Goal: Task Accomplishment & Management: Use online tool/utility

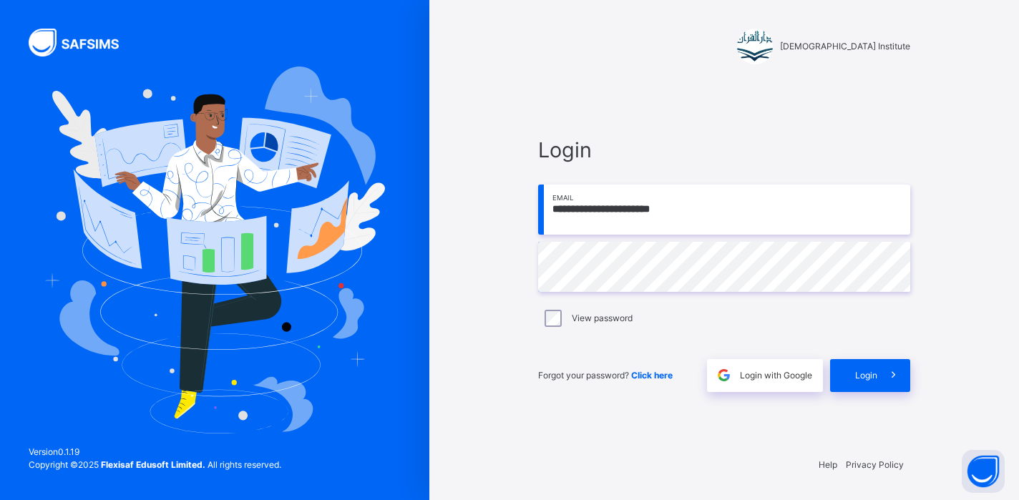
click at [868, 356] on div "Forgot your password? Click here Login with Google Login" at bounding box center [724, 368] width 372 height 47
click at [868, 375] on span "Login" at bounding box center [866, 375] width 22 height 13
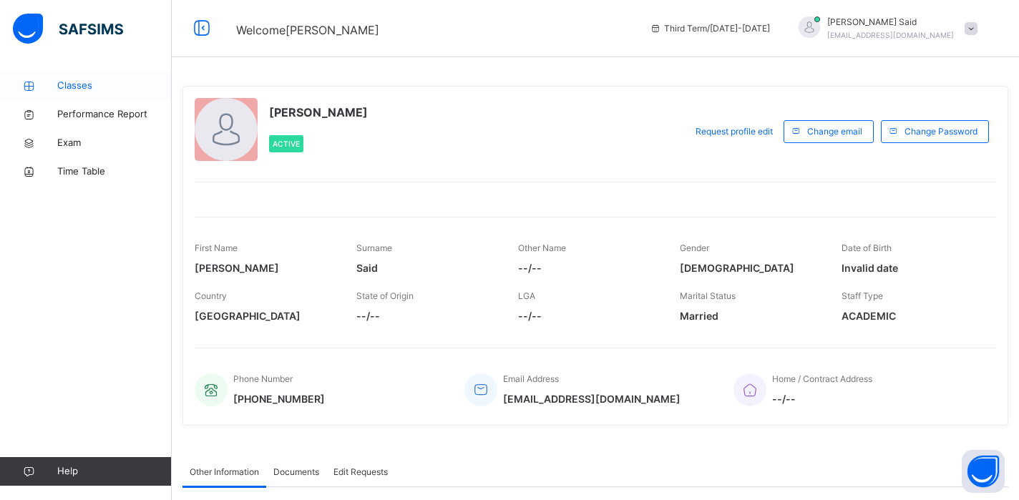
click at [72, 94] on link "Classes" at bounding box center [86, 86] width 172 height 29
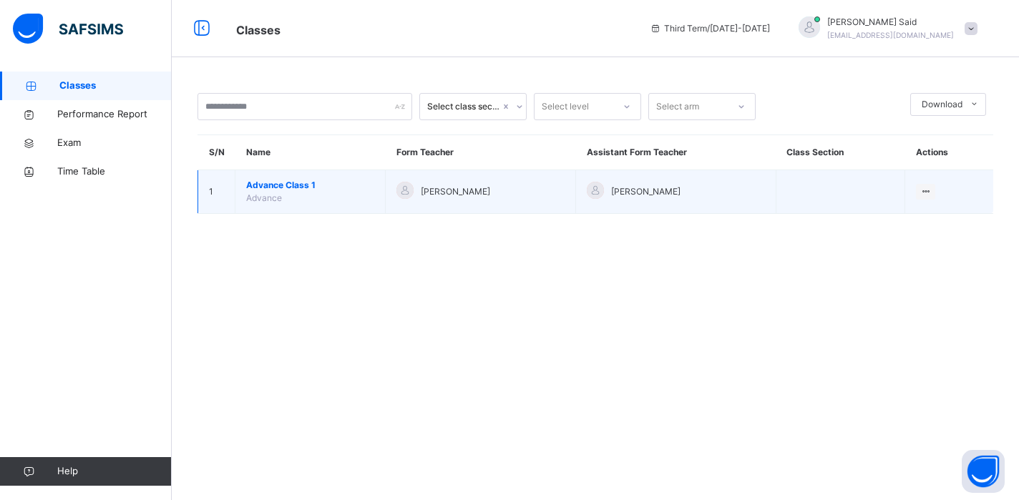
click at [276, 184] on span "Advance Class 1" at bounding box center [310, 185] width 128 height 13
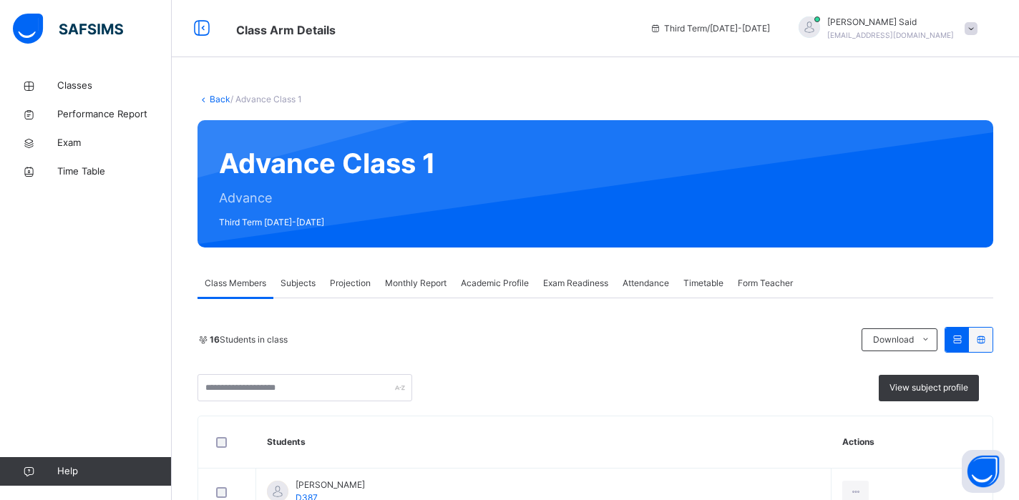
click at [354, 278] on span "Projection" at bounding box center [350, 283] width 41 height 13
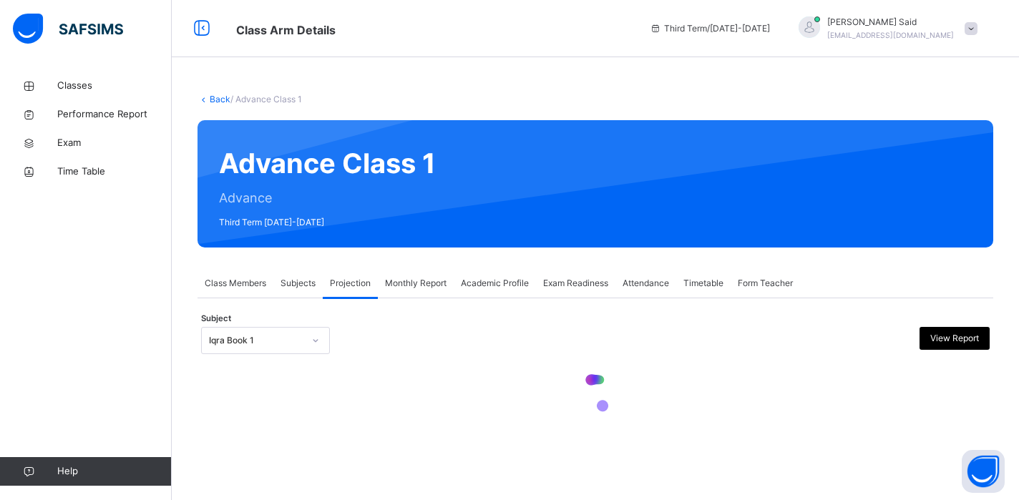
click at [297, 362] on div at bounding box center [595, 395] width 789 height 68
click at [299, 344] on div "Iqra Book 1" at bounding box center [256, 340] width 94 height 13
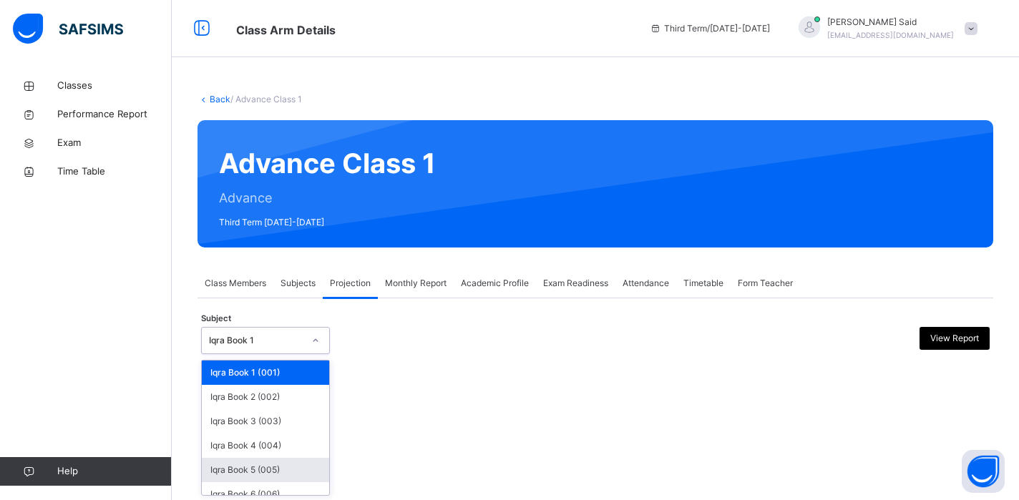
scroll to position [60, 0]
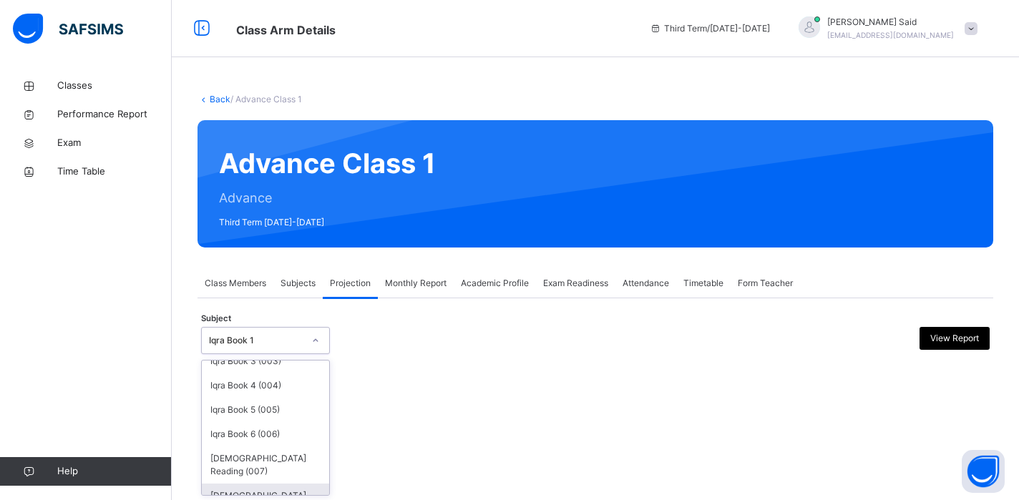
click at [295, 486] on div "[DEMOGRAPHIC_DATA] Memorisation (008)" at bounding box center [265, 502] width 127 height 37
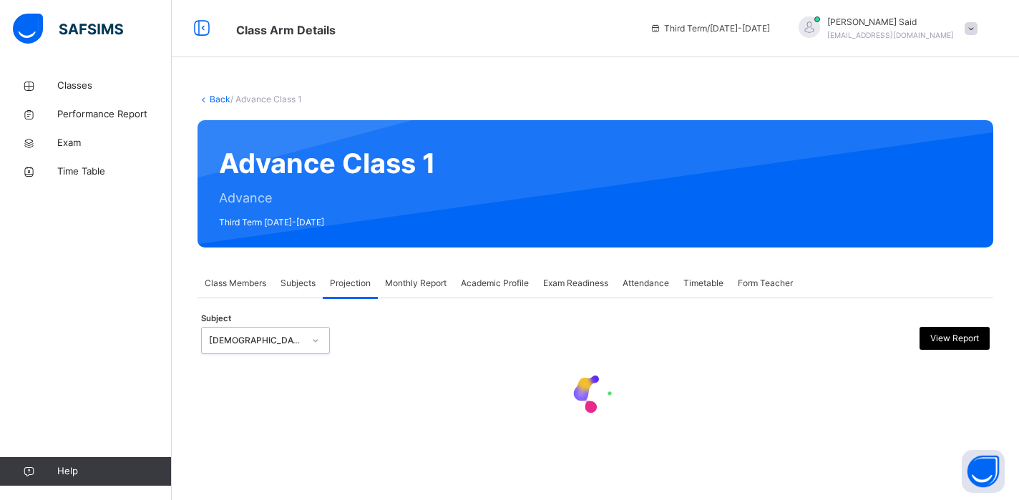
click at [644, 287] on span "Attendance" at bounding box center [646, 283] width 47 height 13
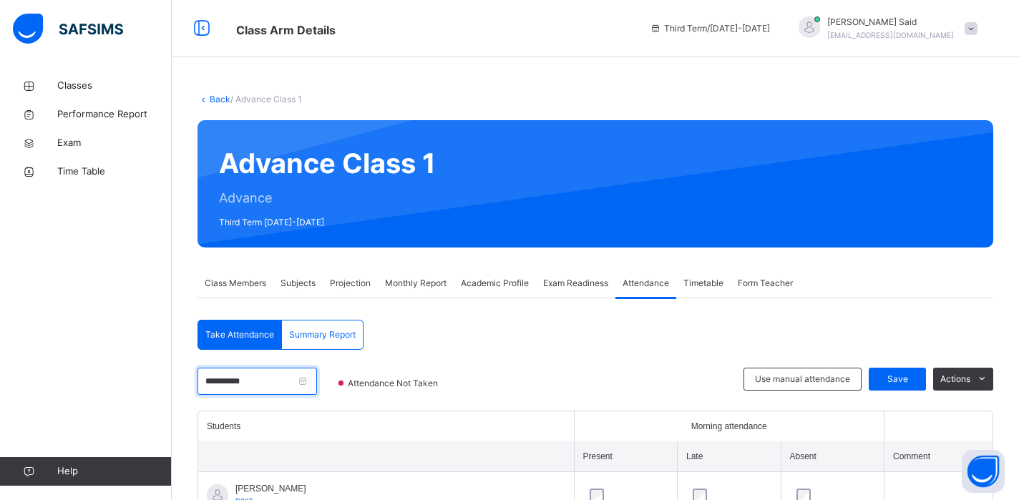
click at [223, 386] on input "**********" at bounding box center [258, 381] width 120 height 27
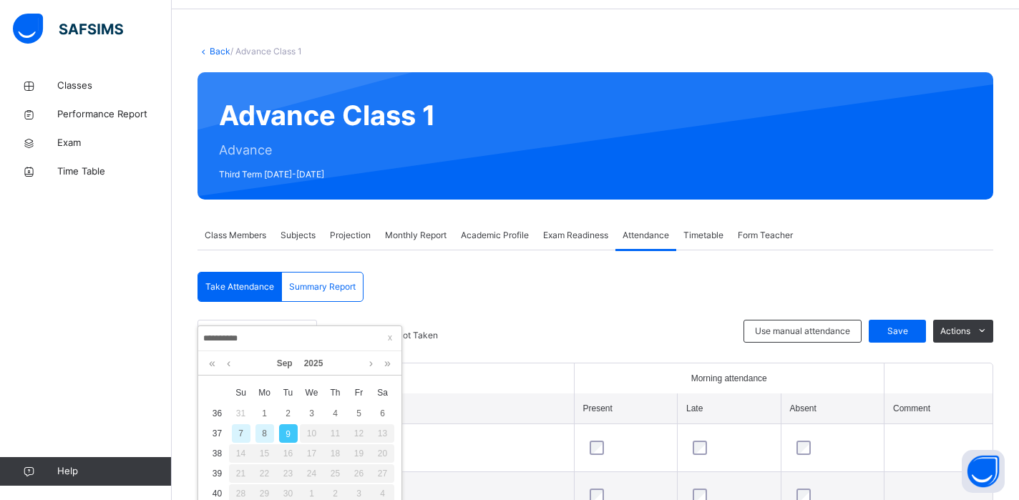
scroll to position [80, 0]
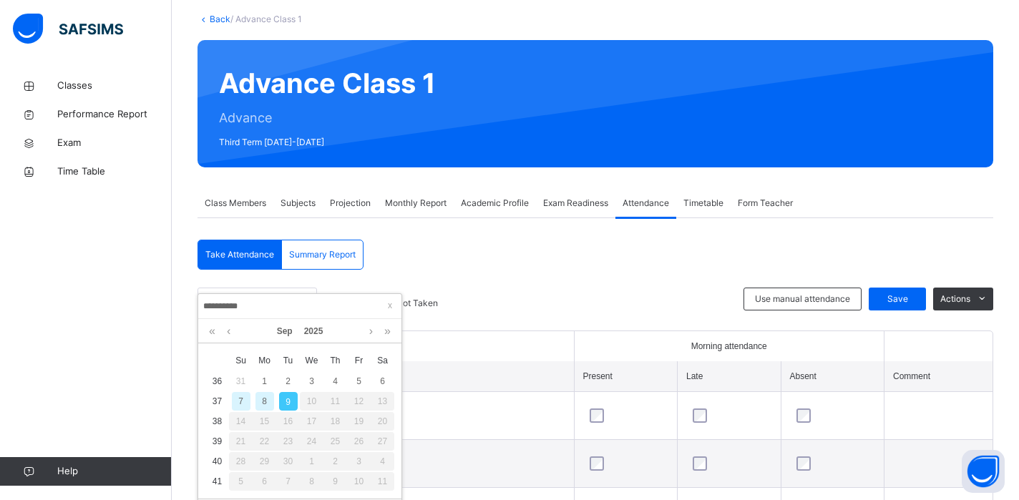
click at [242, 402] on div "7" at bounding box center [241, 401] width 19 height 19
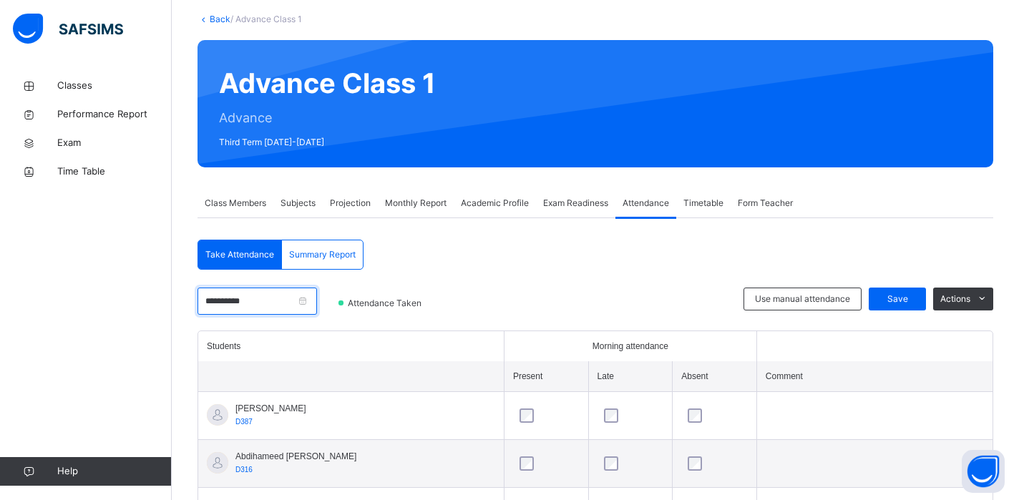
click at [250, 298] on input "**********" at bounding box center [258, 301] width 120 height 27
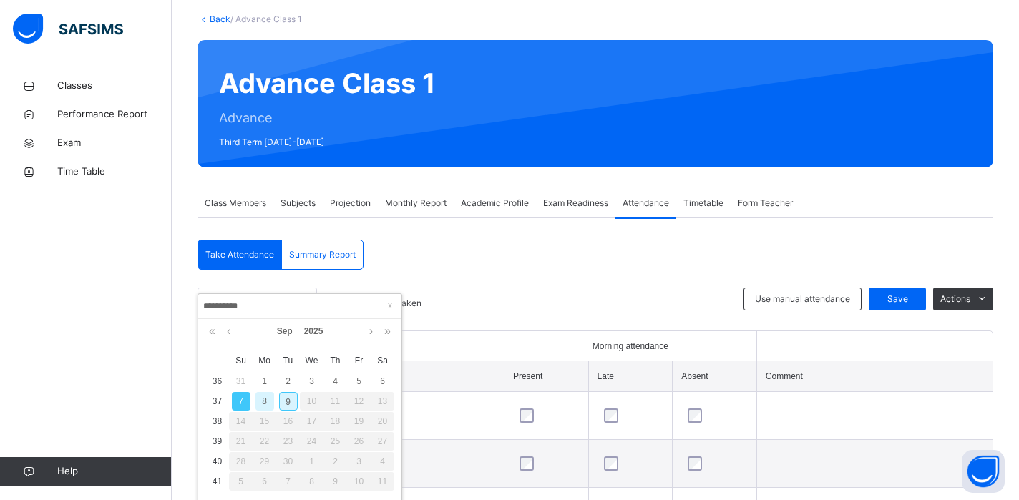
click at [286, 397] on div "9" at bounding box center [288, 401] width 19 height 19
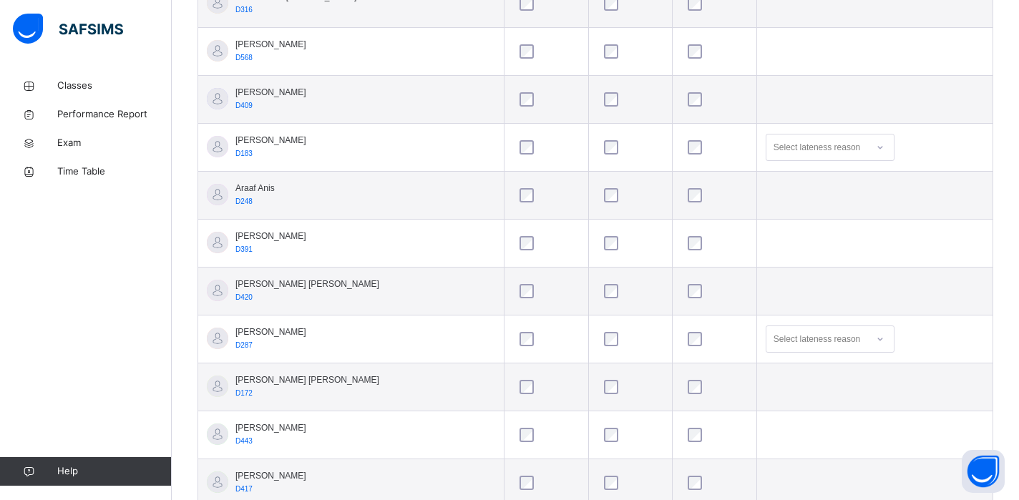
scroll to position [500, 0]
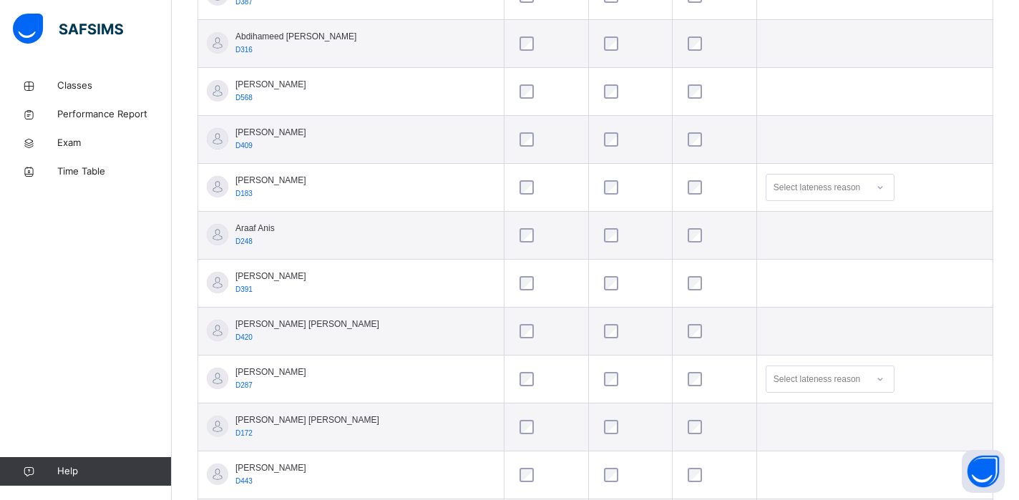
click at [686, 149] on div at bounding box center [714, 140] width 67 height 30
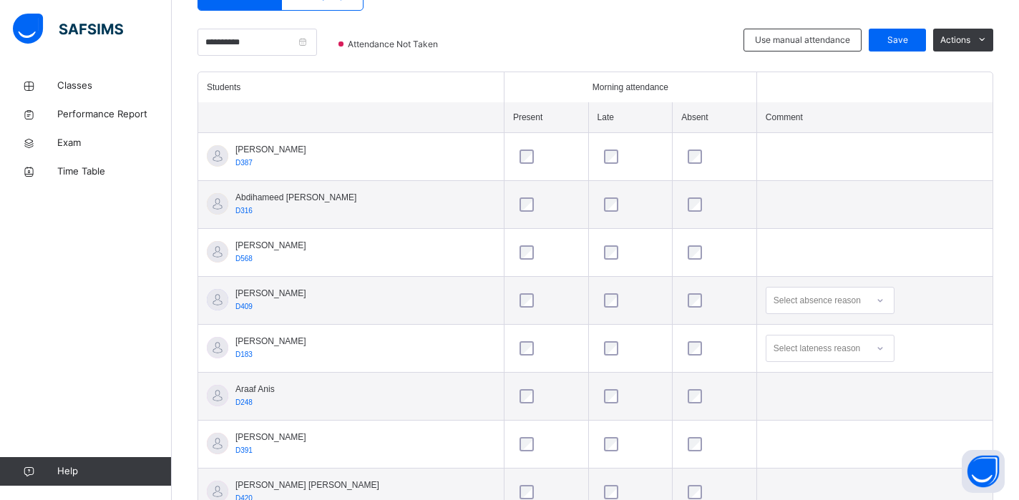
scroll to position [0, 0]
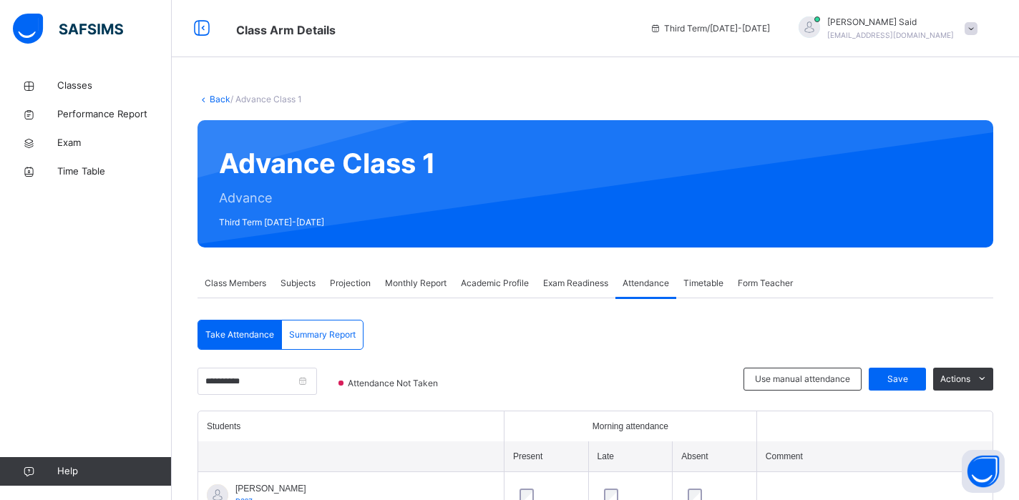
click at [905, 392] on div "Use manual attendance Save Actions" at bounding box center [869, 389] width 250 height 43
click at [903, 382] on span "Save" at bounding box center [898, 379] width 36 height 13
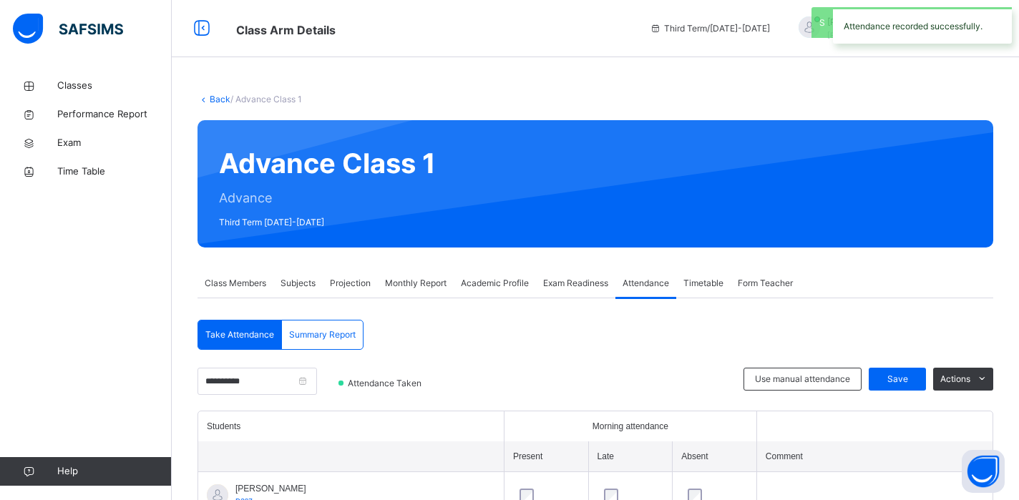
click at [340, 324] on div "Summary Report" at bounding box center [322, 335] width 81 height 29
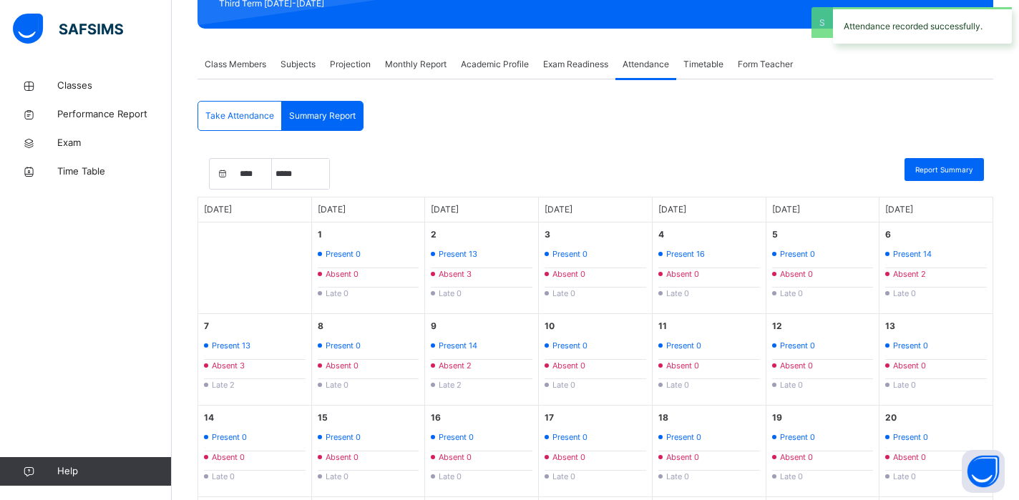
select select "****"
select select "*"
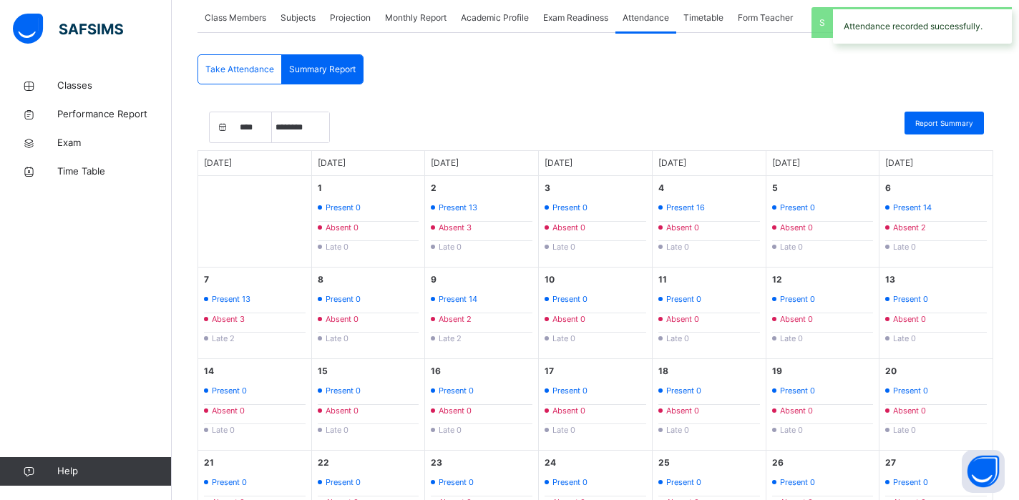
scroll to position [333, 0]
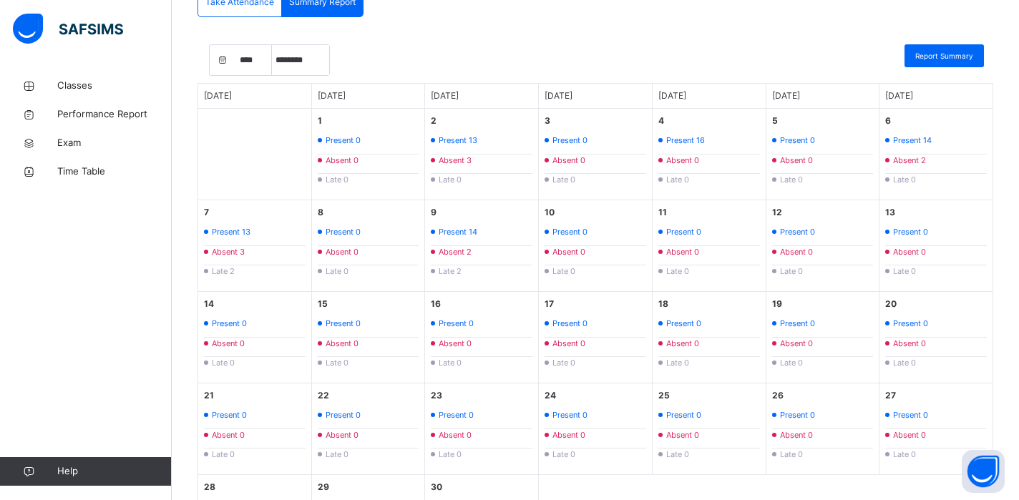
click at [507, 57] on div "**** **** **** **** **** **** **** ***** ******** ***** ***** *** **** **** ***…" at bounding box center [596, 63] width 796 height 39
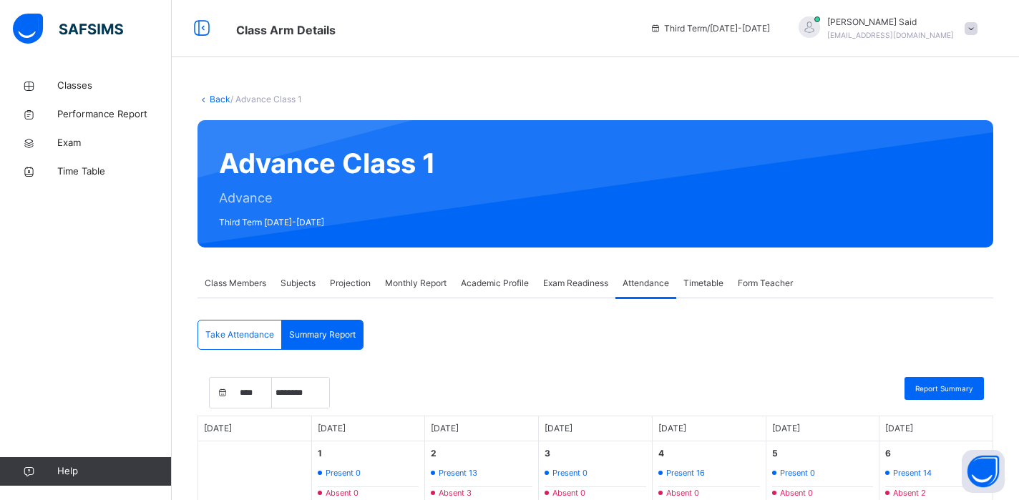
click at [362, 283] on span "Projection" at bounding box center [350, 283] width 41 height 13
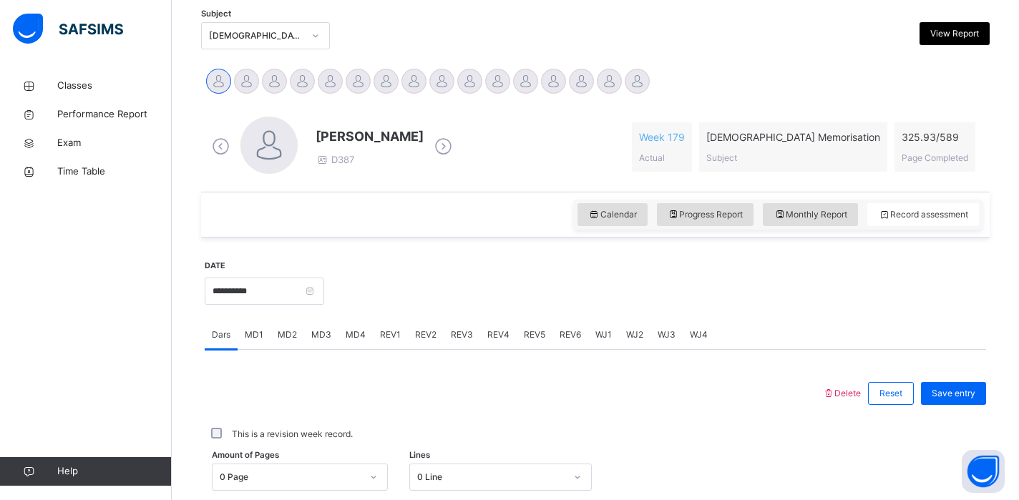
scroll to position [307, 0]
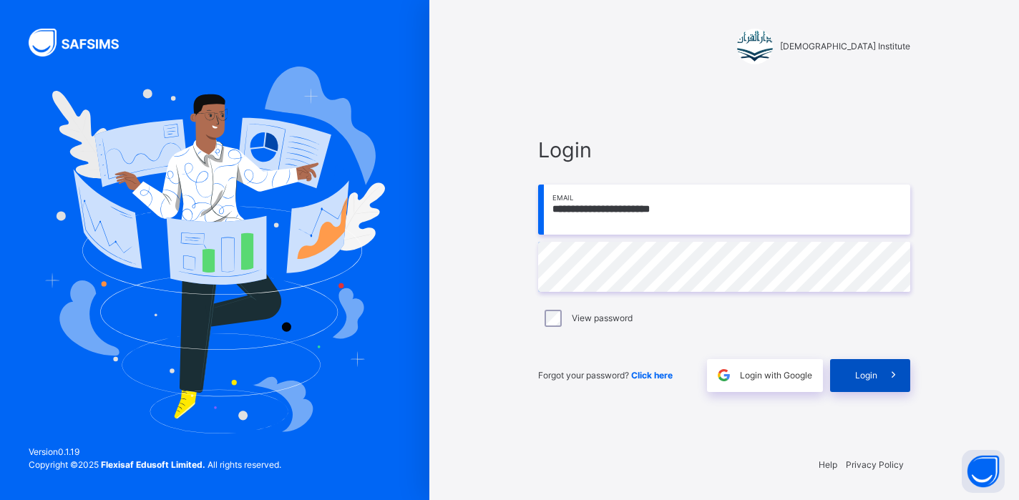
click at [847, 366] on div "Login" at bounding box center [870, 375] width 80 height 33
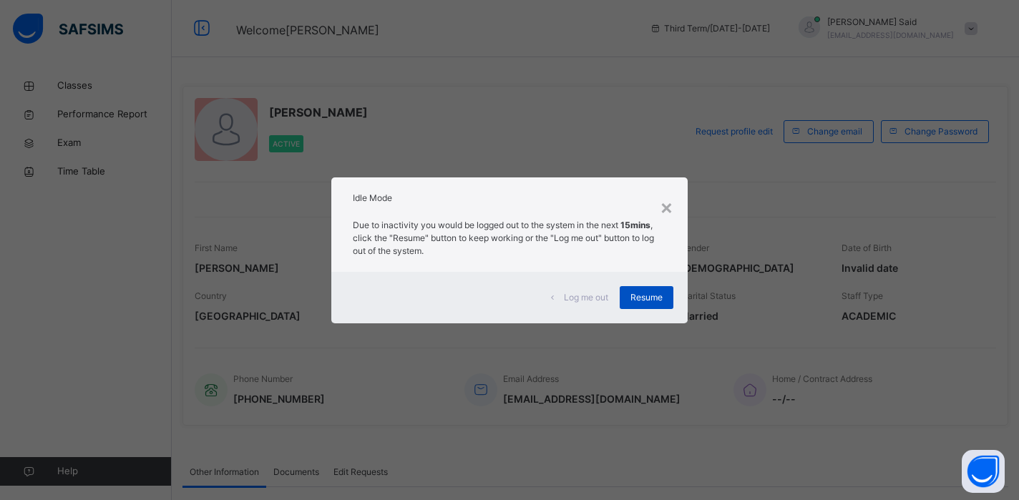
click at [647, 298] on span "Resume" at bounding box center [647, 297] width 32 height 13
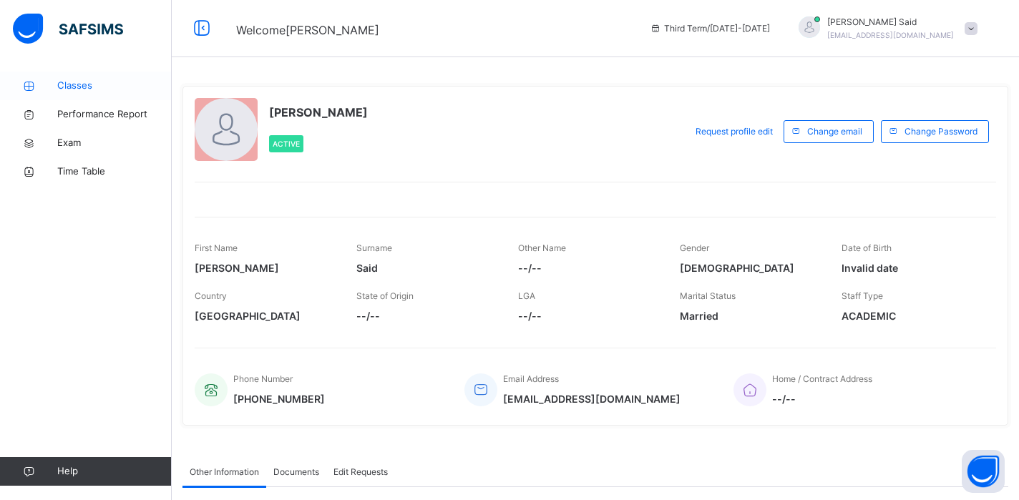
click at [93, 82] on span "Classes" at bounding box center [114, 86] width 115 height 14
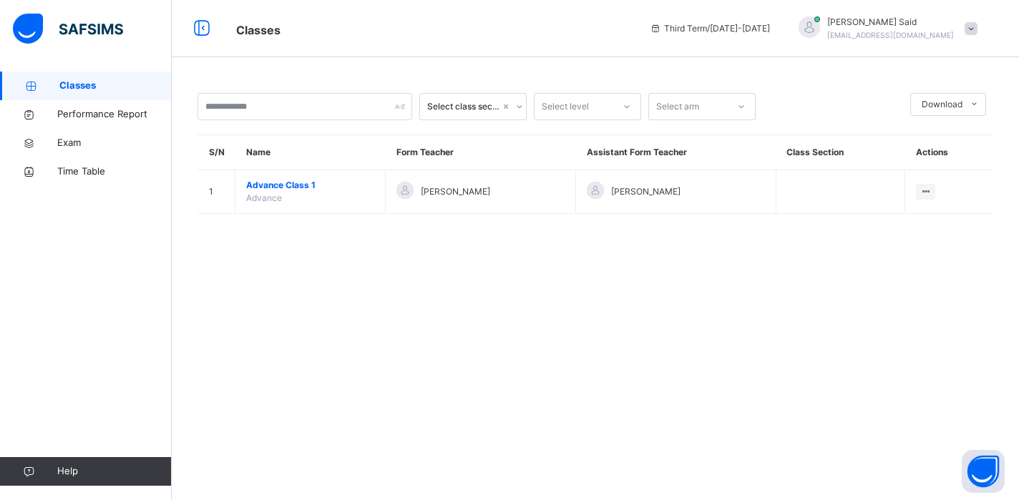
click at [292, 184] on span "Advance Class 1" at bounding box center [310, 185] width 128 height 13
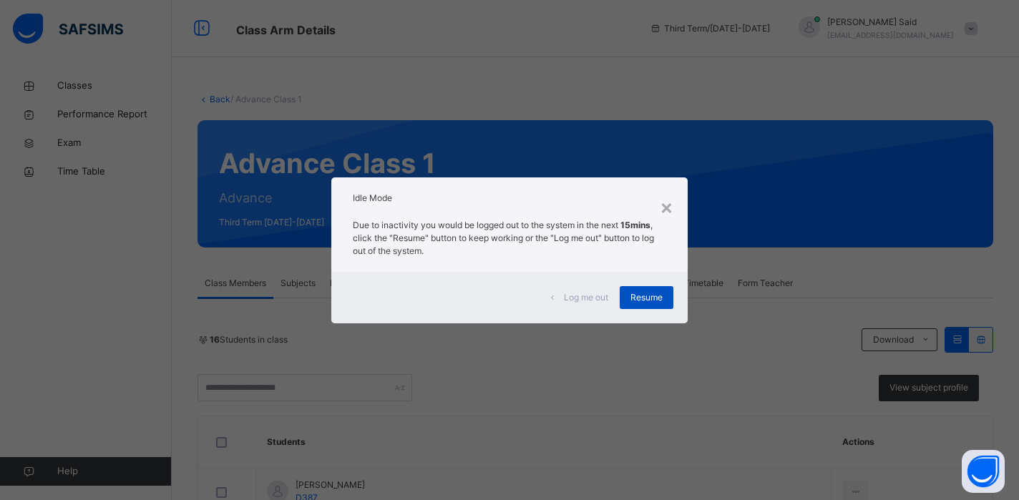
click at [644, 292] on span "Resume" at bounding box center [647, 297] width 32 height 13
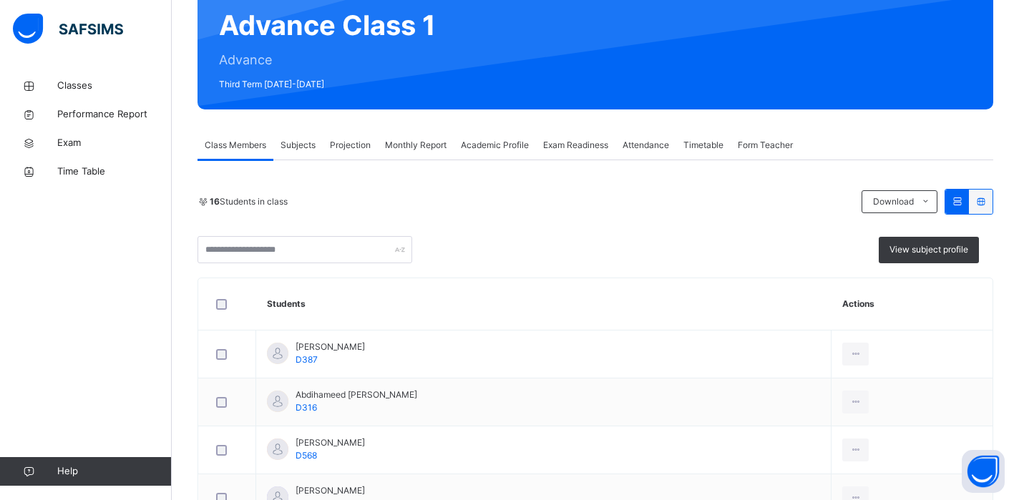
scroll to position [139, 0]
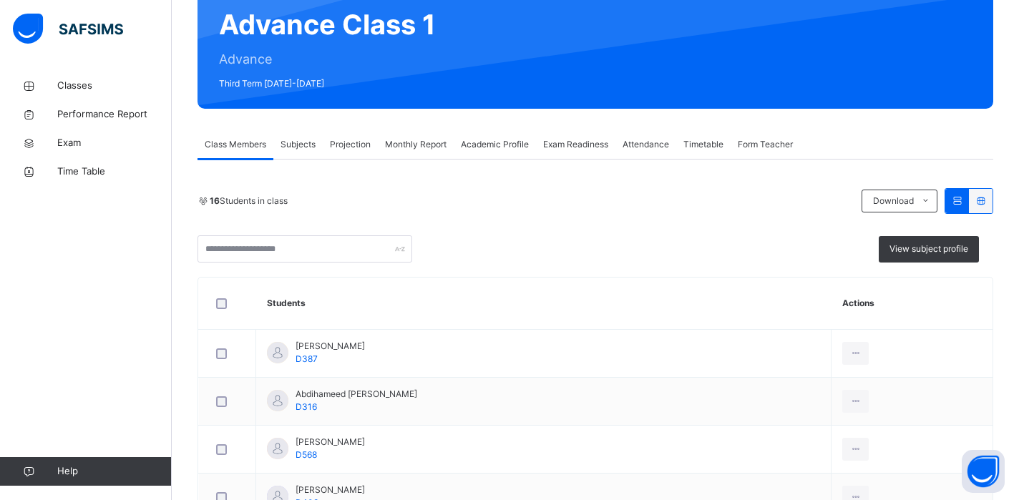
click at [341, 156] on div "Projection" at bounding box center [350, 144] width 55 height 29
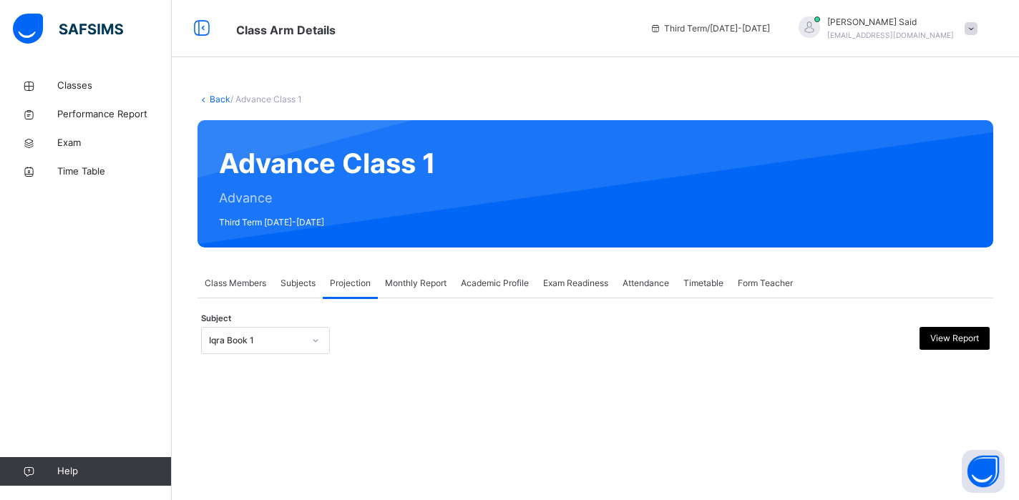
click at [284, 354] on div "Iqra Book 1" at bounding box center [265, 340] width 129 height 27
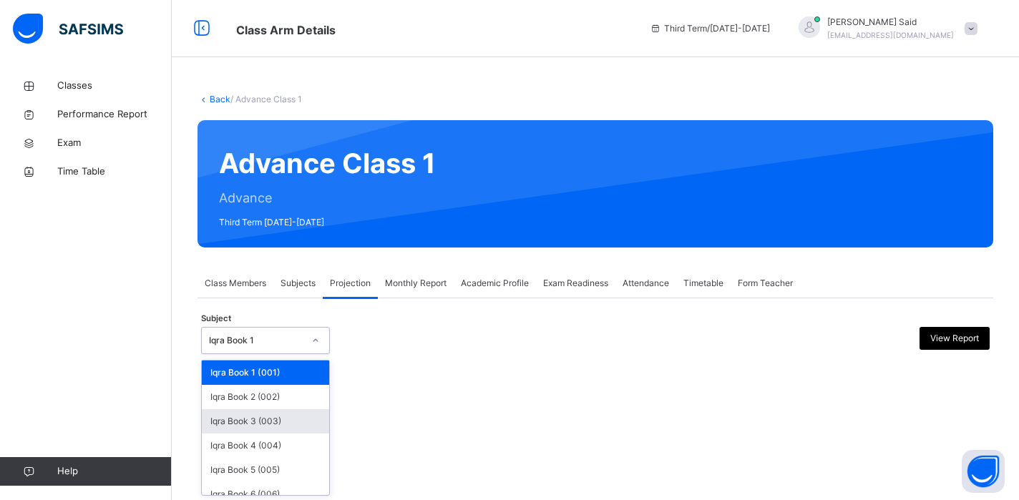
scroll to position [60, 0]
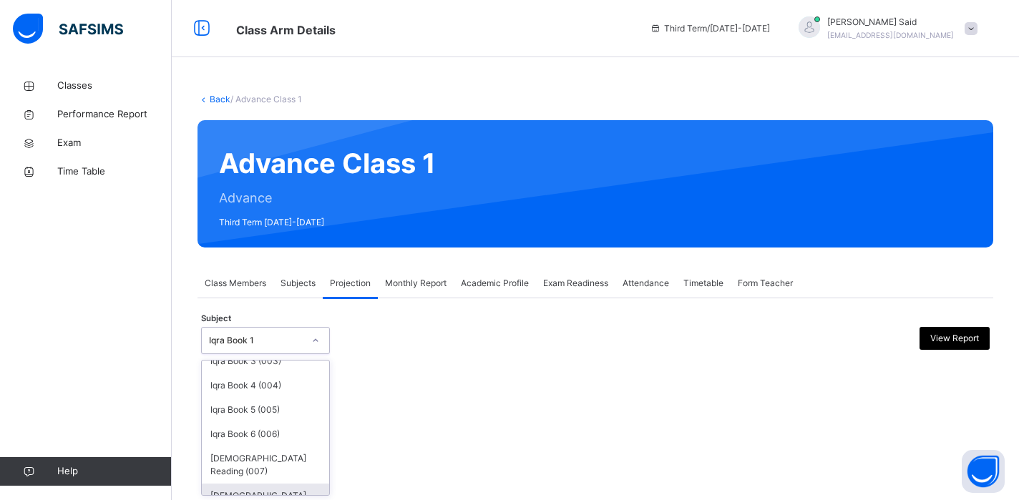
click at [251, 484] on div "[DEMOGRAPHIC_DATA] Memorisation (008)" at bounding box center [265, 502] width 127 height 37
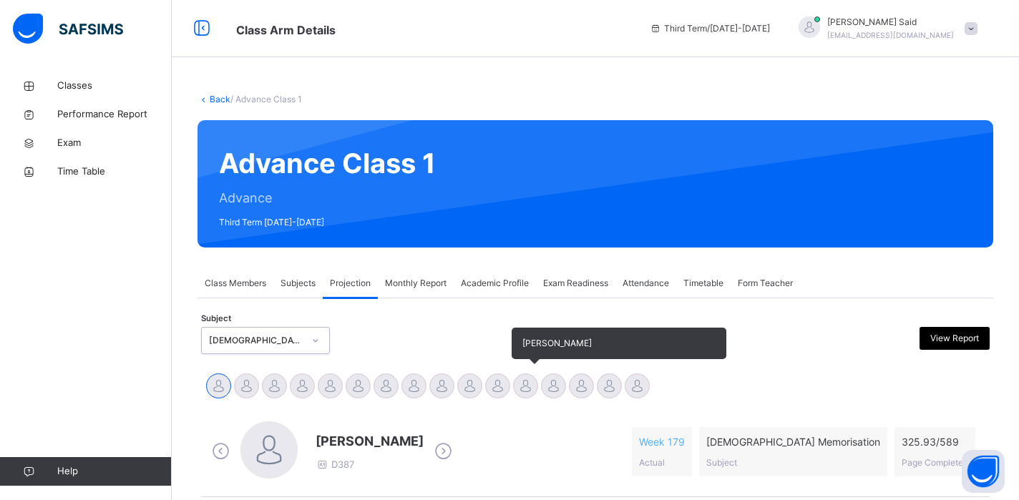
click at [525, 392] on div at bounding box center [525, 386] width 25 height 25
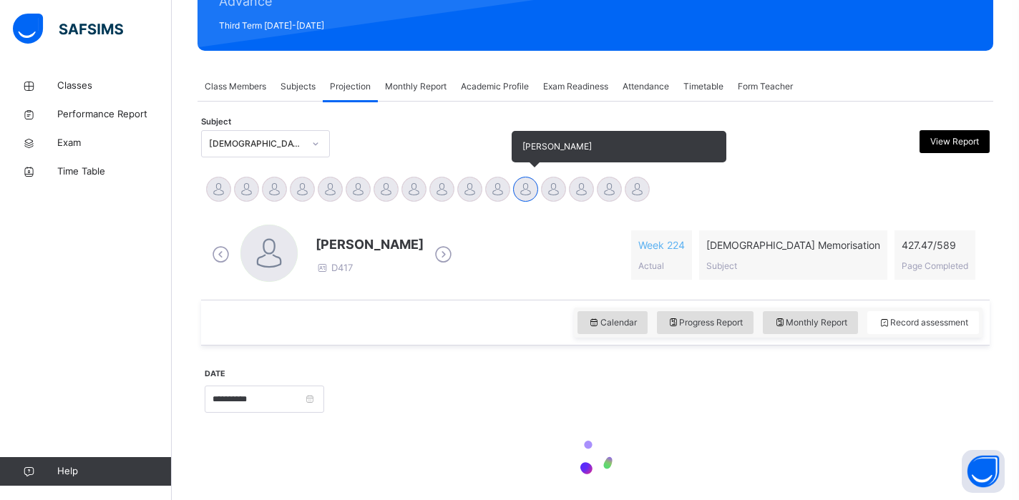
scroll to position [251, 0]
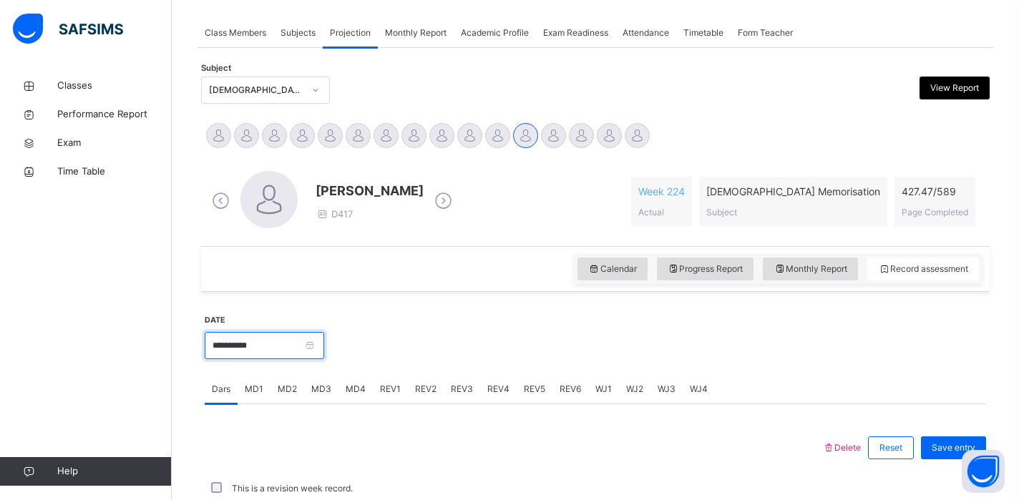
click at [318, 351] on input "**********" at bounding box center [265, 345] width 120 height 27
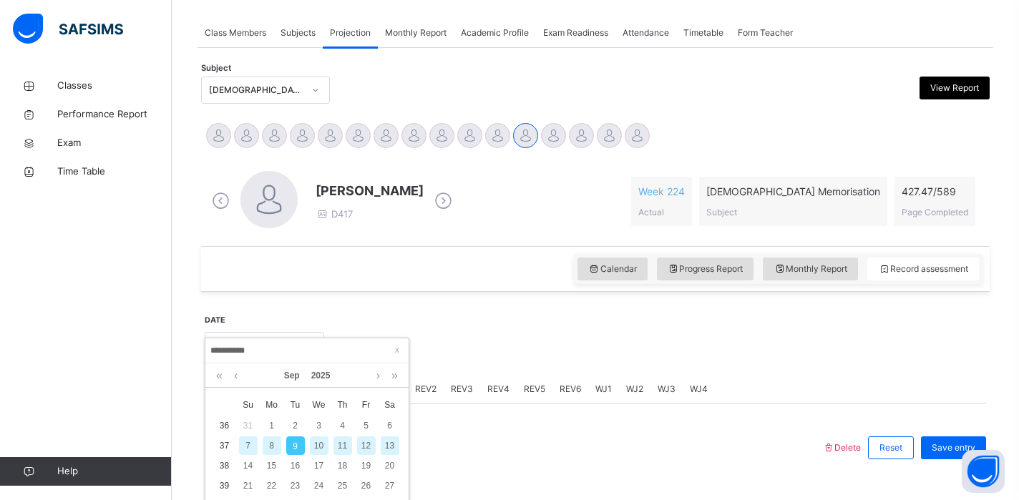
click at [254, 442] on div "7" at bounding box center [248, 446] width 19 height 19
type input "**********"
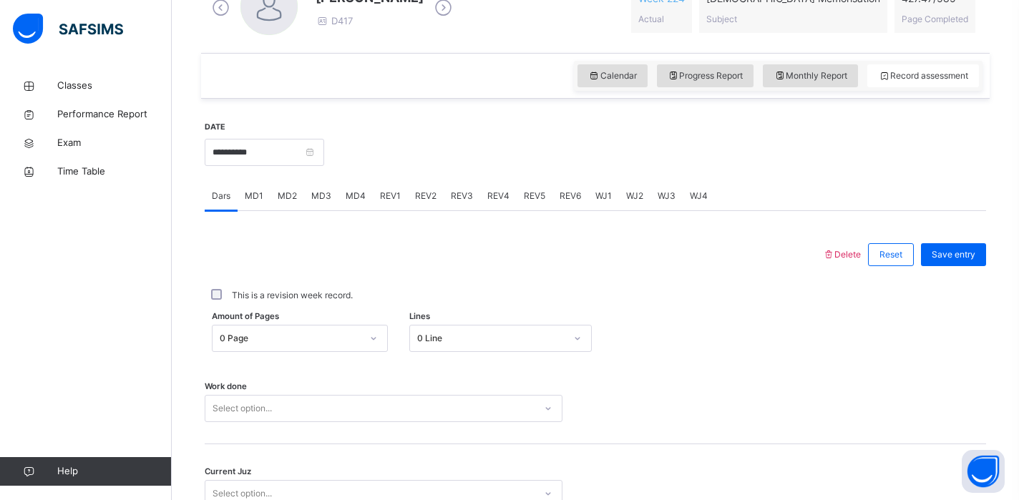
click at [318, 350] on div "0 Page" at bounding box center [300, 338] width 176 height 27
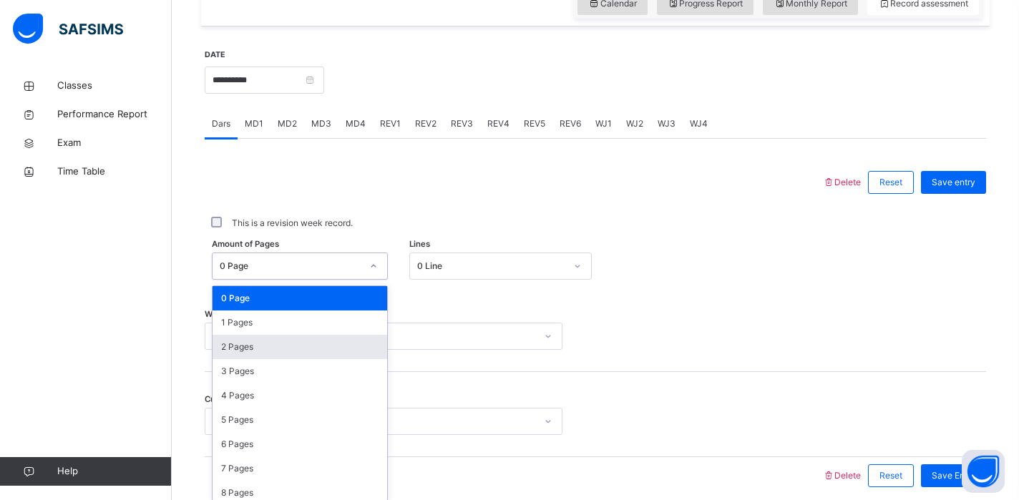
scroll to position [523, 0]
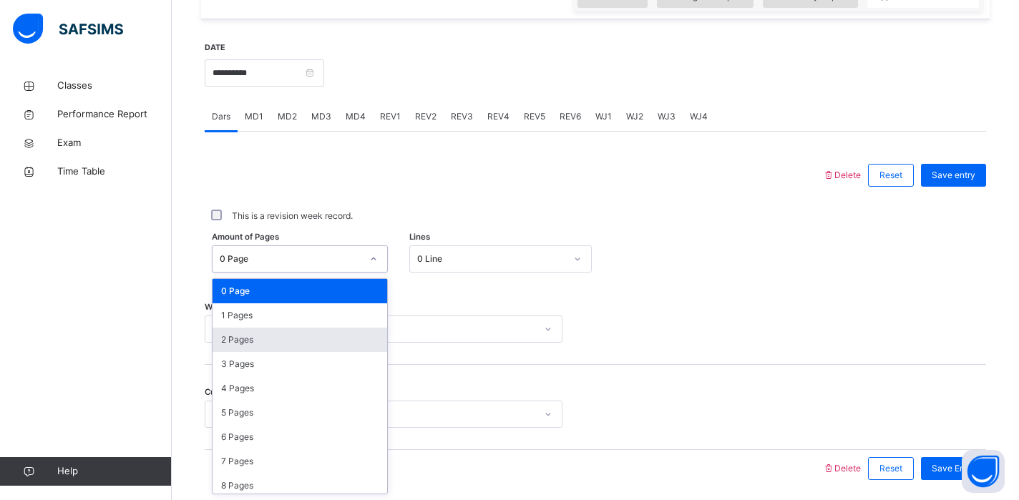
click at [287, 341] on div "2 Pages" at bounding box center [300, 340] width 175 height 24
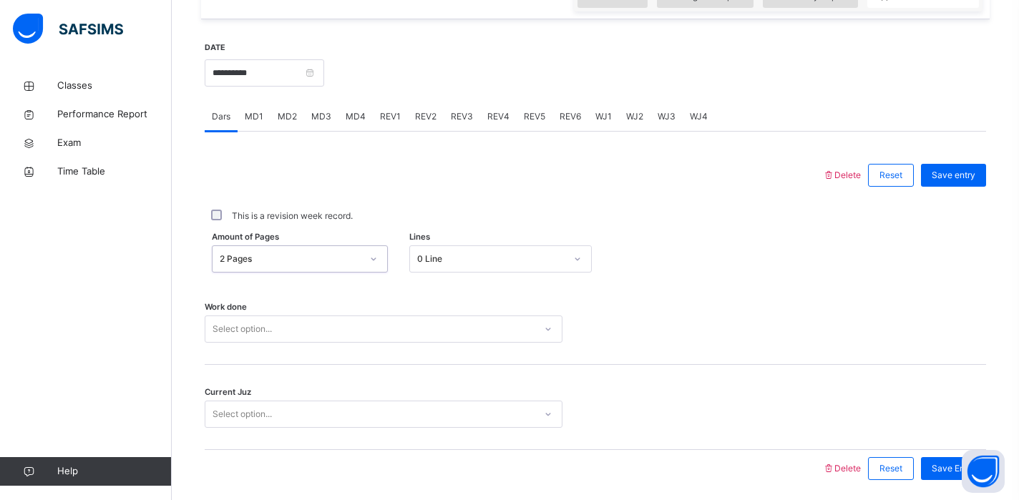
click at [298, 336] on div "Select option..." at bounding box center [384, 329] width 358 height 27
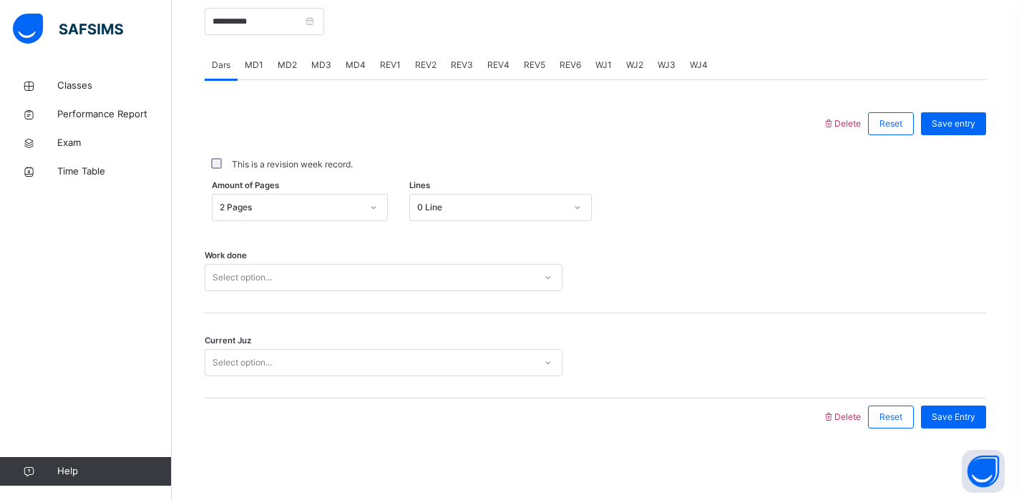
click at [334, 285] on div "Select option..." at bounding box center [369, 278] width 329 height 22
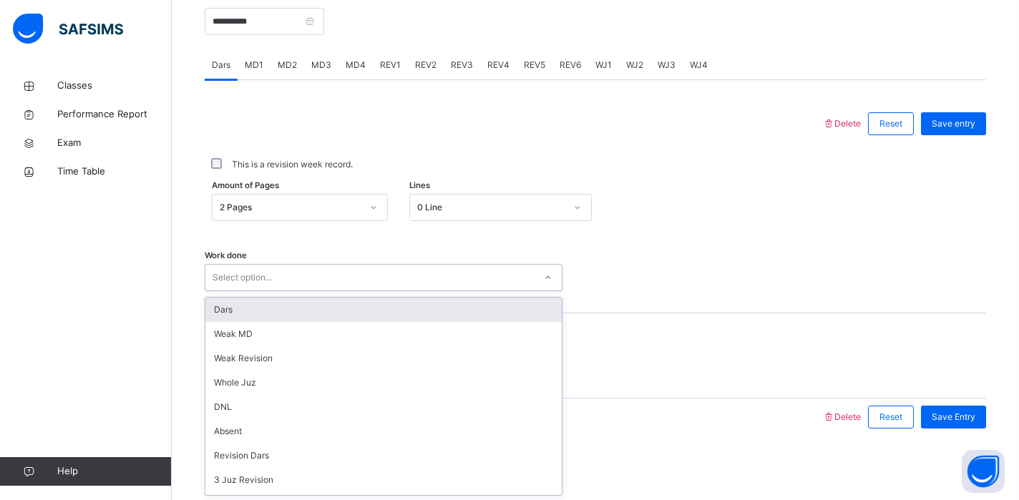
click at [301, 305] on div "Dars" at bounding box center [383, 310] width 356 height 24
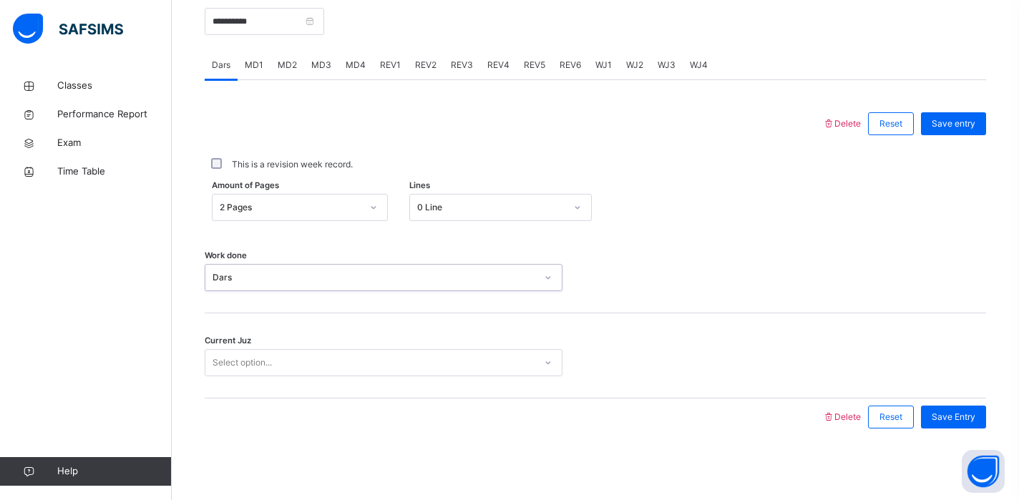
click at [246, 359] on div "Select option..." at bounding box center [242, 362] width 59 height 27
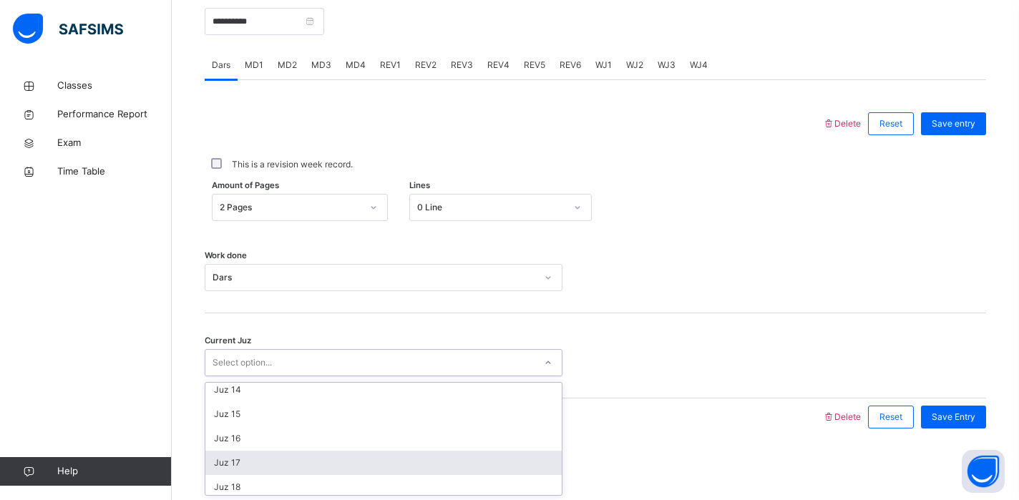
scroll to position [345, 0]
click at [238, 460] on div "Juz 18" at bounding box center [383, 464] width 356 height 24
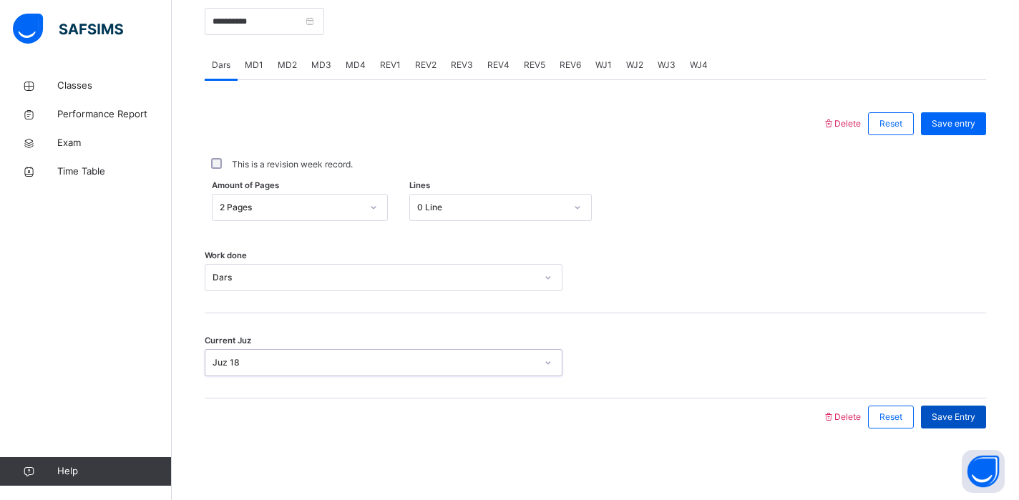
click at [938, 422] on span "Save Entry" at bounding box center [954, 417] width 44 height 13
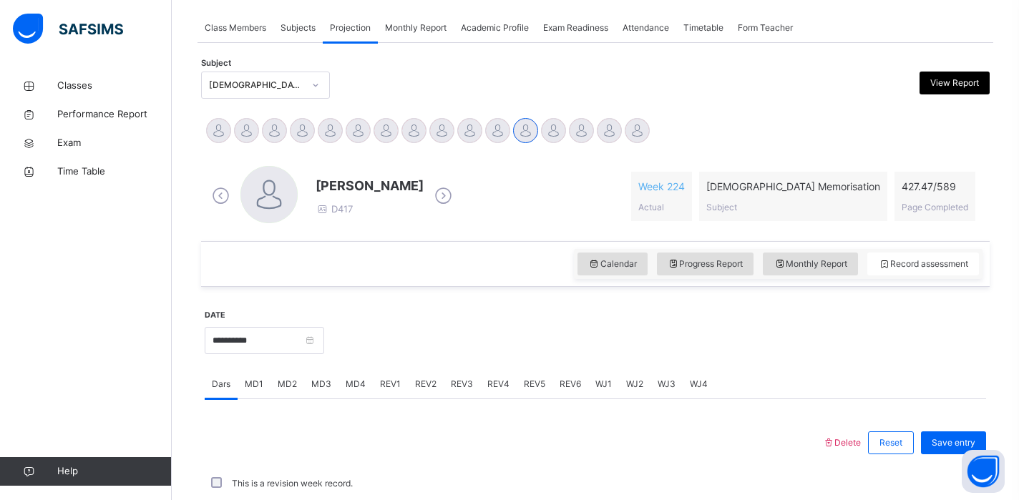
scroll to position [361, 0]
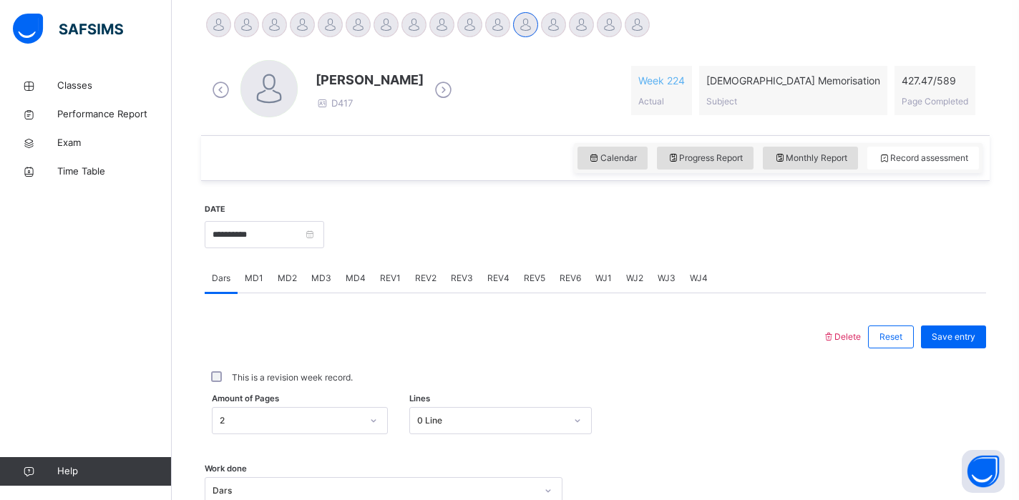
click at [321, 272] on span "MD3" at bounding box center [321, 278] width 20 height 13
click at [250, 392] on div "0" at bounding box center [384, 405] width 358 height 27
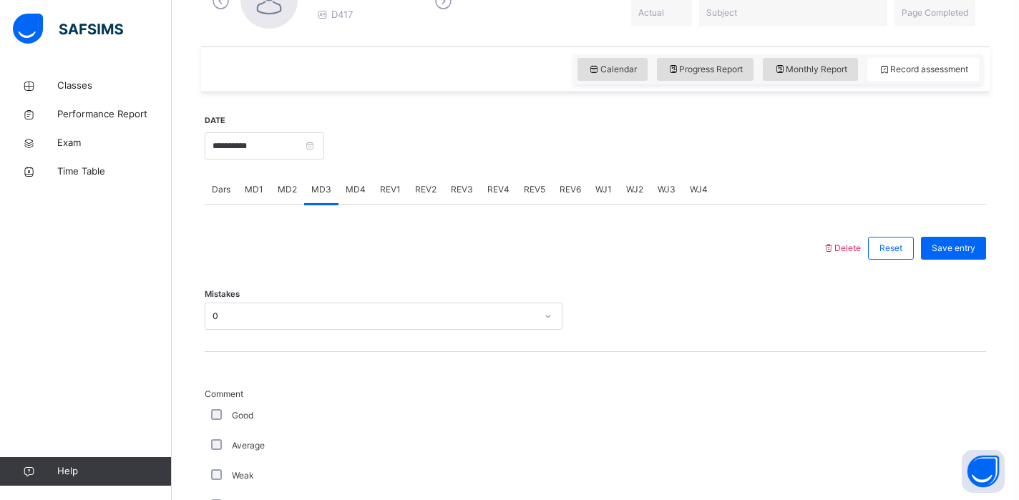
scroll to position [463, 0]
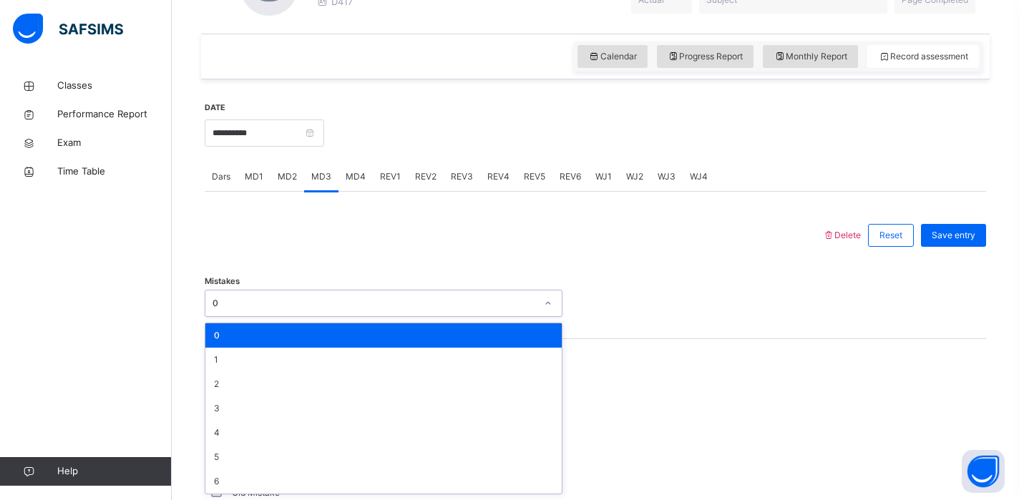
click at [312, 338] on div "0" at bounding box center [383, 336] width 356 height 24
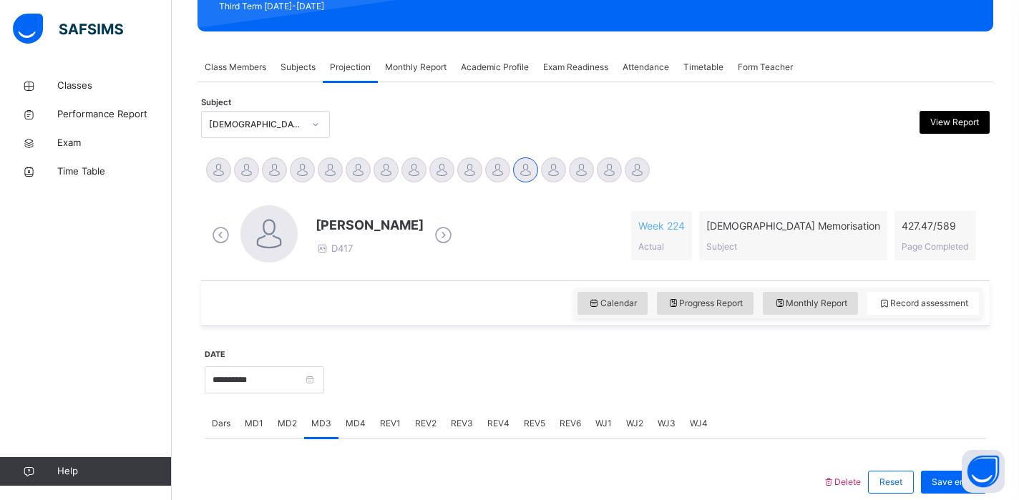
scroll to position [238, 0]
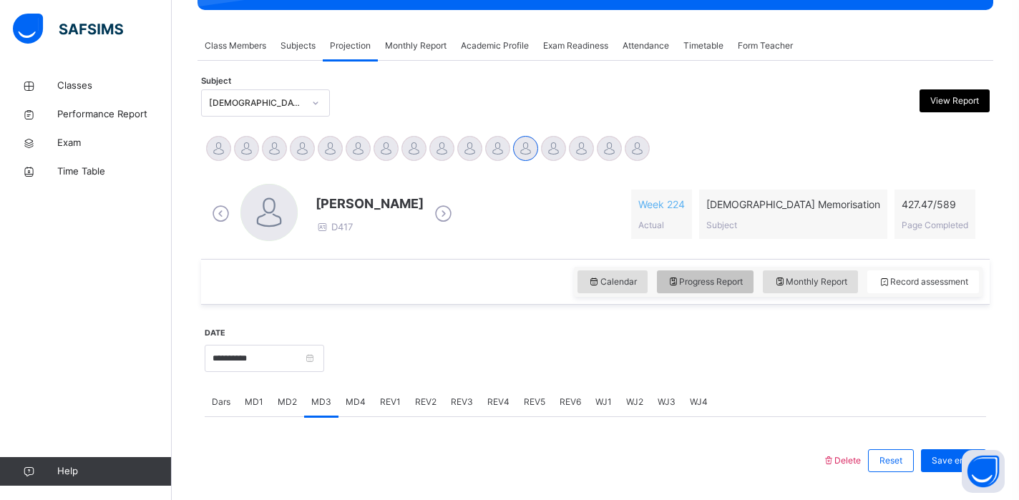
click at [684, 271] on div "Progress Report" at bounding box center [705, 282] width 97 height 23
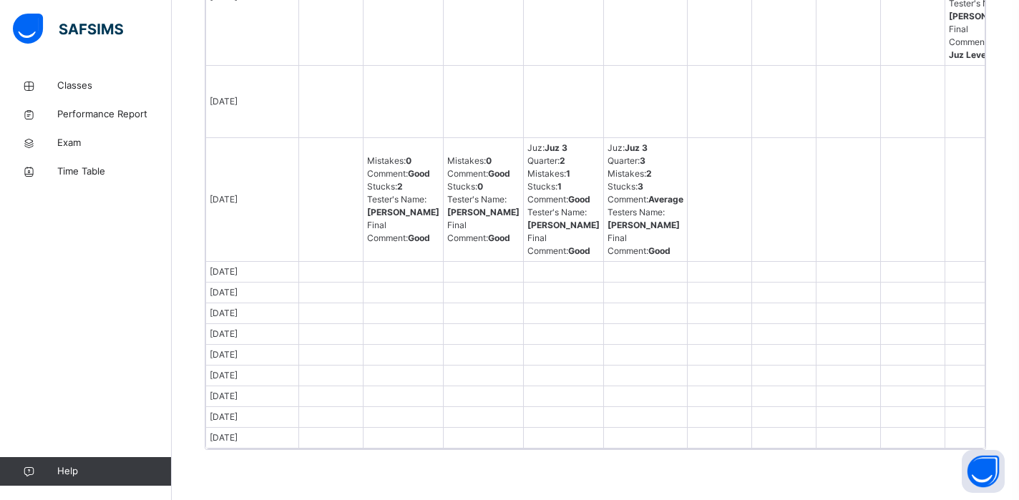
scroll to position [0, 0]
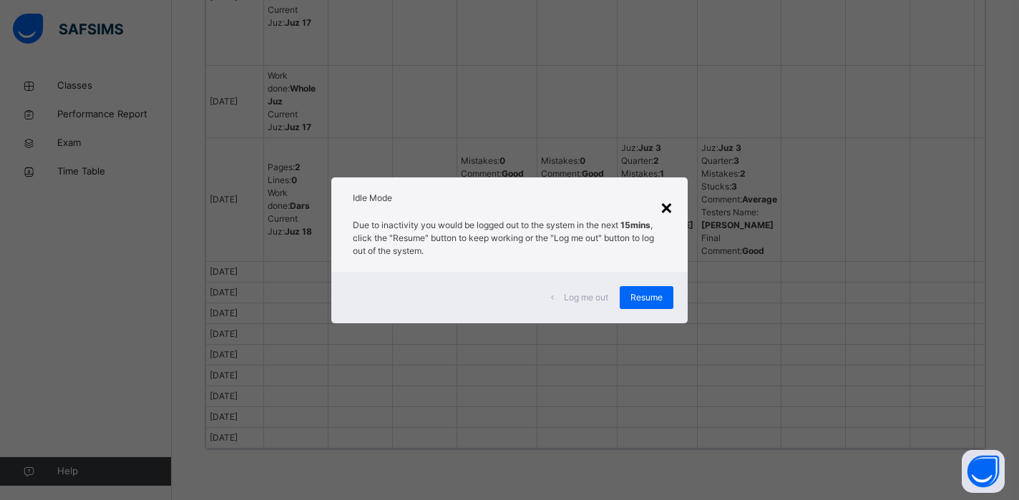
click at [665, 210] on div "×" at bounding box center [667, 207] width 14 height 30
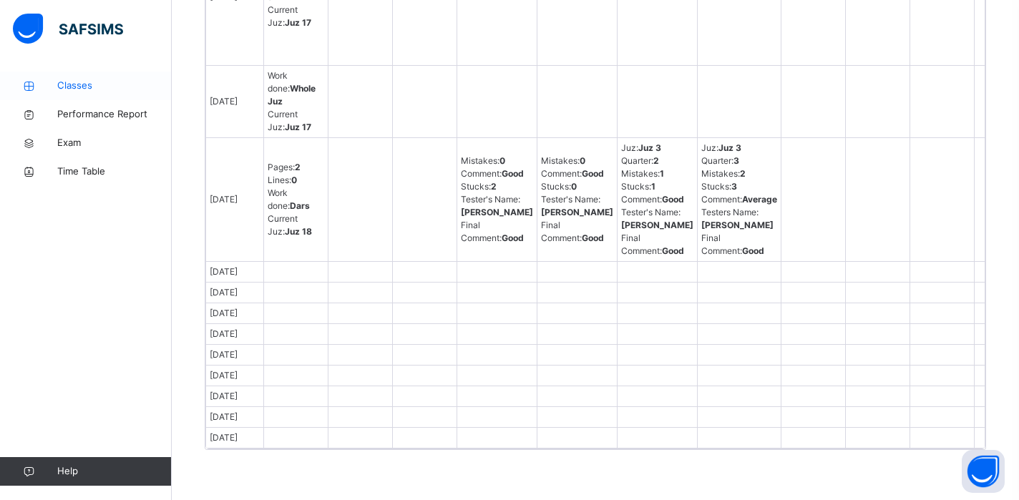
click at [44, 88] on icon at bounding box center [28, 86] width 57 height 11
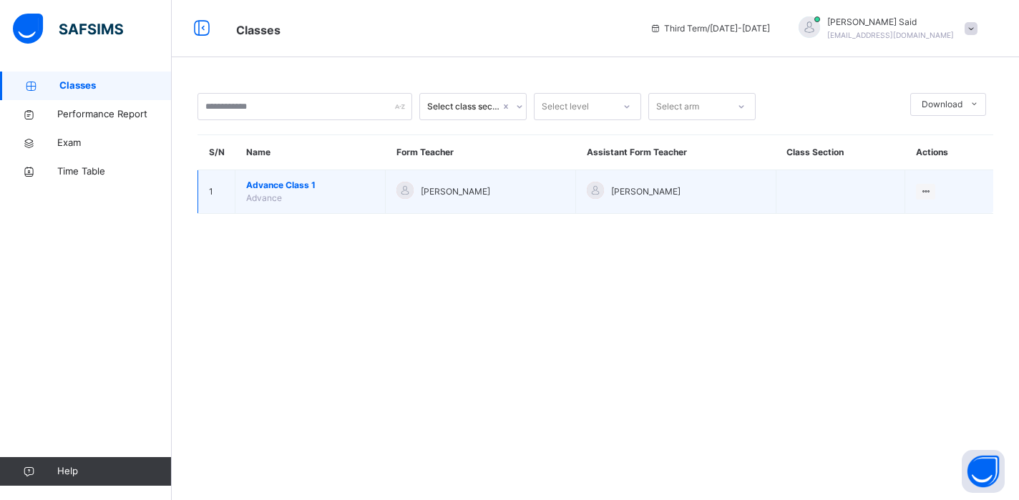
click at [286, 182] on span "Advance Class 1" at bounding box center [310, 185] width 128 height 13
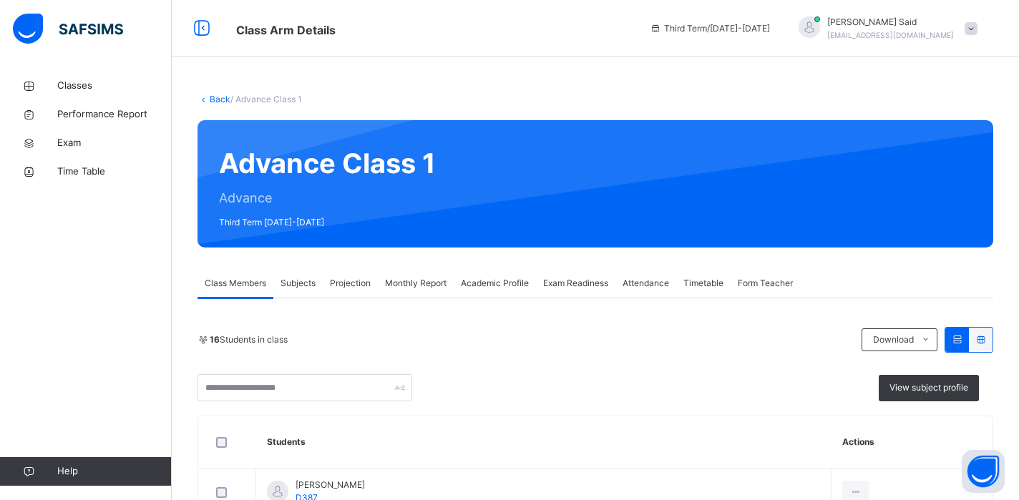
click at [356, 292] on div "Projection" at bounding box center [350, 283] width 55 height 29
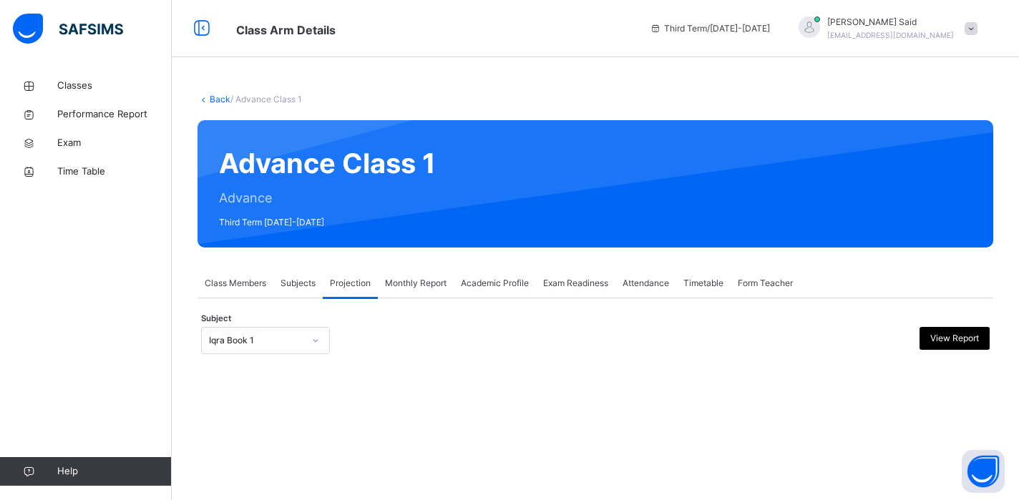
click at [309, 349] on div at bounding box center [316, 340] width 24 height 23
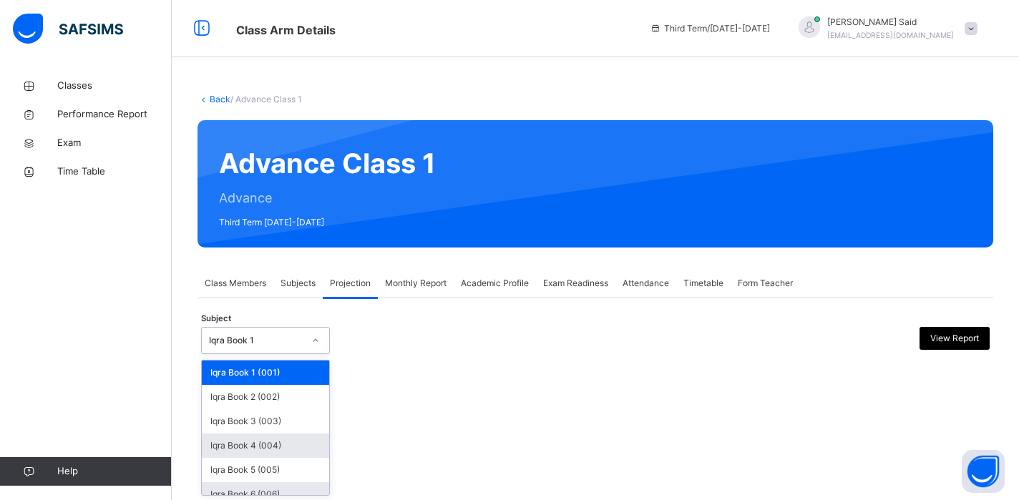
scroll to position [60, 0]
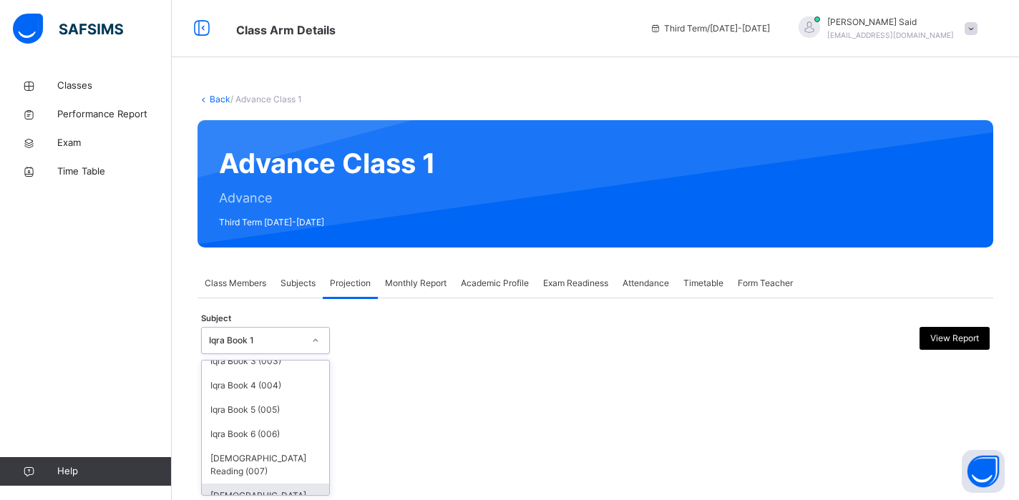
click at [268, 484] on div "[DEMOGRAPHIC_DATA] Memorisation (008)" at bounding box center [265, 502] width 127 height 37
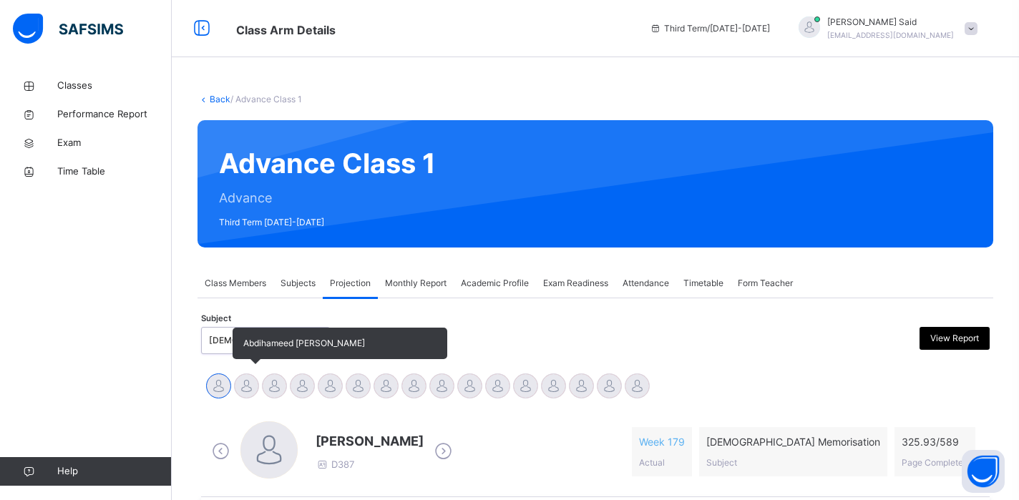
click at [248, 397] on div at bounding box center [246, 386] width 25 height 25
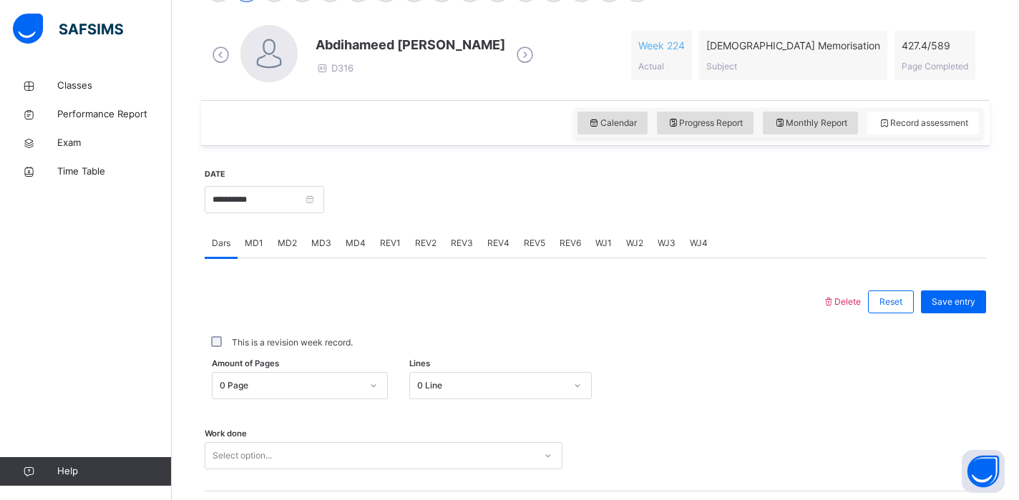
scroll to position [400, 0]
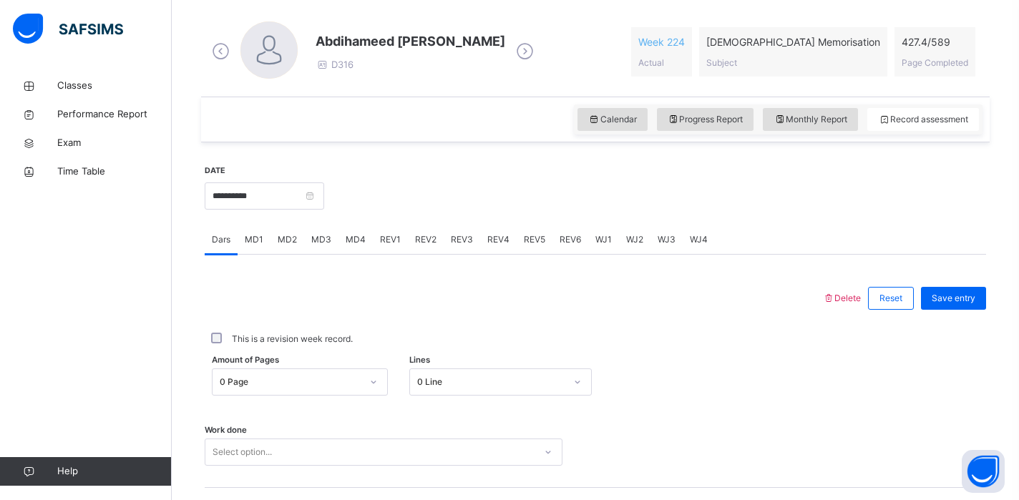
click at [260, 239] on span "MD1" at bounding box center [254, 239] width 19 height 13
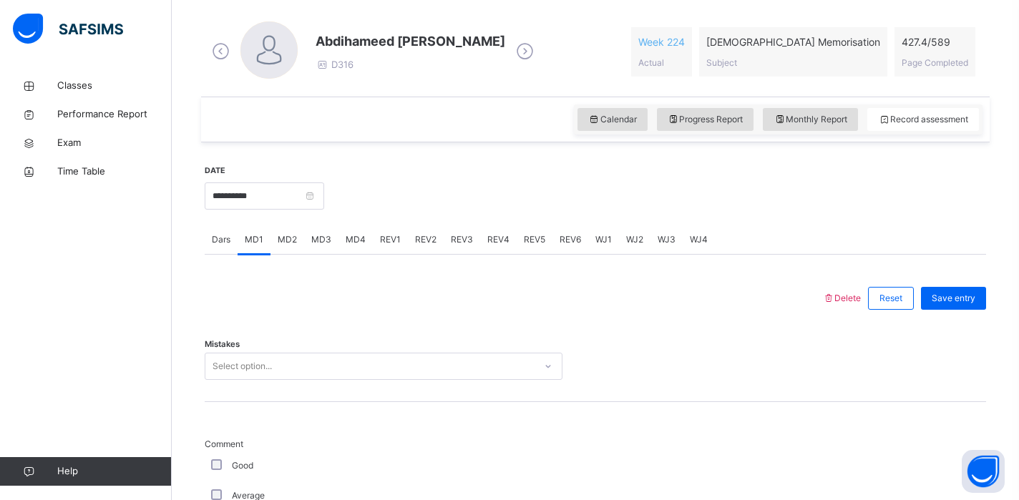
click at [276, 374] on div "Mistakes Select option..." at bounding box center [596, 359] width 782 height 85
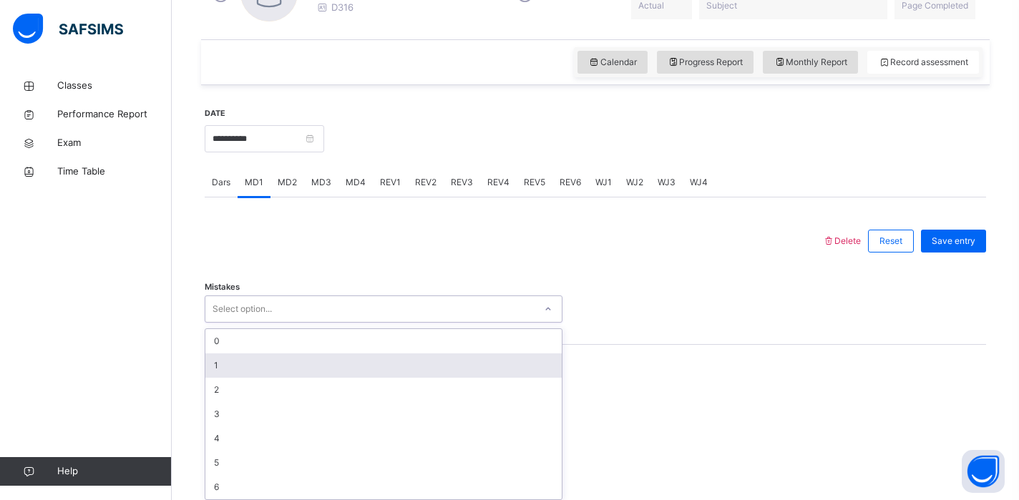
scroll to position [463, 0]
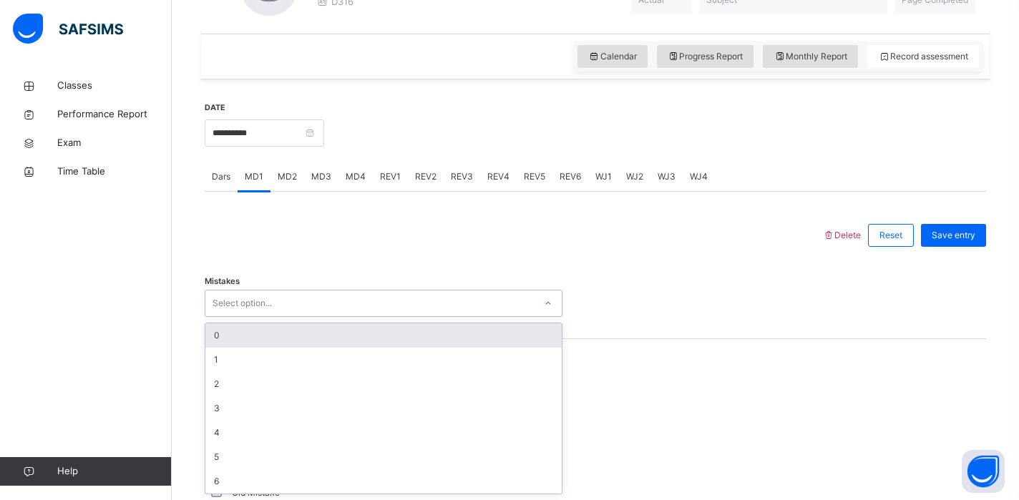
click at [283, 332] on div "0" at bounding box center [383, 336] width 356 height 24
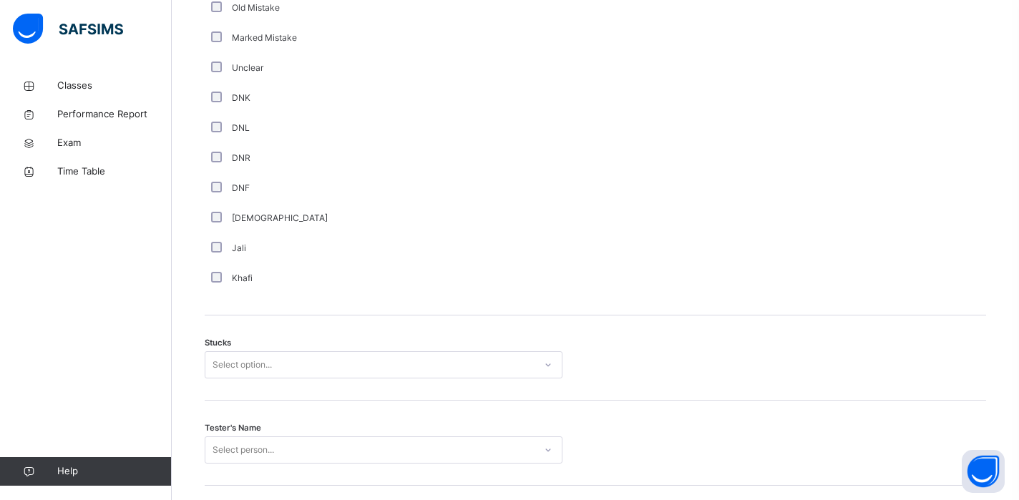
scroll to position [1121, 0]
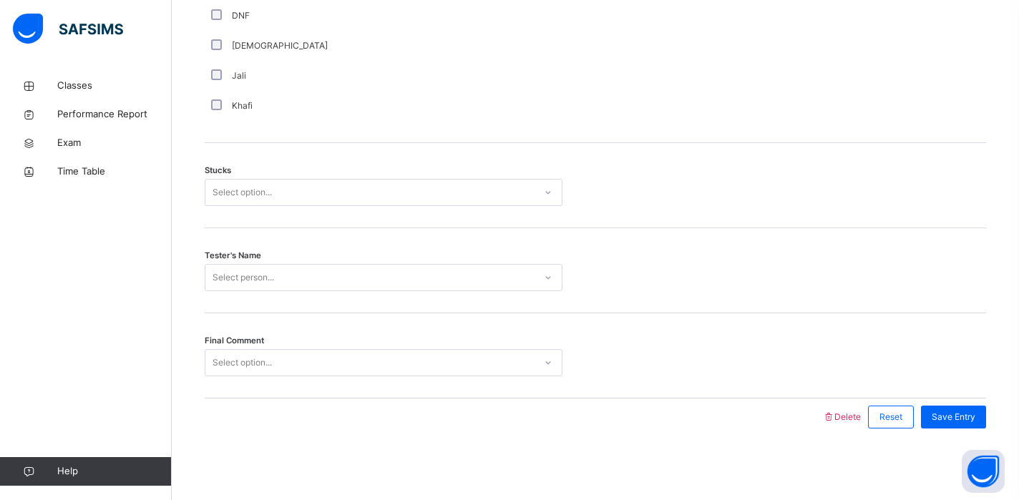
click at [282, 193] on div "Select option..." at bounding box center [369, 193] width 329 height 22
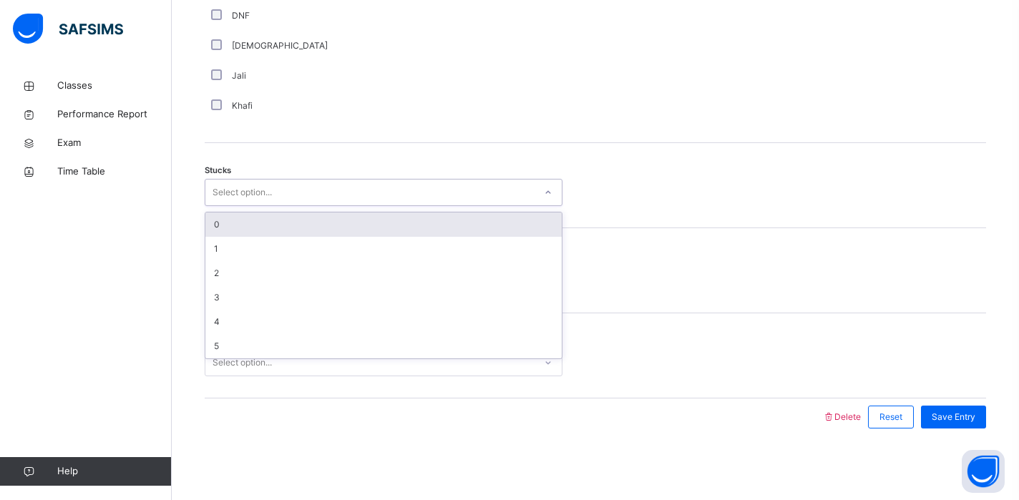
click at [267, 230] on div "0" at bounding box center [383, 225] width 356 height 24
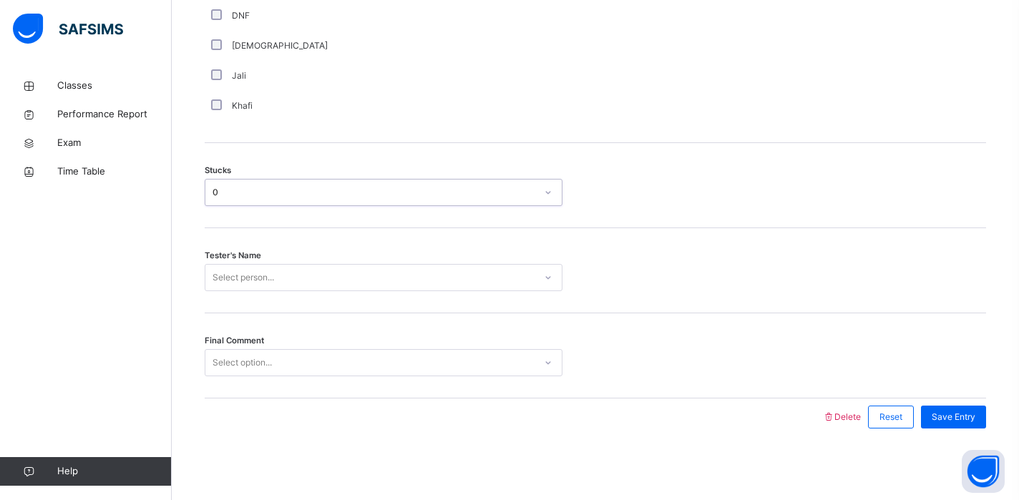
click at [258, 286] on div "Select person..." at bounding box center [244, 277] width 62 height 27
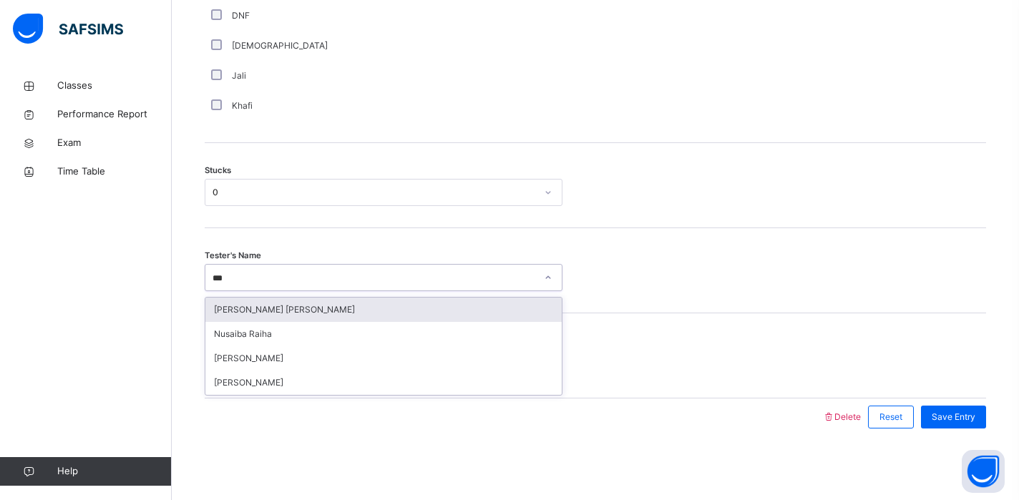
type input "****"
click at [263, 312] on div "[PERSON_NAME]" at bounding box center [383, 310] width 356 height 24
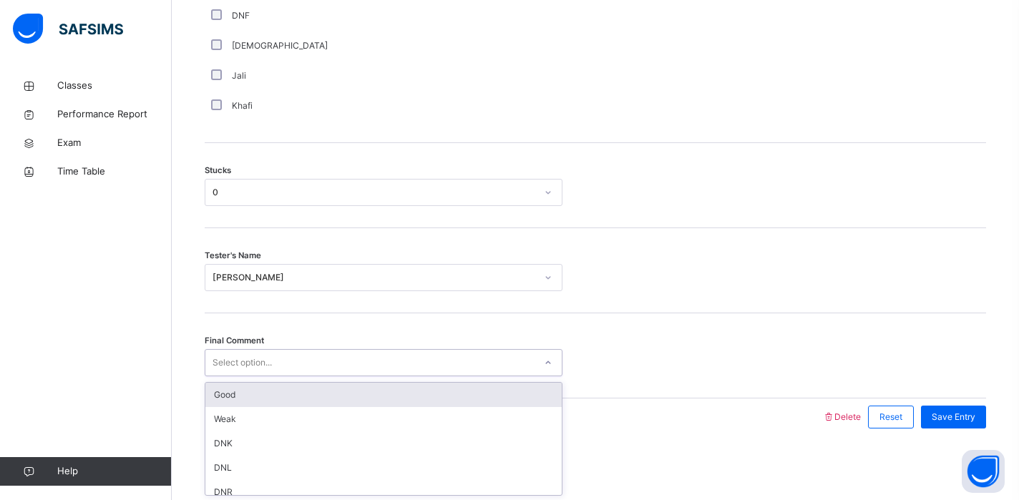
click at [266, 363] on div "Select option..." at bounding box center [242, 362] width 59 height 27
click at [263, 393] on div "Good" at bounding box center [383, 395] width 356 height 24
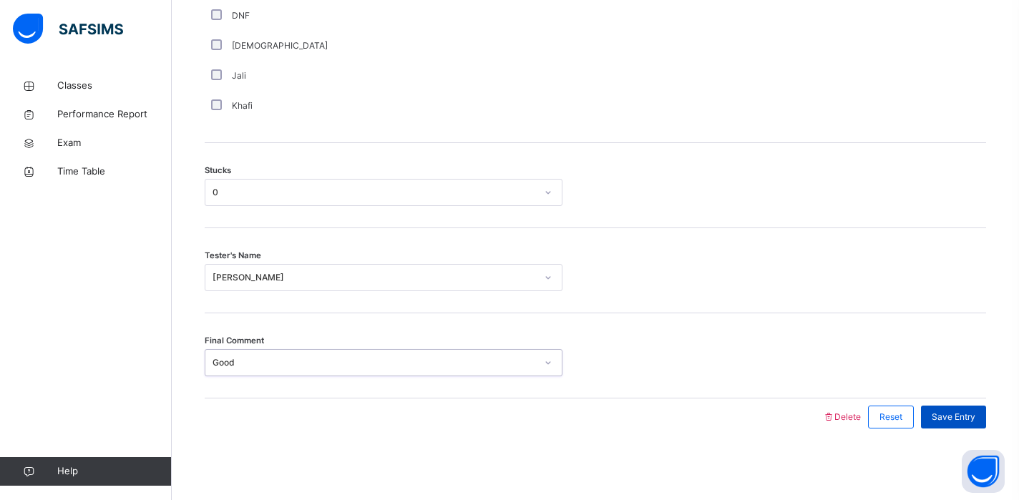
click at [937, 425] on div "Save Entry" at bounding box center [953, 417] width 65 height 23
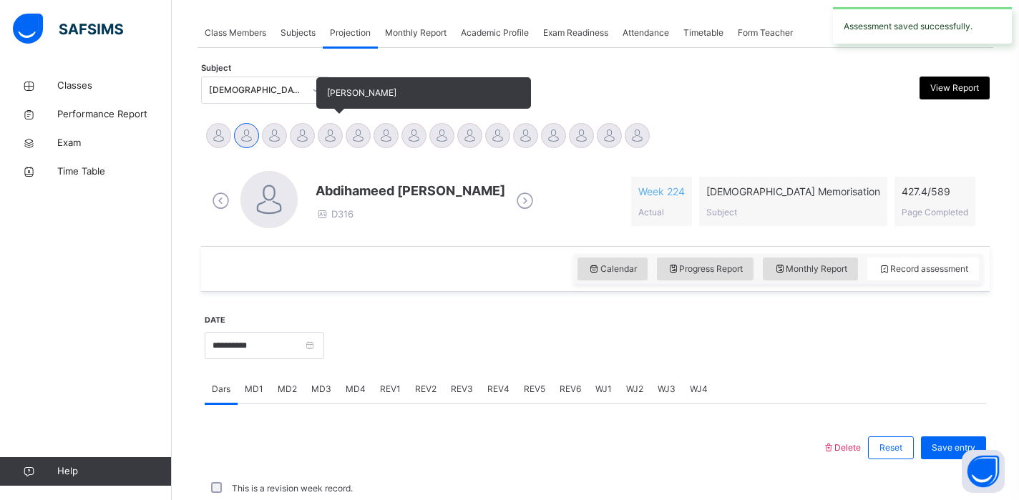
scroll to position [575, 0]
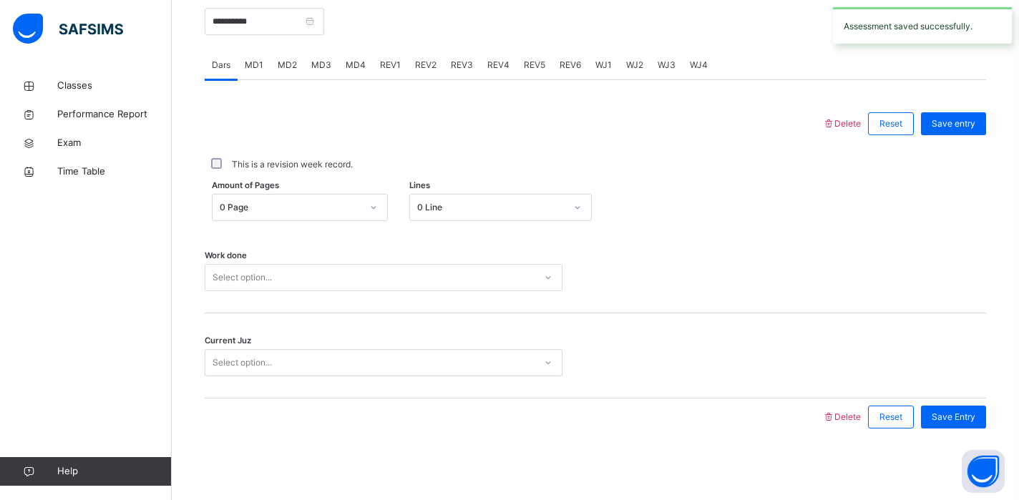
click at [350, 66] on span "MD4" at bounding box center [356, 65] width 20 height 13
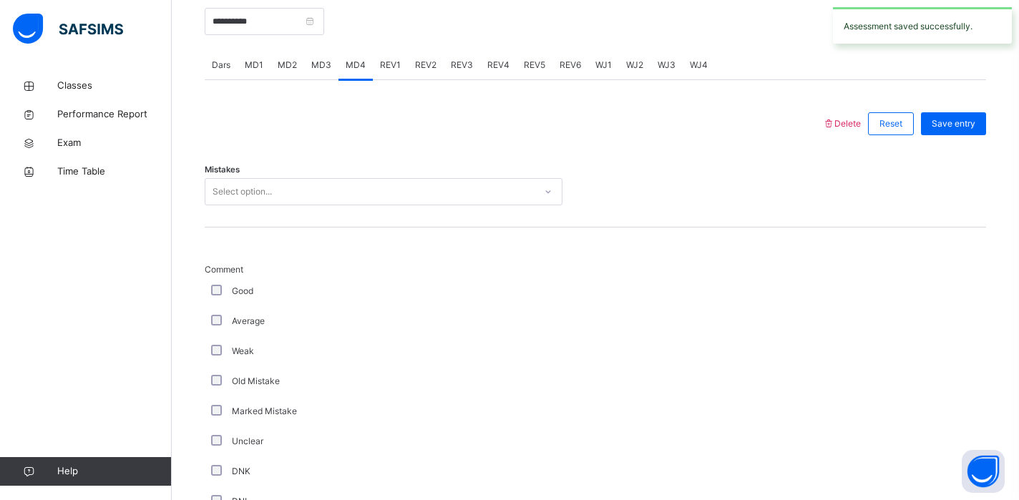
scroll to position [1121, 0]
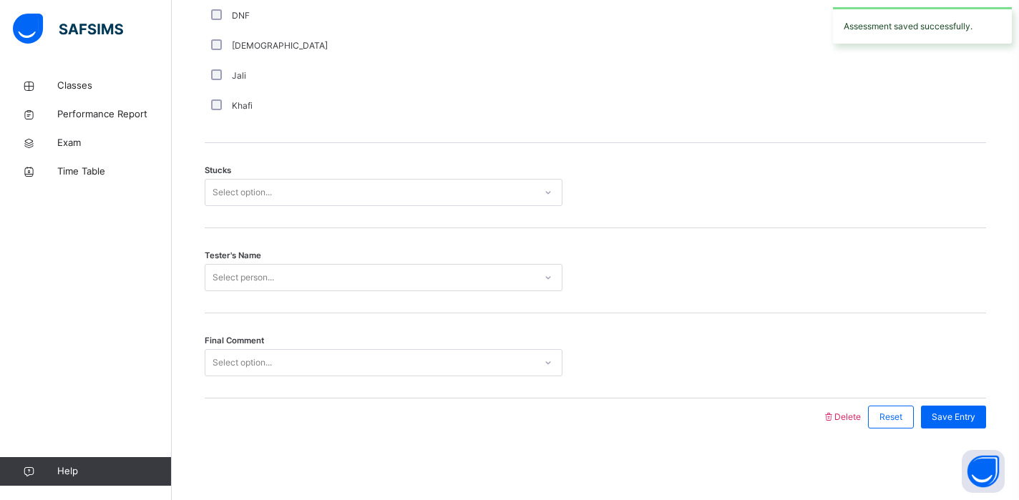
click at [274, 363] on div "Select option..." at bounding box center [369, 363] width 329 height 22
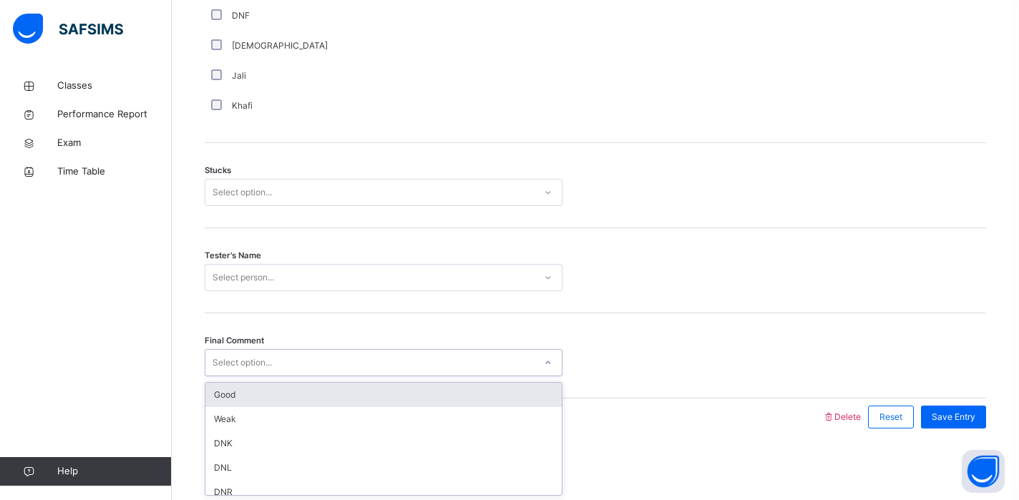
click at [263, 407] on div "Good" at bounding box center [383, 395] width 356 height 24
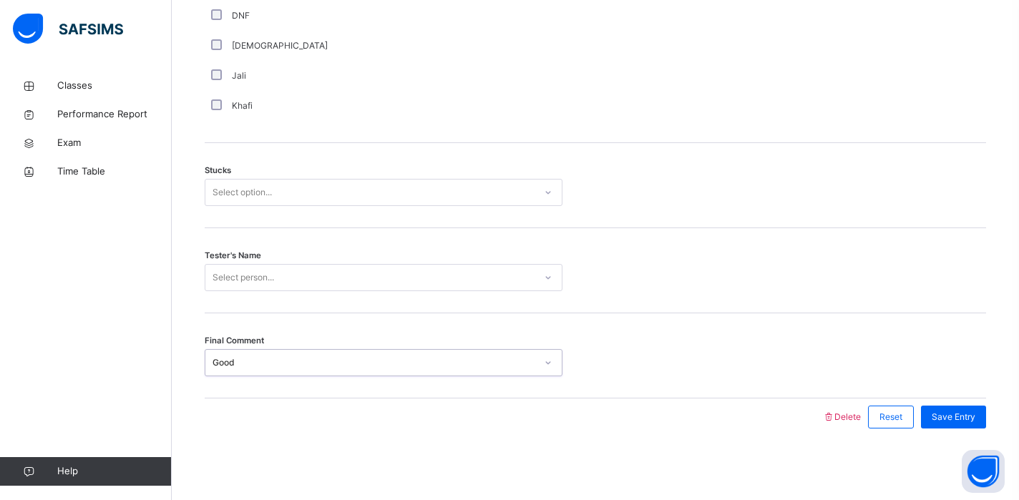
click at [263, 407] on div at bounding box center [513, 417] width 603 height 37
click at [265, 280] on div "Select person..." at bounding box center [244, 277] width 62 height 27
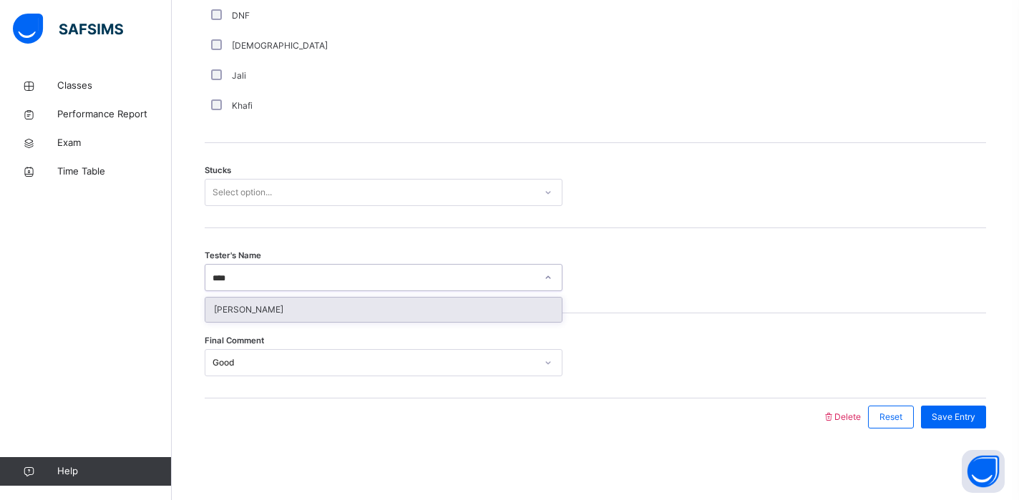
type input "****"
click at [266, 323] on div "Final Comment Good" at bounding box center [596, 356] width 782 height 85
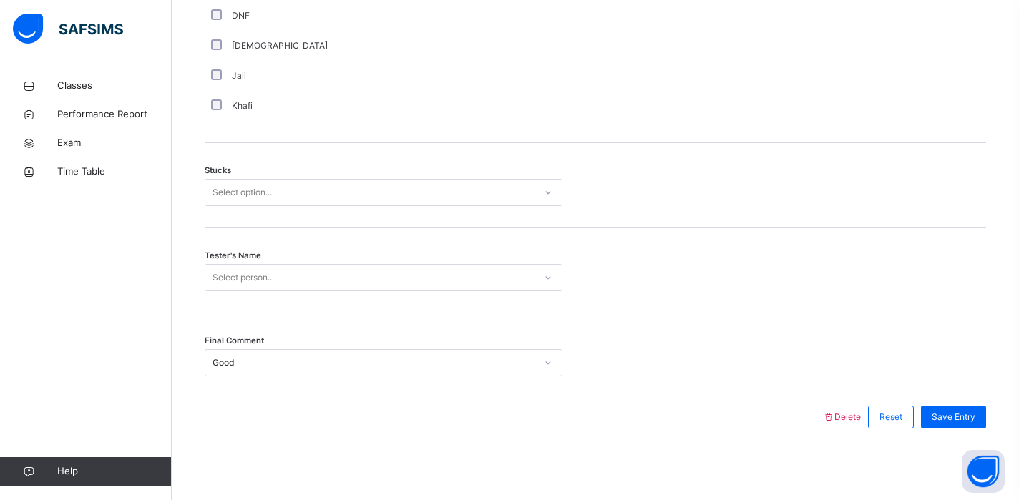
click at [276, 279] on div "Select person..." at bounding box center [369, 278] width 329 height 22
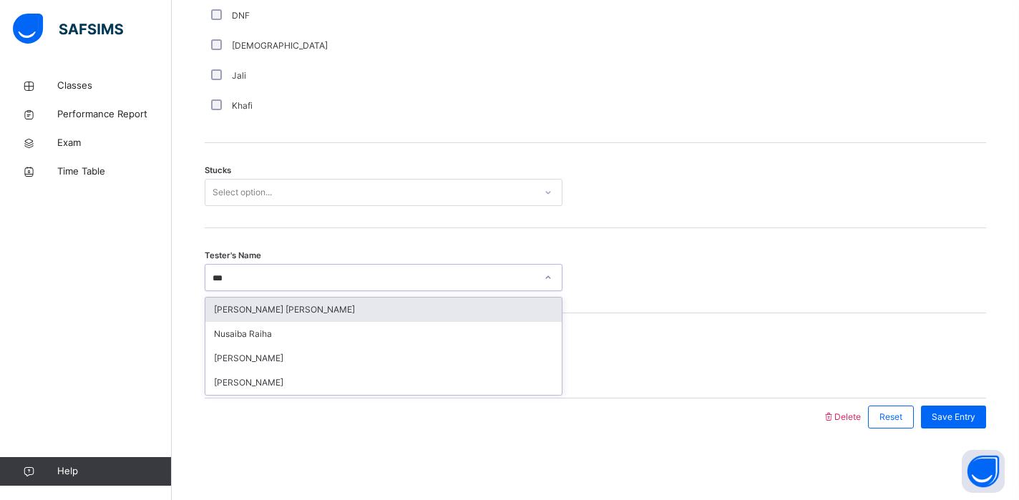
type input "****"
click at [294, 304] on div "[PERSON_NAME]" at bounding box center [383, 310] width 356 height 24
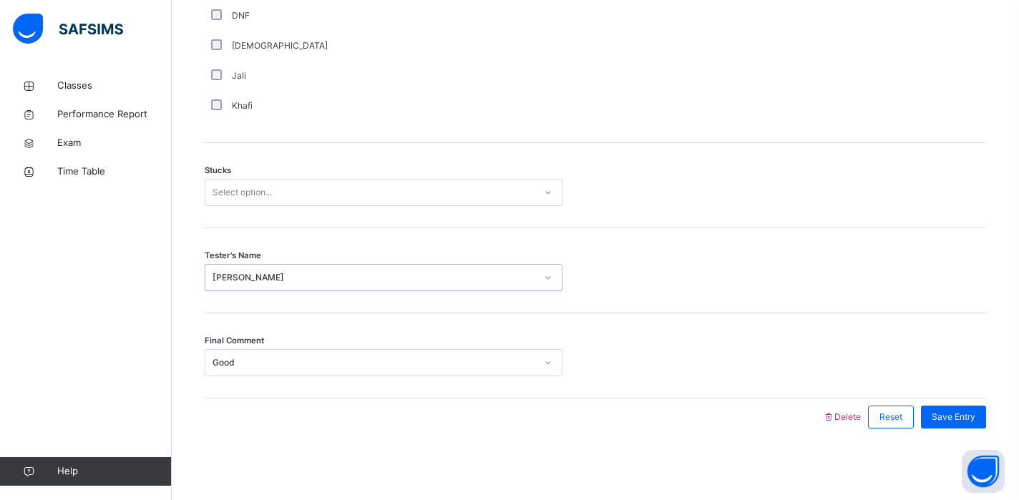
click at [293, 190] on div "Select option..." at bounding box center [369, 193] width 329 height 22
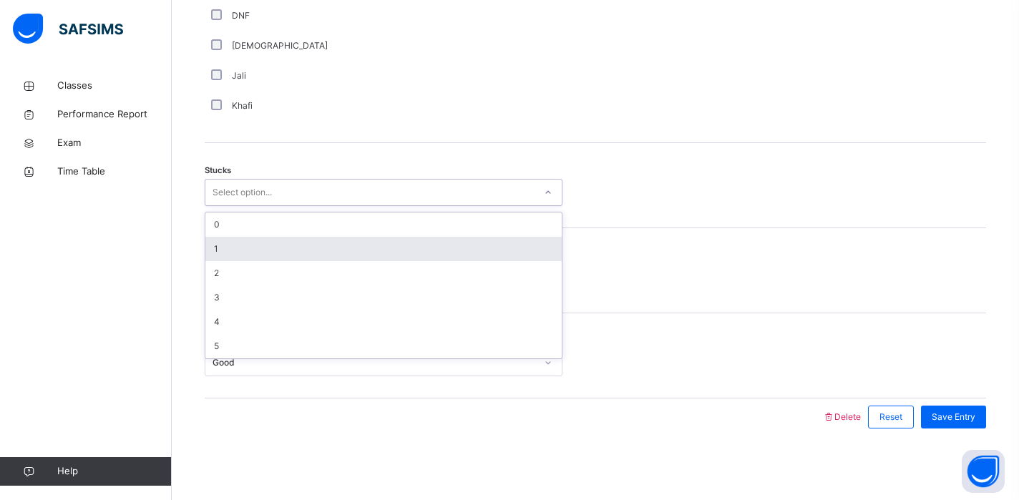
click at [286, 241] on div "1" at bounding box center [383, 249] width 356 height 24
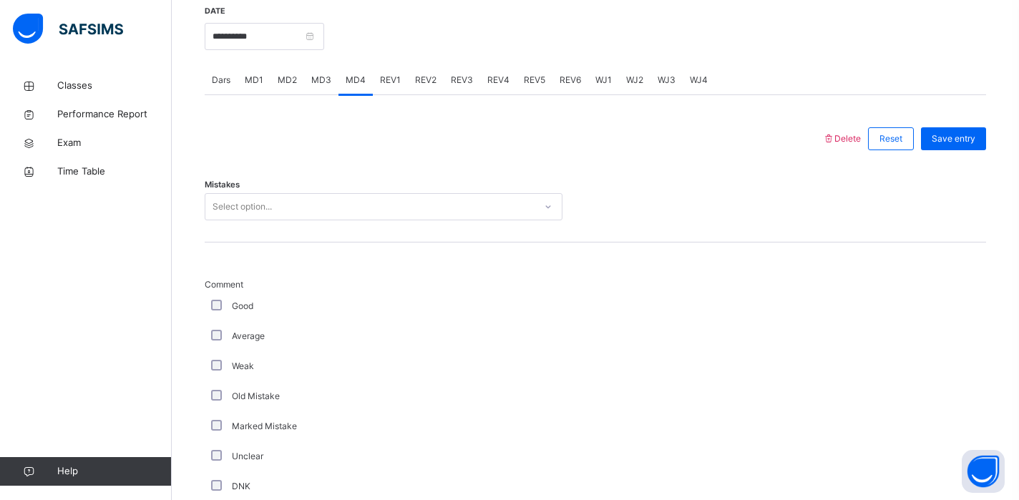
scroll to position [533, 0]
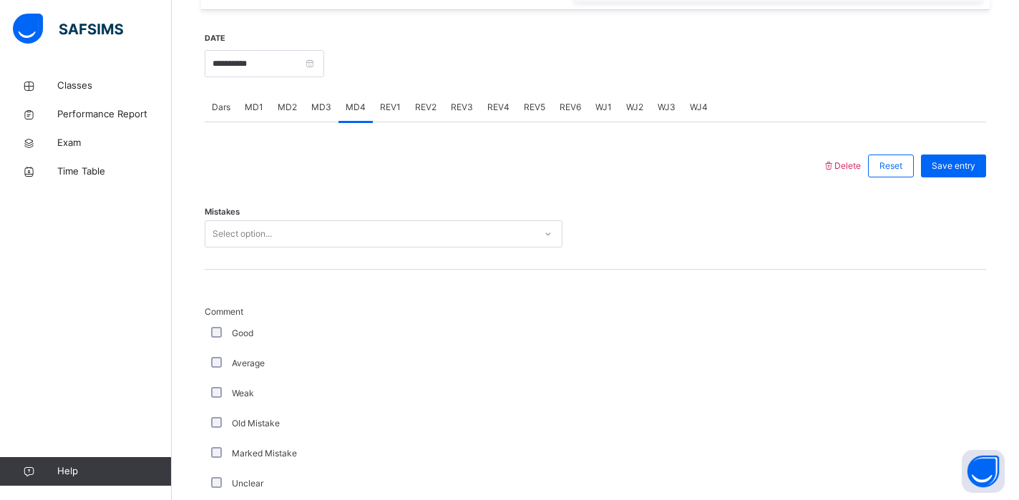
click at [262, 226] on div "Select option..." at bounding box center [242, 233] width 59 height 27
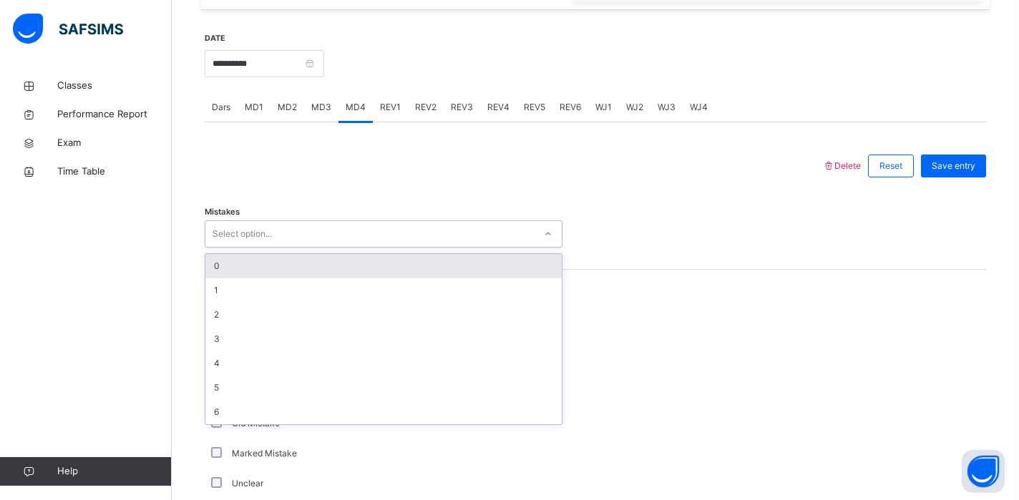
click at [261, 276] on div "0" at bounding box center [383, 266] width 356 height 24
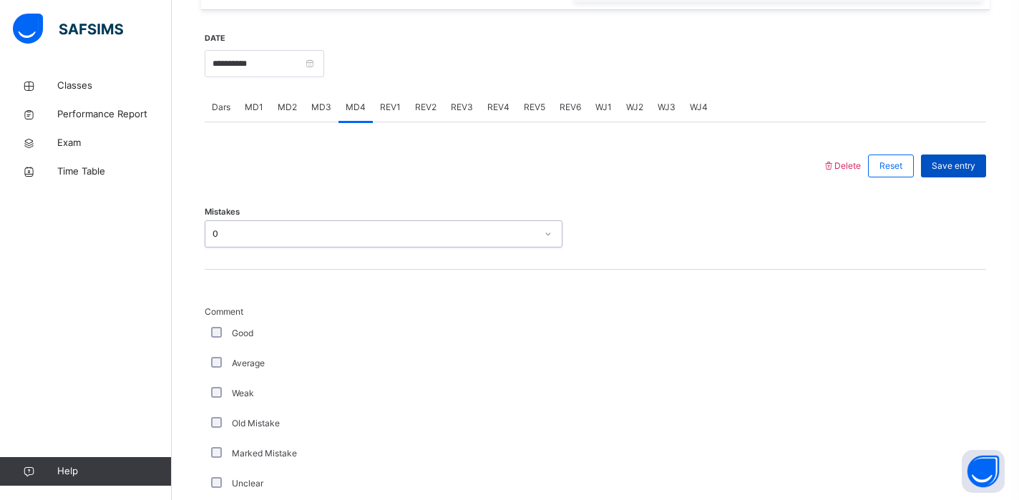
click at [964, 170] on span "Save entry" at bounding box center [954, 166] width 44 height 13
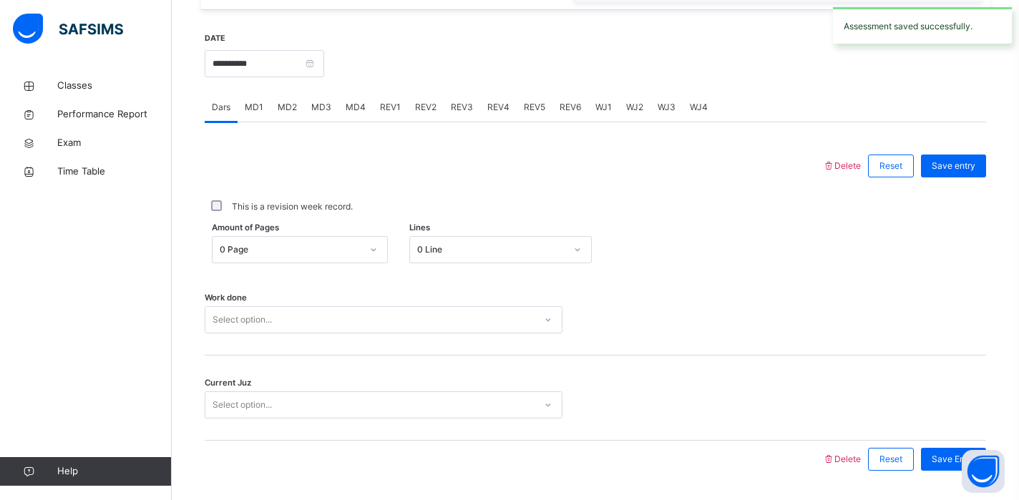
click at [388, 108] on span "REV1" at bounding box center [390, 107] width 21 height 13
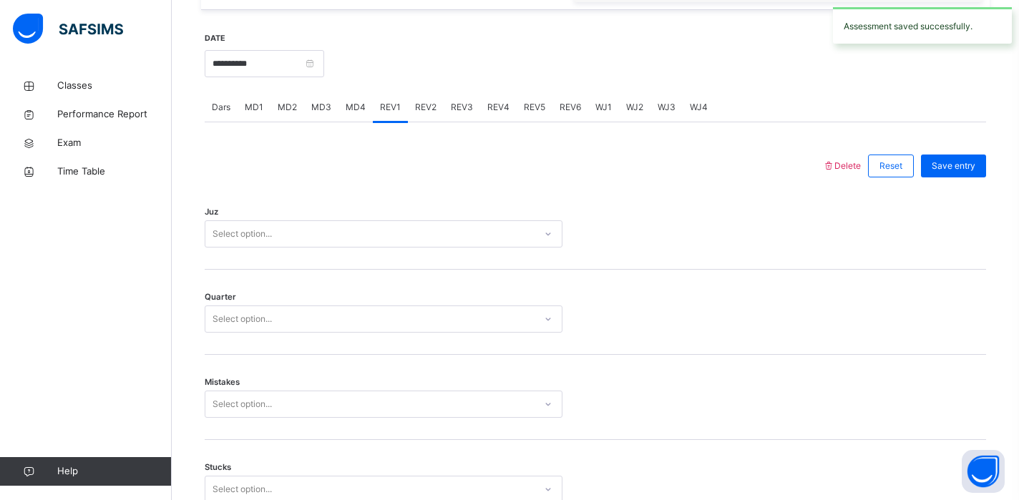
click at [339, 236] on div "Select option..." at bounding box center [369, 234] width 329 height 22
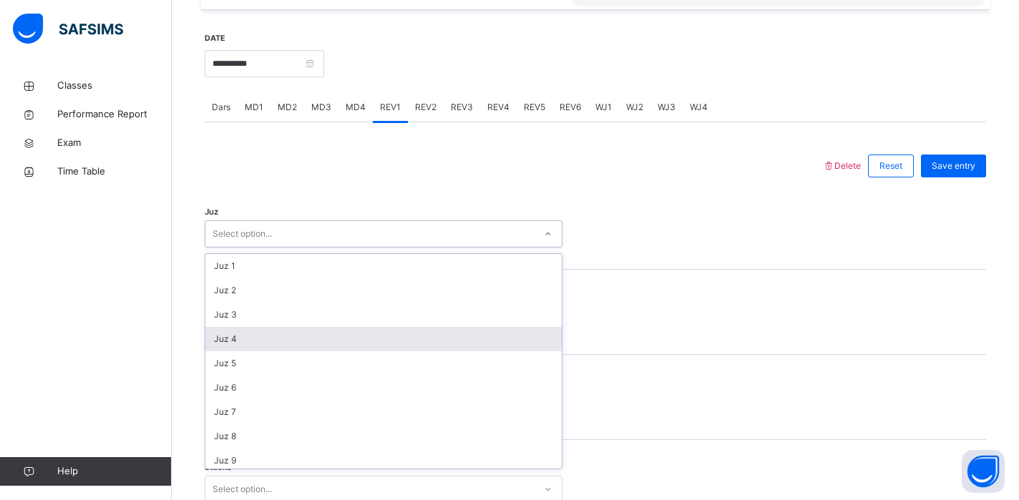
click at [315, 339] on div "Juz 4" at bounding box center [383, 339] width 356 height 24
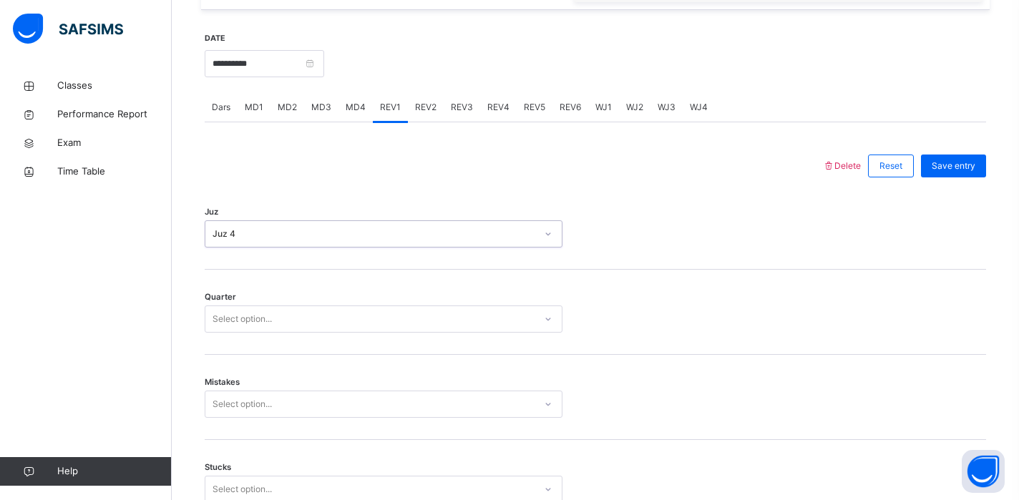
click at [311, 318] on div "Select option..." at bounding box center [369, 320] width 329 height 22
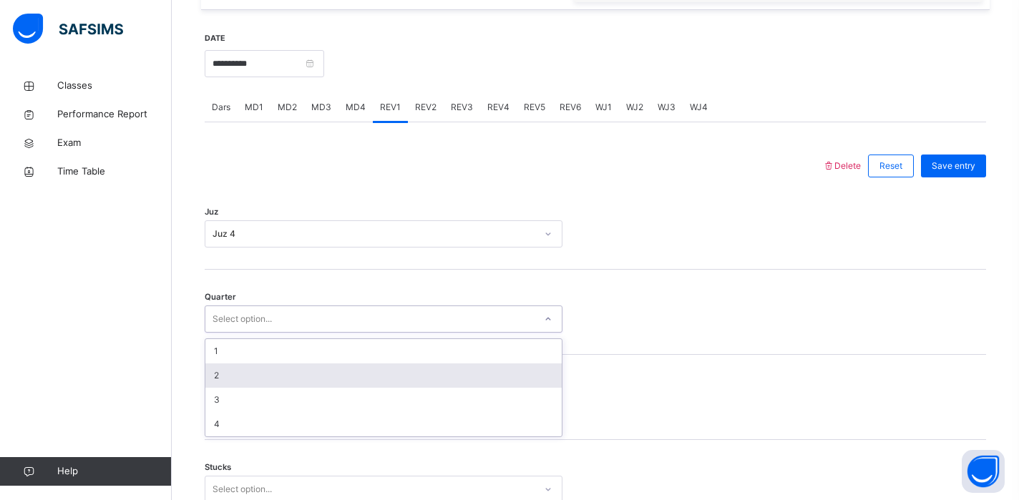
click at [309, 370] on div "2" at bounding box center [383, 376] width 356 height 24
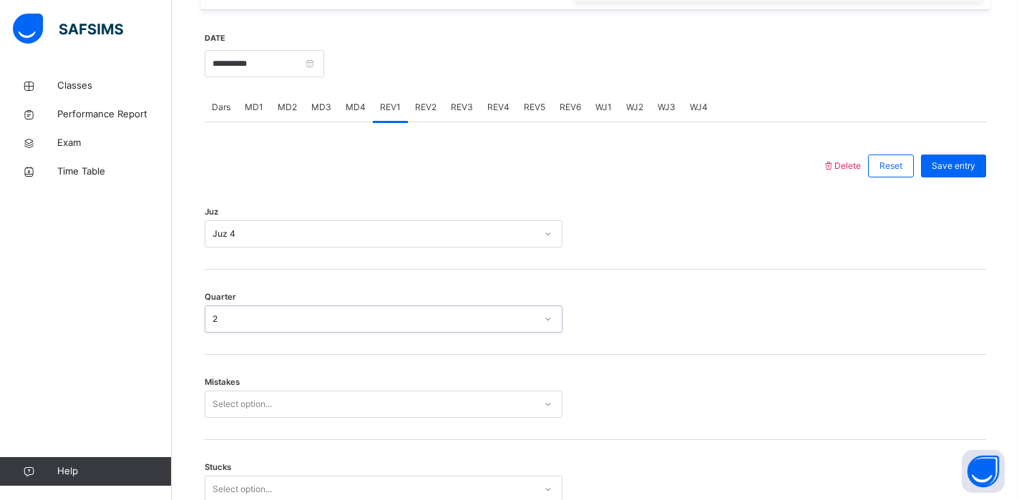
click at [305, 409] on div "Select option..." at bounding box center [384, 404] width 358 height 27
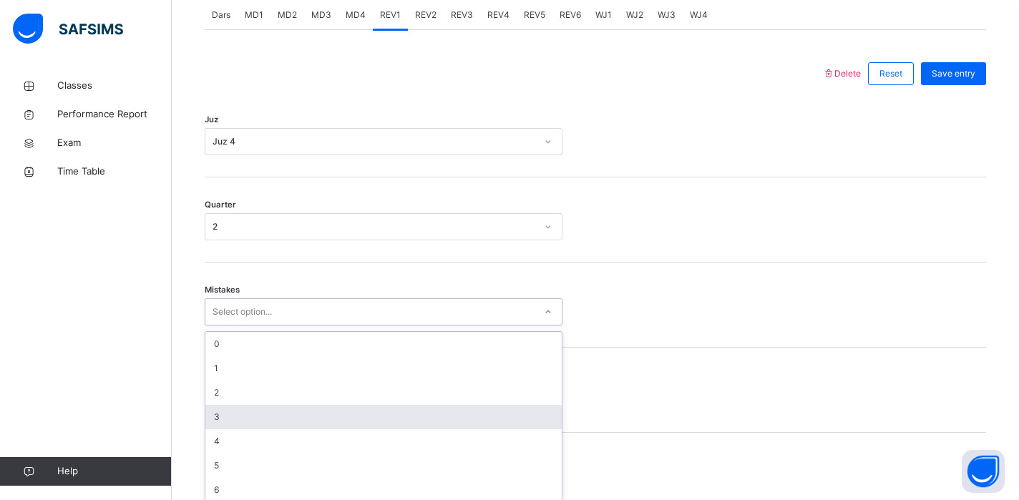
scroll to position [633, 0]
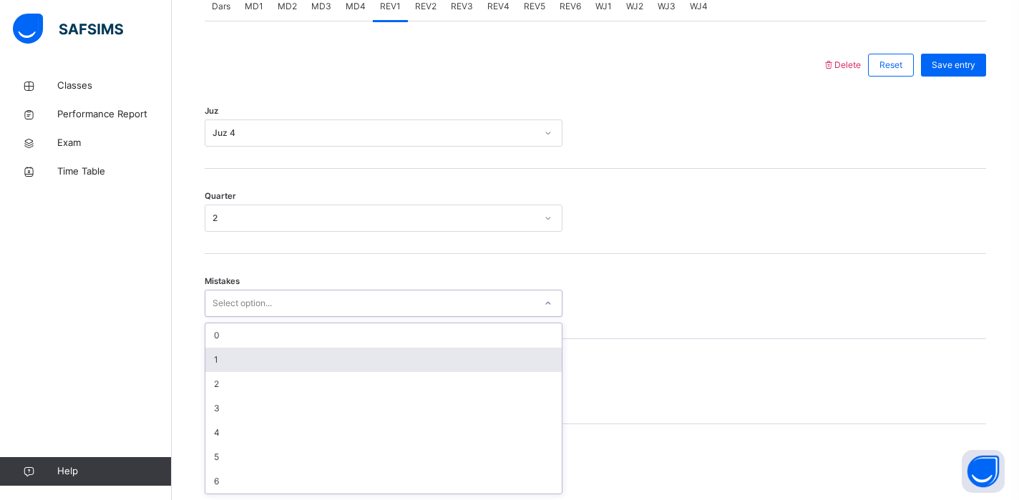
click at [313, 359] on div "1" at bounding box center [383, 360] width 356 height 24
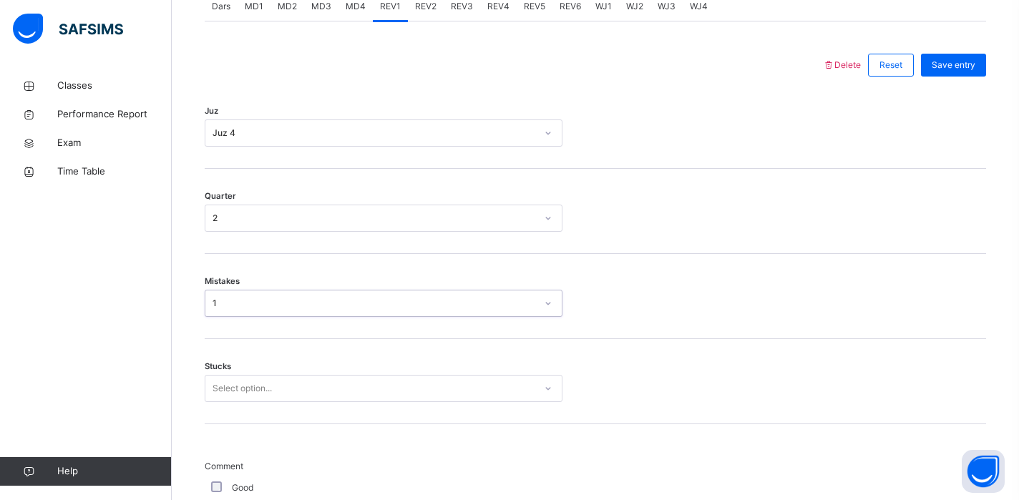
click at [306, 391] on div "Select option..." at bounding box center [384, 388] width 358 height 27
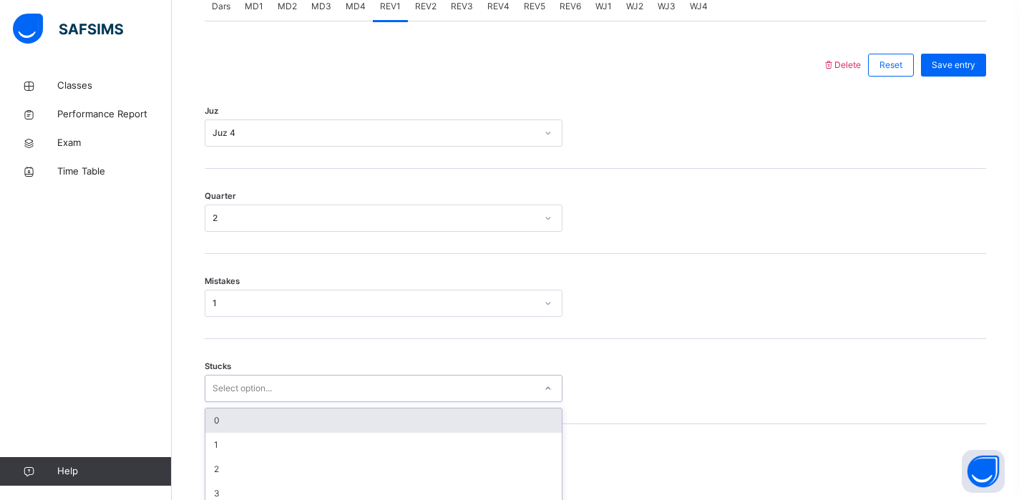
scroll to position [694, 0]
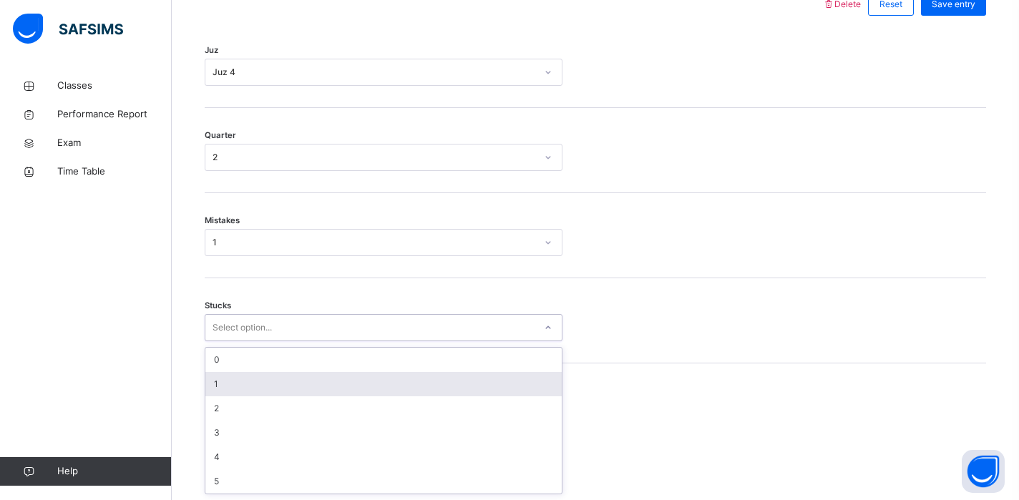
click at [306, 389] on div "1" at bounding box center [383, 384] width 356 height 24
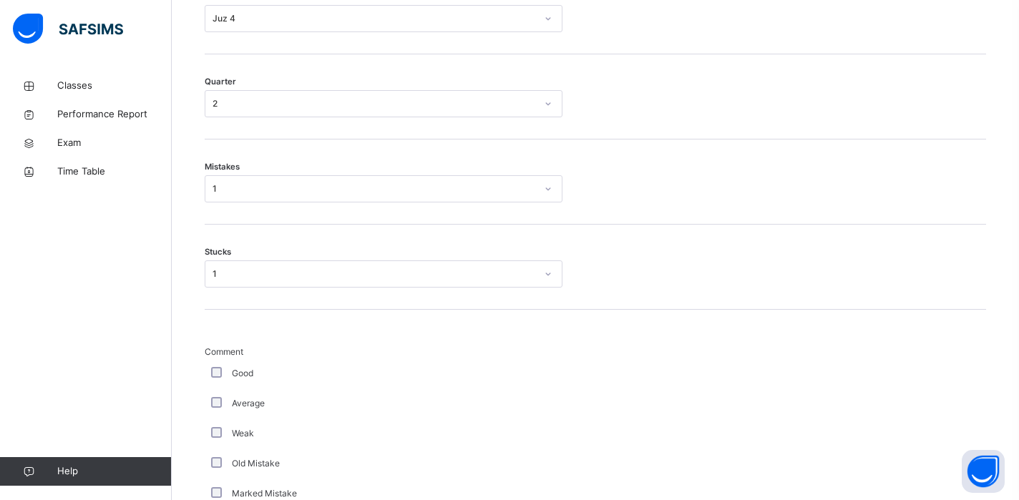
scroll to position [1291, 0]
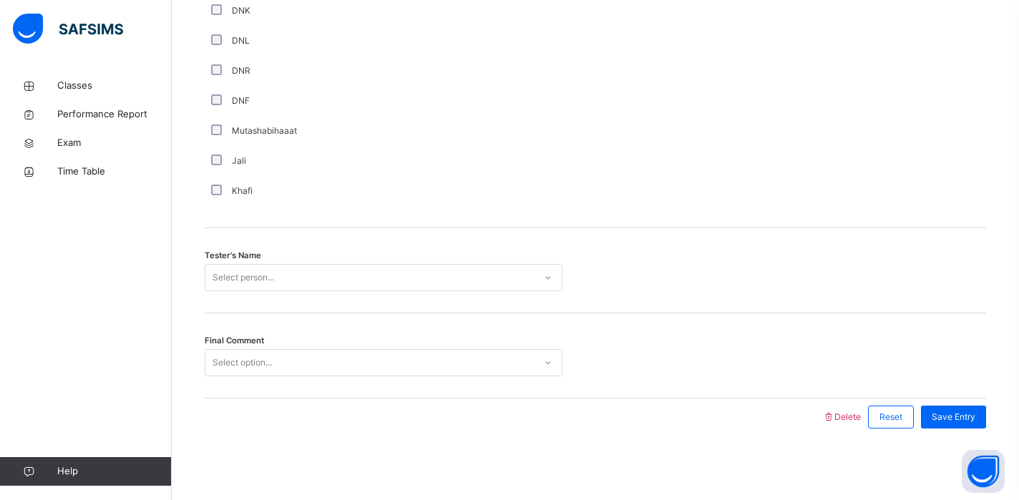
click at [269, 278] on div "Select person..." at bounding box center [244, 277] width 62 height 27
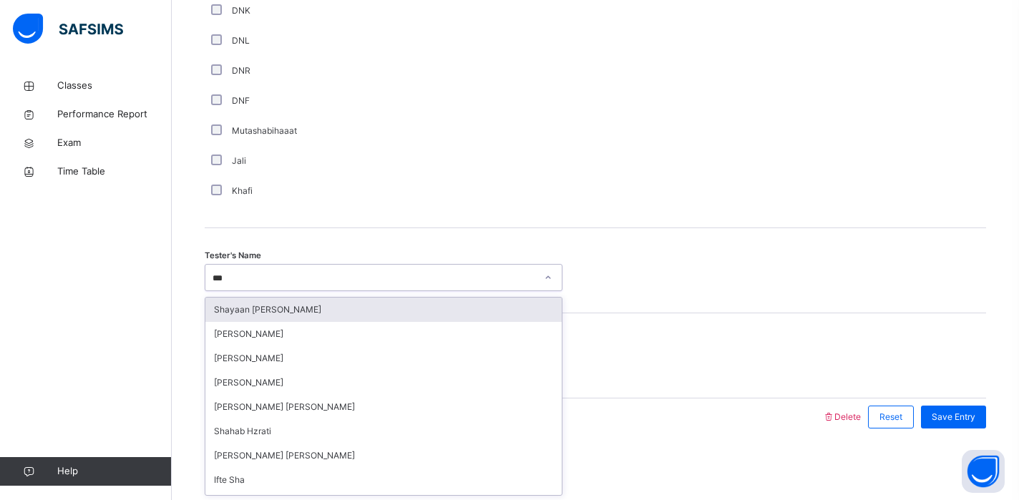
type input "****"
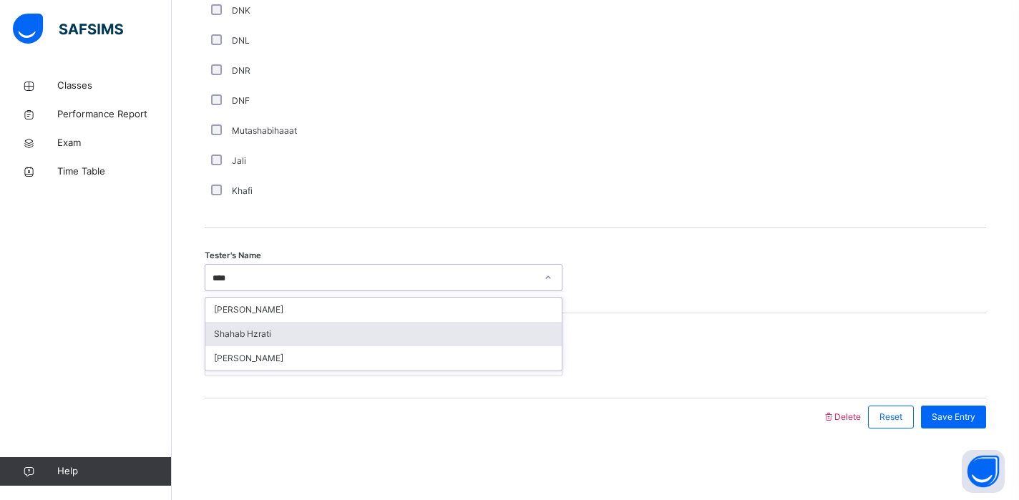
click at [273, 329] on div "Shahab Hzrati" at bounding box center [383, 334] width 356 height 24
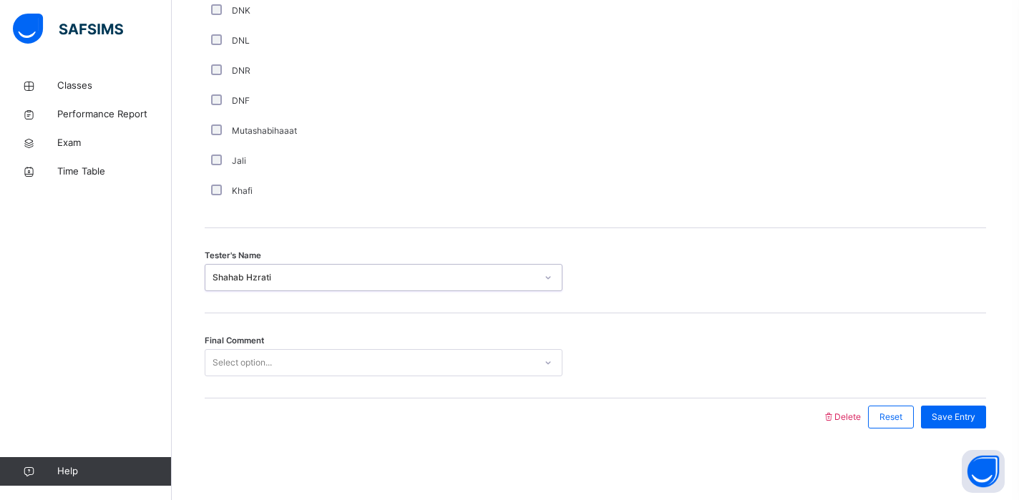
click at [271, 369] on div "Select option..." at bounding box center [242, 362] width 59 height 27
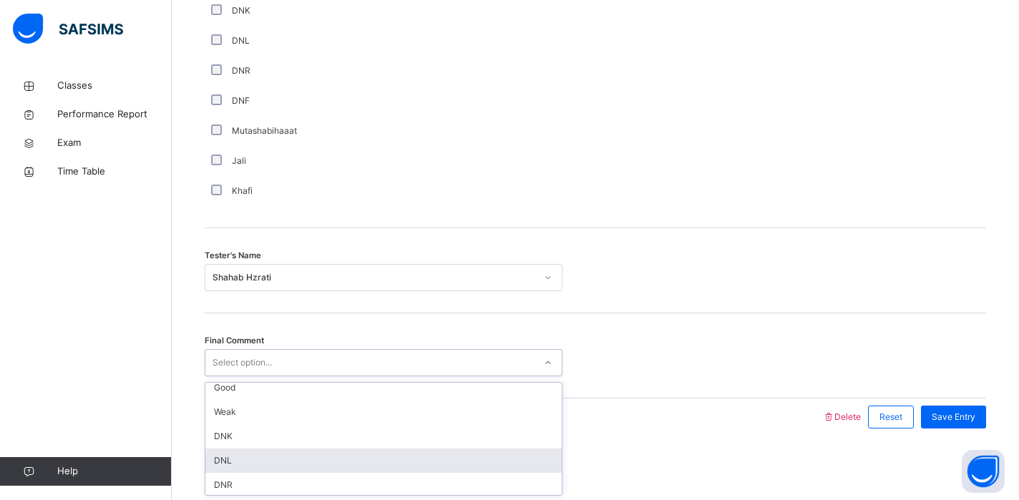
scroll to position [0, 0]
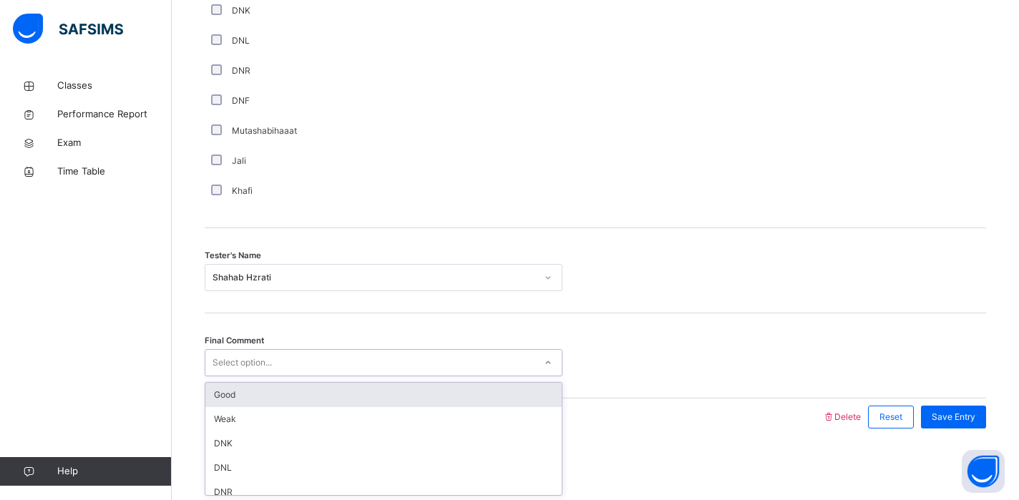
click at [292, 397] on div "Good" at bounding box center [383, 395] width 356 height 24
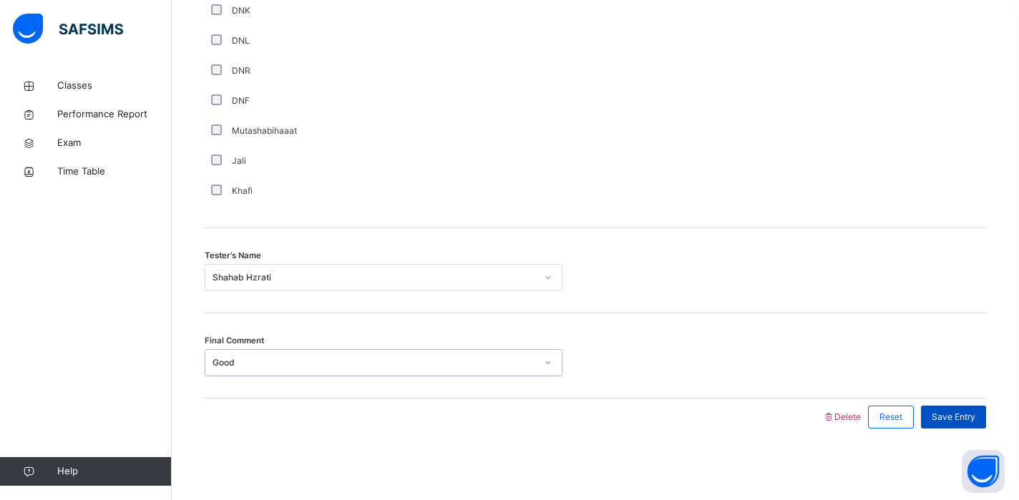
click at [942, 419] on span "Save Entry" at bounding box center [954, 417] width 44 height 13
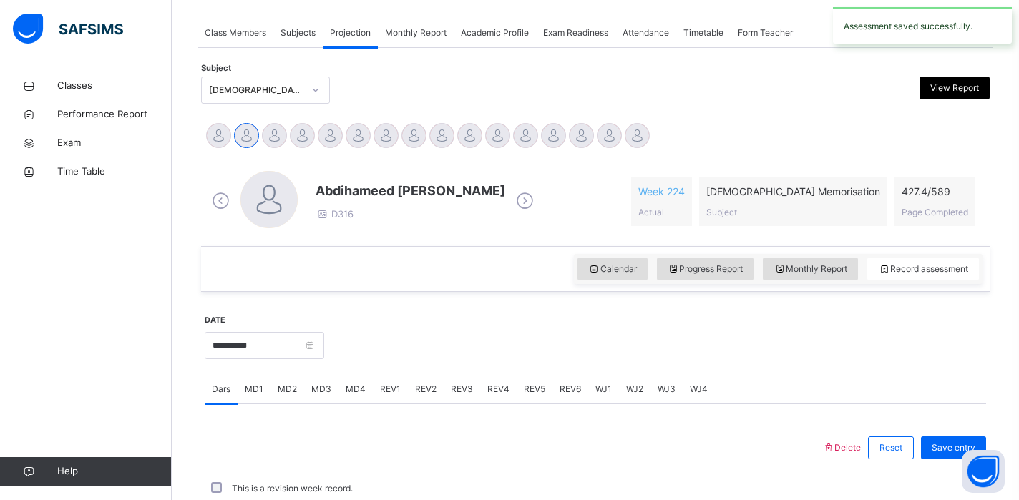
scroll to position [575, 0]
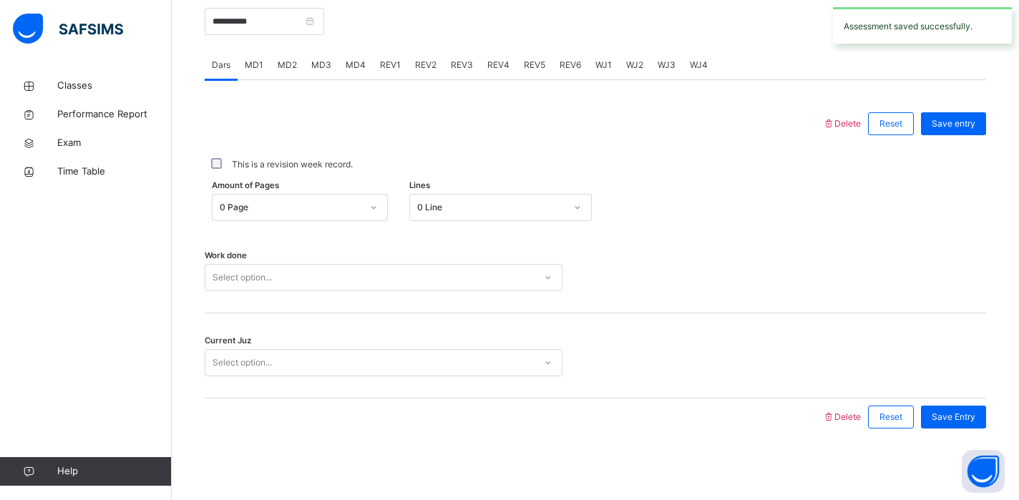
click at [422, 68] on span "REV2" at bounding box center [425, 65] width 21 height 13
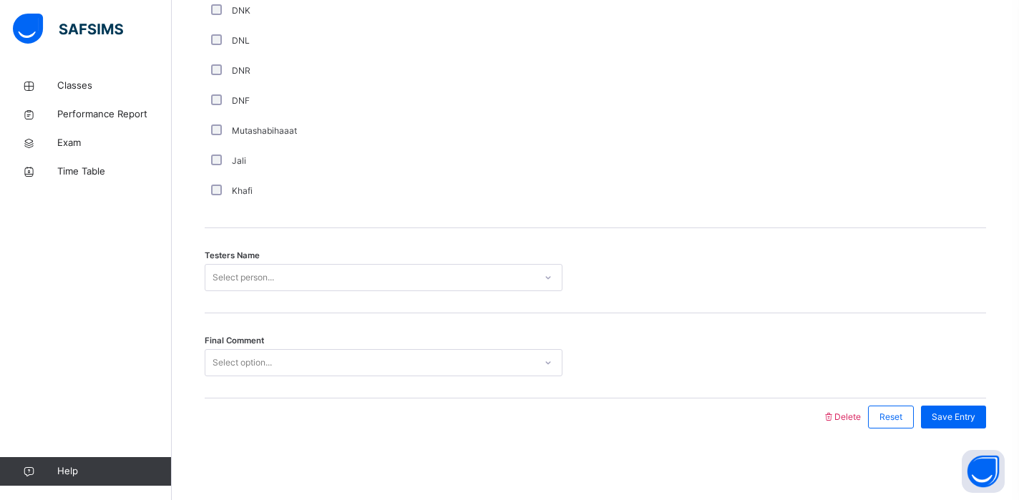
click at [261, 376] on div "Select option..." at bounding box center [384, 362] width 358 height 27
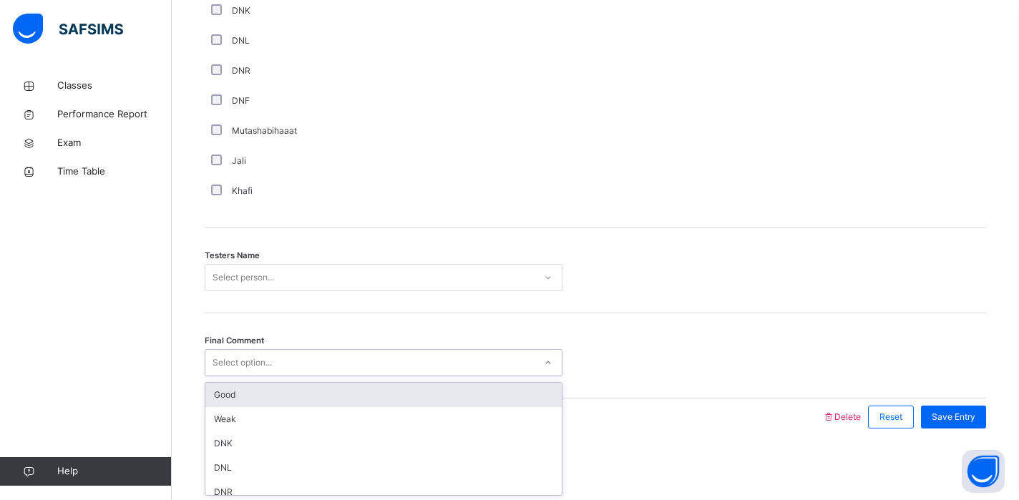
click at [252, 396] on div "Good" at bounding box center [383, 395] width 356 height 24
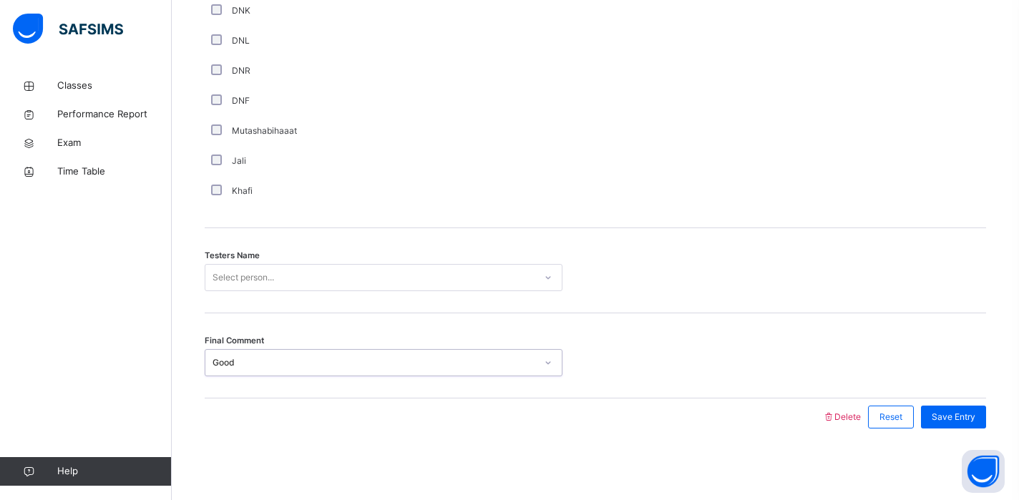
click at [291, 282] on div "Select person..." at bounding box center [369, 278] width 329 height 22
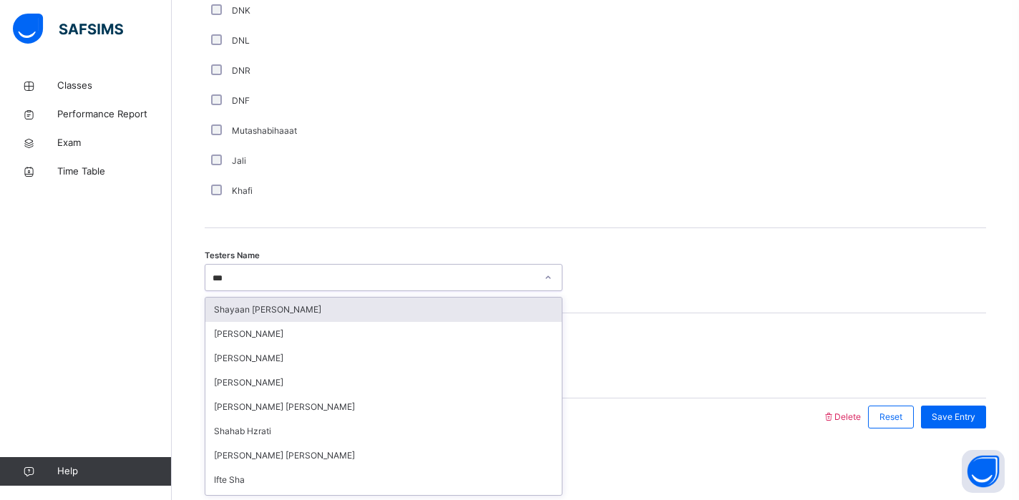
type input "****"
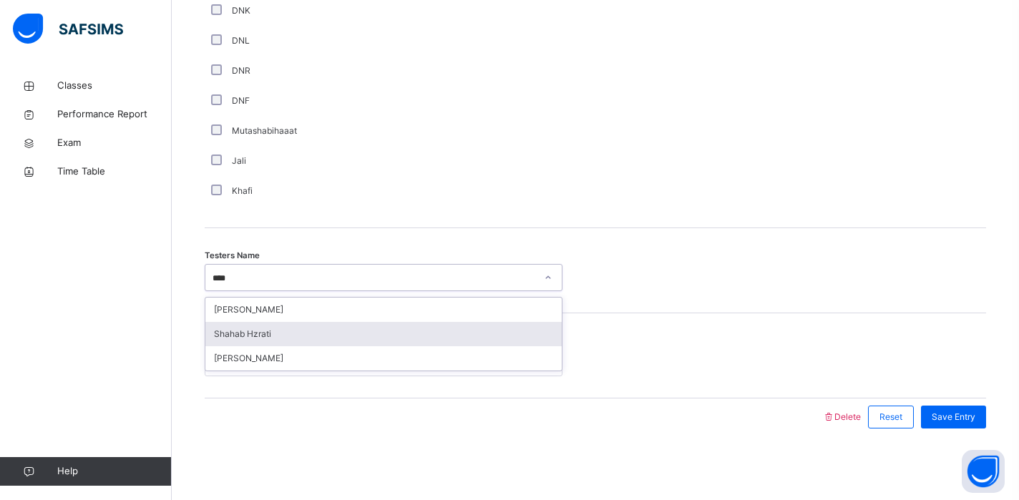
click at [288, 332] on div "Shahab Hzrati" at bounding box center [383, 334] width 356 height 24
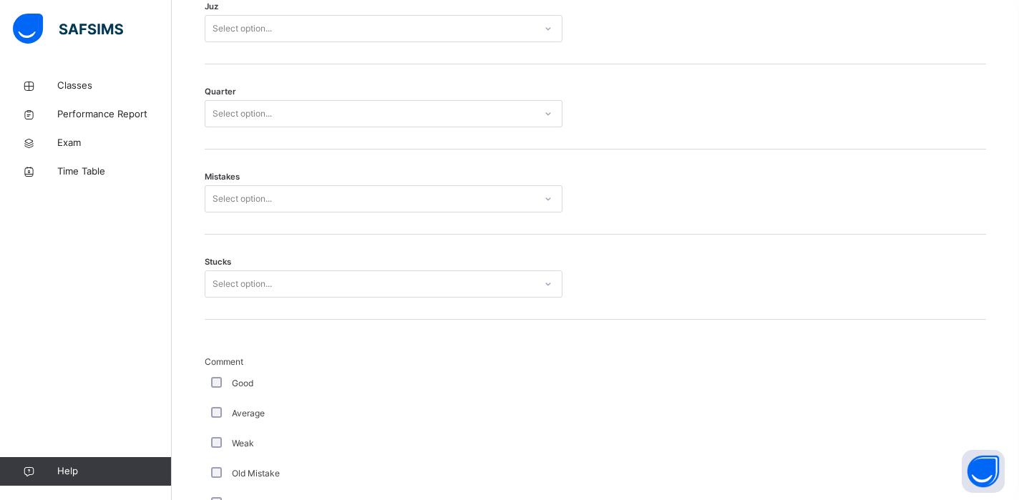
scroll to position [732, 0]
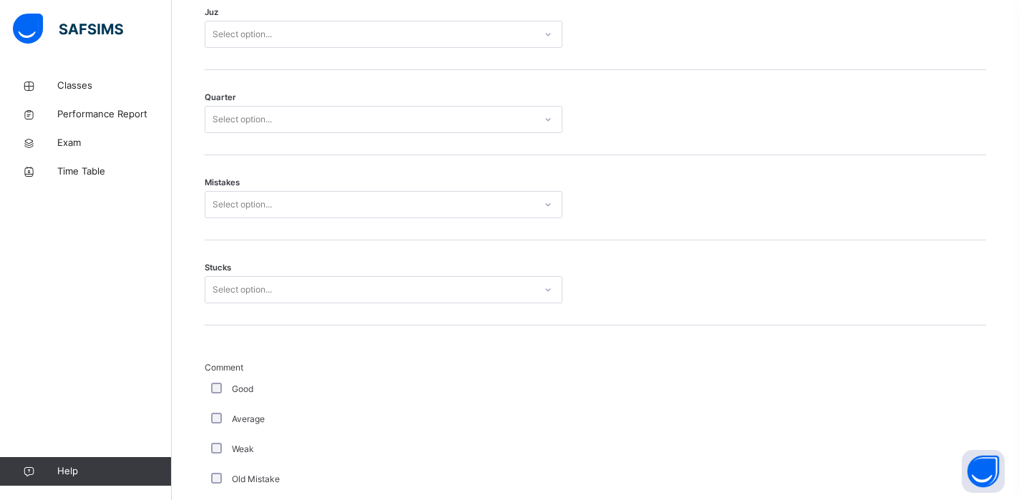
click at [346, 288] on div "Select option..." at bounding box center [369, 290] width 329 height 22
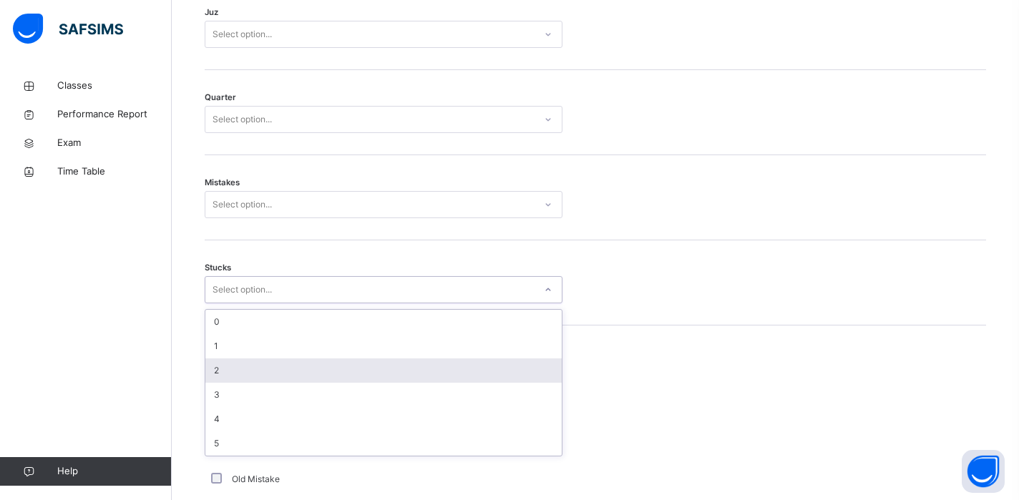
click at [326, 362] on div "2" at bounding box center [383, 371] width 356 height 24
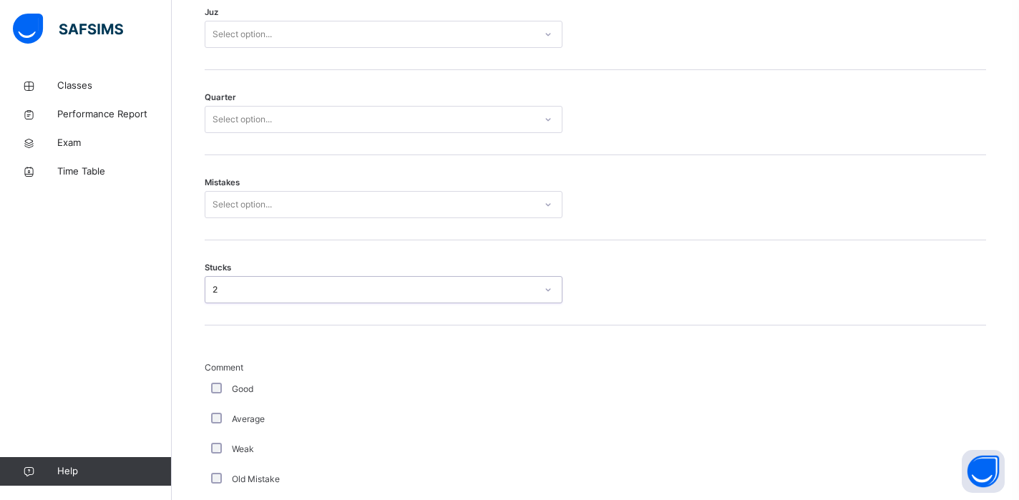
click at [331, 214] on div "Select option..." at bounding box center [369, 205] width 329 height 22
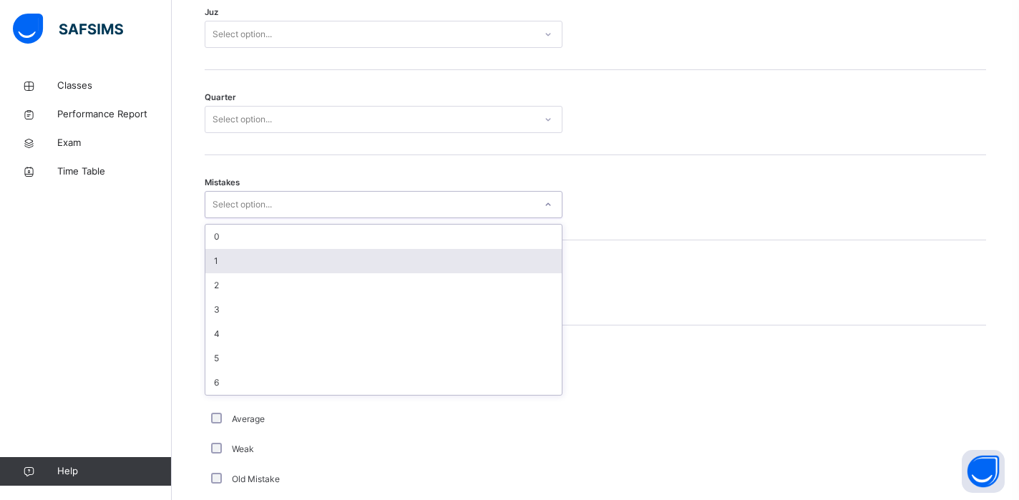
click at [304, 255] on div "1" at bounding box center [383, 261] width 356 height 24
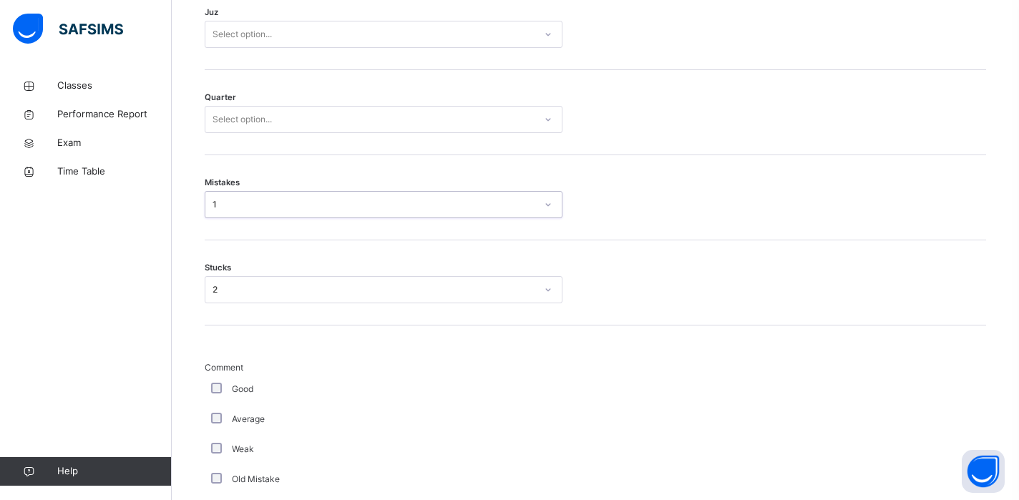
click at [354, 130] on div "Select option..." at bounding box center [384, 119] width 358 height 27
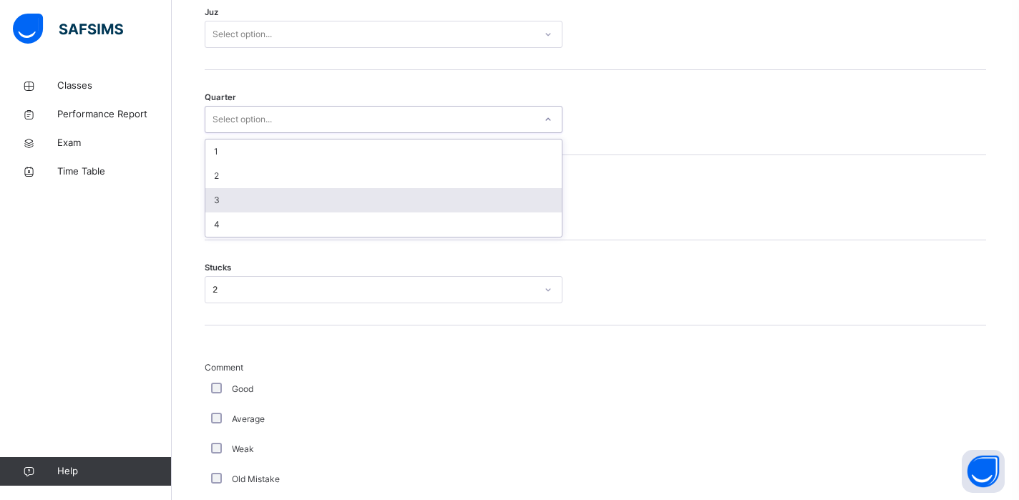
click at [328, 195] on div "3" at bounding box center [383, 200] width 356 height 24
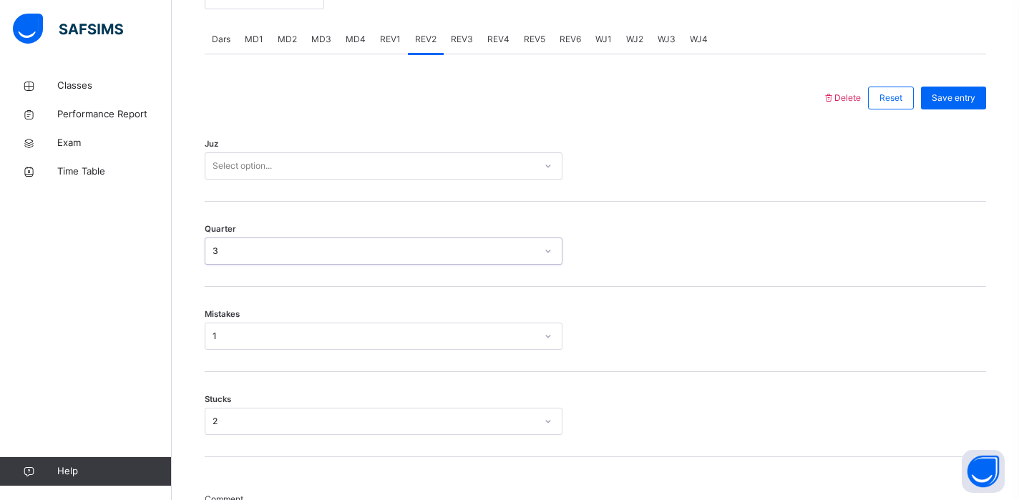
scroll to position [536, 0]
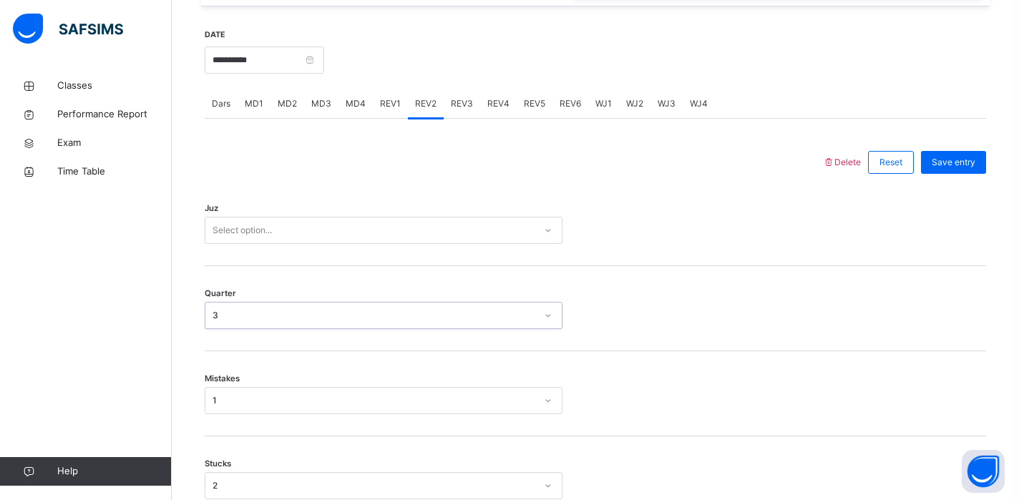
click at [319, 241] on div "Select option..." at bounding box center [369, 231] width 329 height 22
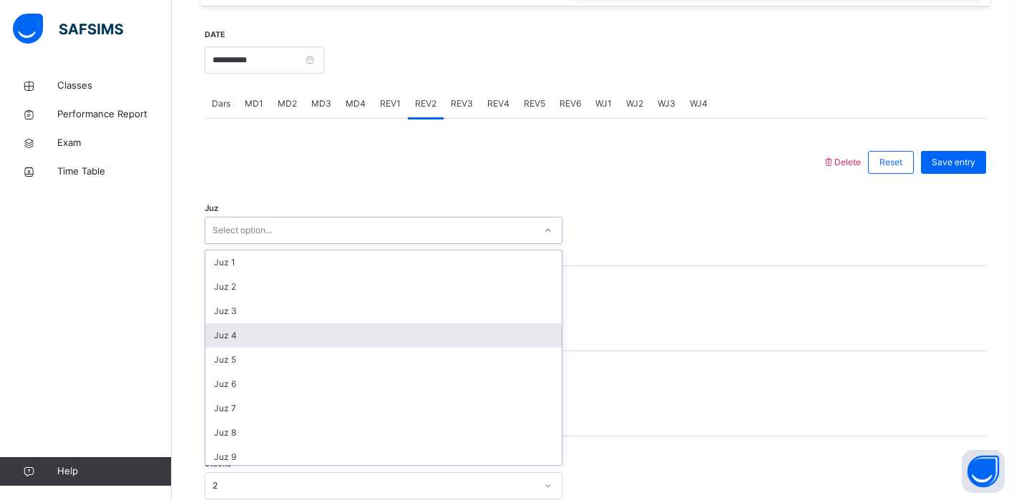
click at [276, 336] on div "Juz 4" at bounding box center [383, 336] width 356 height 24
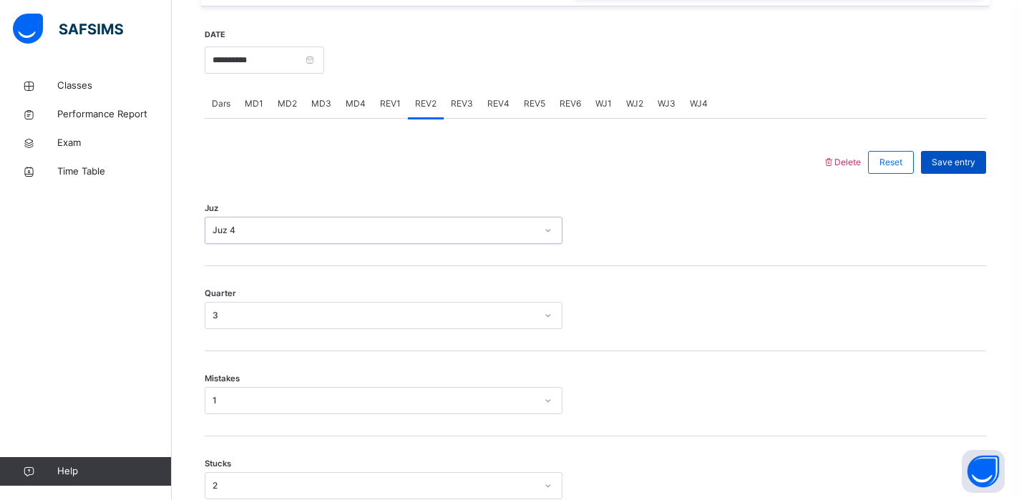
click at [952, 162] on span "Save entry" at bounding box center [954, 162] width 44 height 13
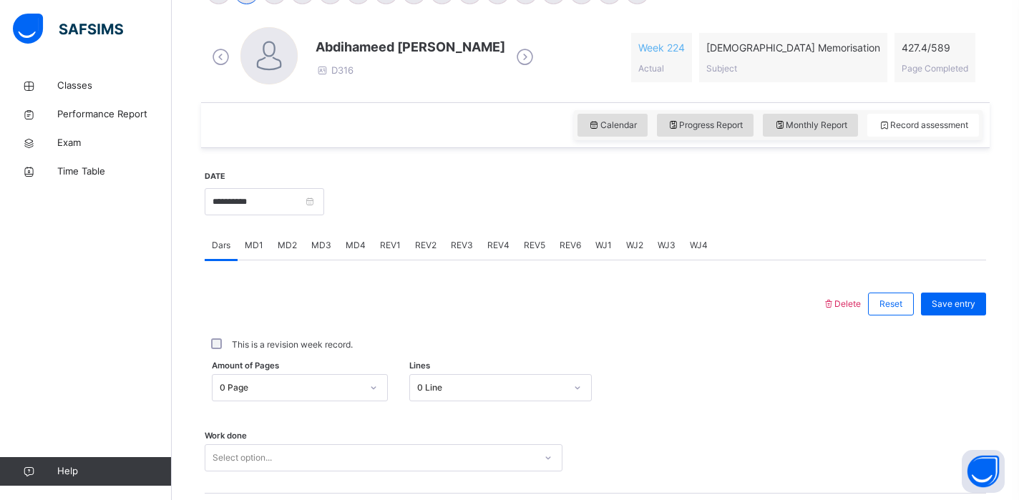
scroll to position [351, 0]
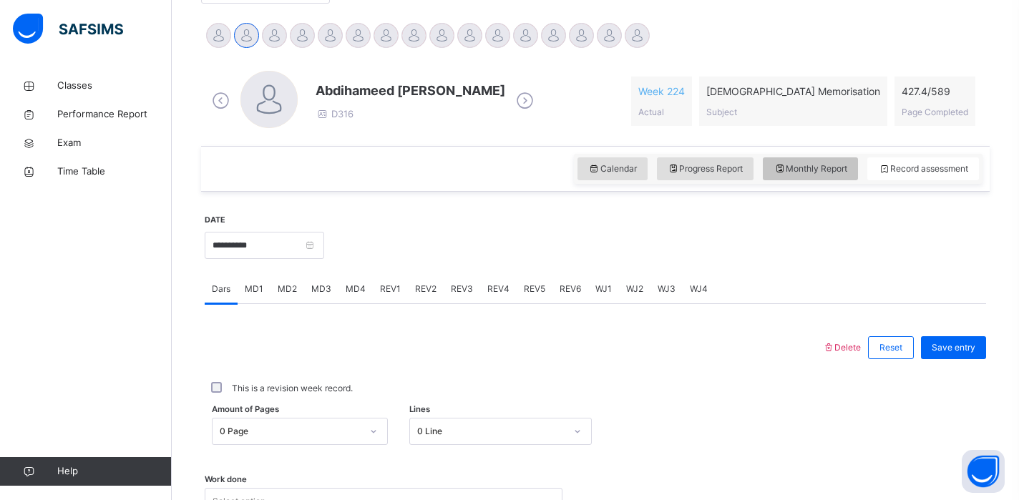
click at [787, 170] on span "Monthly Report" at bounding box center [811, 168] width 74 height 13
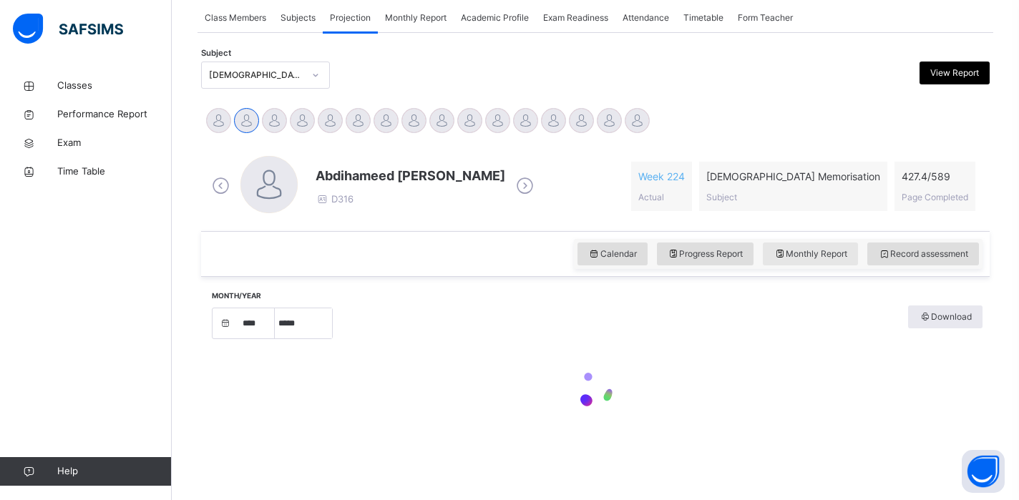
scroll to position [266, 0]
select select "****"
select select "*"
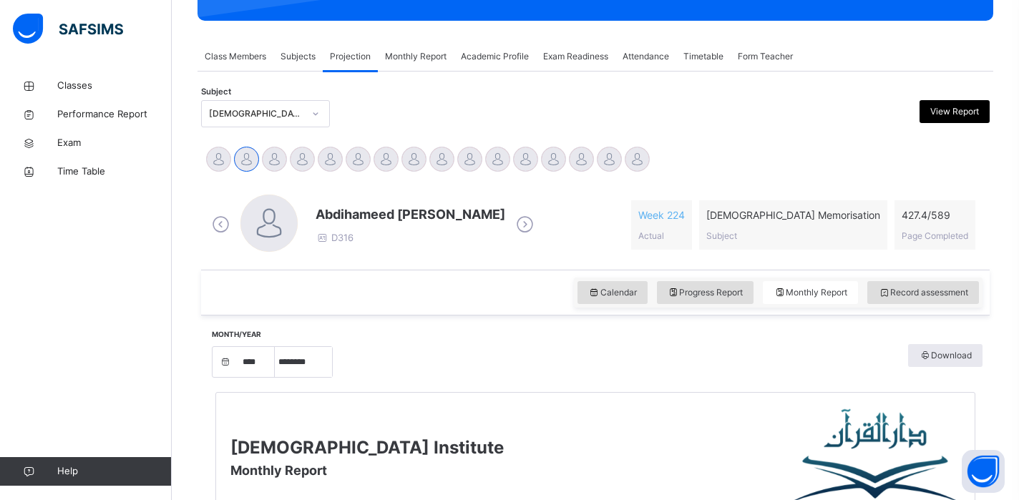
scroll to position [241, 0]
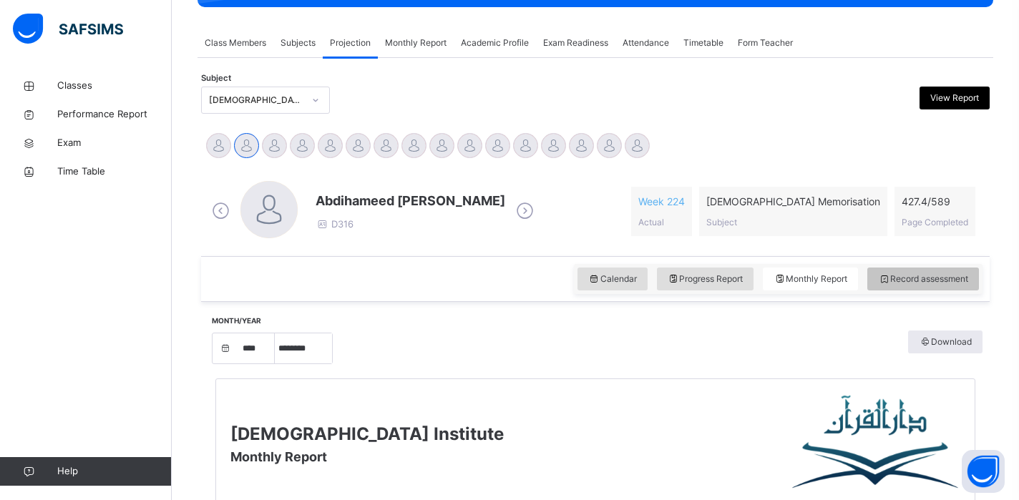
click at [948, 283] on span "Record assessment" at bounding box center [923, 279] width 90 height 13
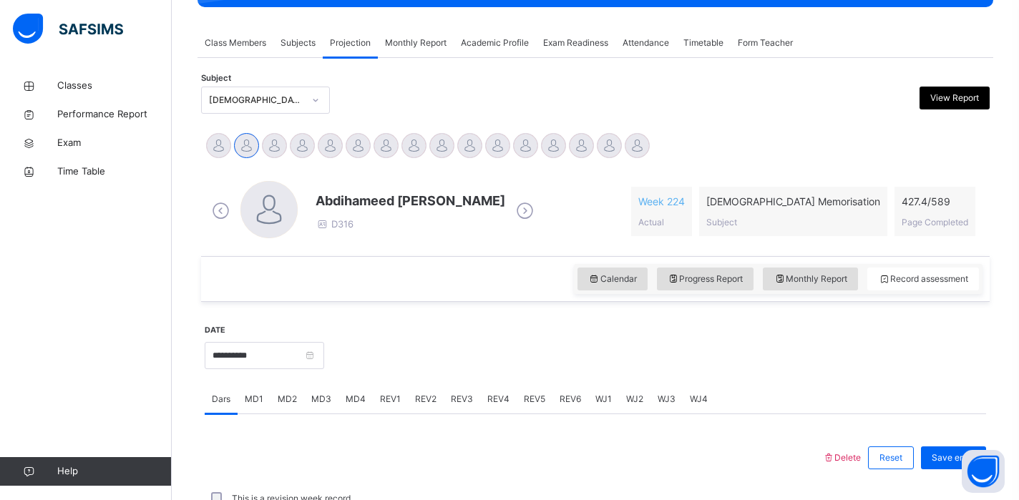
click at [614, 363] on div at bounding box center [655, 355] width 648 height 62
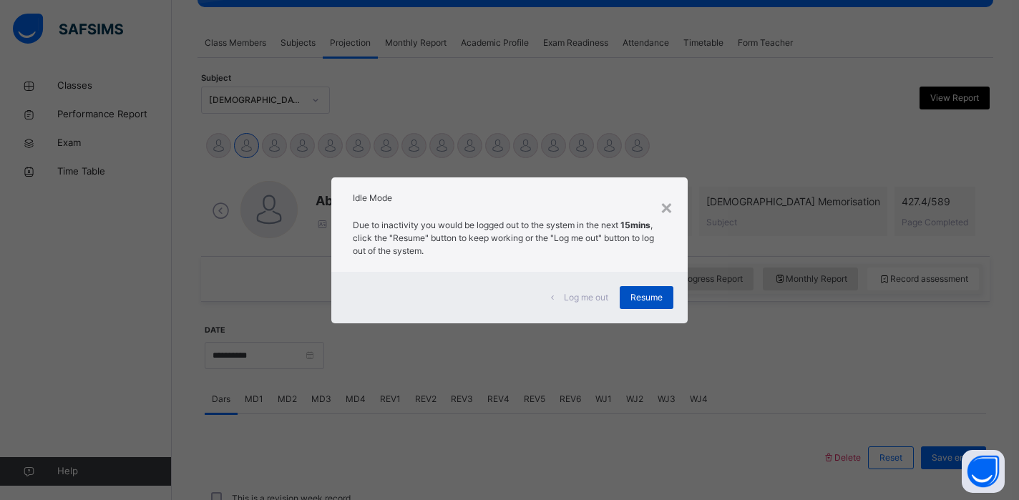
click at [646, 295] on span "Resume" at bounding box center [647, 297] width 32 height 13
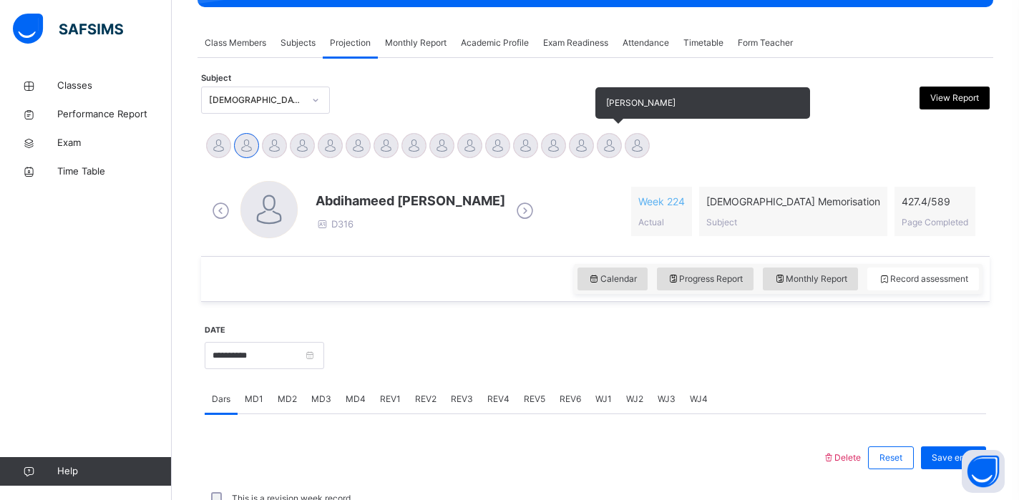
click at [621, 145] on div at bounding box center [609, 145] width 25 height 25
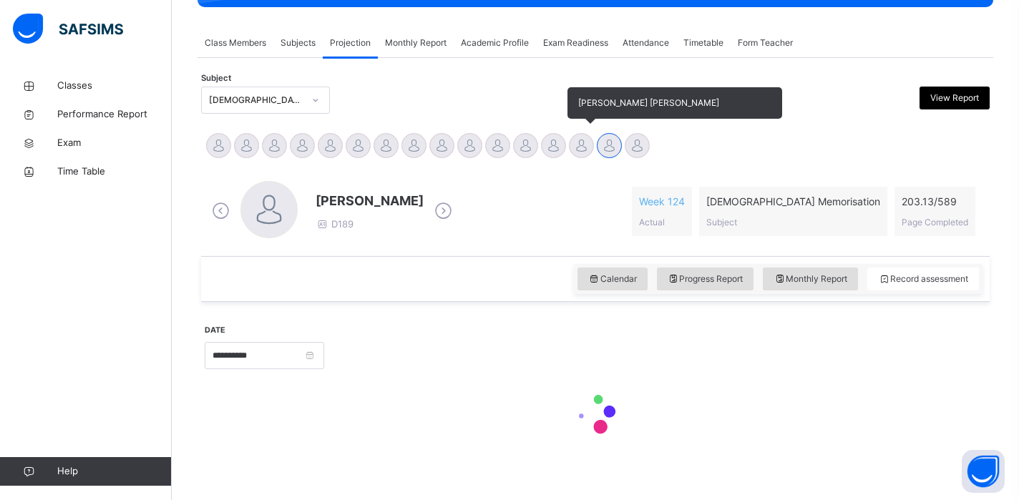
click at [590, 145] on div at bounding box center [581, 145] width 25 height 25
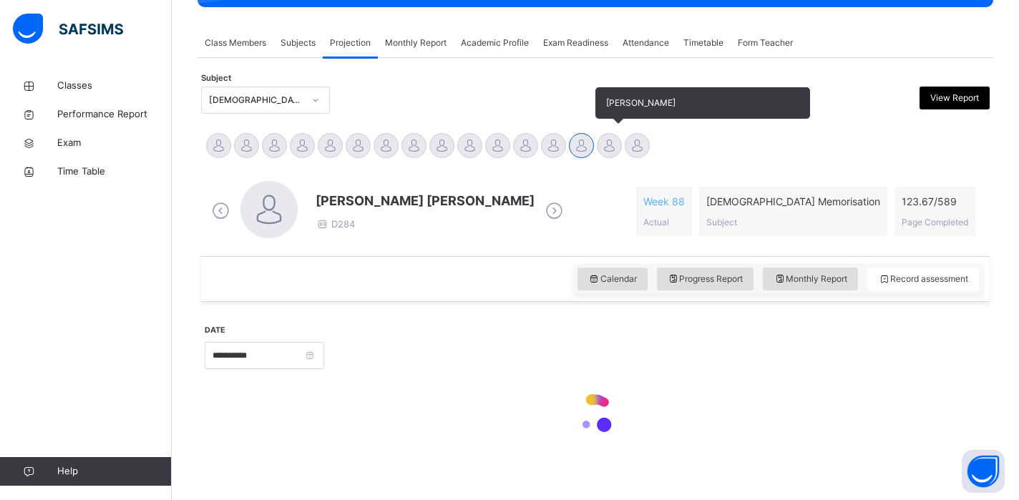
click at [612, 148] on div at bounding box center [609, 145] width 25 height 25
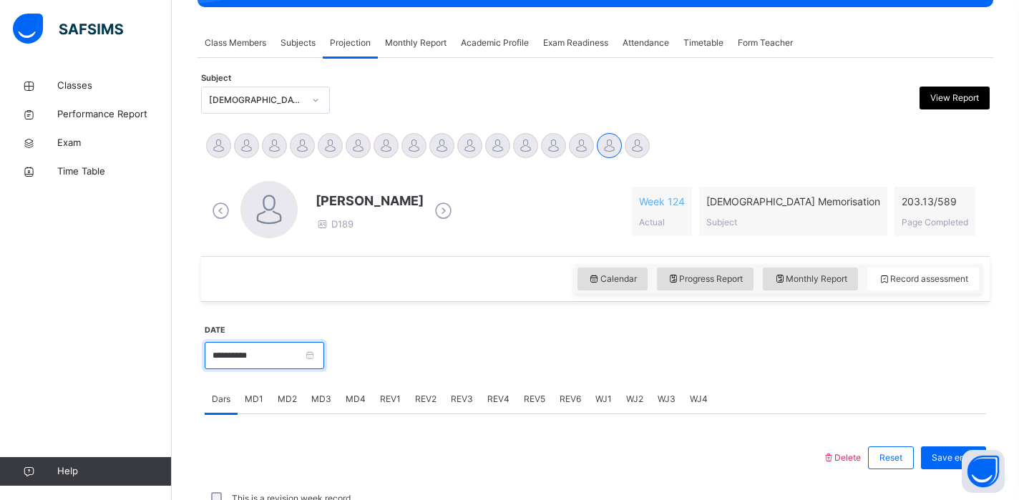
click at [282, 364] on input "**********" at bounding box center [265, 355] width 120 height 27
click at [429, 351] on div at bounding box center [655, 355] width 648 height 62
click at [283, 400] on span "MD2" at bounding box center [287, 399] width 19 height 13
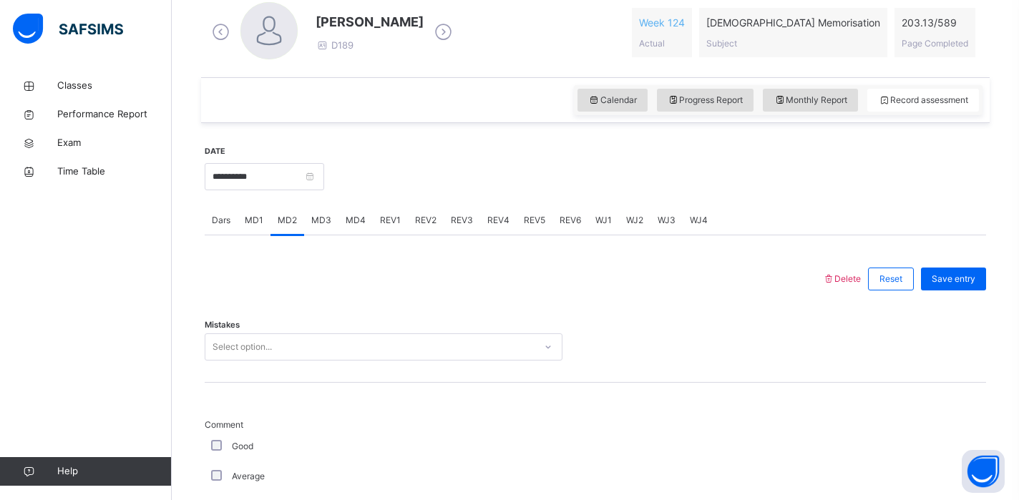
scroll to position [509, 0]
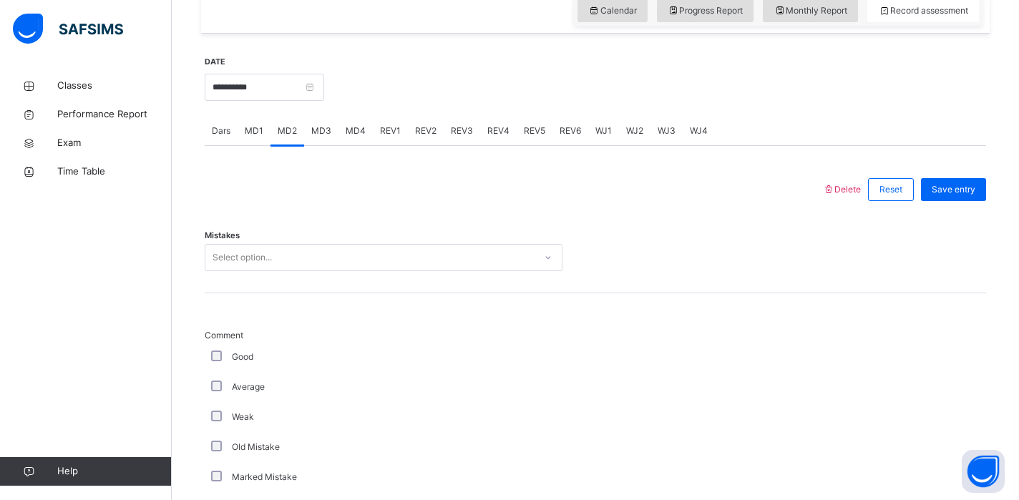
click at [240, 254] on div "Select option..." at bounding box center [242, 257] width 59 height 27
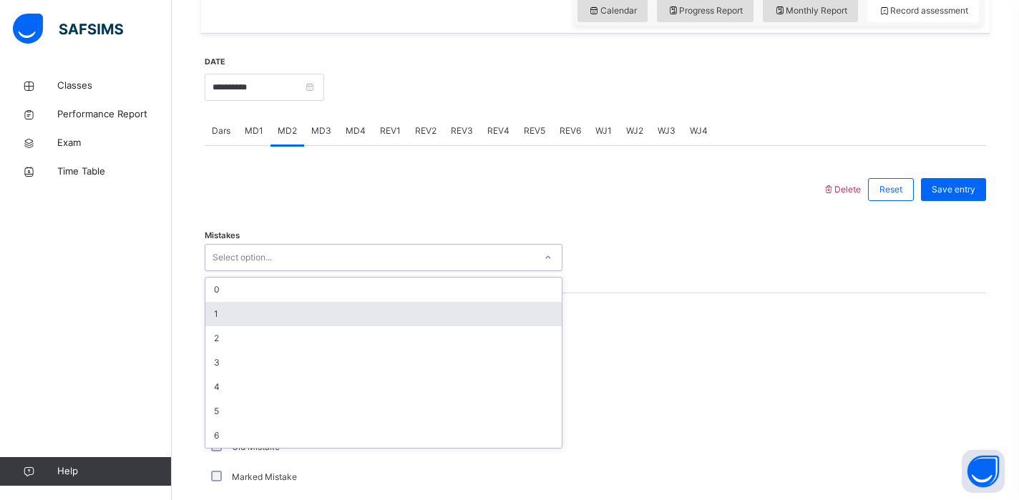
click at [219, 315] on div "1" at bounding box center [383, 314] width 356 height 24
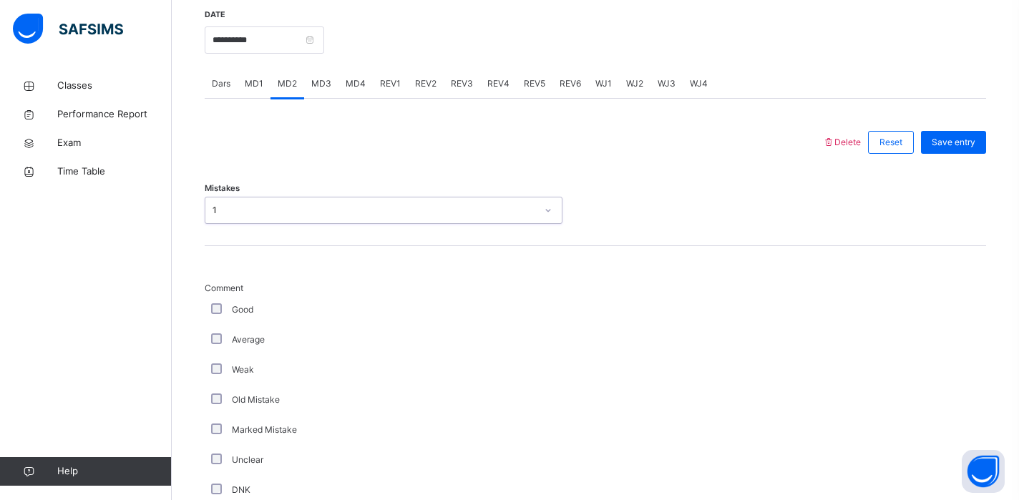
scroll to position [560, 0]
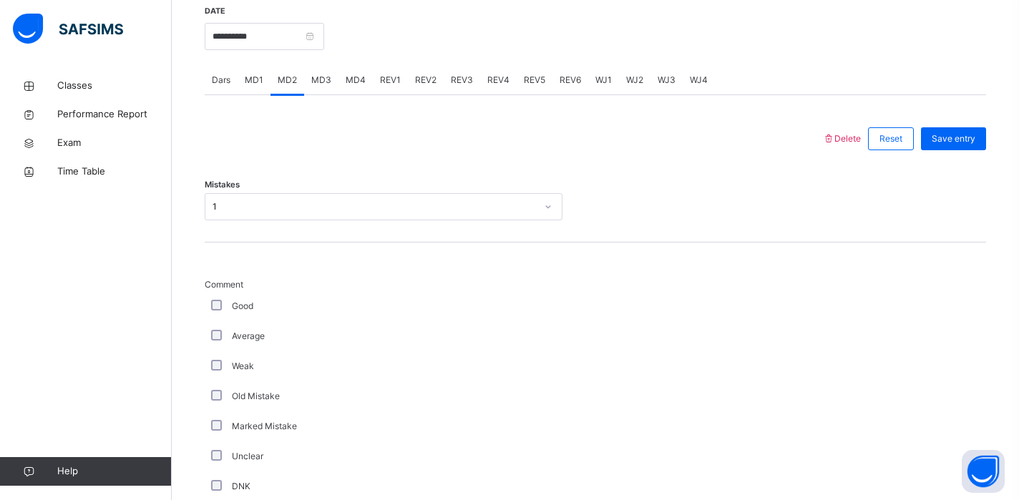
click at [208, 343] on div "Average" at bounding box center [384, 336] width 358 height 30
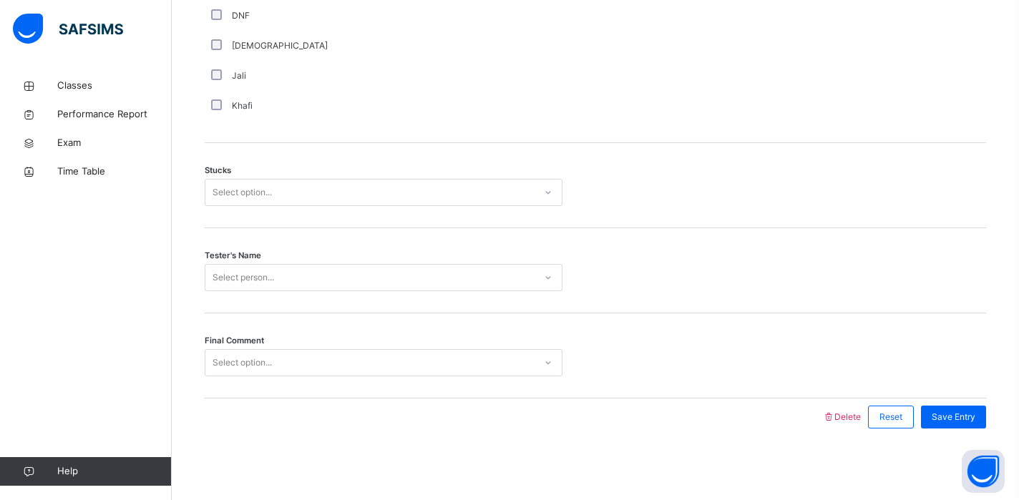
click at [270, 176] on div "Stucks Select option..." at bounding box center [596, 185] width 782 height 85
click at [269, 183] on div "Select option..." at bounding box center [242, 192] width 59 height 27
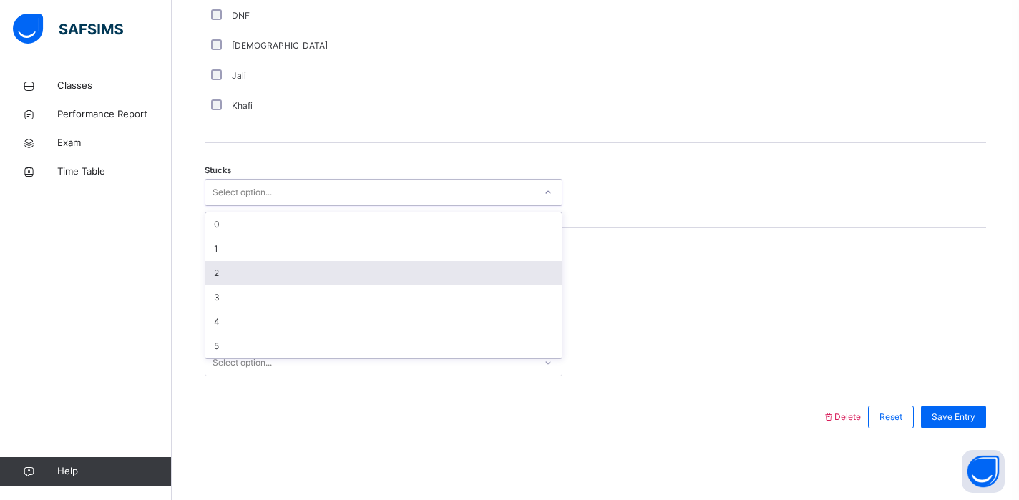
click at [230, 274] on div "2" at bounding box center [383, 273] width 356 height 24
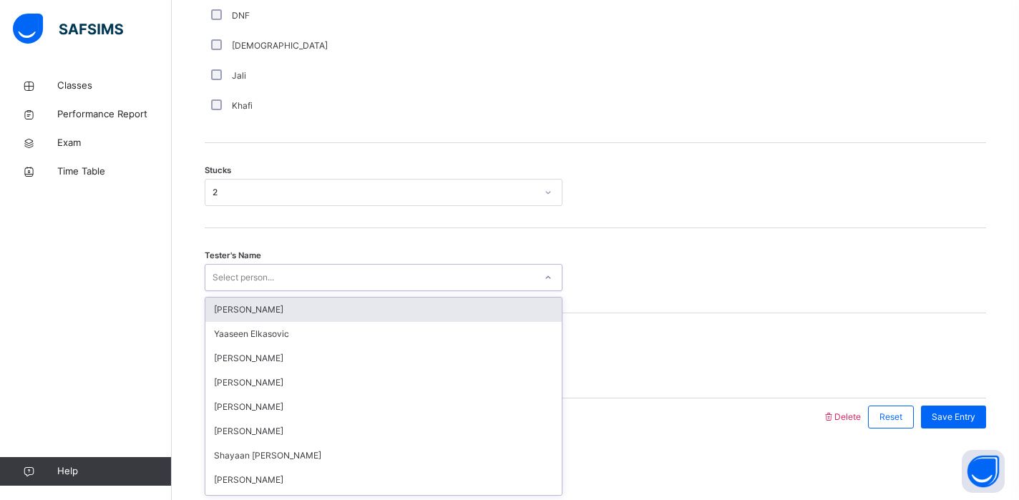
click at [233, 271] on div "Select person..." at bounding box center [244, 277] width 62 height 27
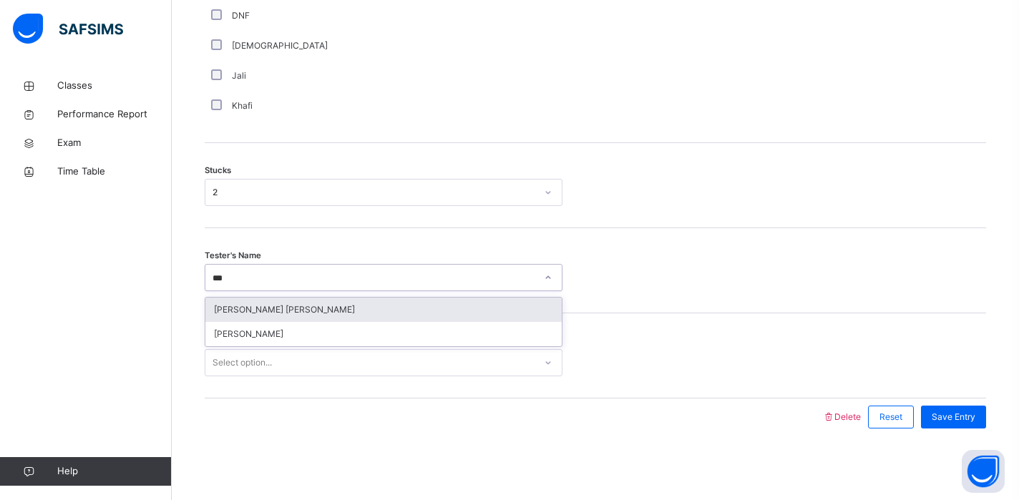
type input "****"
click at [267, 316] on div "[PERSON_NAME] [PERSON_NAME]" at bounding box center [383, 310] width 356 height 24
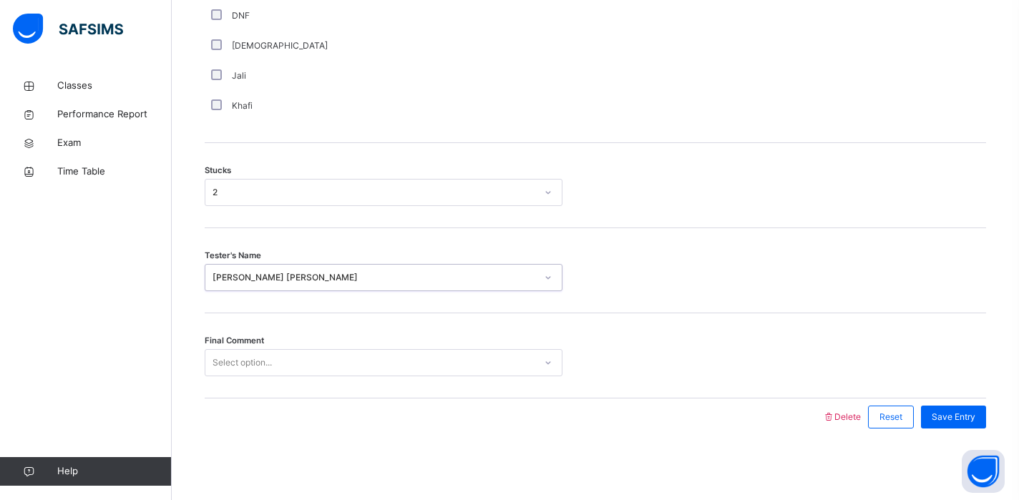
click at [266, 364] on div "Select option..." at bounding box center [242, 362] width 59 height 27
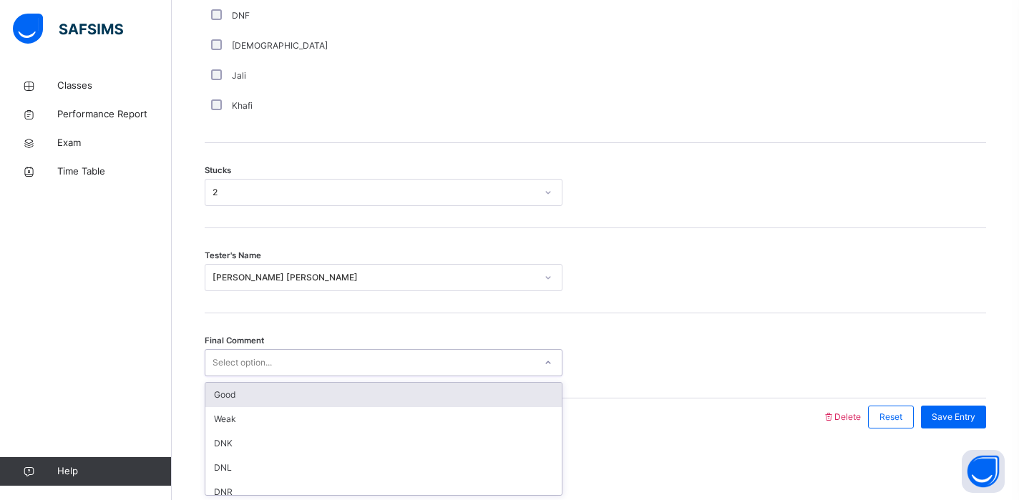
click at [253, 394] on div "Good" at bounding box center [383, 395] width 356 height 24
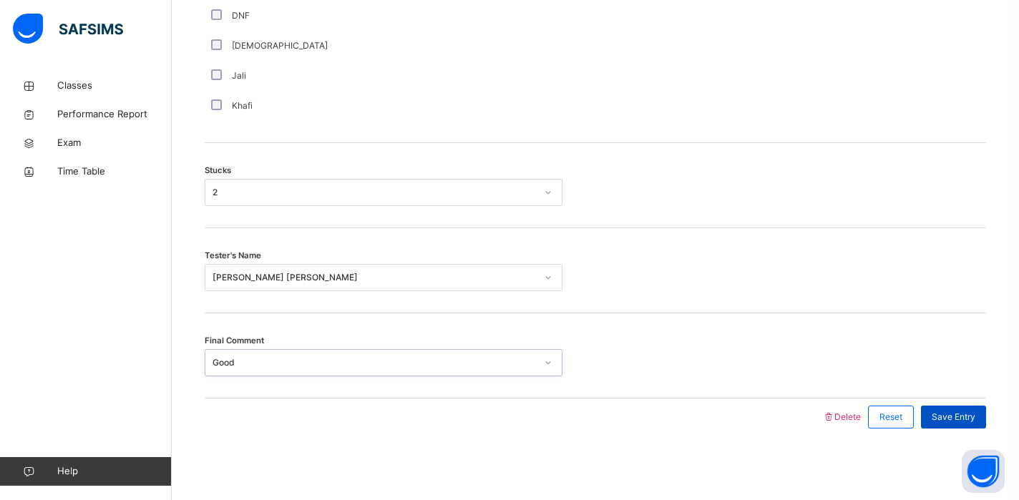
click at [959, 427] on div "Save Entry" at bounding box center [953, 417] width 65 height 23
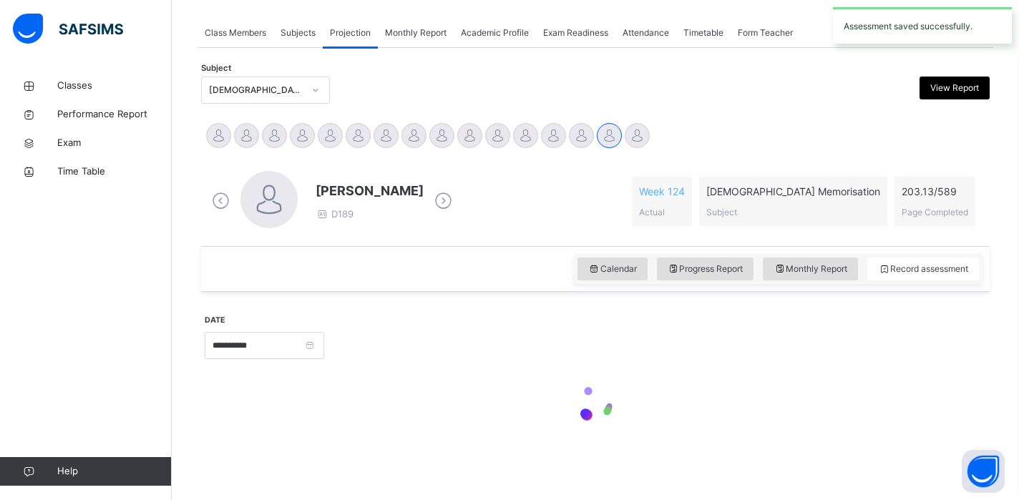
click at [585, 248] on div "Calendar Progress Report Monthly Report Record assessment" at bounding box center [595, 269] width 789 height 46
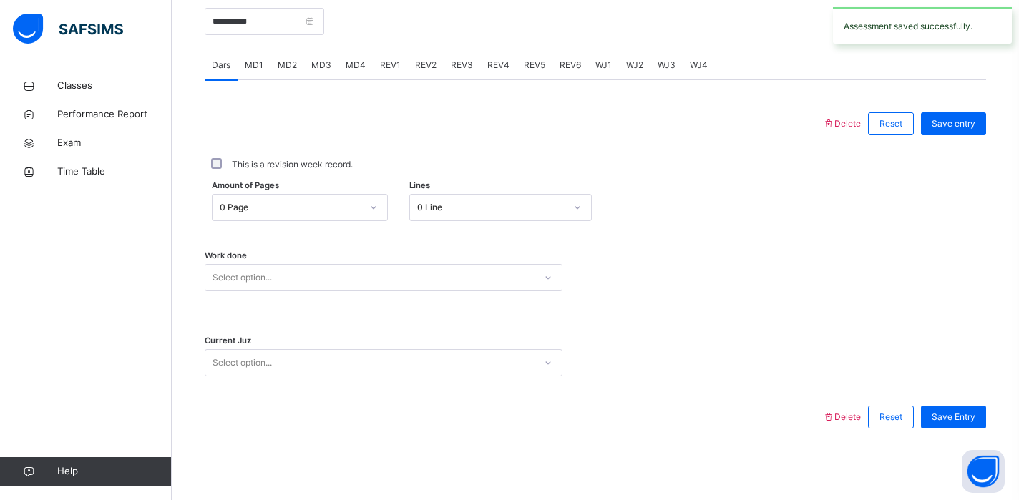
click at [349, 64] on span "MD4" at bounding box center [356, 65] width 20 height 13
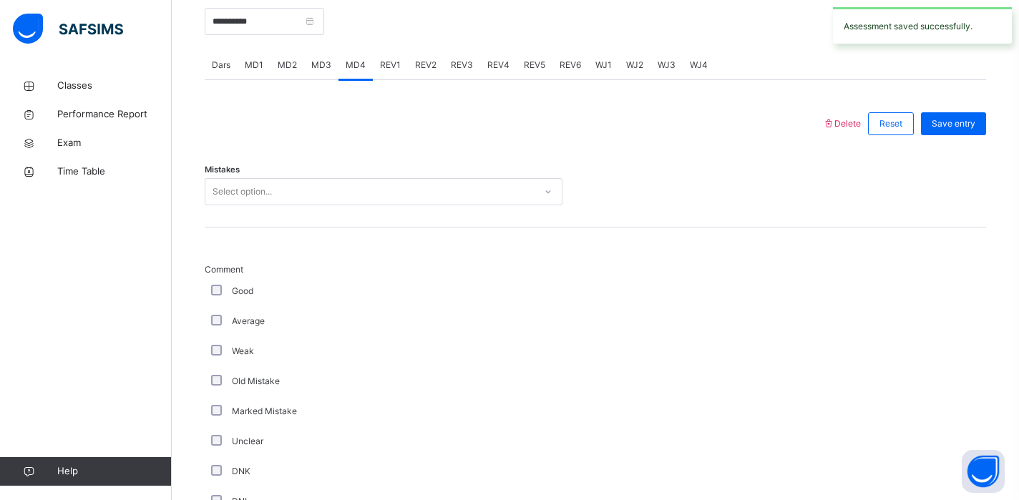
scroll to position [1121, 0]
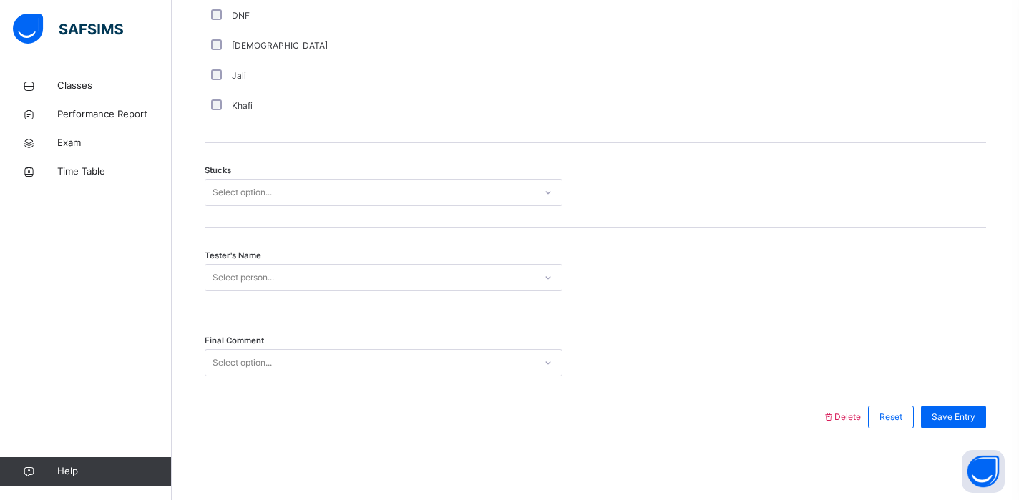
click at [276, 202] on div "Select option..." at bounding box center [369, 193] width 329 height 22
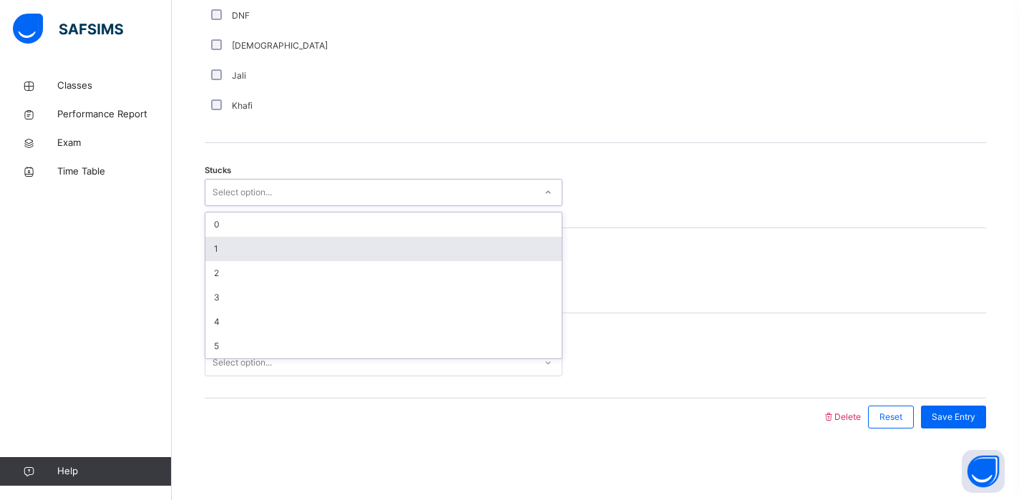
click at [267, 246] on div "1" at bounding box center [383, 249] width 356 height 24
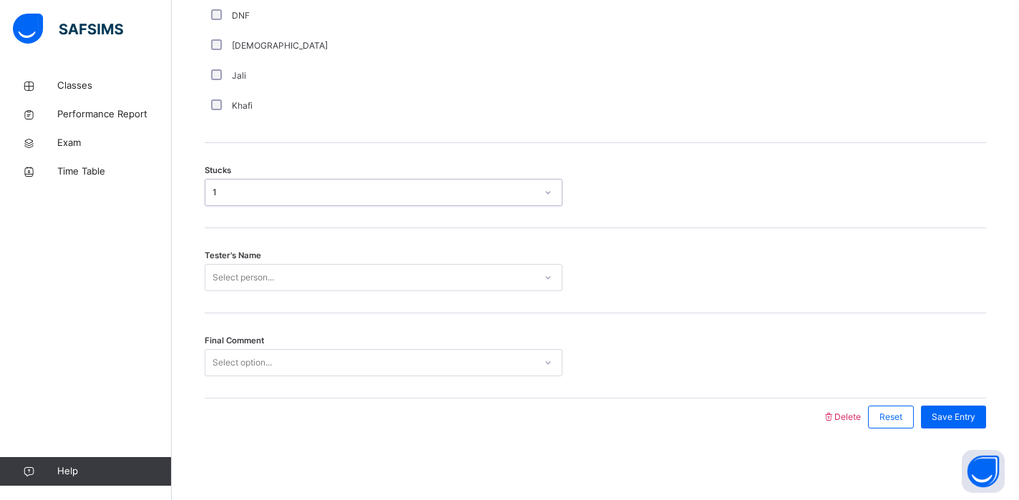
click at [250, 275] on div "Select person..." at bounding box center [244, 277] width 62 height 27
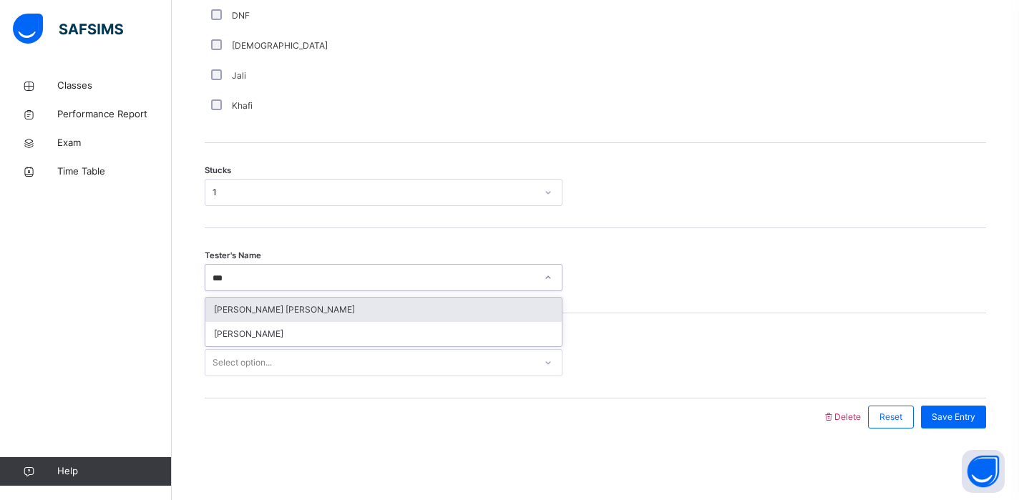
type input "****"
click at [262, 318] on div "[PERSON_NAME] [PERSON_NAME]" at bounding box center [383, 310] width 356 height 24
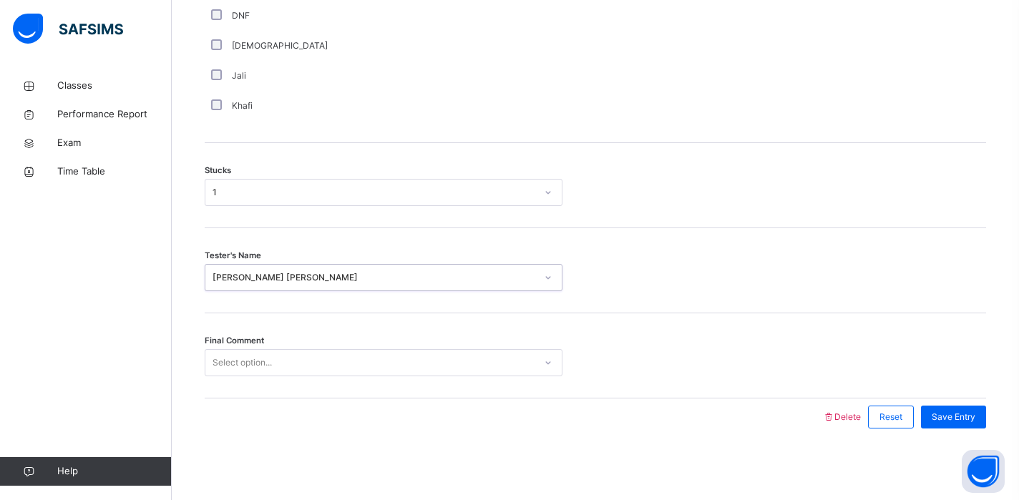
click at [261, 345] on span "Final Comment" at bounding box center [234, 341] width 59 height 12
click at [259, 359] on div "Select option..." at bounding box center [242, 362] width 59 height 27
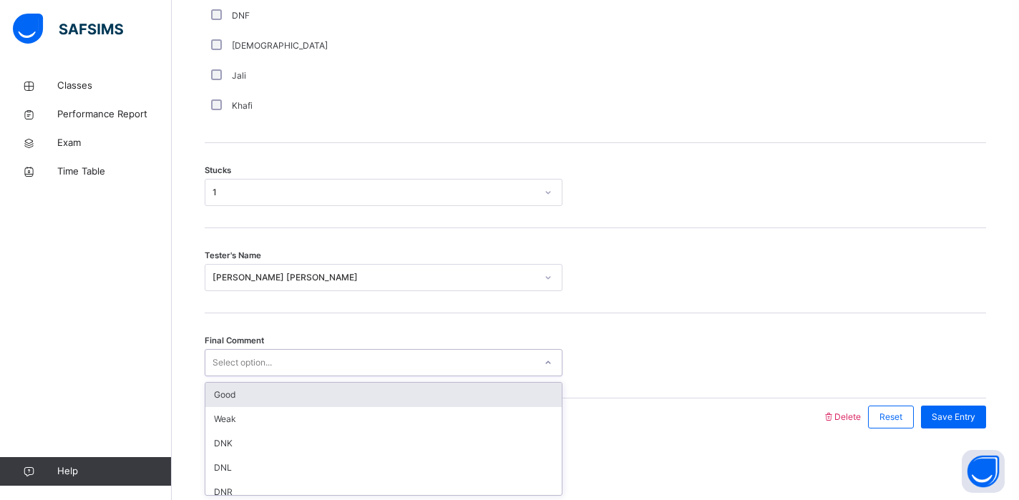
click at [248, 391] on div "Good" at bounding box center [383, 395] width 356 height 24
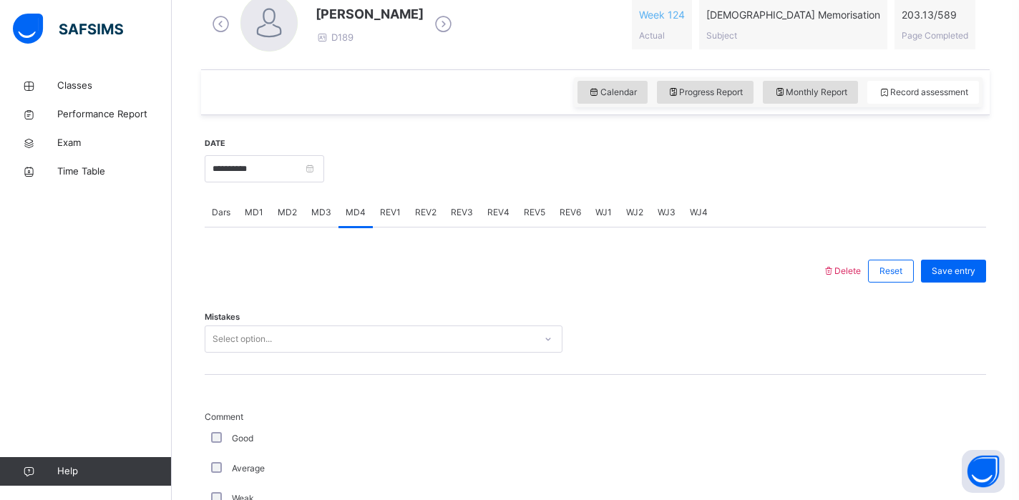
click at [261, 327] on div "Mistakes Select option..." at bounding box center [596, 332] width 782 height 85
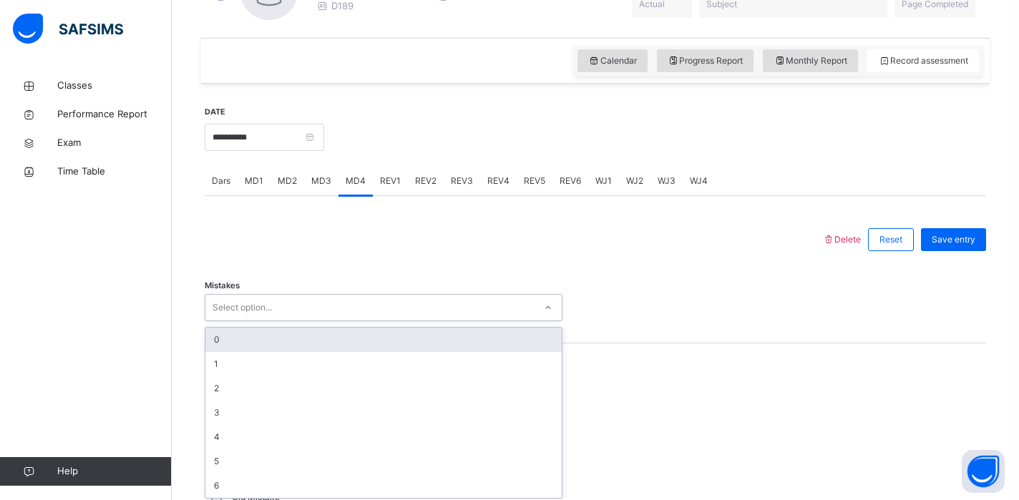
scroll to position [463, 0]
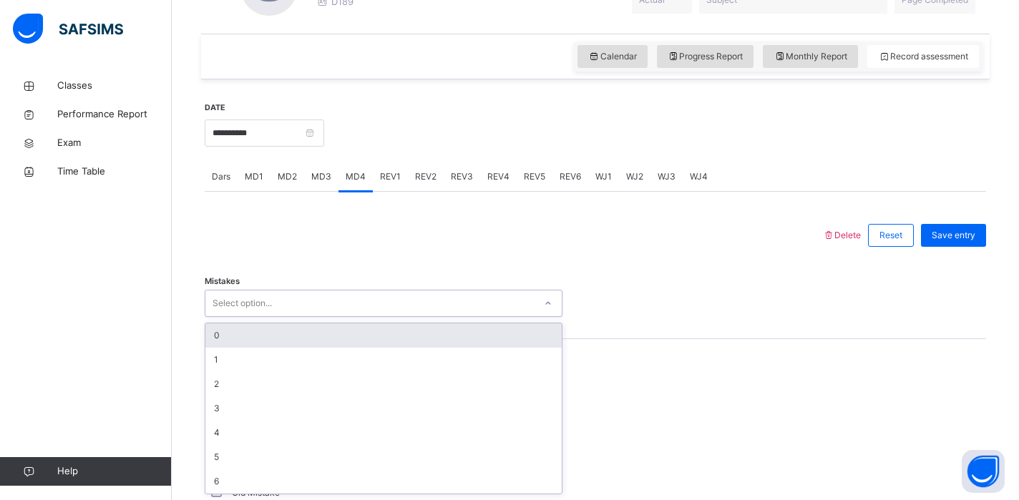
click at [256, 337] on div "0" at bounding box center [383, 336] width 356 height 24
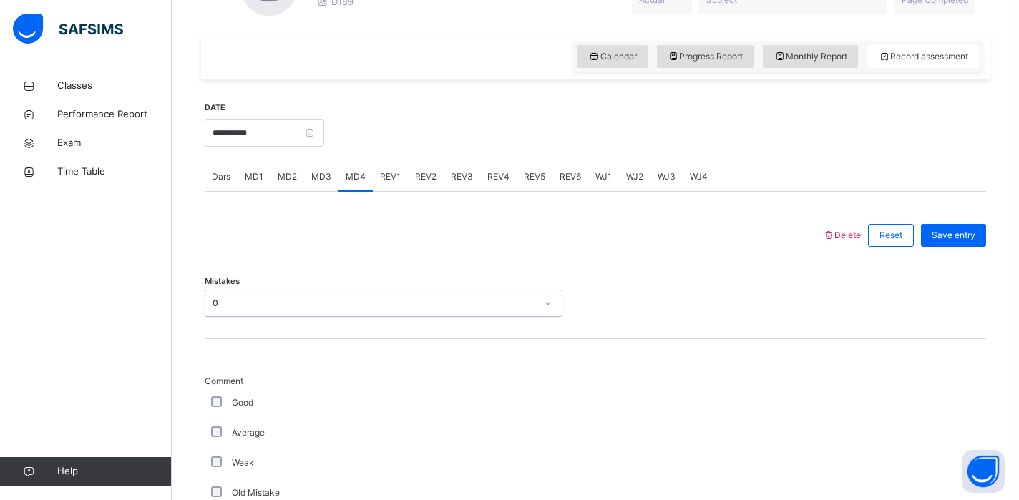
click at [213, 407] on div "Good" at bounding box center [383, 403] width 351 height 13
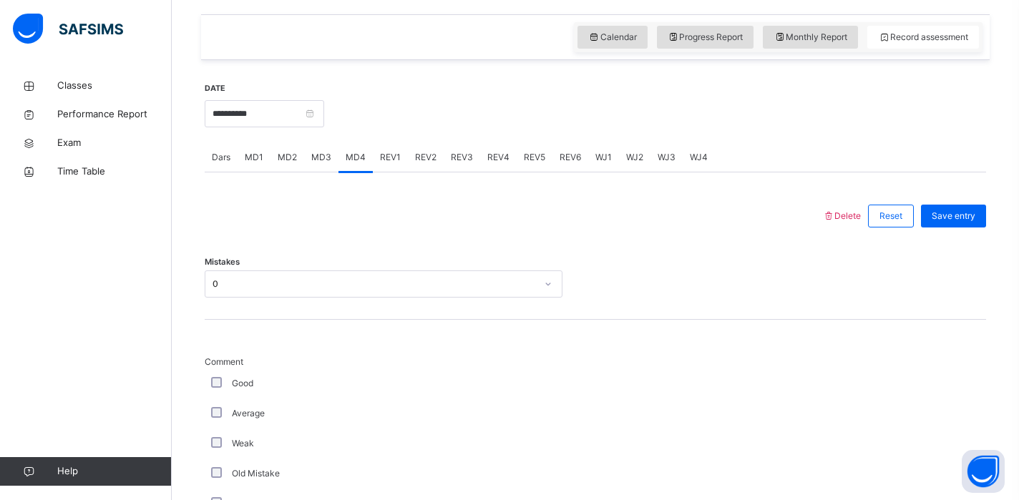
click at [221, 391] on div "Good" at bounding box center [384, 384] width 358 height 30
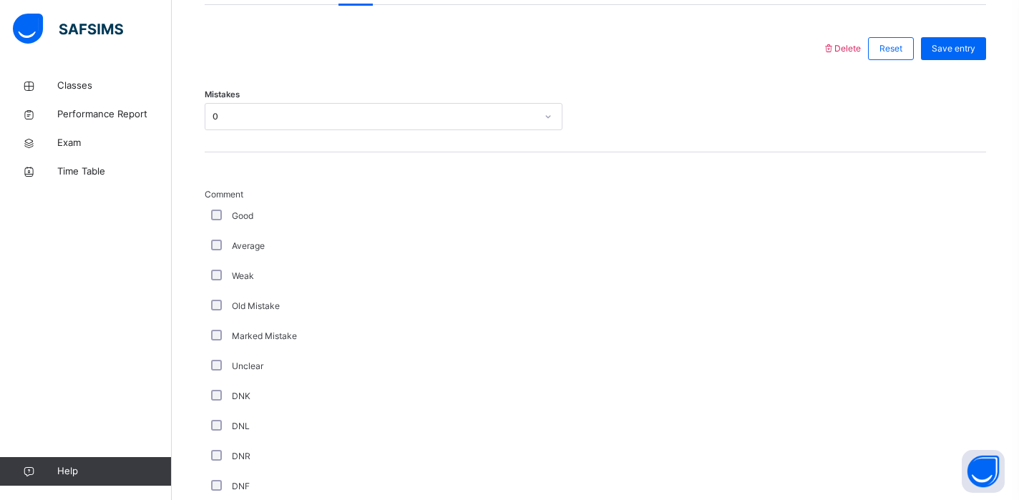
scroll to position [1121, 0]
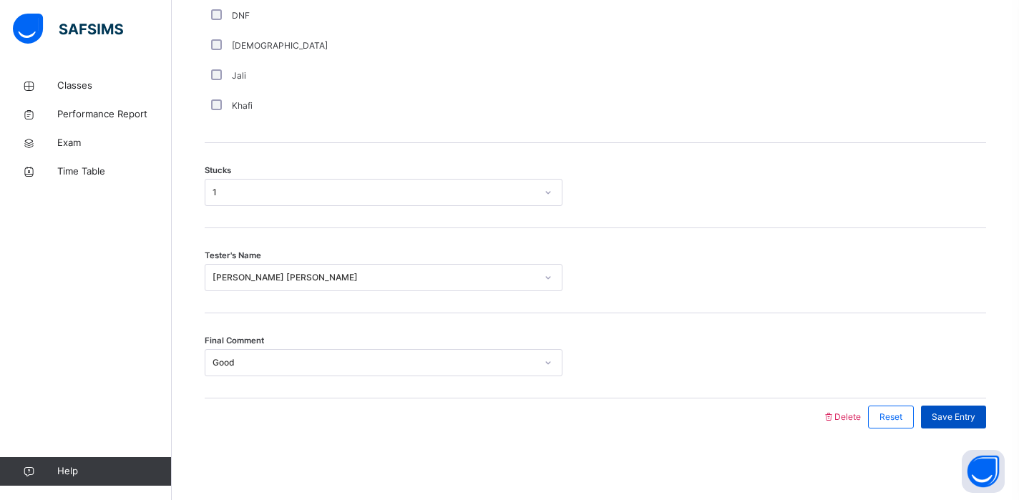
click at [944, 416] on span "Save Entry" at bounding box center [954, 417] width 44 height 13
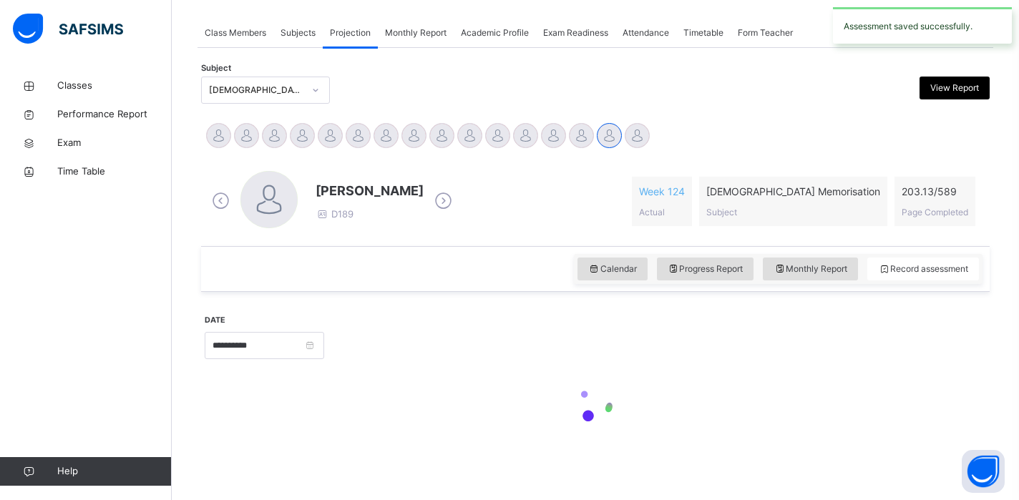
scroll to position [575, 0]
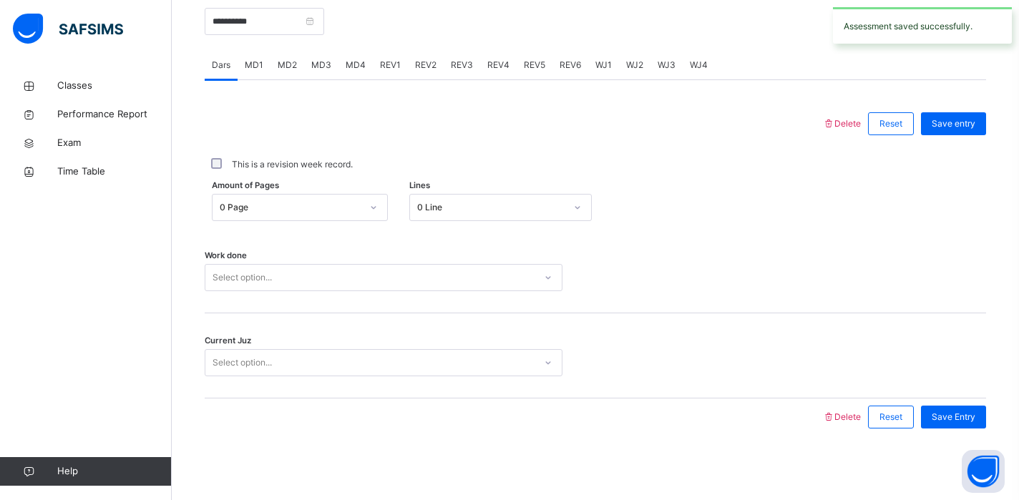
click at [389, 62] on span "REV1" at bounding box center [390, 65] width 21 height 13
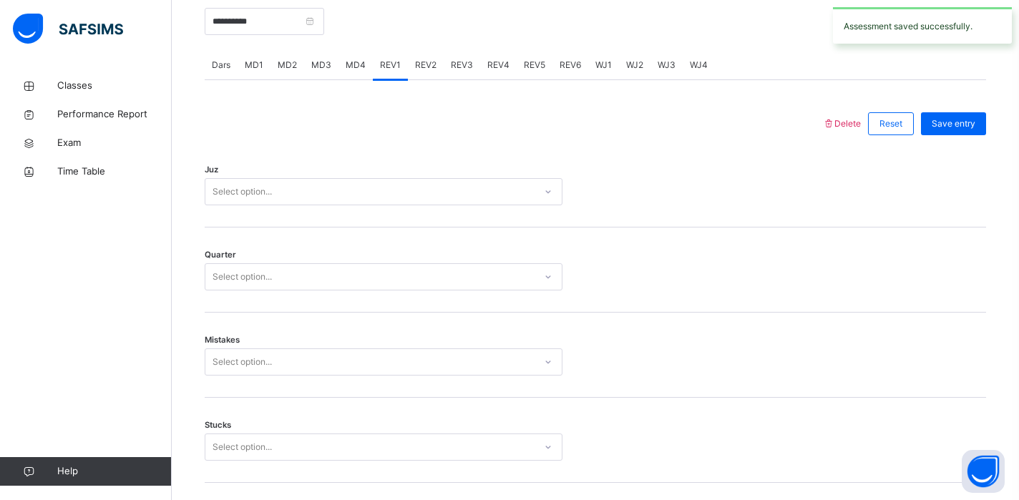
scroll to position [1121, 0]
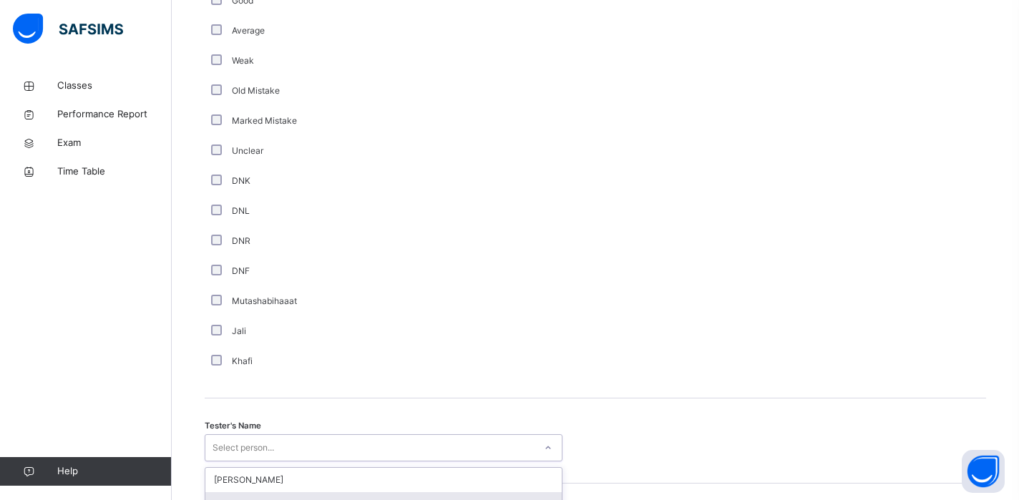
click at [242, 452] on div "option [PERSON_NAME] focused, 2 of 90. 90 results available. Use Up and Down to…" at bounding box center [384, 447] width 358 height 27
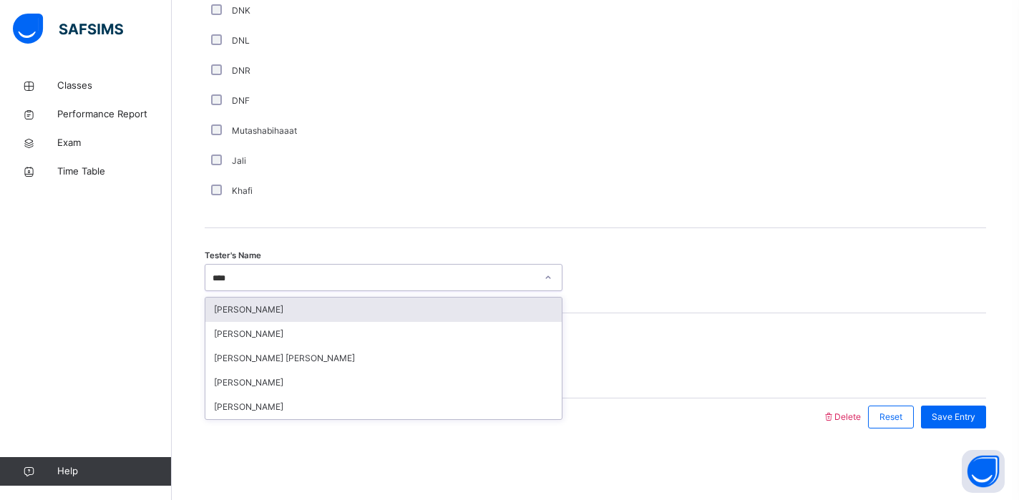
type input "*****"
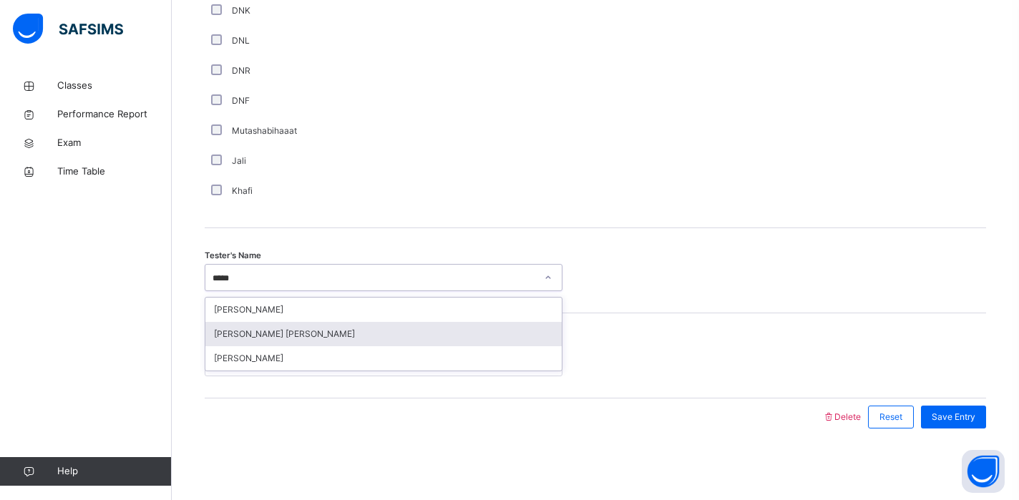
click at [278, 342] on div "[PERSON_NAME] [PERSON_NAME]" at bounding box center [383, 334] width 356 height 24
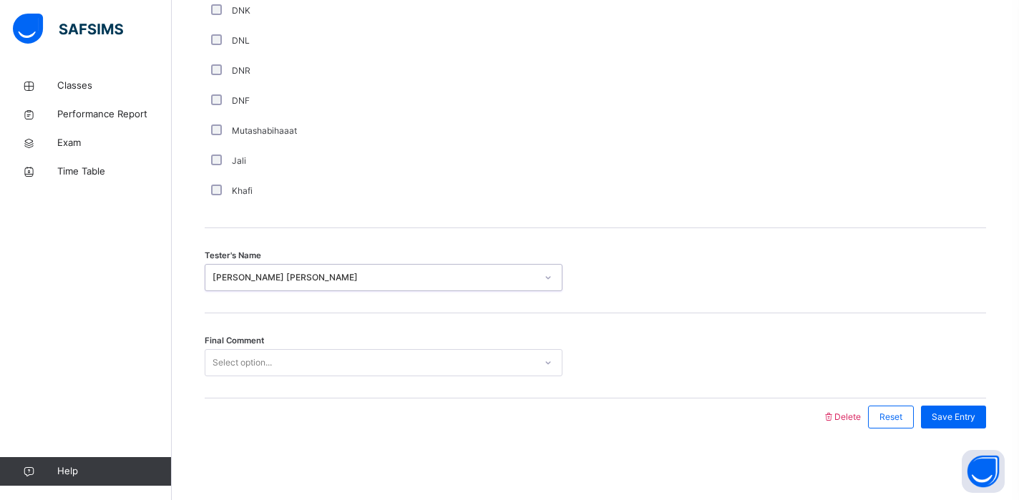
click at [278, 365] on div "Select option..." at bounding box center [369, 363] width 329 height 22
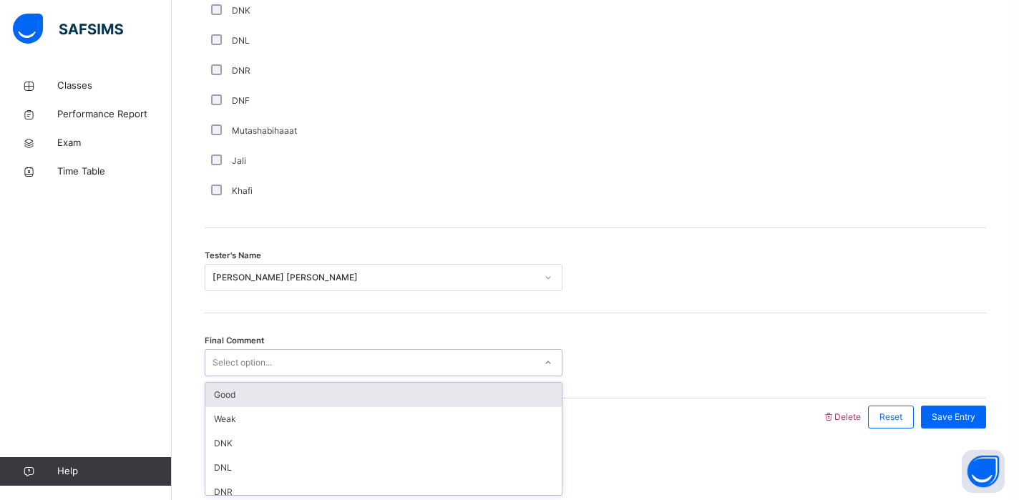
click at [291, 397] on div "Good" at bounding box center [383, 395] width 356 height 24
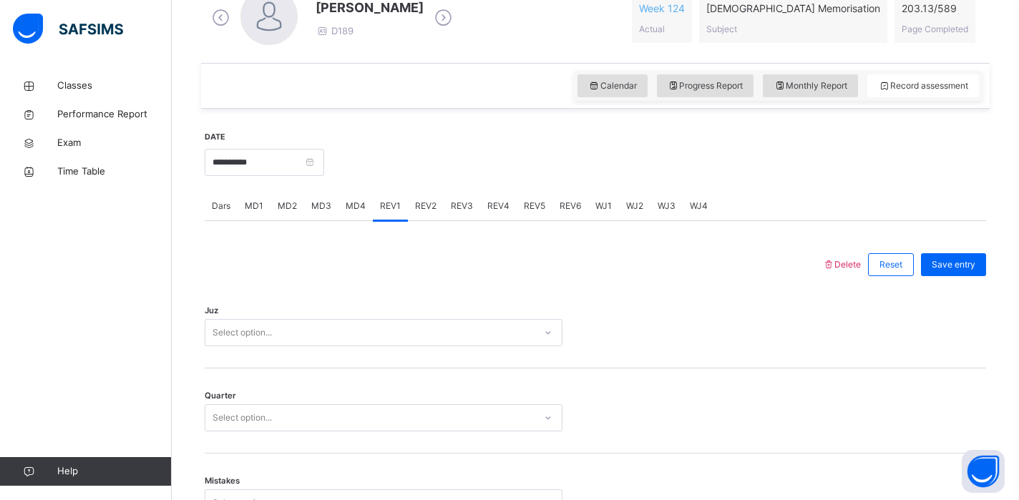
scroll to position [605, 0]
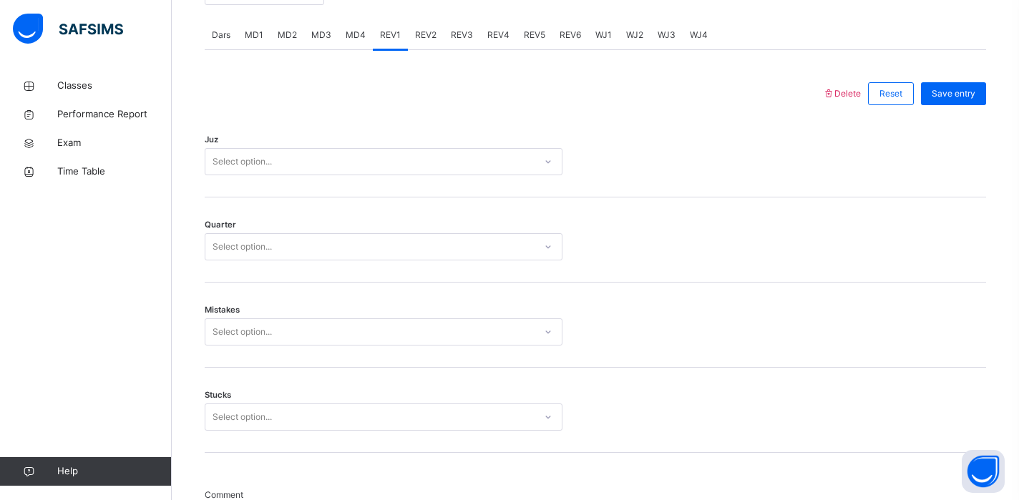
click at [289, 138] on div "Juz Select option..." at bounding box center [596, 154] width 782 height 85
click at [289, 160] on div "Select option..." at bounding box center [369, 162] width 329 height 22
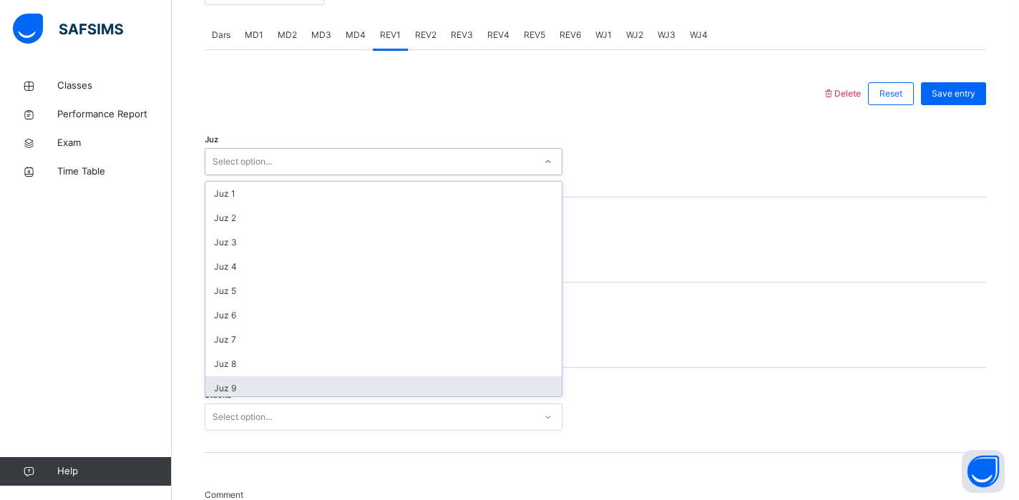
scroll to position [515, 0]
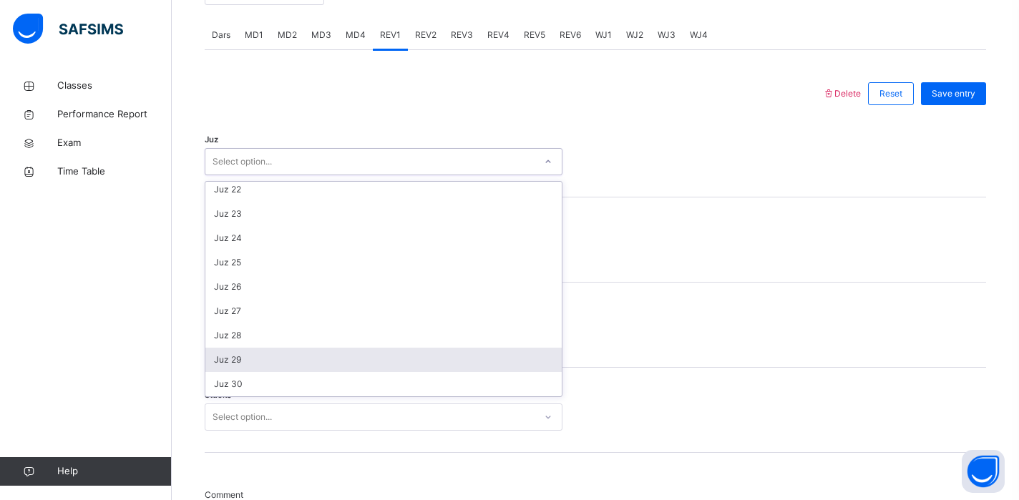
click at [257, 364] on div "Juz 29" at bounding box center [383, 360] width 356 height 24
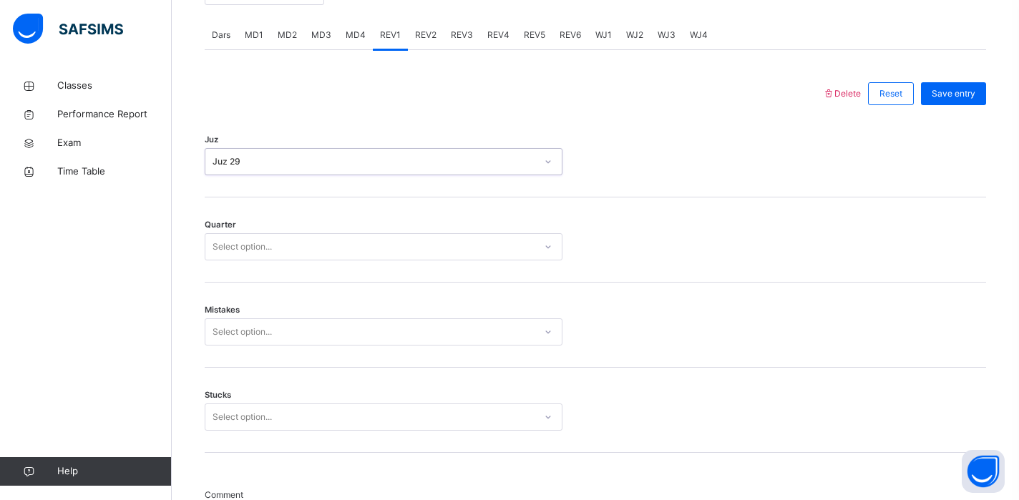
click at [281, 250] on div "Select option..." at bounding box center [369, 247] width 329 height 22
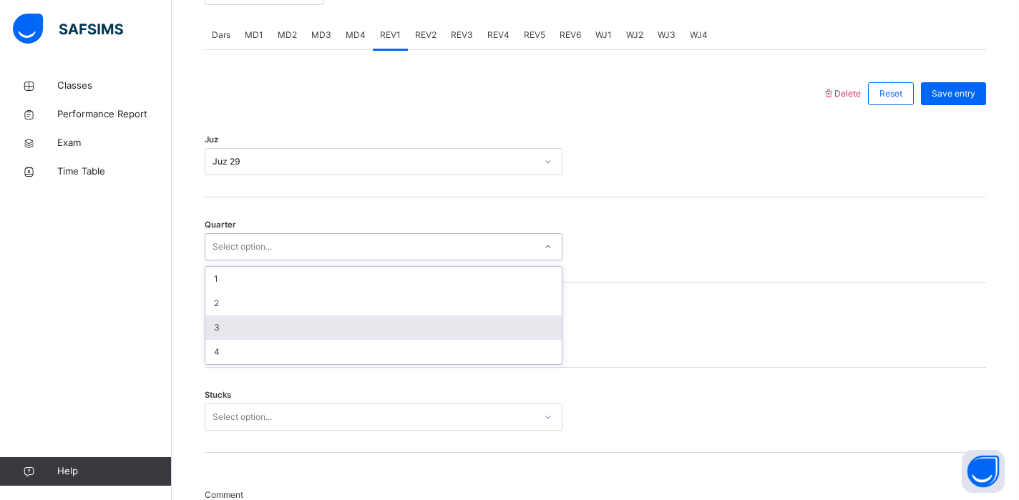
click at [266, 334] on div "3" at bounding box center [383, 328] width 356 height 24
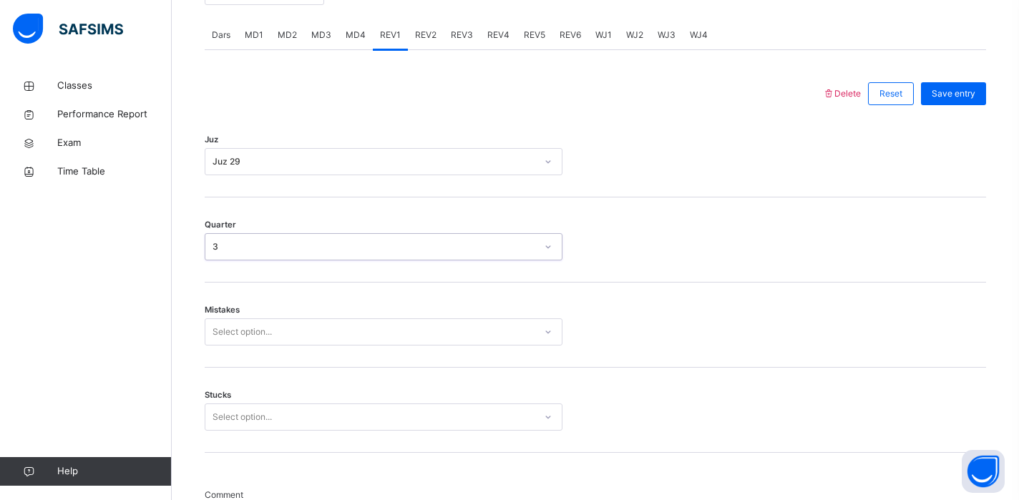
click at [270, 336] on div "Select option..." at bounding box center [384, 332] width 358 height 27
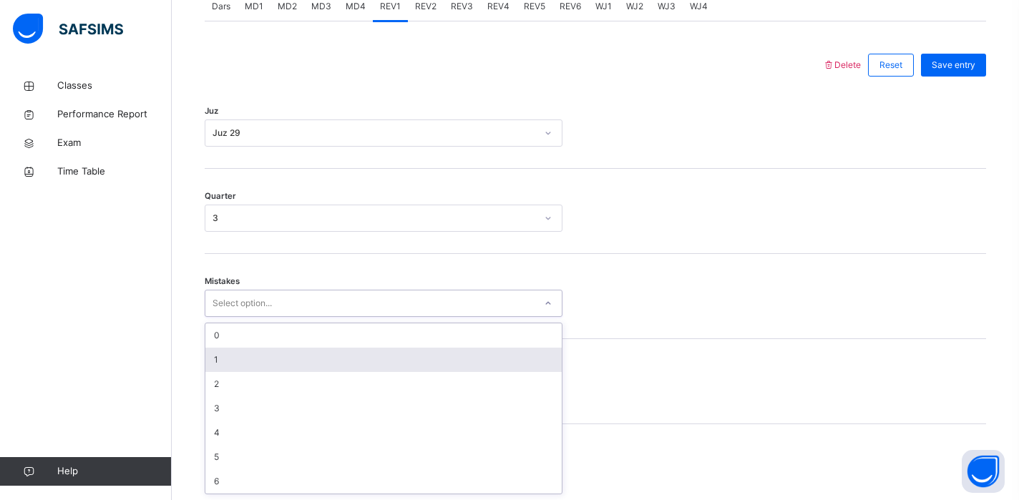
click at [267, 351] on div "1" at bounding box center [383, 360] width 356 height 24
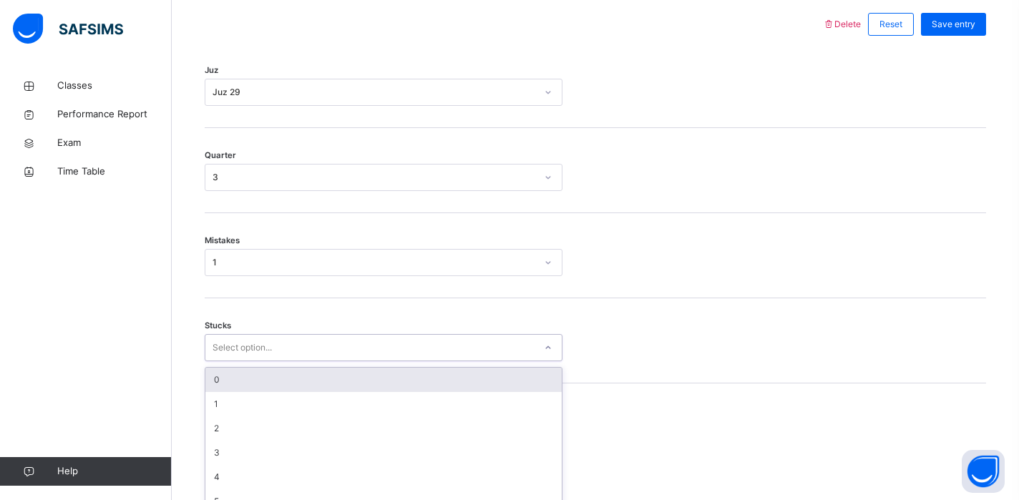
click at [267, 361] on div "option 0 focused, 1 of 6. 6 results available. Use Up and Down to choose option…" at bounding box center [384, 347] width 358 height 27
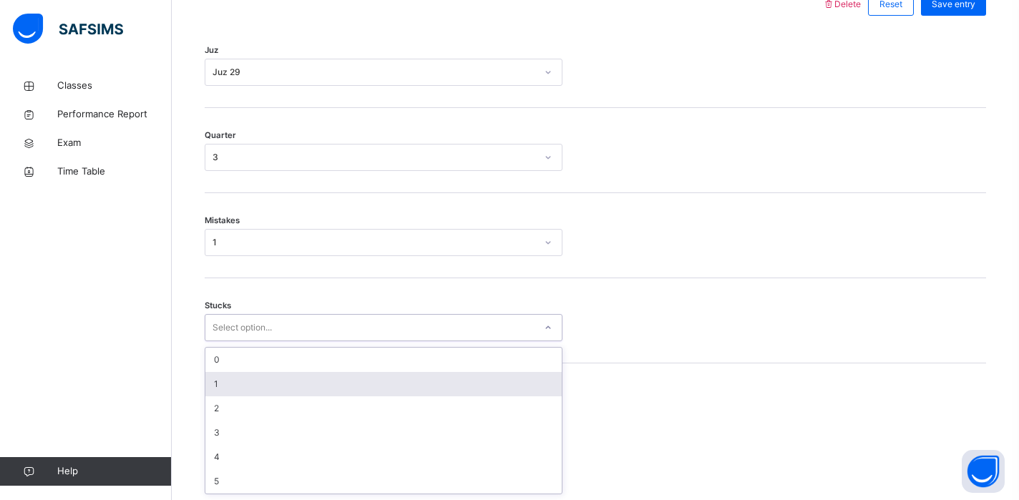
click at [266, 392] on div "1" at bounding box center [383, 384] width 356 height 24
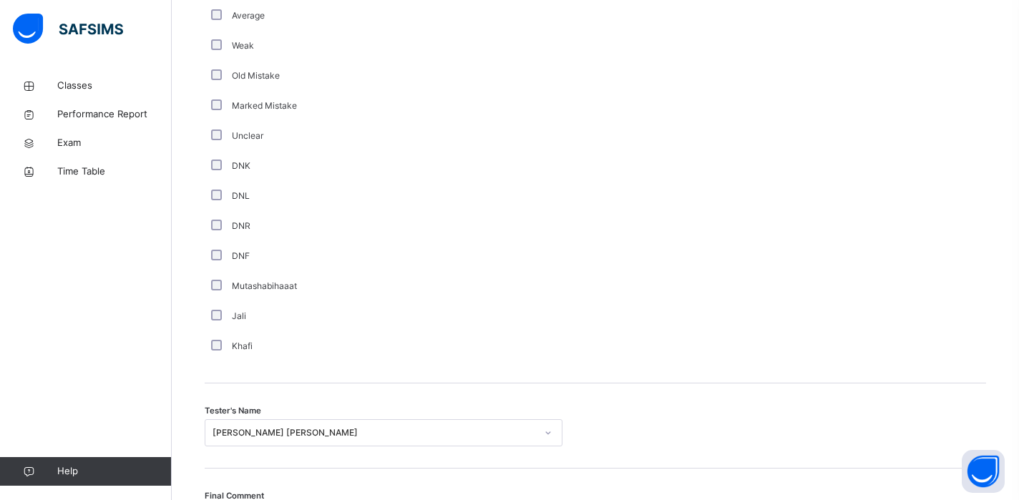
scroll to position [950, 0]
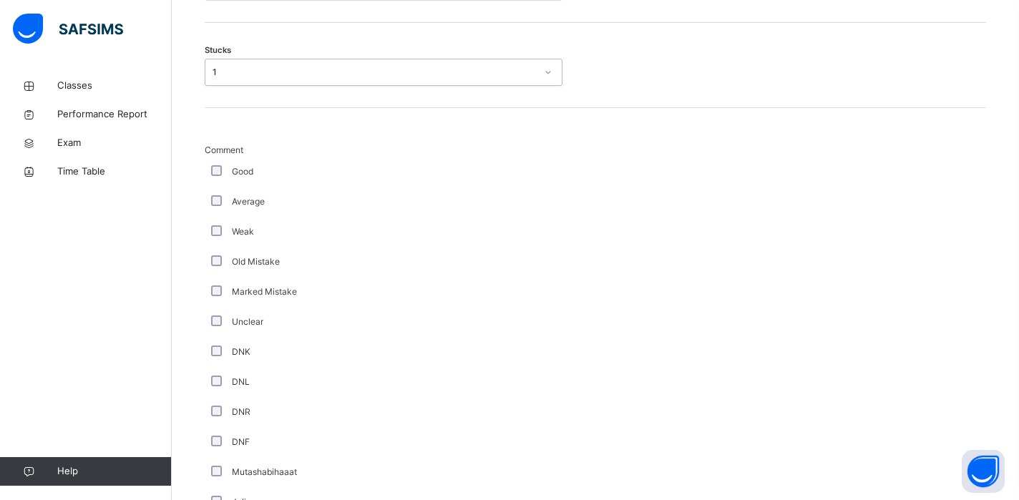
click at [210, 175] on div "Good" at bounding box center [383, 171] width 351 height 13
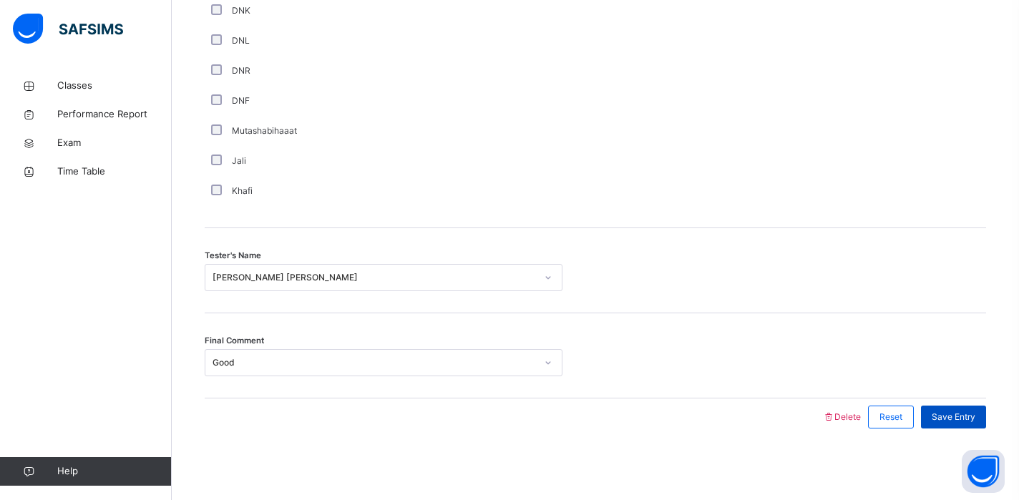
click at [968, 416] on span "Save Entry" at bounding box center [954, 417] width 44 height 13
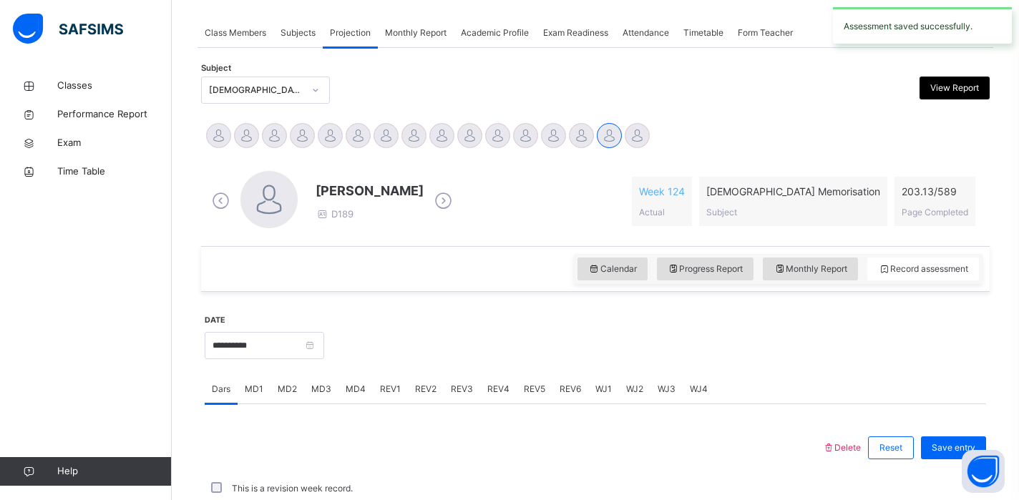
scroll to position [575, 0]
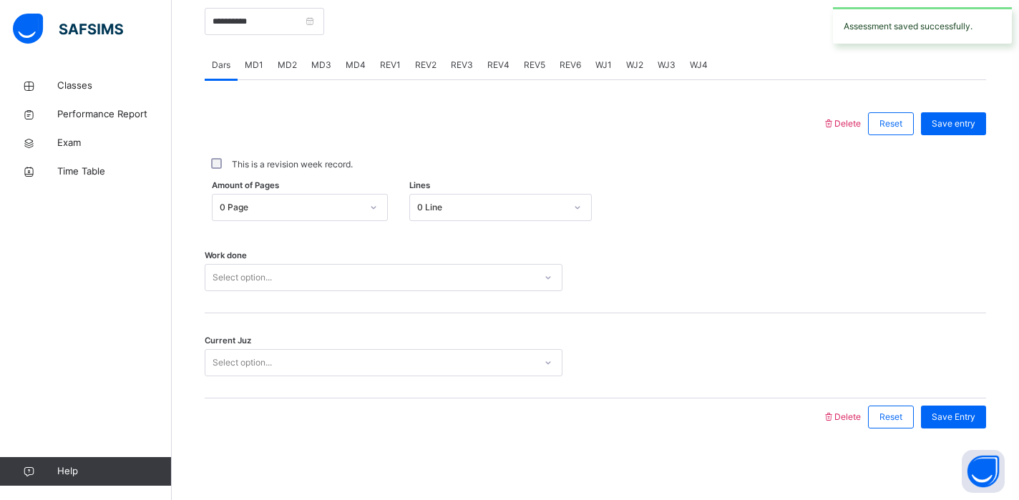
click at [426, 71] on span "REV2" at bounding box center [425, 65] width 21 height 13
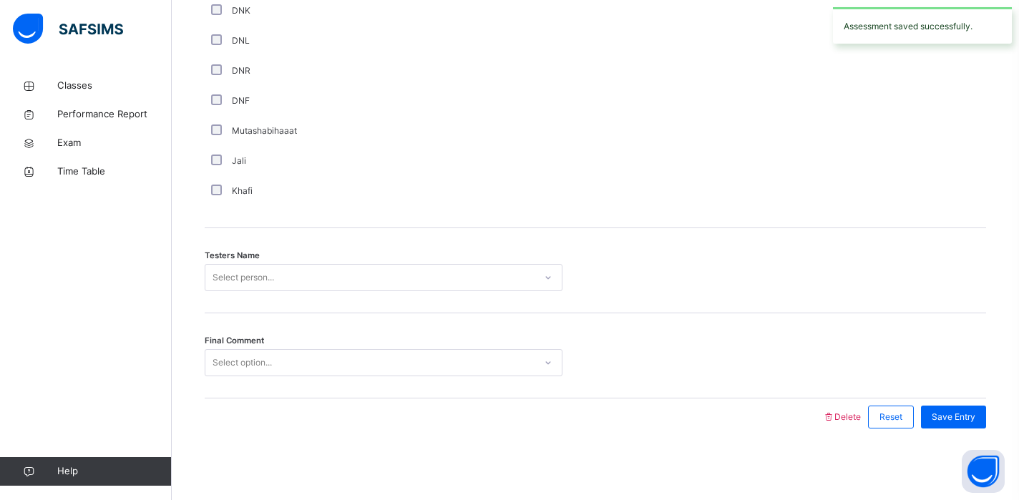
click at [299, 270] on div "Select person..." at bounding box center [369, 278] width 329 height 22
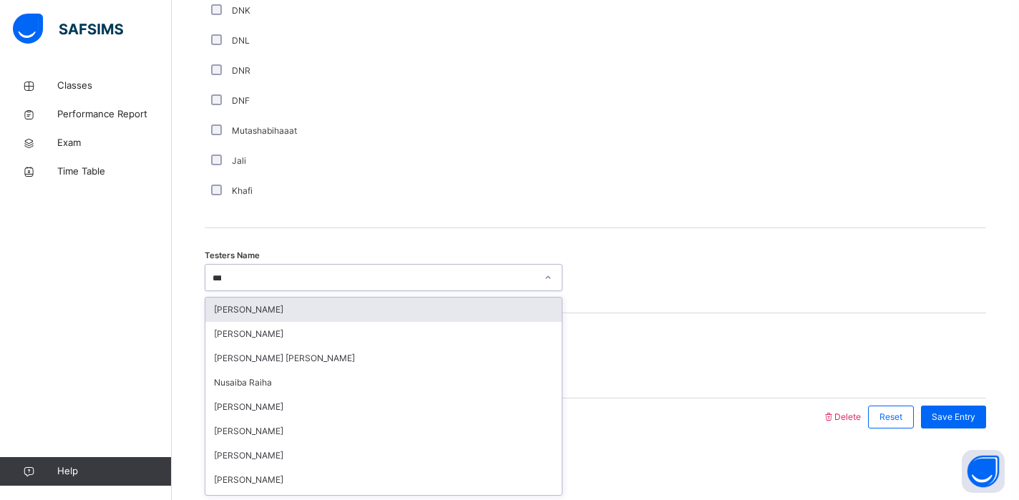
type input "****"
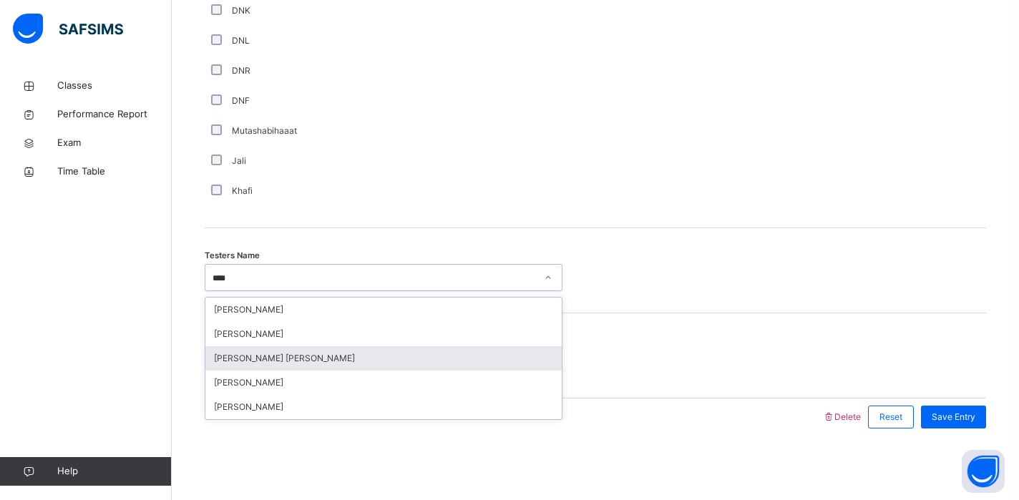
click at [280, 361] on div "[PERSON_NAME] [PERSON_NAME]" at bounding box center [383, 358] width 356 height 24
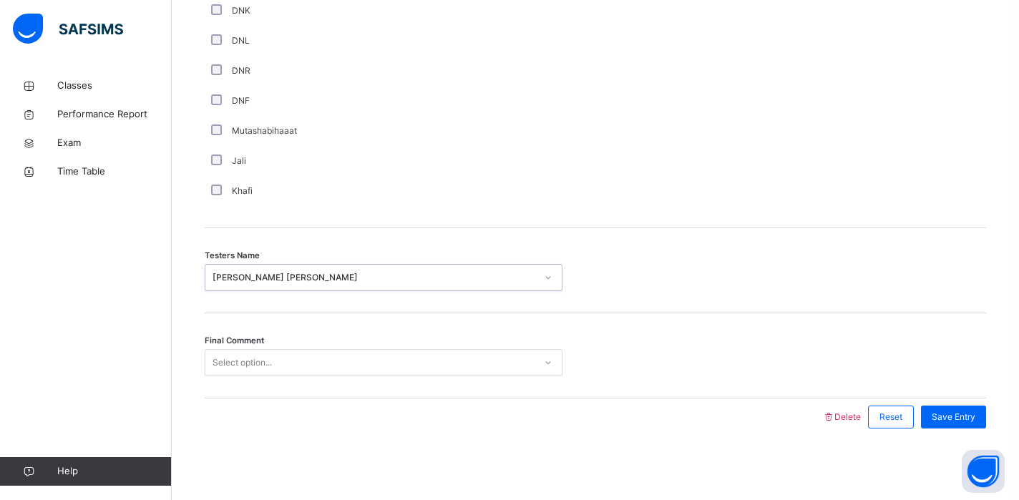
click at [281, 352] on div "Select option..." at bounding box center [369, 363] width 329 height 22
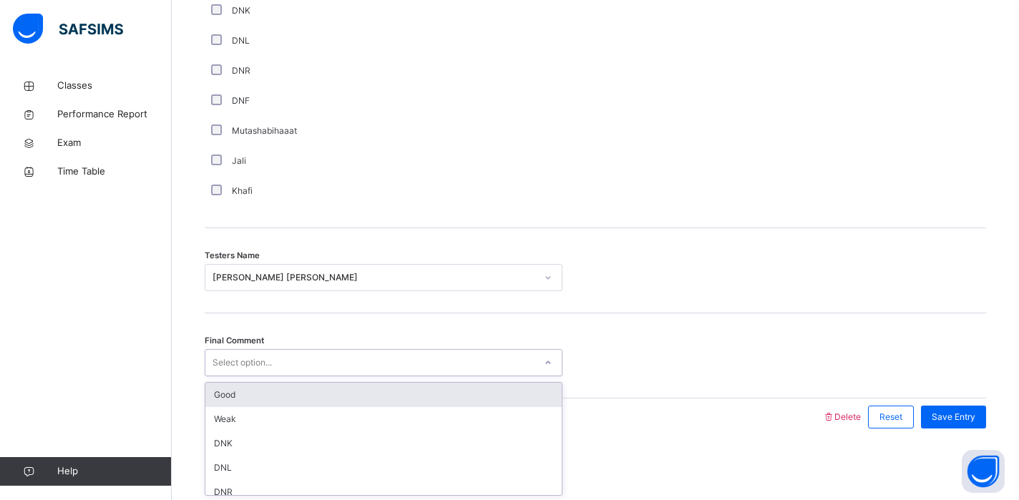
click at [288, 399] on div "Good" at bounding box center [383, 395] width 356 height 24
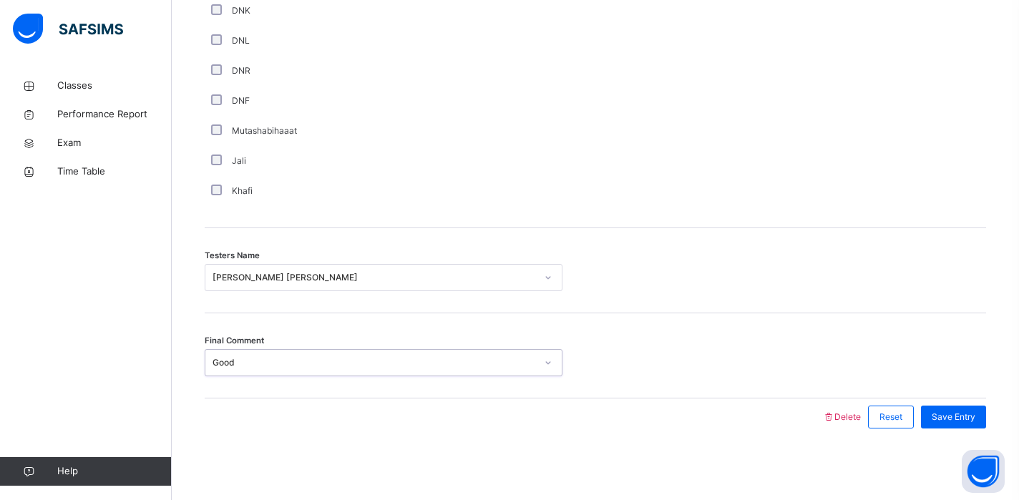
click at [322, 324] on div "Final Comment option Good, selected. 0 results available. Select is focused ,ty…" at bounding box center [596, 356] width 782 height 85
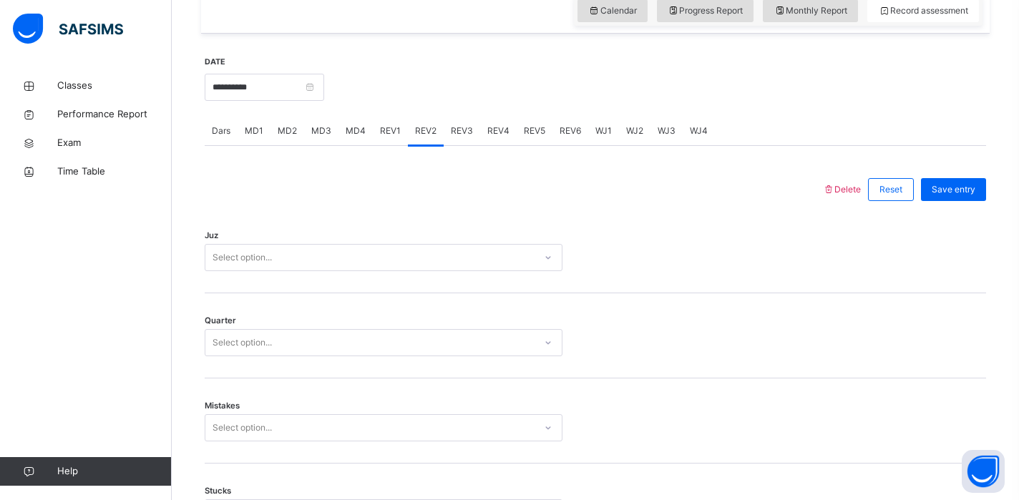
scroll to position [636, 0]
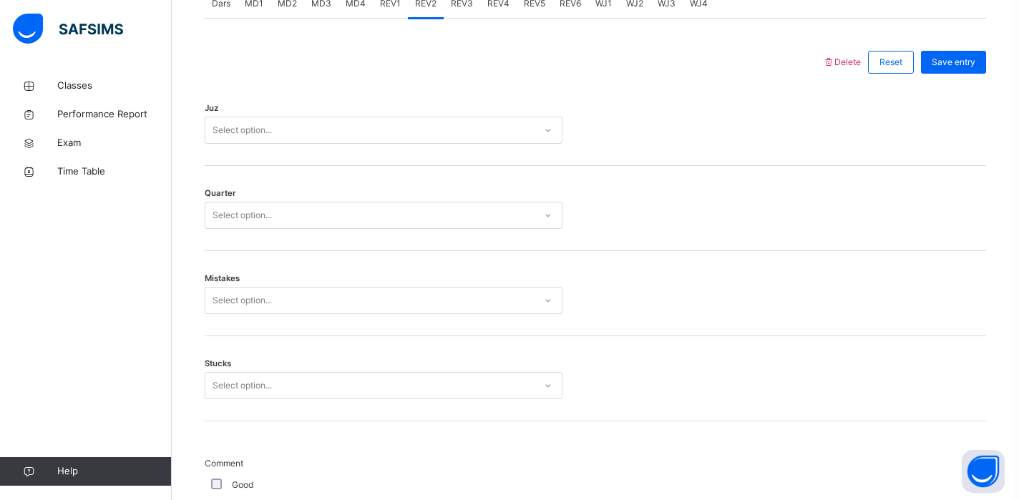
click at [278, 127] on div "Select option..." at bounding box center [369, 131] width 329 height 22
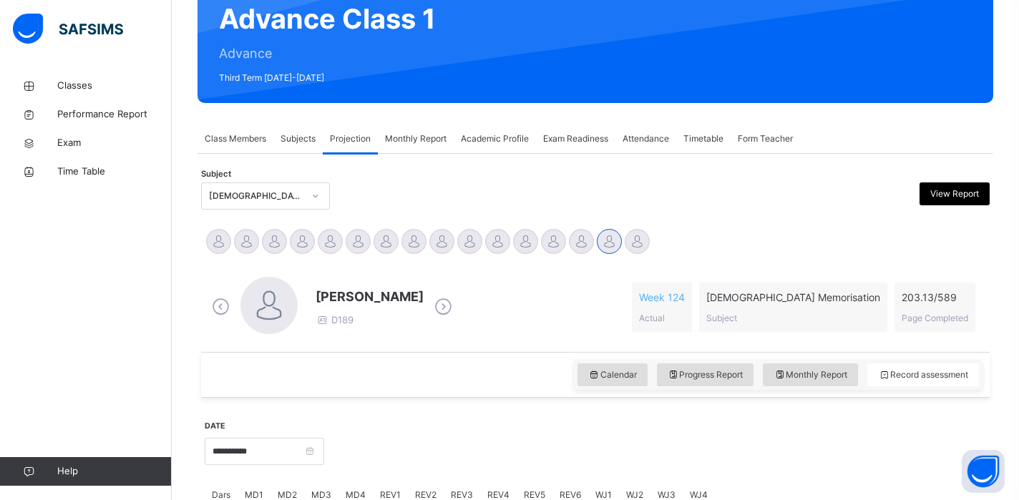
scroll to position [0, 0]
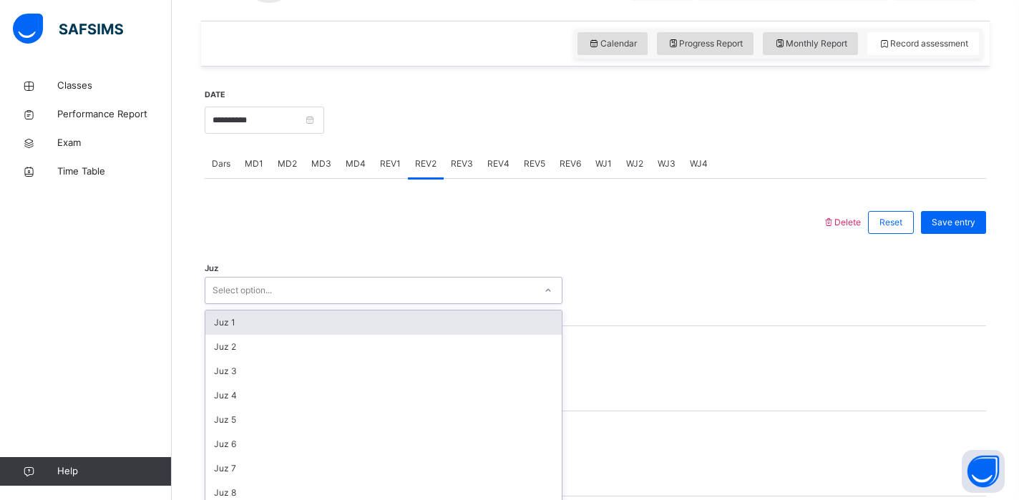
click at [273, 322] on div "Juz 1" at bounding box center [383, 323] width 356 height 24
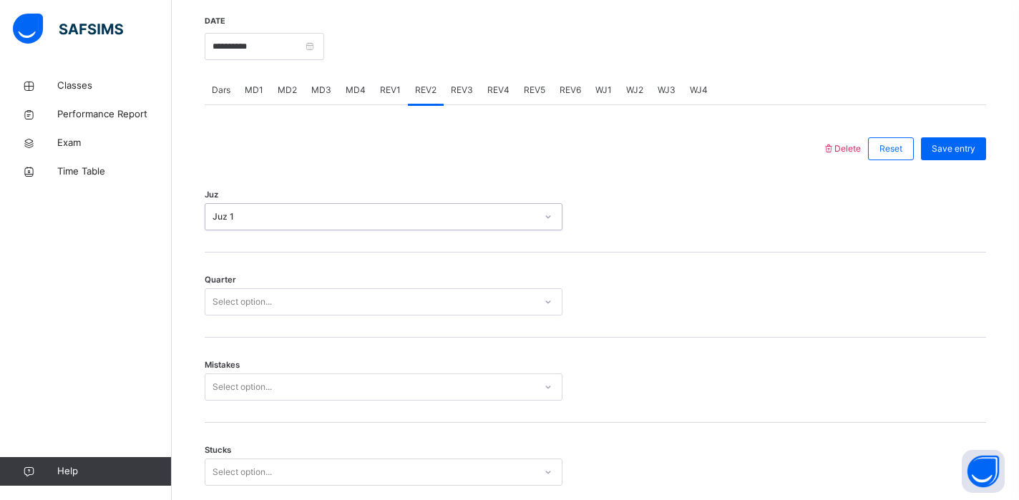
scroll to position [609, 0]
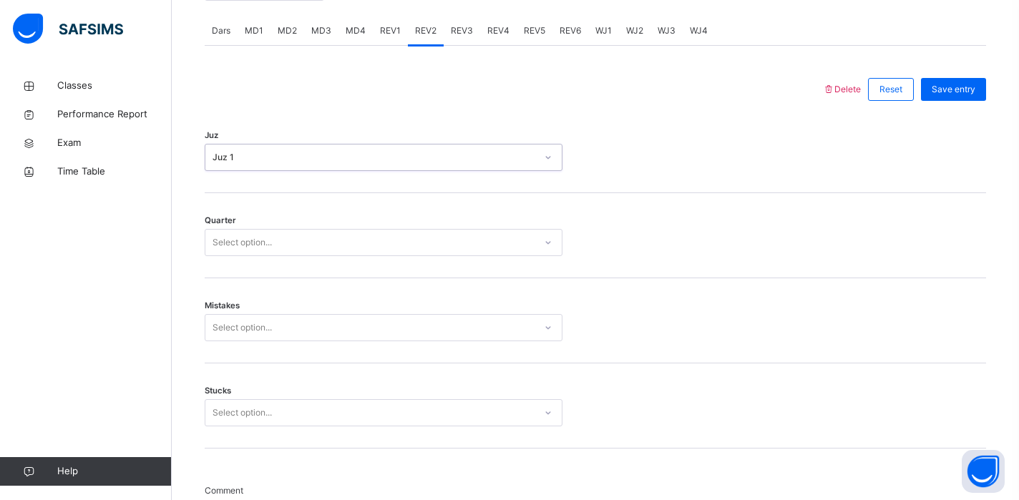
click at [286, 155] on div "Juz 1" at bounding box center [375, 157] width 324 height 13
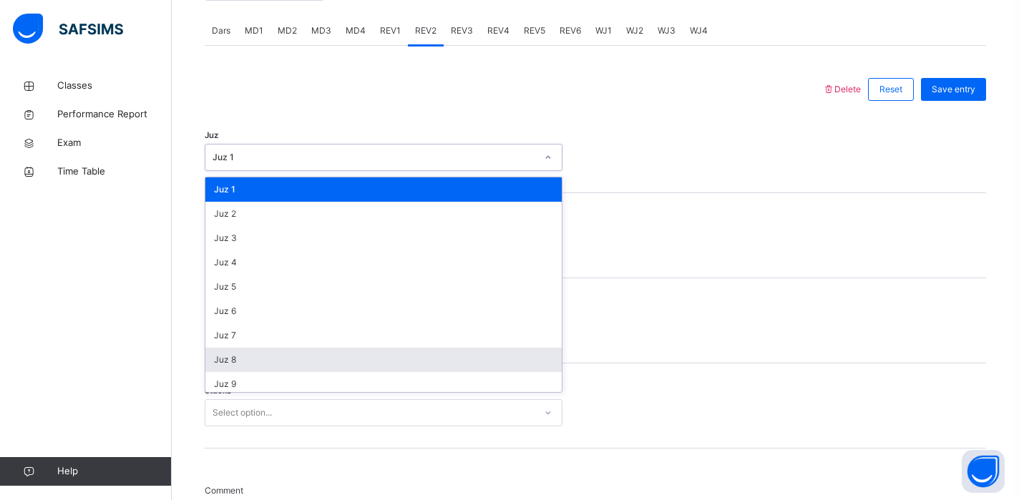
scroll to position [515, 0]
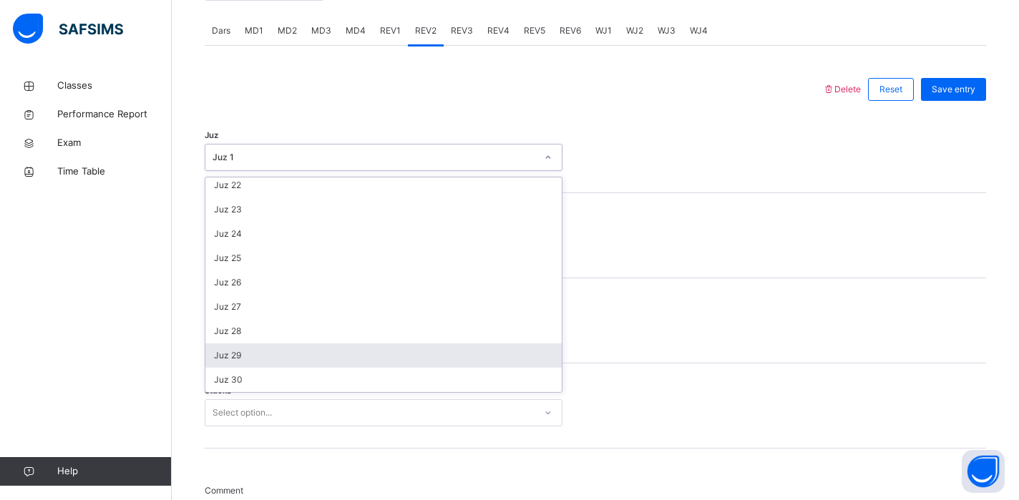
click at [243, 361] on div "Juz 29" at bounding box center [383, 356] width 356 height 24
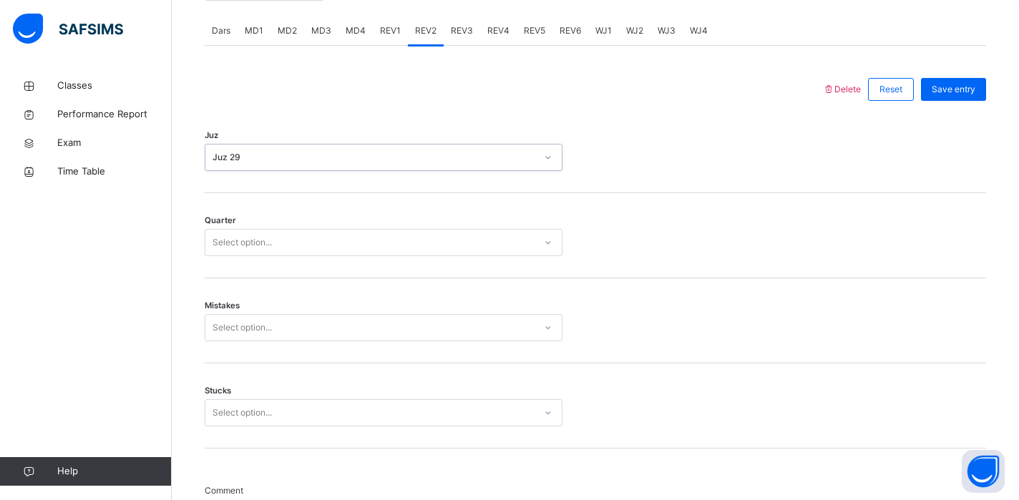
click at [258, 241] on div "Select option..." at bounding box center [242, 242] width 59 height 27
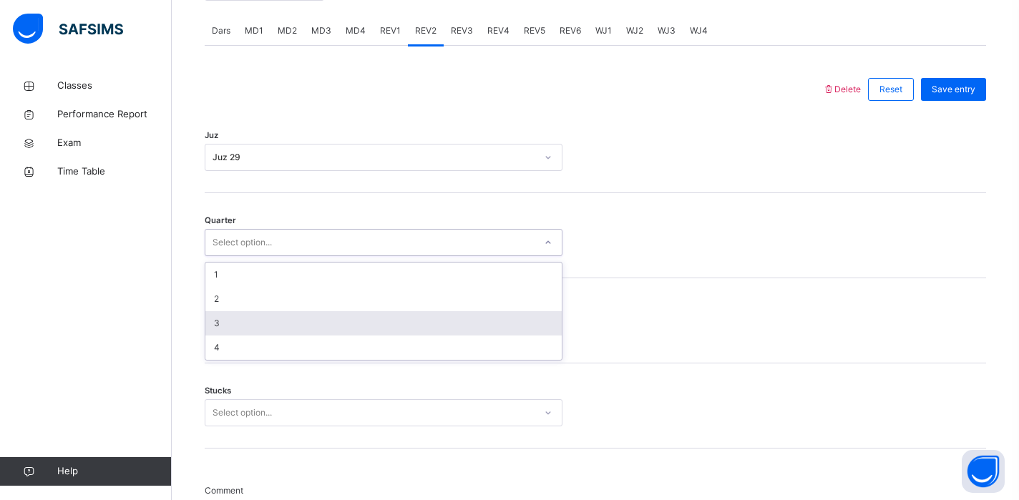
click at [233, 334] on div "3" at bounding box center [383, 323] width 356 height 24
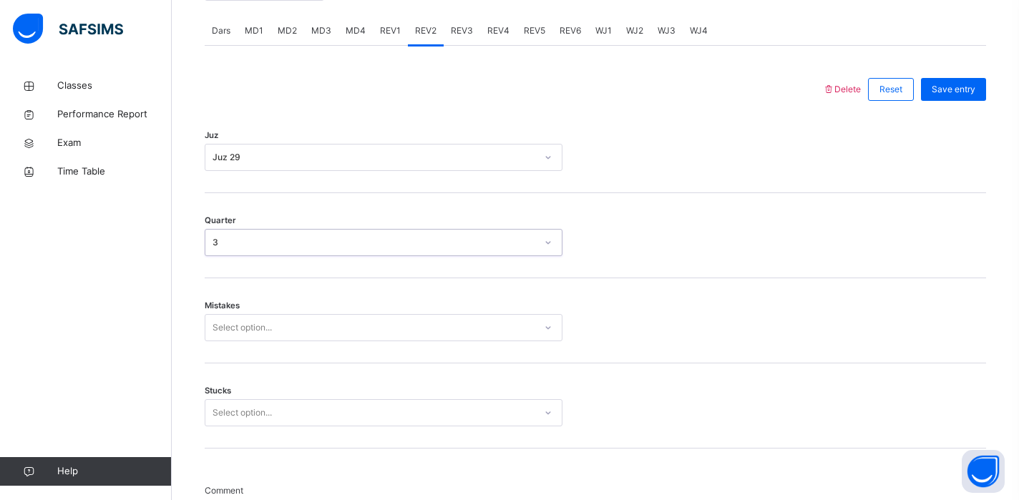
click at [251, 230] on div "3" at bounding box center [384, 242] width 358 height 27
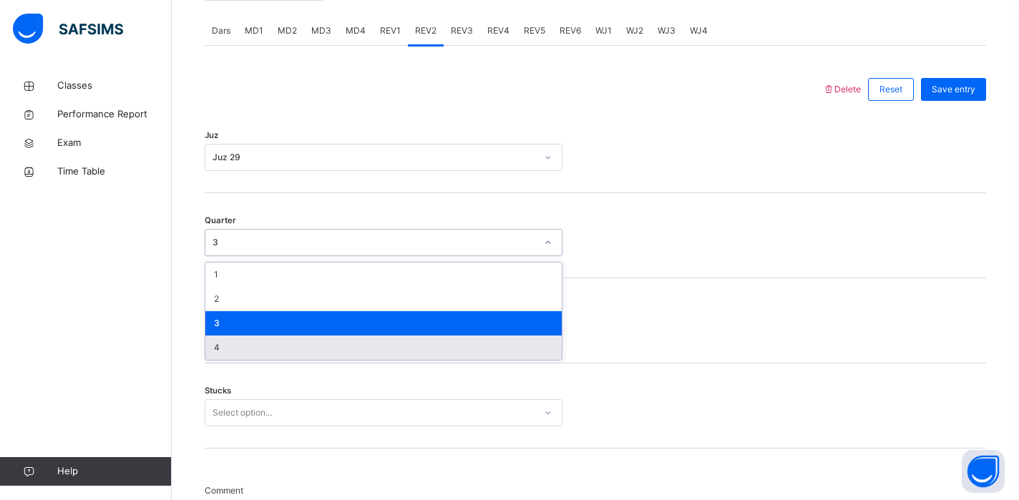
click at [233, 350] on div "4" at bounding box center [383, 348] width 356 height 24
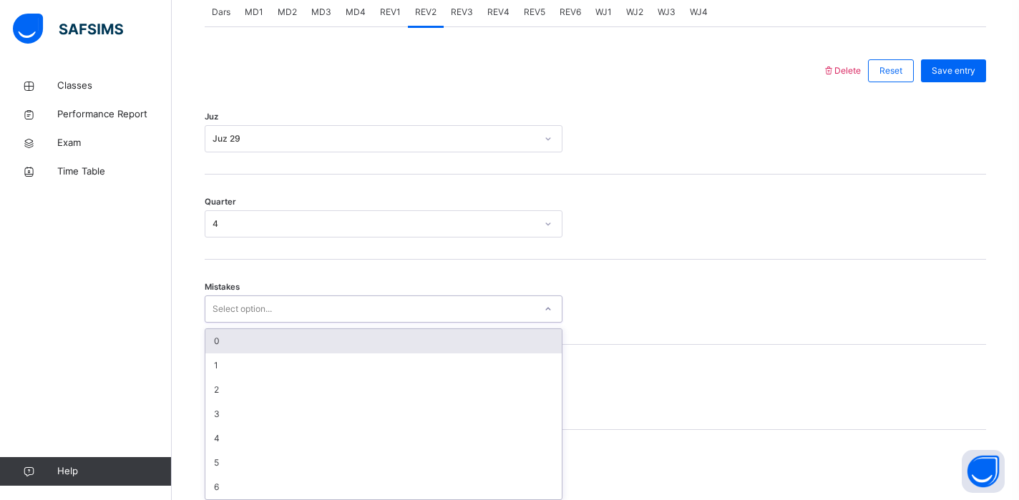
click at [248, 322] on div "Select option..." at bounding box center [384, 309] width 358 height 27
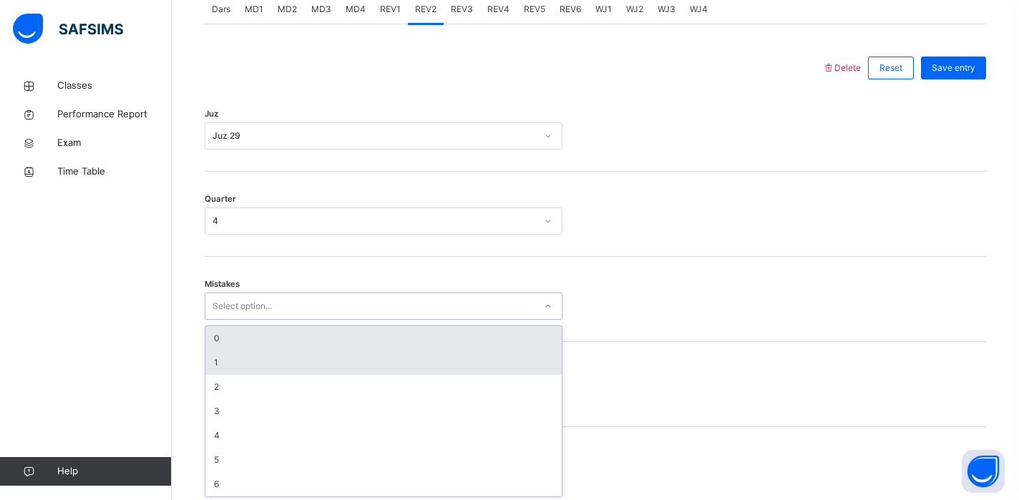
scroll to position [633, 0]
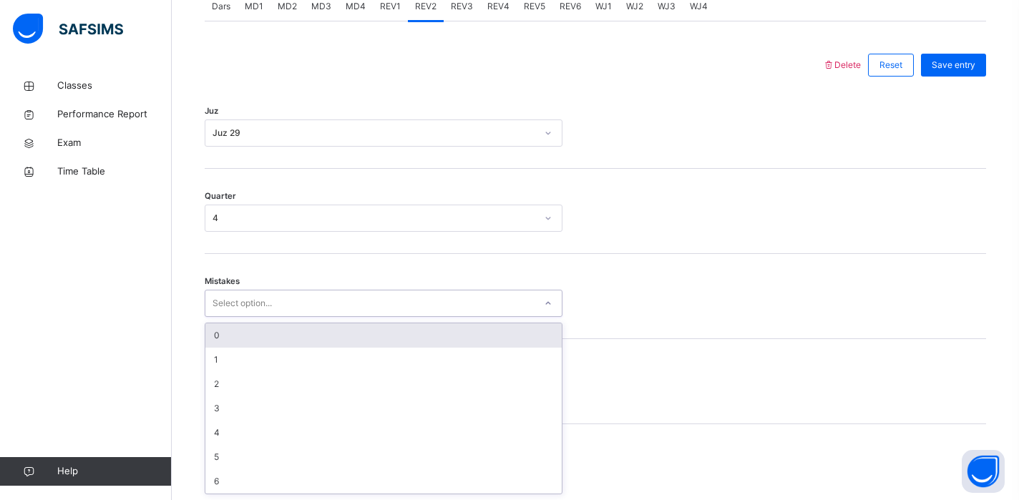
click at [254, 339] on div "0" at bounding box center [383, 336] width 356 height 24
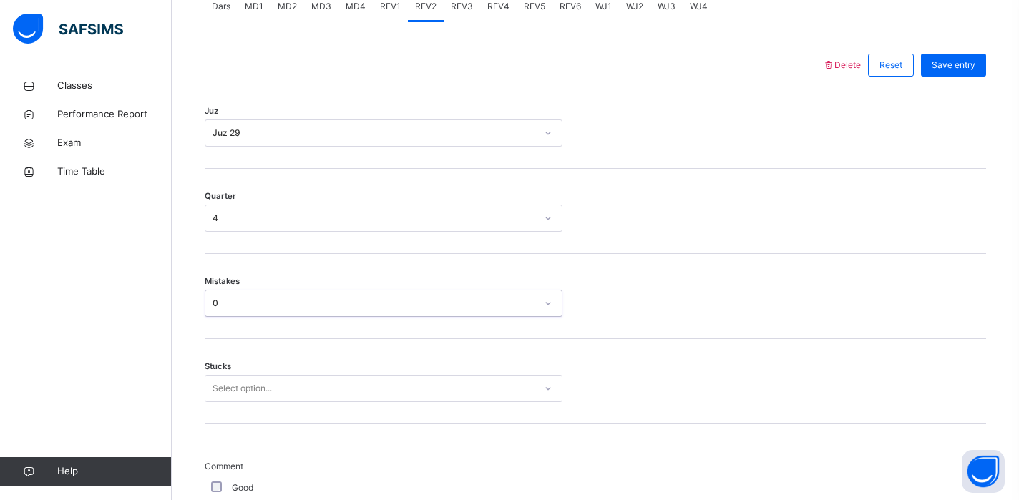
click at [251, 379] on div "Select option..." at bounding box center [384, 388] width 358 height 27
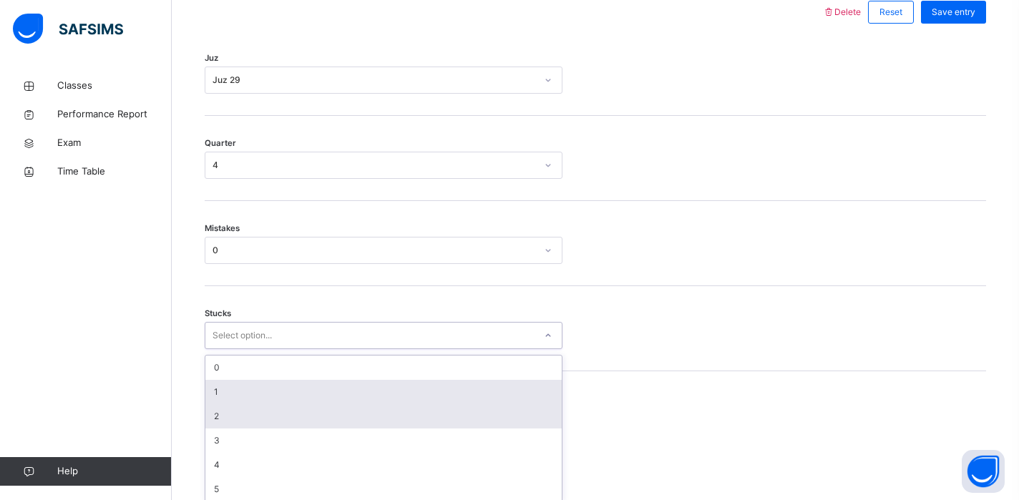
scroll to position [694, 0]
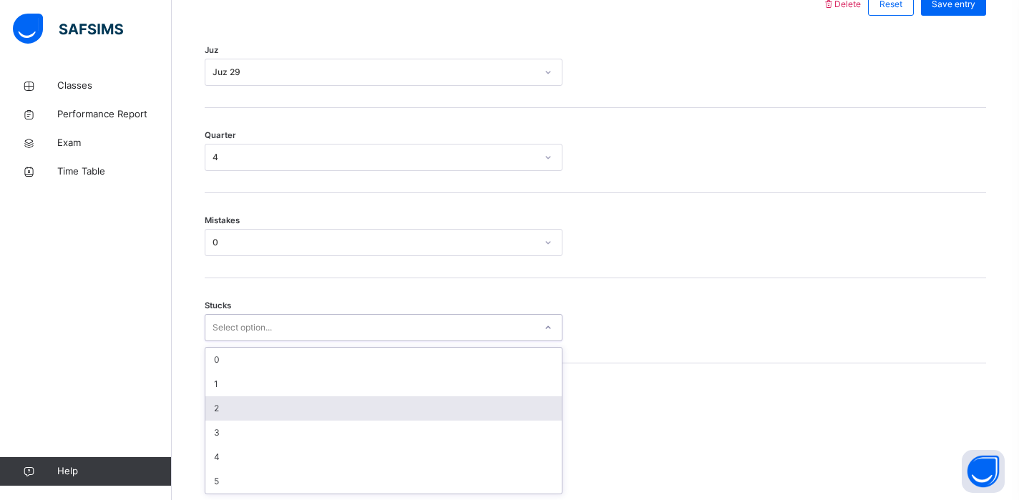
click at [251, 402] on div "2" at bounding box center [383, 409] width 356 height 24
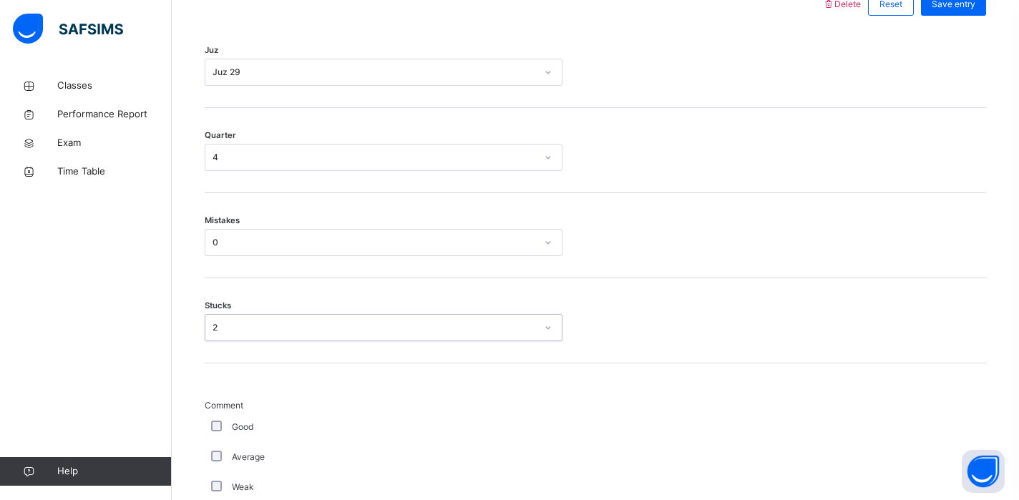
click at [268, 320] on div "2" at bounding box center [369, 328] width 329 height 22
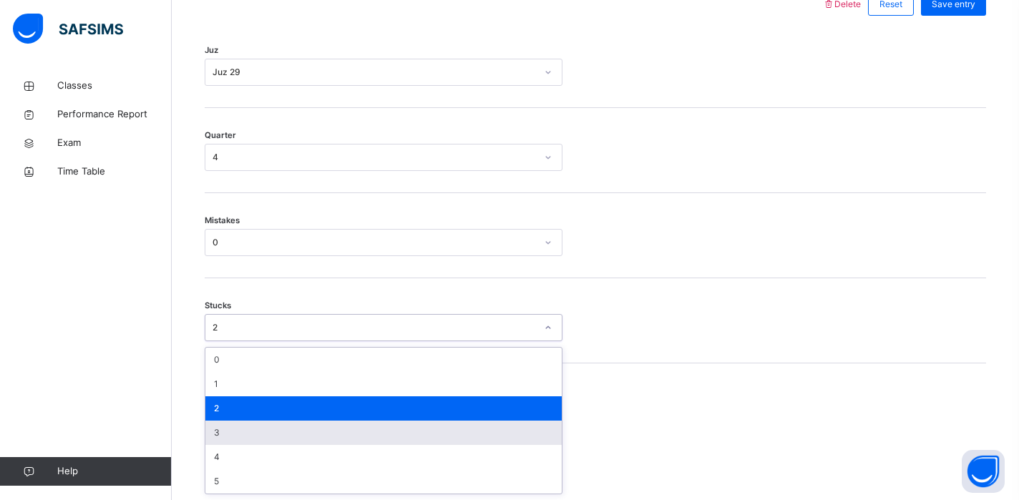
click at [261, 432] on div "3" at bounding box center [383, 433] width 356 height 24
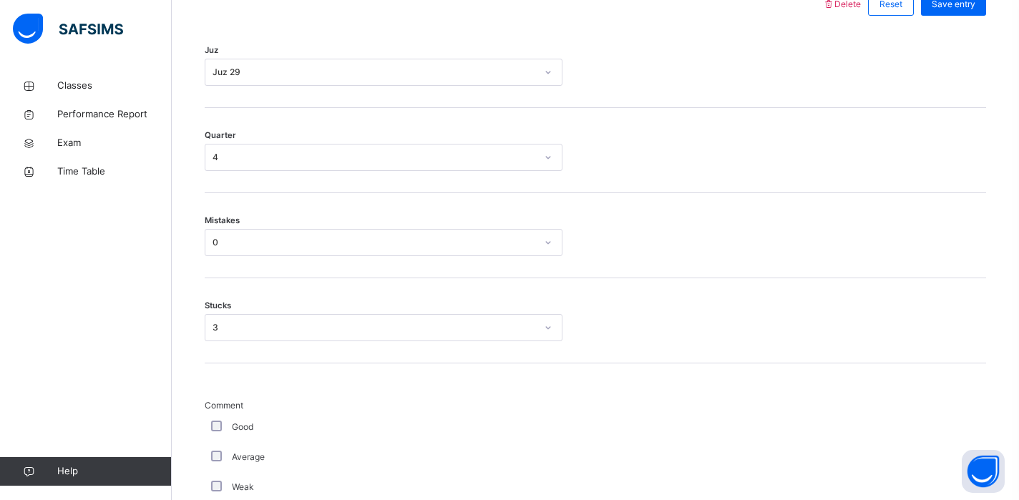
scroll to position [1291, 0]
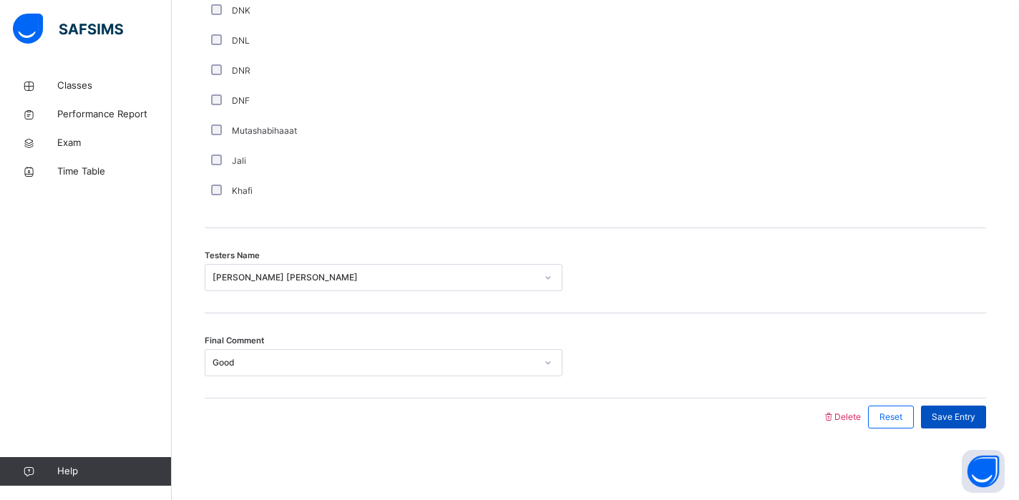
click at [956, 419] on span "Save Entry" at bounding box center [954, 417] width 44 height 13
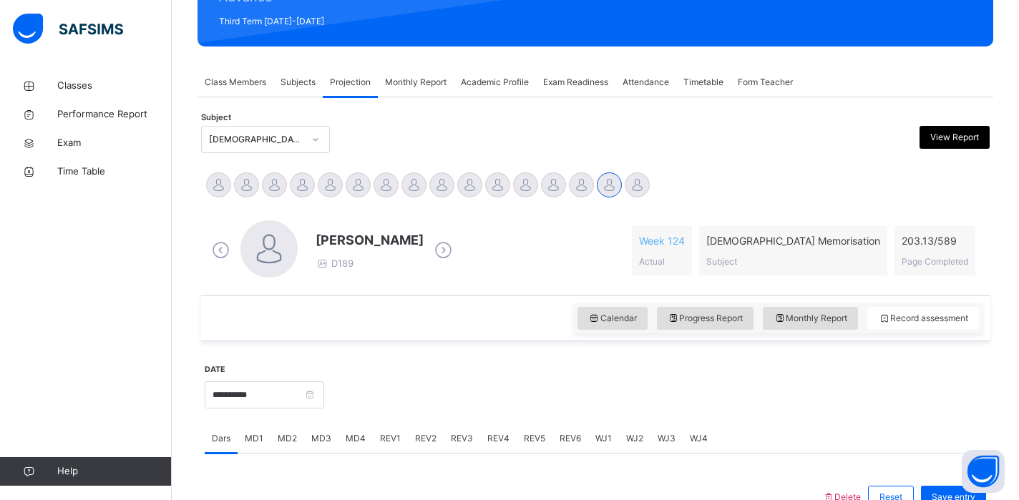
scroll to position [249, 0]
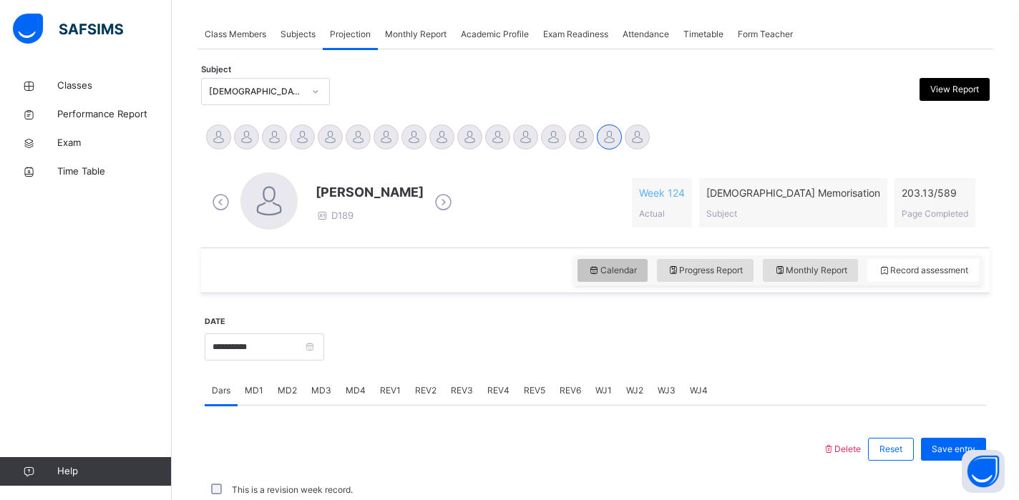
click at [601, 278] on div "Calendar" at bounding box center [613, 270] width 70 height 23
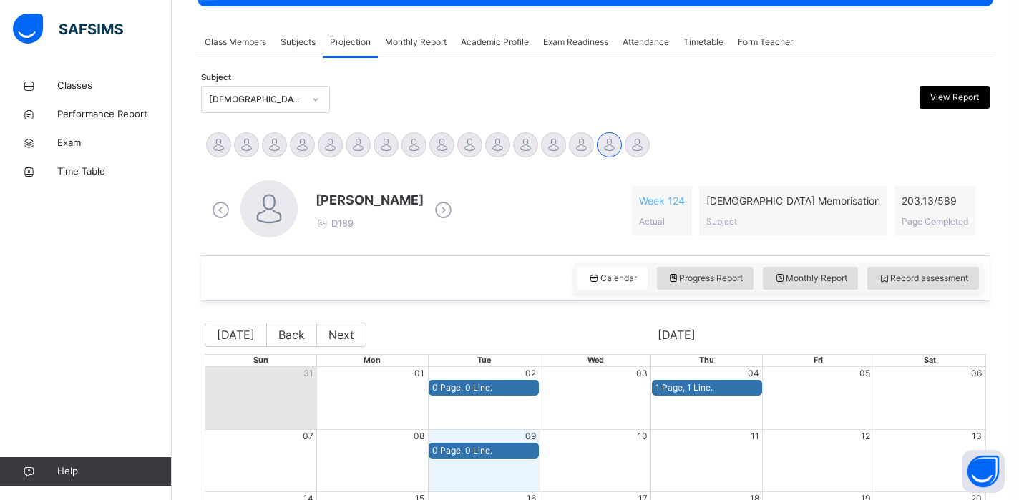
scroll to position [336, 0]
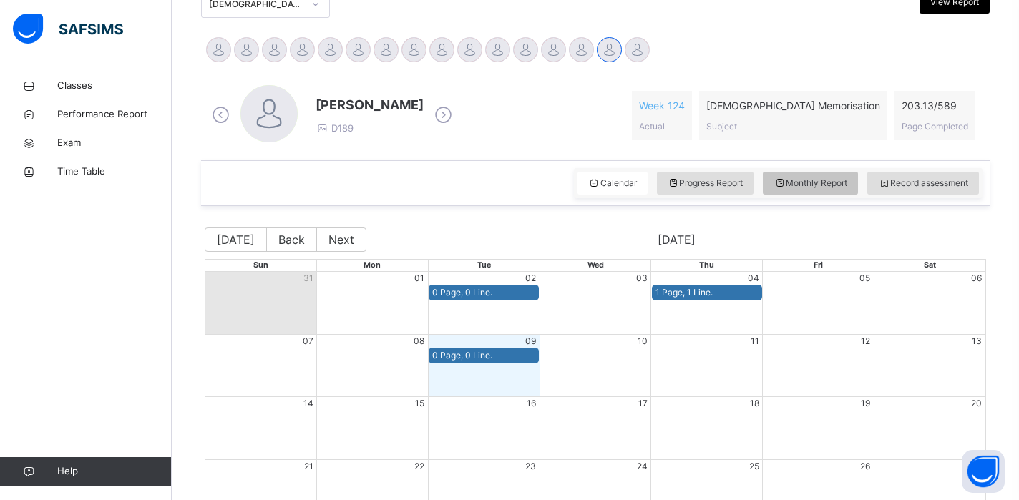
click at [792, 177] on span "Monthly Report" at bounding box center [811, 183] width 74 height 13
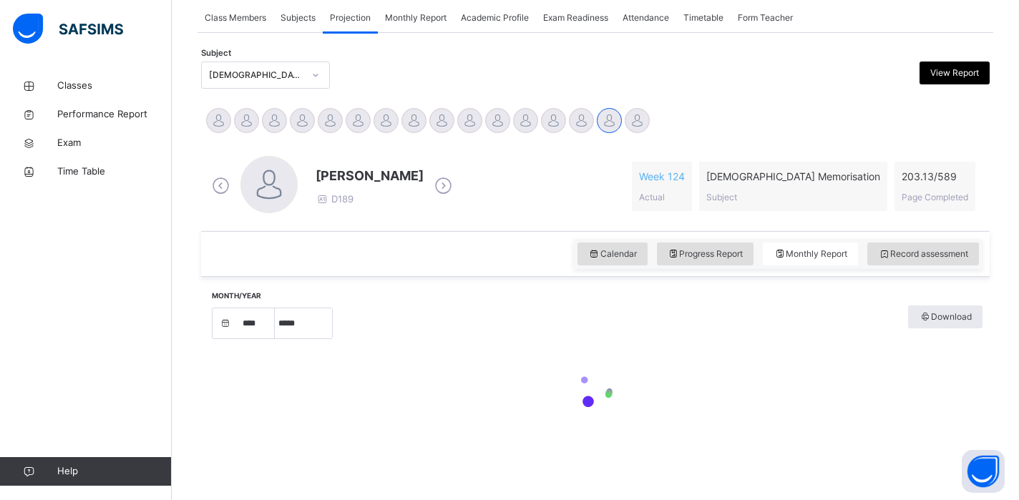
select select "****"
select select "*"
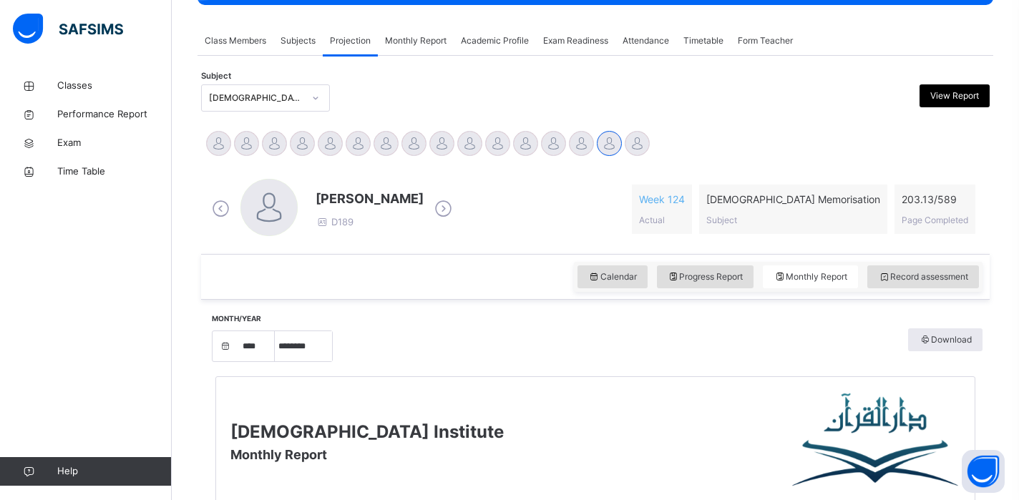
scroll to position [266, 0]
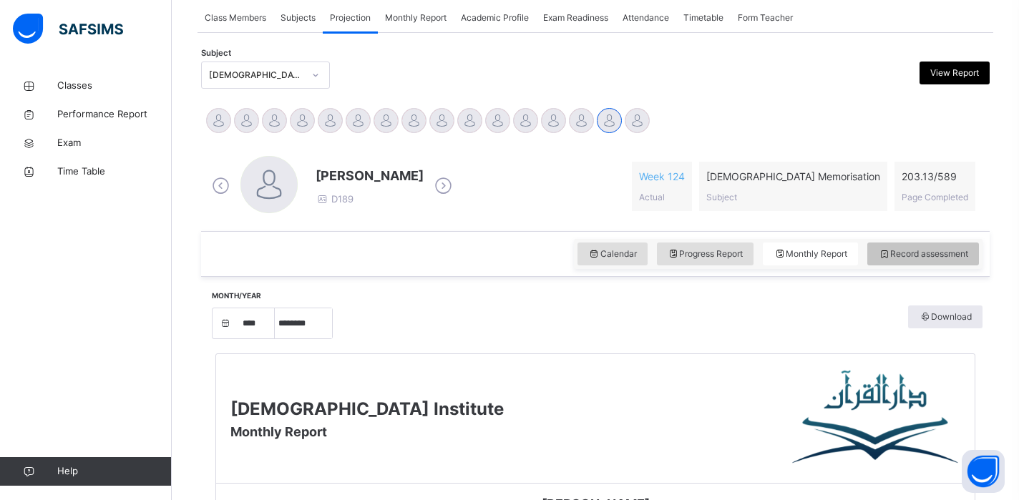
click at [913, 259] on span "Record assessment" at bounding box center [923, 254] width 90 height 13
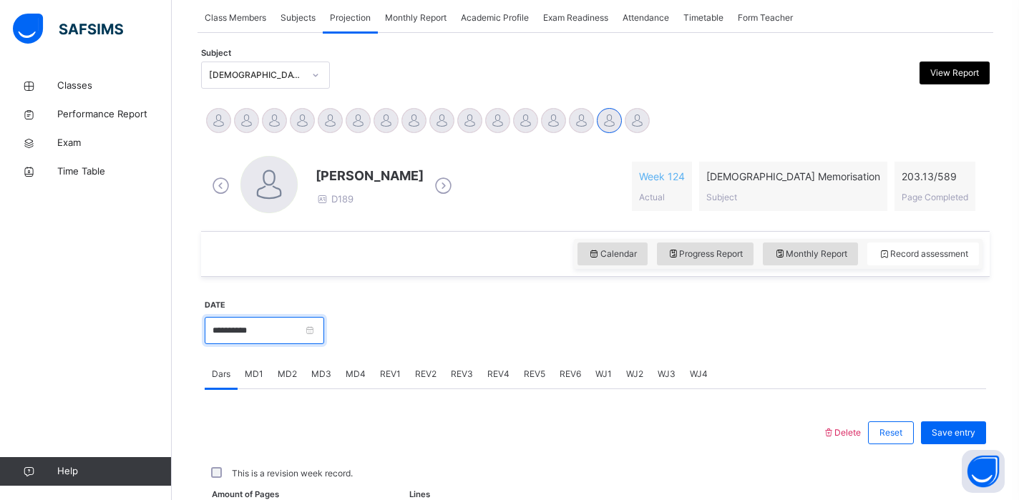
click at [265, 333] on input "**********" at bounding box center [265, 330] width 120 height 27
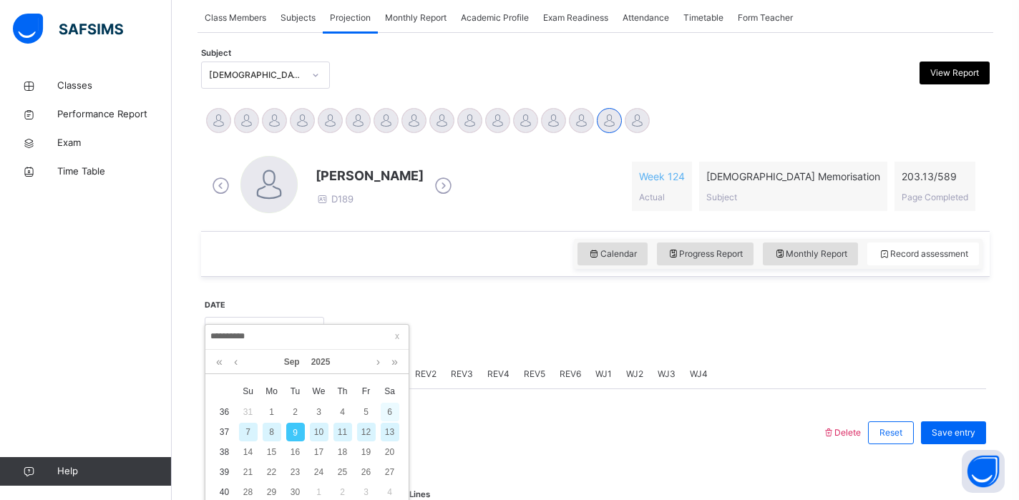
click at [388, 417] on div "6" at bounding box center [390, 412] width 19 height 19
type input "**********"
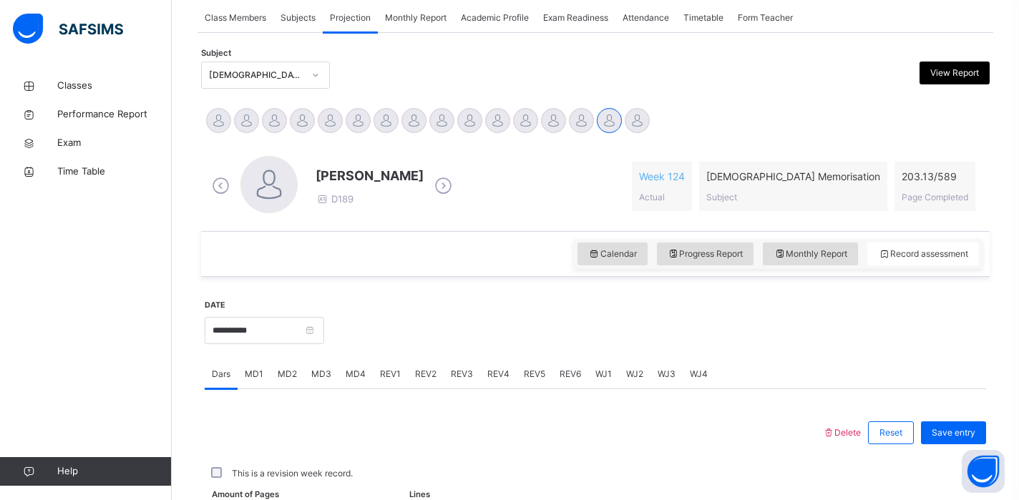
scroll to position [575, 0]
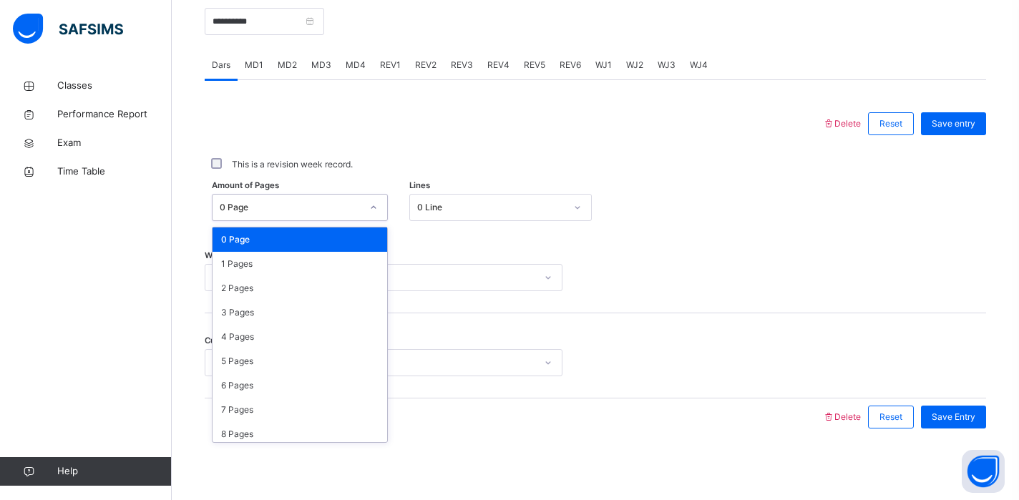
click at [246, 217] on div "0 Page" at bounding box center [286, 208] width 147 height 22
click at [243, 273] on div "1 Pages" at bounding box center [300, 264] width 175 height 24
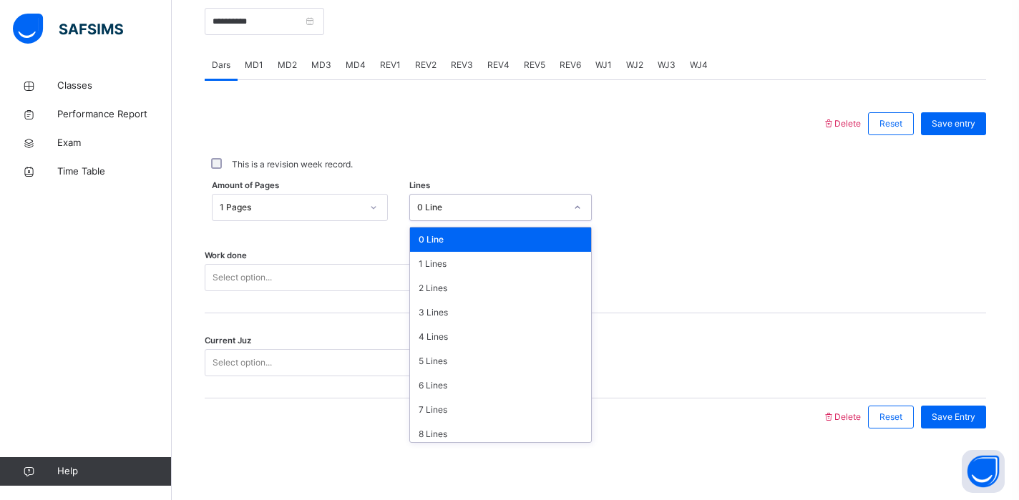
click at [421, 216] on div "0 Line" at bounding box center [487, 208] width 155 height 22
click at [430, 384] on div "6 Lines" at bounding box center [501, 386] width 182 height 24
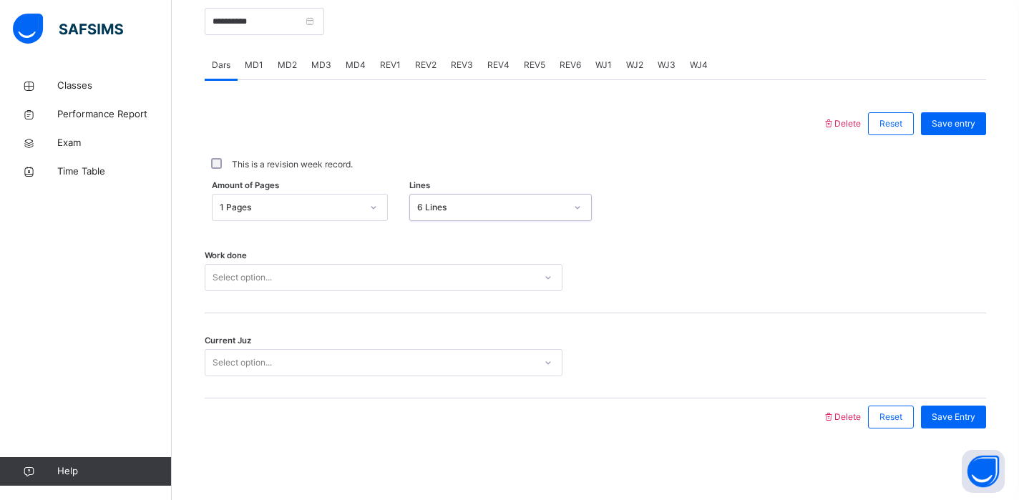
click at [230, 279] on div "Select option..." at bounding box center [242, 277] width 59 height 27
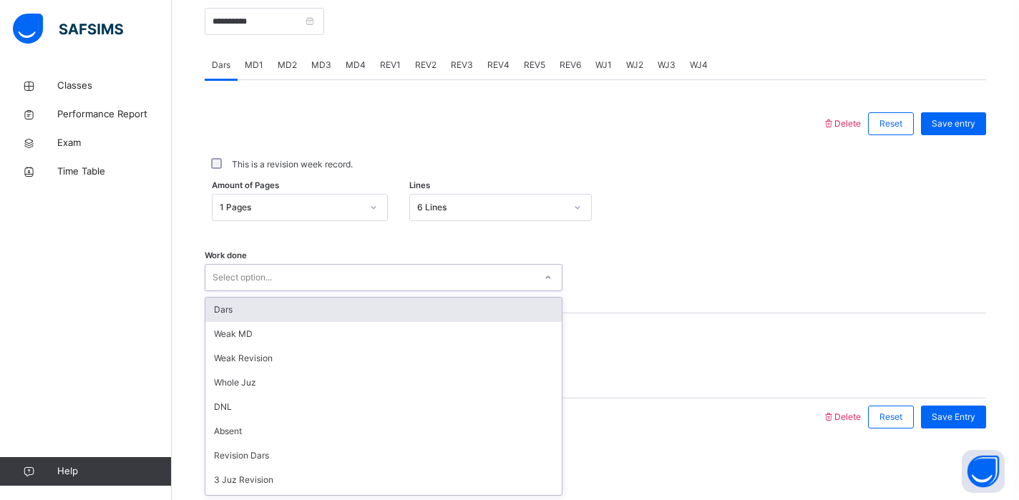
click at [229, 309] on div "Dars" at bounding box center [383, 310] width 356 height 24
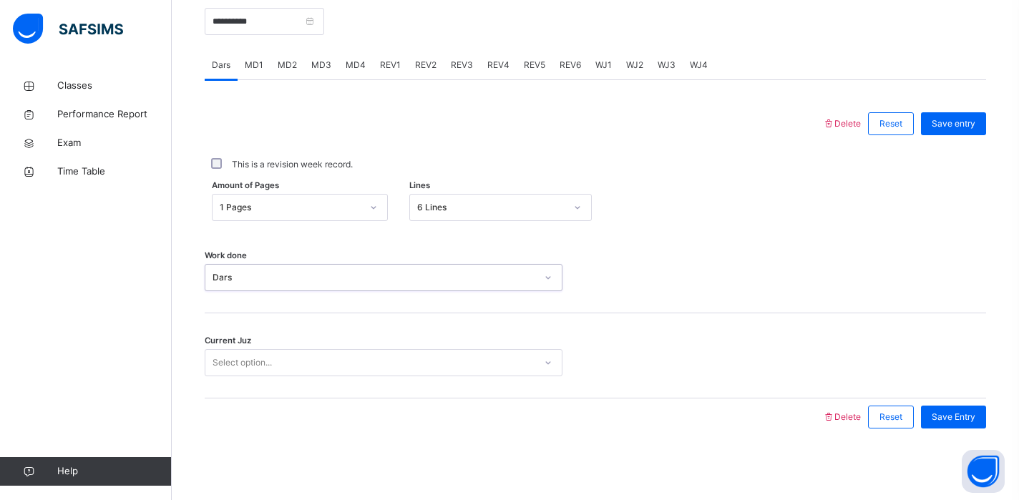
click at [229, 355] on div "Select option..." at bounding box center [242, 362] width 59 height 27
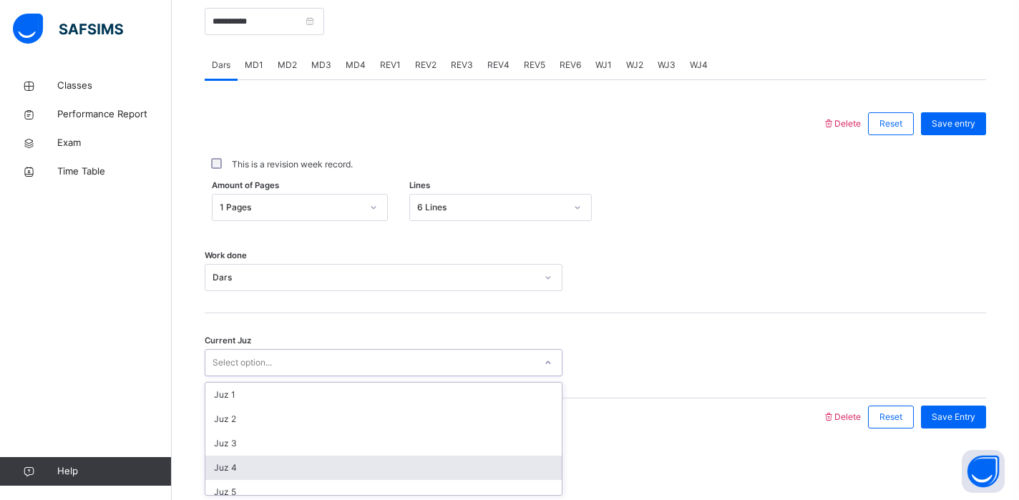
click at [245, 457] on div "Juz 4" at bounding box center [383, 468] width 356 height 24
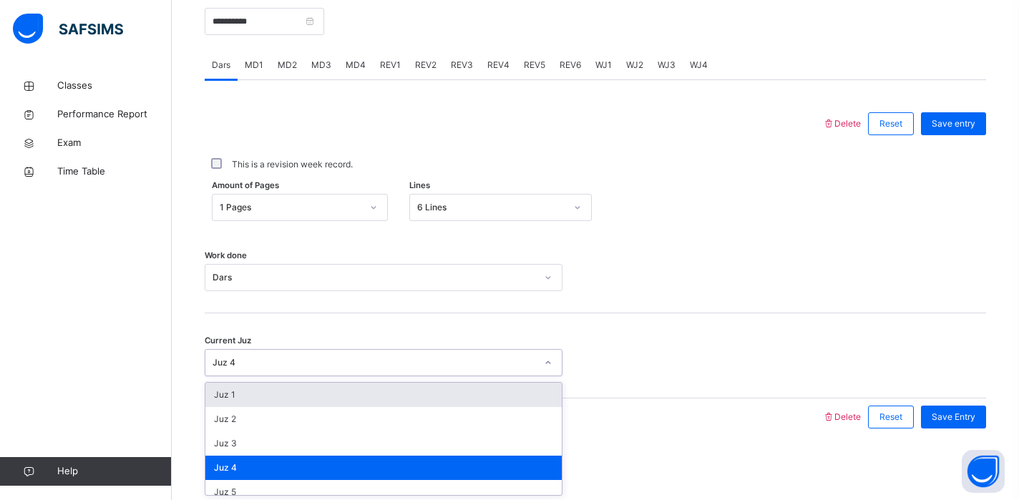
click at [267, 358] on div "Juz 4" at bounding box center [375, 362] width 324 height 13
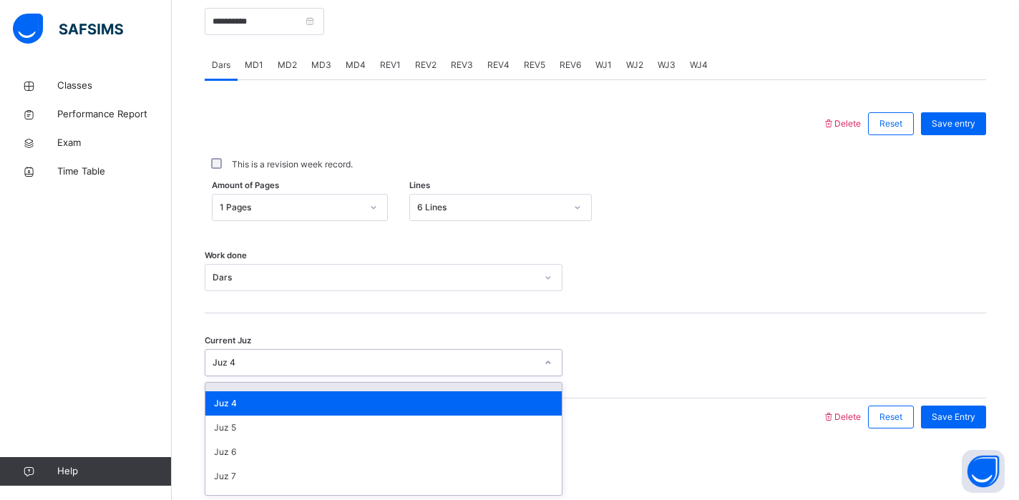
scroll to position [67, 0]
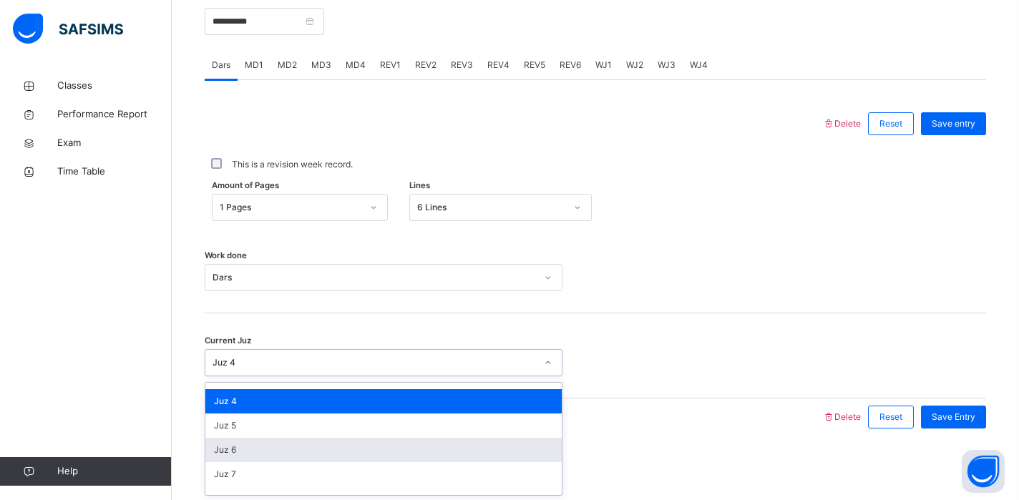
click at [250, 447] on div "Juz 6" at bounding box center [383, 450] width 356 height 24
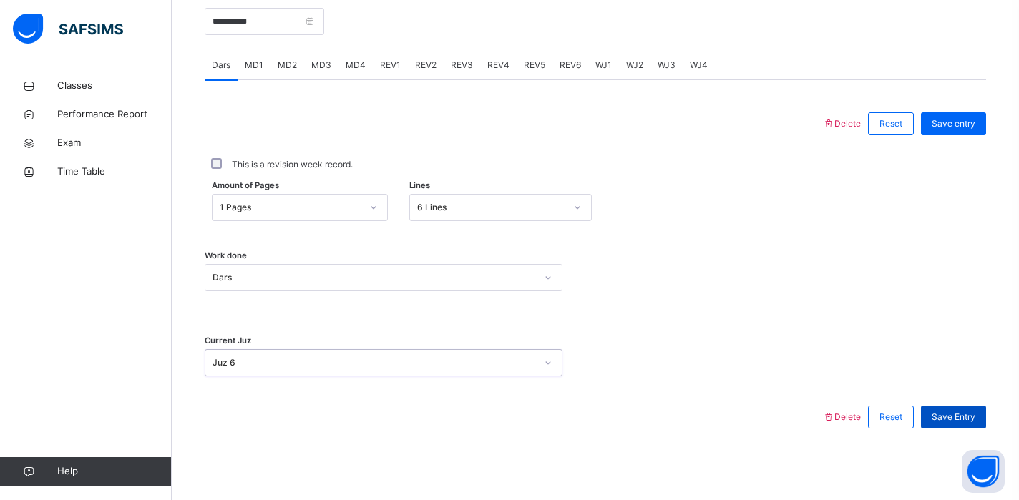
click at [938, 414] on span "Save Entry" at bounding box center [954, 417] width 44 height 13
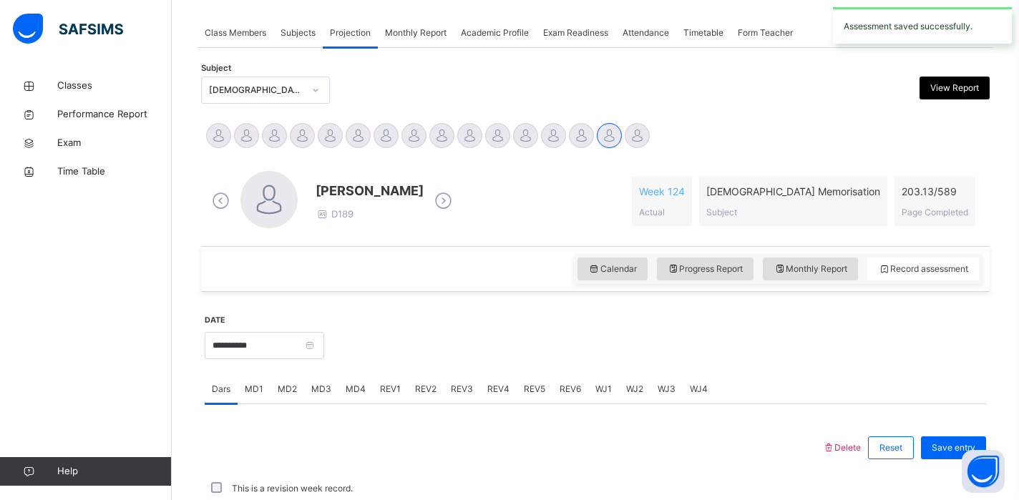
scroll to position [575, 0]
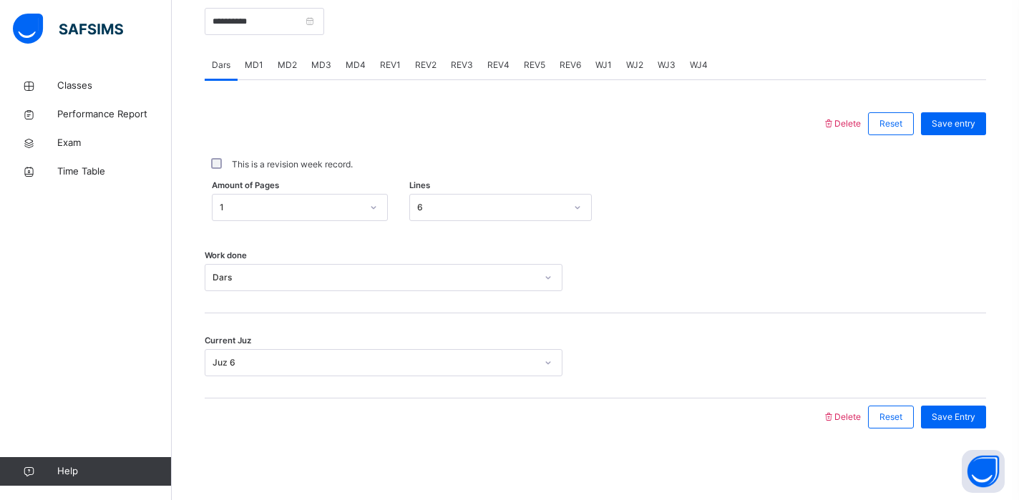
click at [253, 71] on span "MD1" at bounding box center [254, 65] width 19 height 13
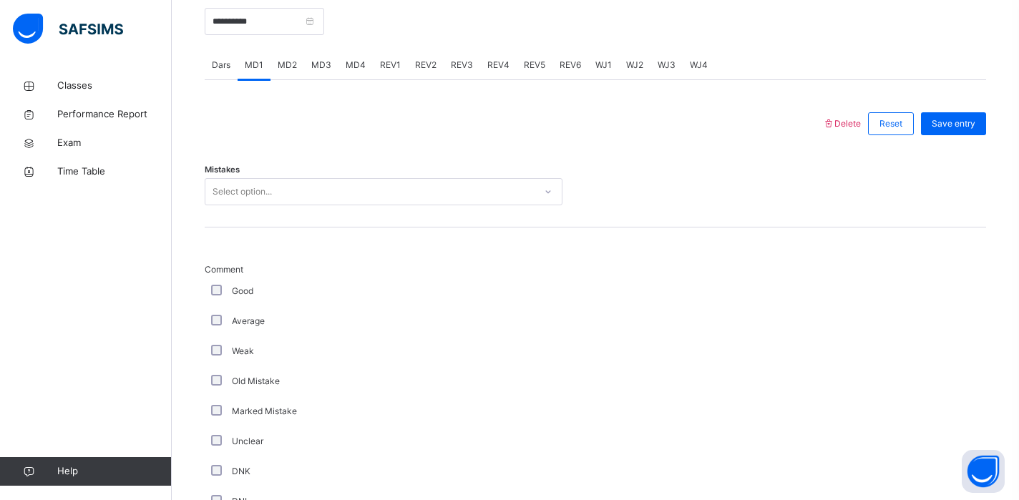
click at [247, 193] on div "Select option..." at bounding box center [242, 191] width 59 height 27
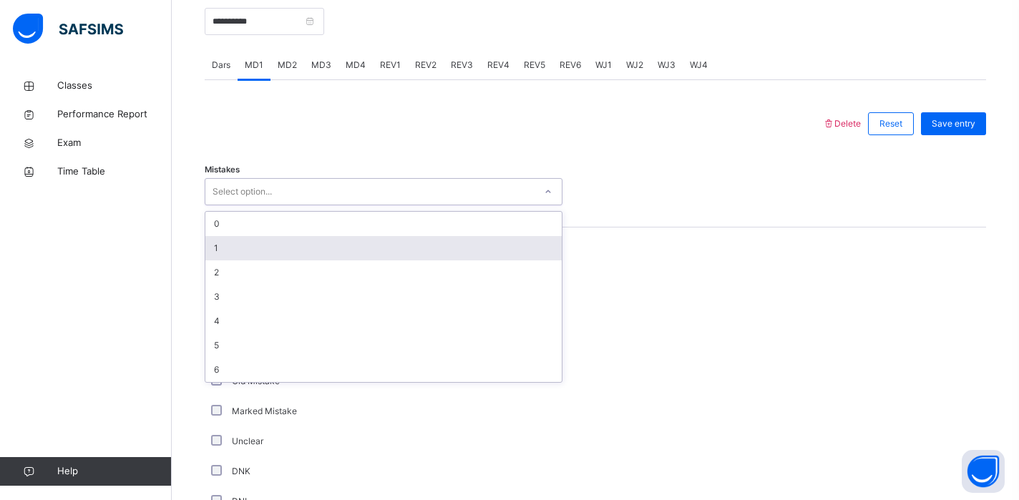
click at [217, 253] on div "1" at bounding box center [383, 248] width 356 height 24
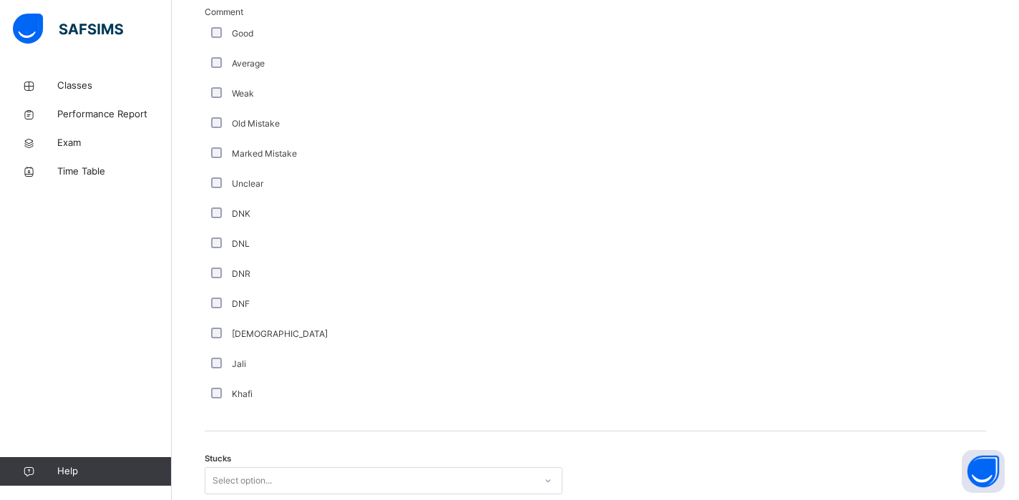
scroll to position [1121, 0]
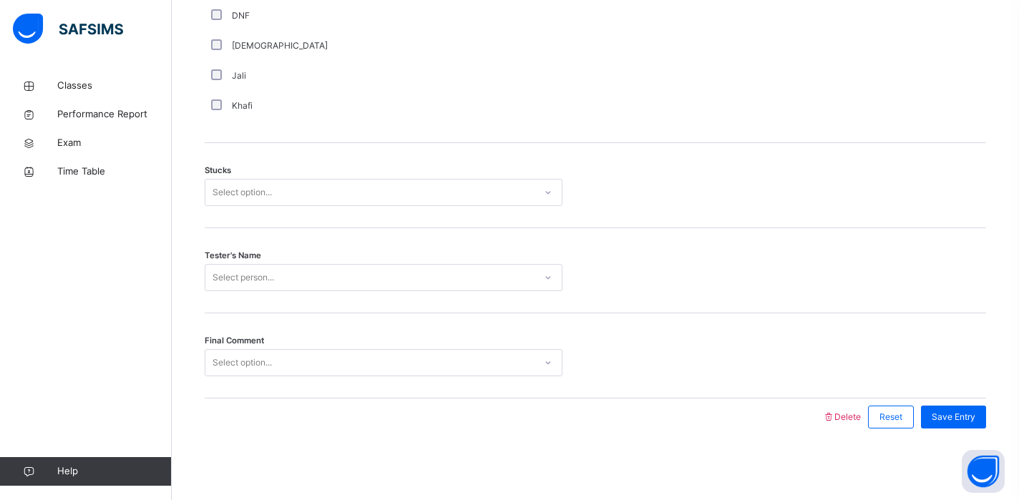
click at [252, 202] on div "Select option..." at bounding box center [242, 192] width 59 height 27
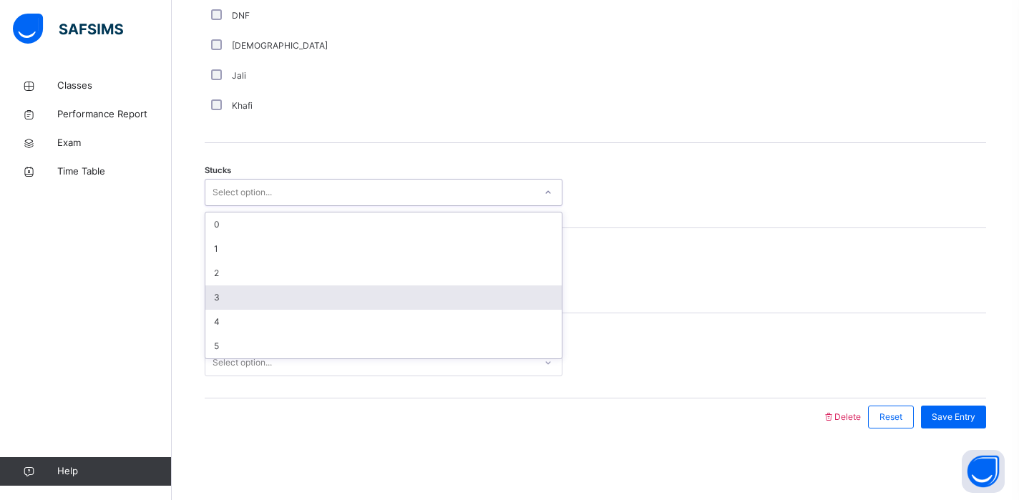
click at [230, 301] on div "3" at bounding box center [383, 298] width 356 height 24
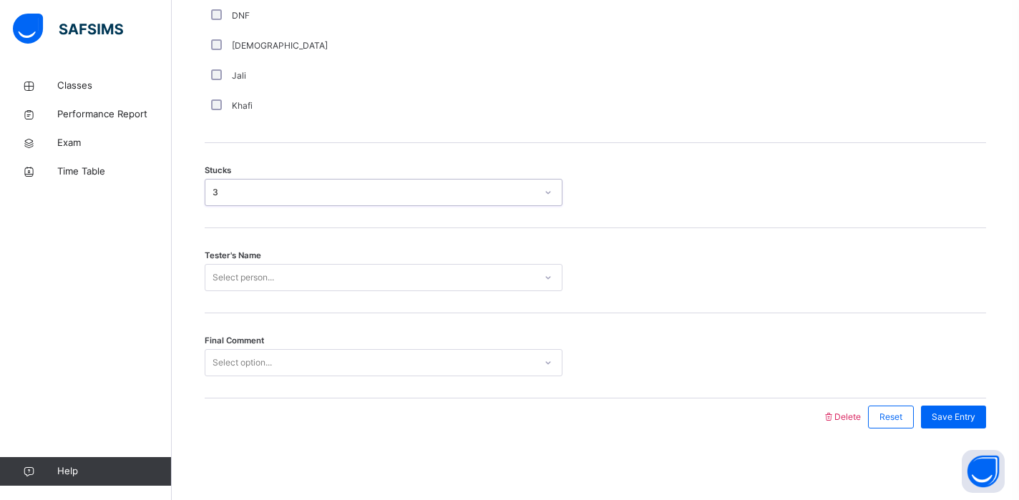
click at [243, 283] on div "Select person..." at bounding box center [244, 277] width 62 height 27
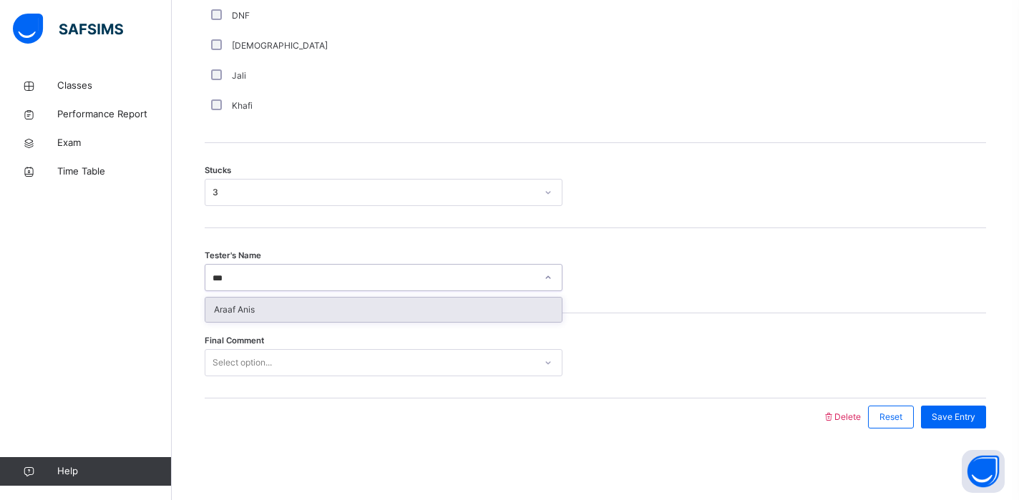
type input "****"
click at [284, 309] on div "Araaf Anis" at bounding box center [383, 310] width 356 height 24
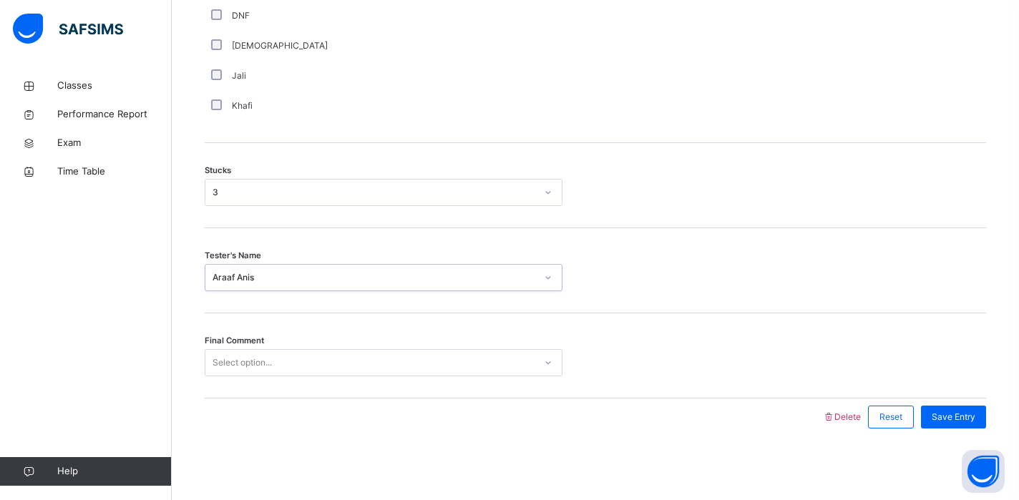
click at [278, 358] on div "Select option..." at bounding box center [369, 363] width 329 height 22
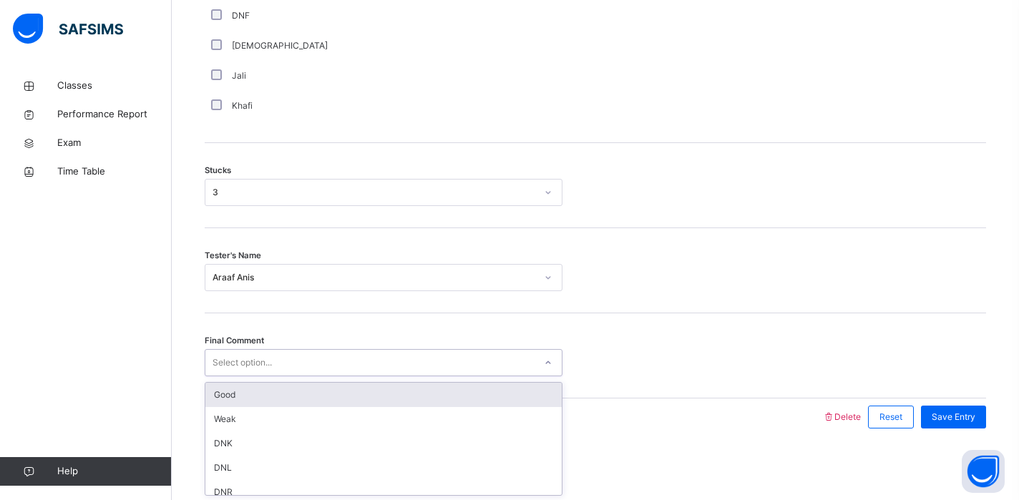
click at [274, 397] on div "Good" at bounding box center [383, 395] width 356 height 24
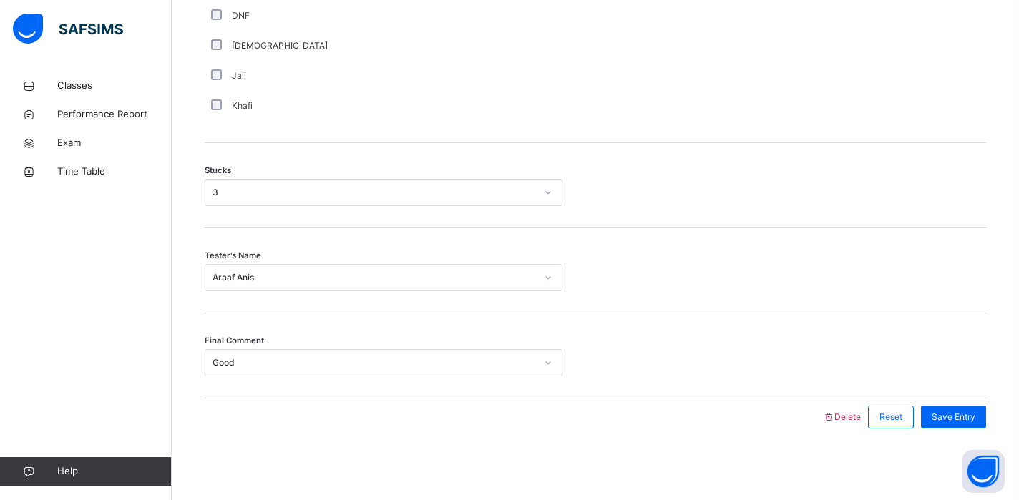
click at [971, 415] on span "Save Entry" at bounding box center [954, 417] width 44 height 13
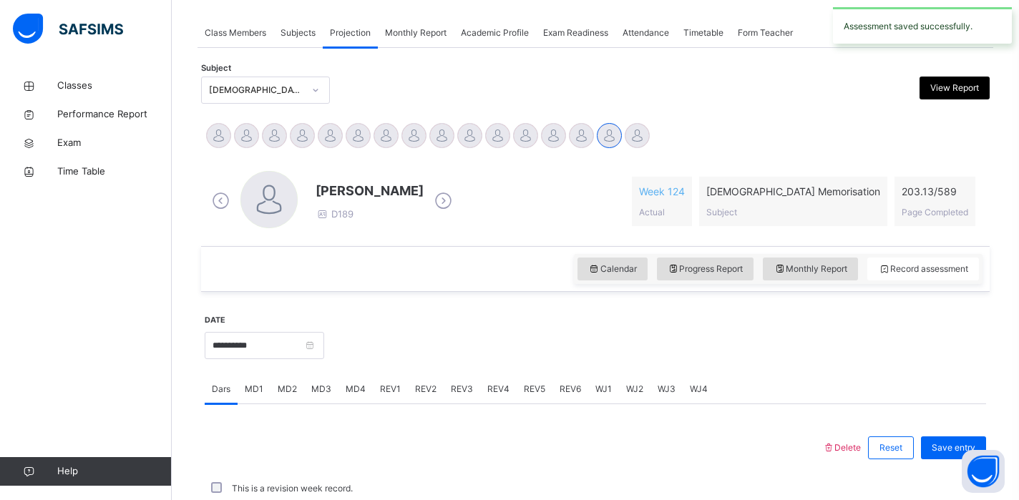
scroll to position [575, 0]
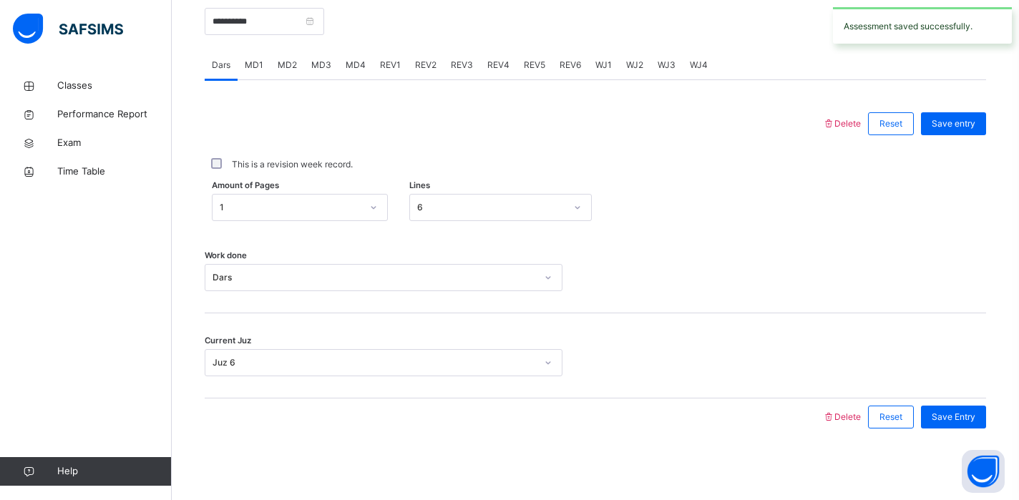
click at [364, 69] on div "MD4" at bounding box center [356, 65] width 34 height 29
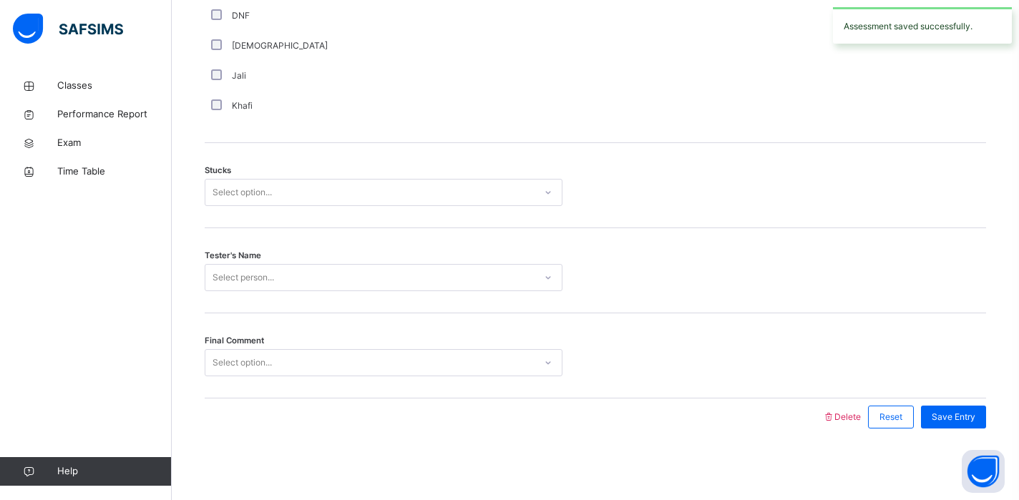
click at [311, 194] on div "Select option..." at bounding box center [369, 193] width 329 height 22
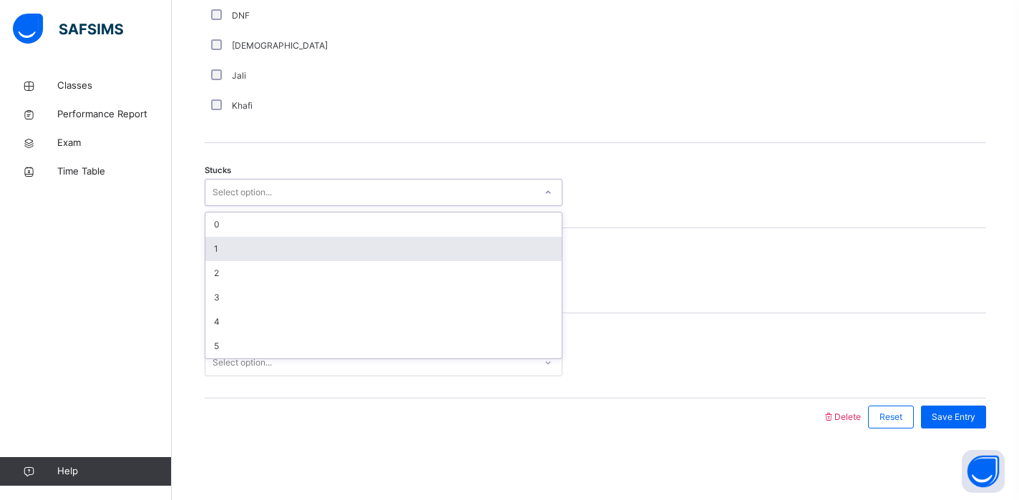
click at [258, 249] on div "1" at bounding box center [383, 249] width 356 height 24
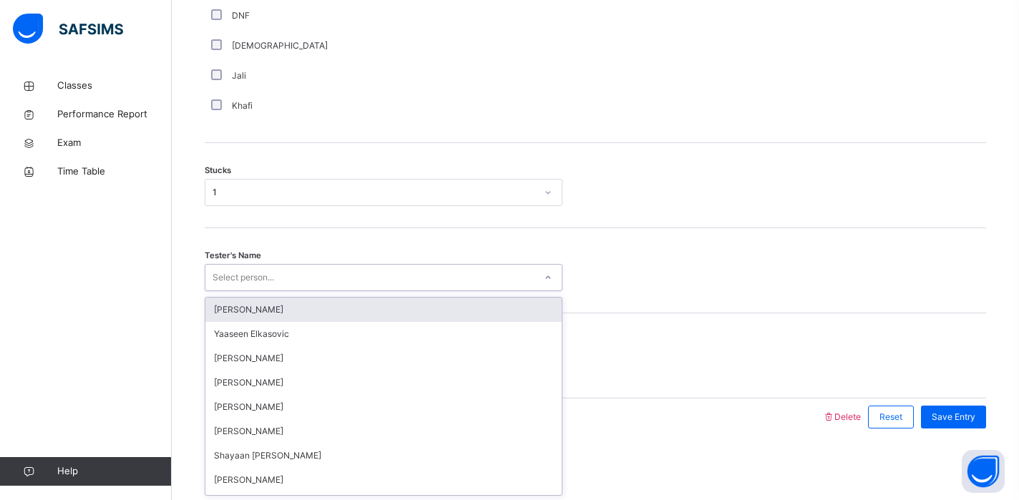
click at [252, 278] on div "Select person..." at bounding box center [244, 277] width 62 height 27
type input "***"
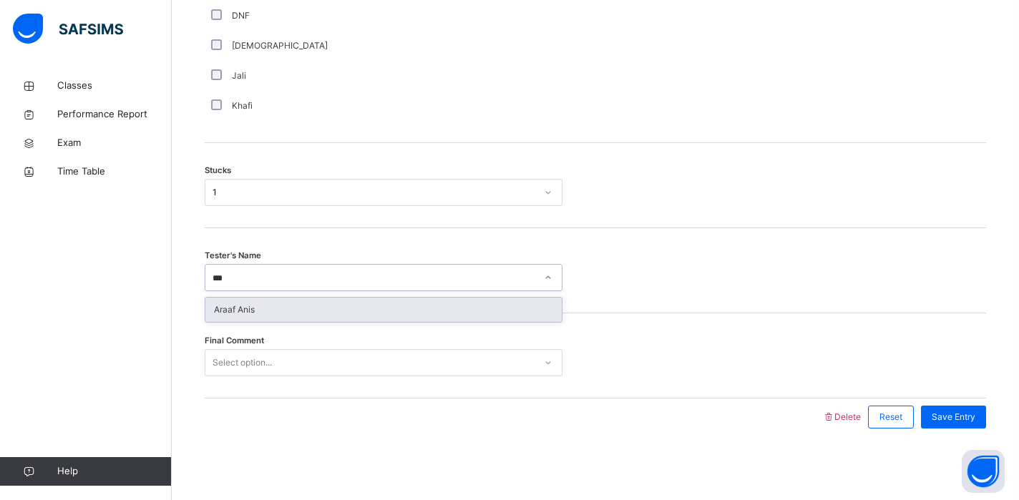
click at [247, 316] on div "Araaf Anis" at bounding box center [383, 310] width 356 height 24
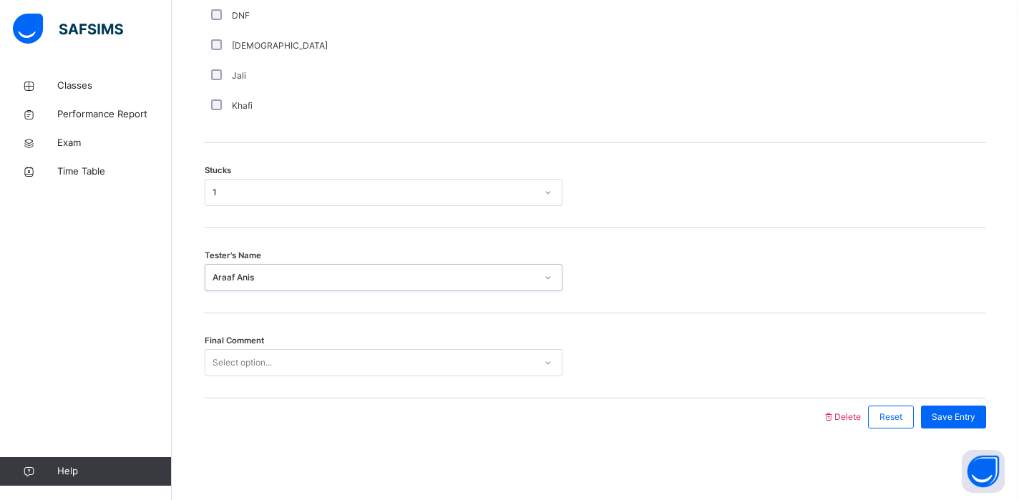
click at [243, 378] on div "Final Comment Select option..." at bounding box center [596, 356] width 782 height 85
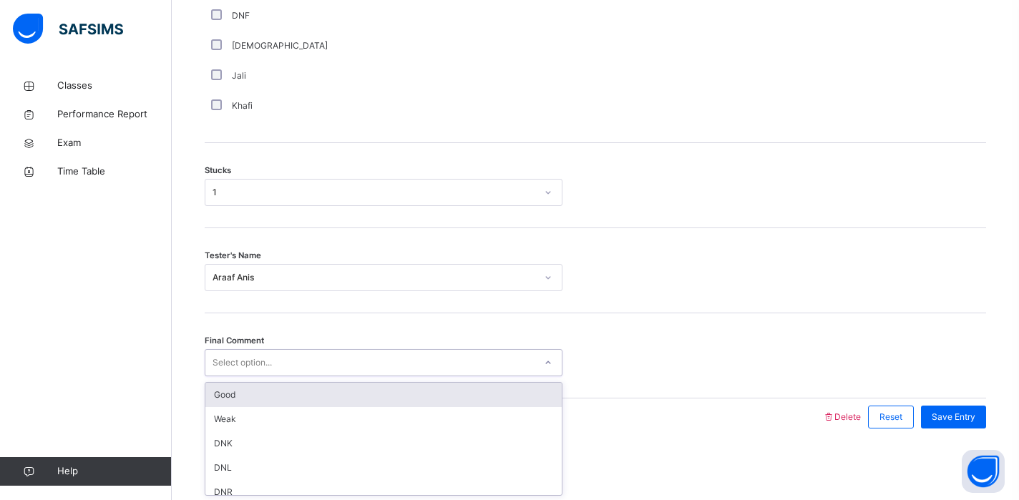
click at [257, 360] on div "Select option..." at bounding box center [242, 362] width 59 height 27
click at [252, 404] on div "Good" at bounding box center [383, 395] width 356 height 24
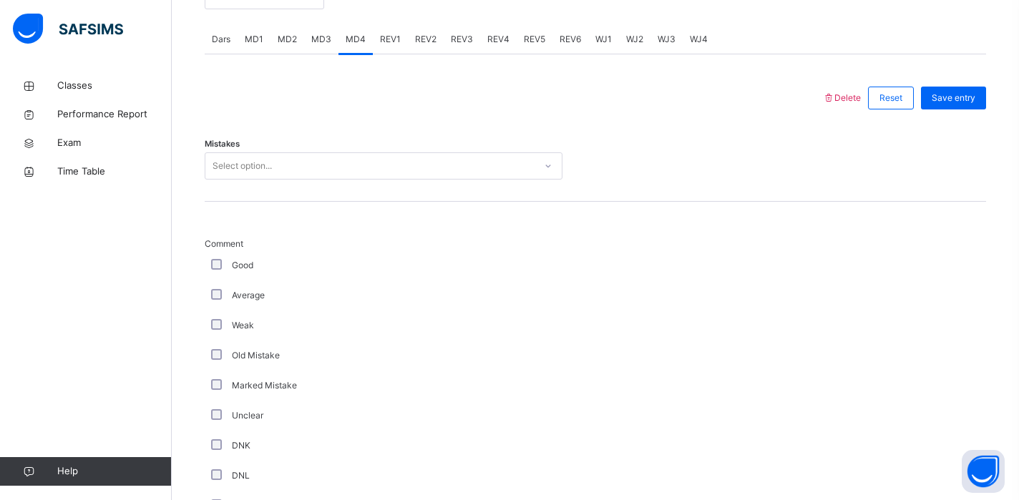
scroll to position [497, 0]
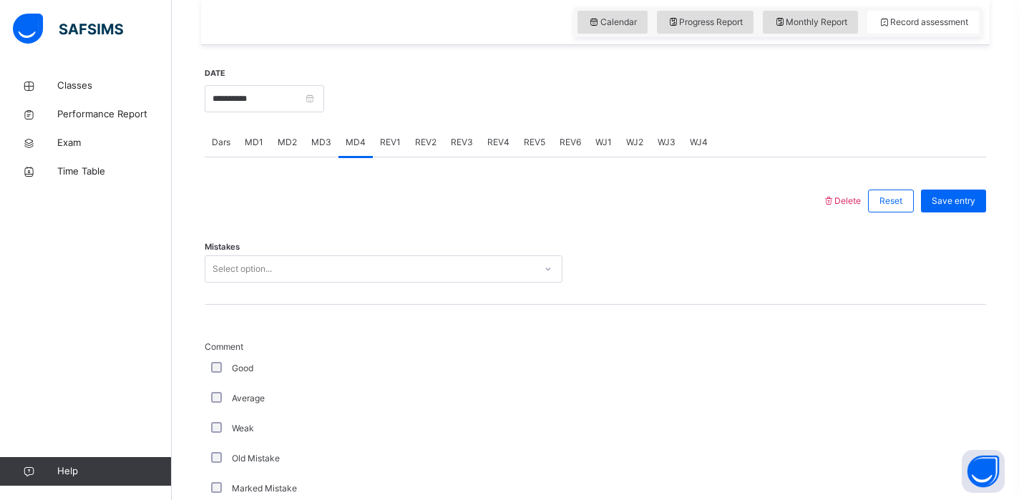
click at [291, 276] on div "Select option..." at bounding box center [369, 269] width 329 height 22
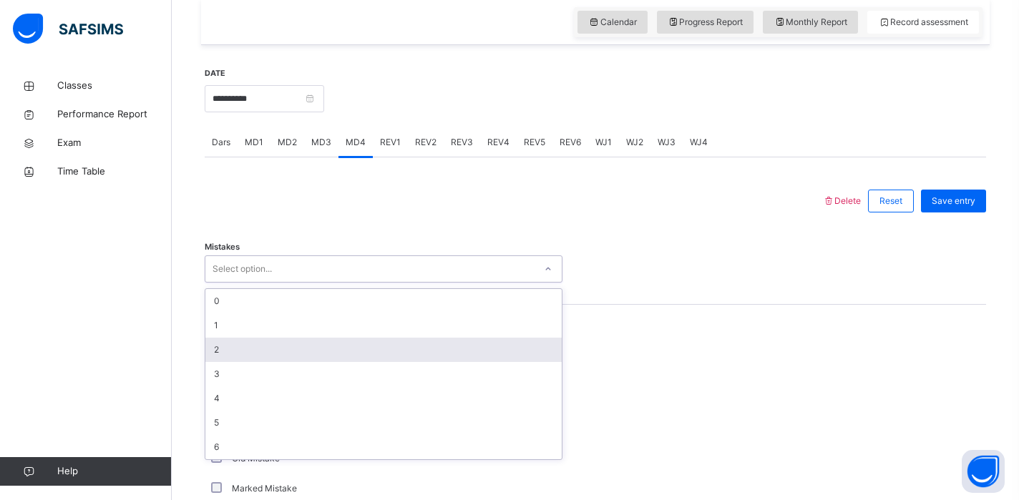
click at [246, 349] on div "2" at bounding box center [383, 350] width 356 height 24
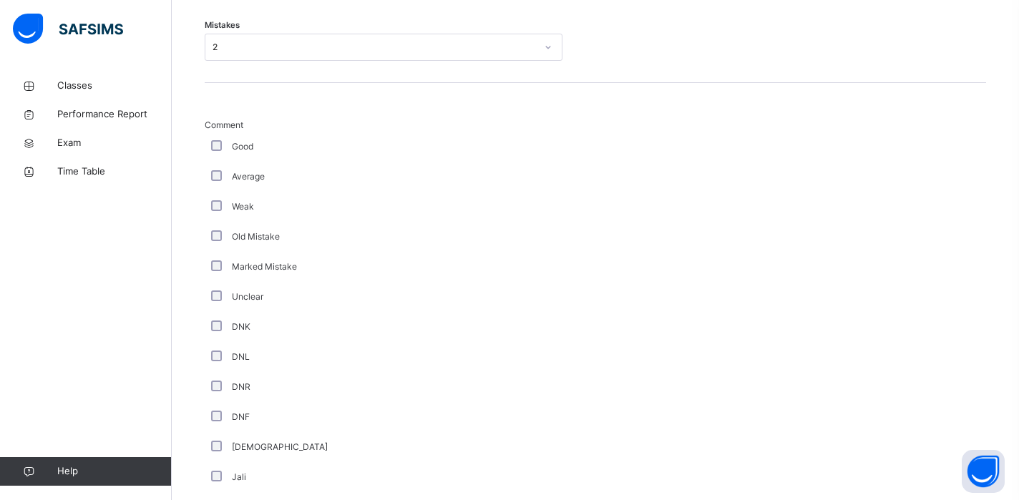
scroll to position [1121, 0]
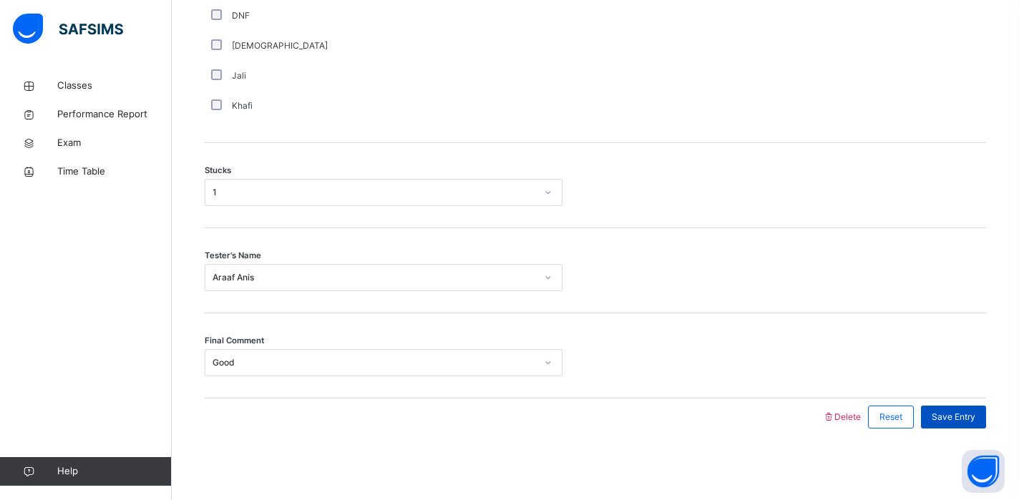
click at [954, 427] on div "Save Entry" at bounding box center [953, 417] width 65 height 23
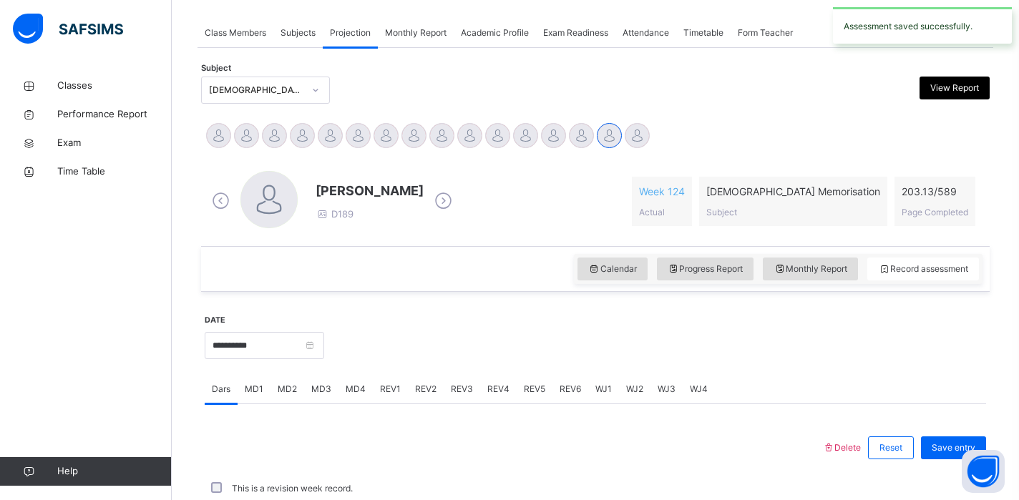
scroll to position [575, 0]
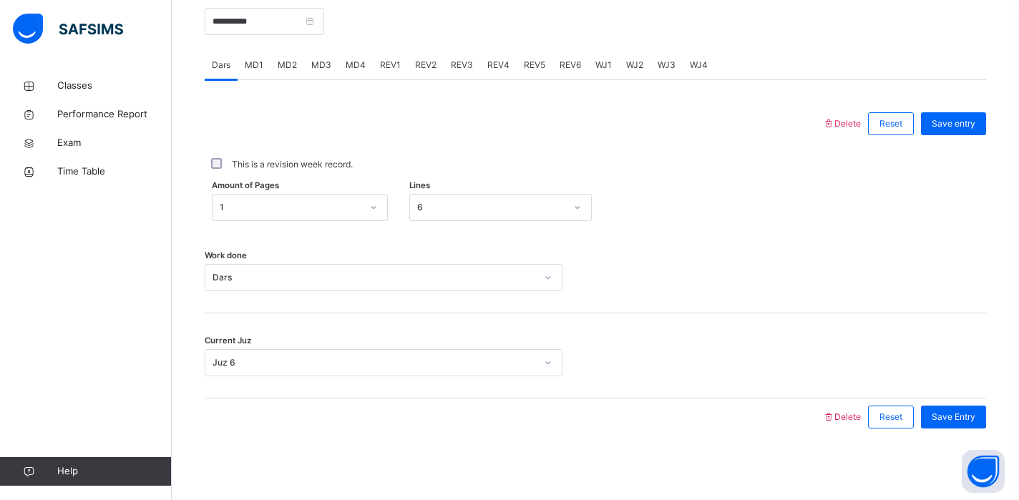
click at [387, 59] on span "REV1" at bounding box center [390, 65] width 21 height 13
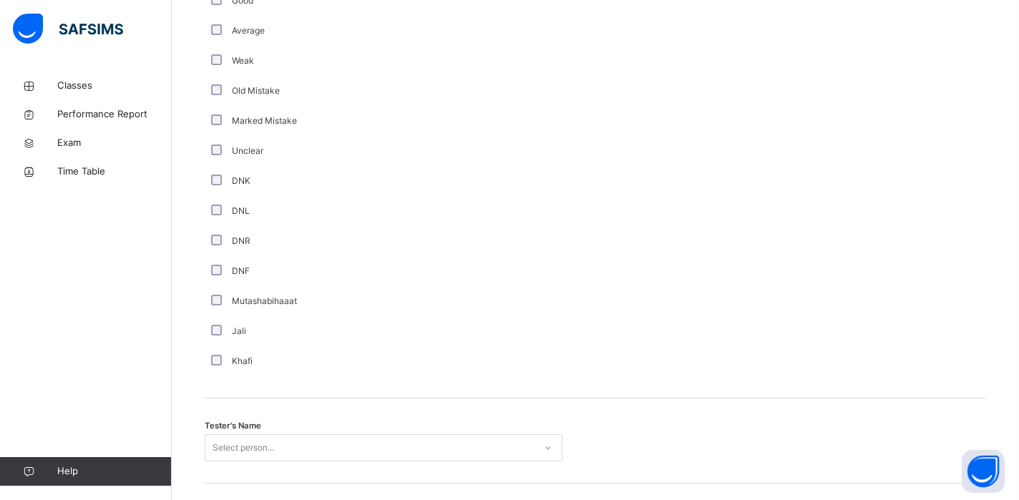
click at [241, 452] on div "Select person..." at bounding box center [384, 447] width 358 height 27
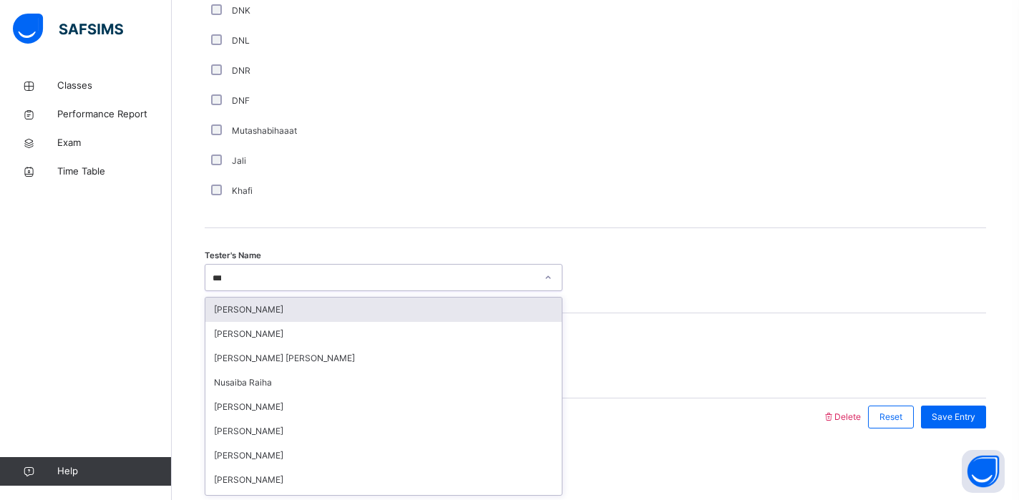
type input "****"
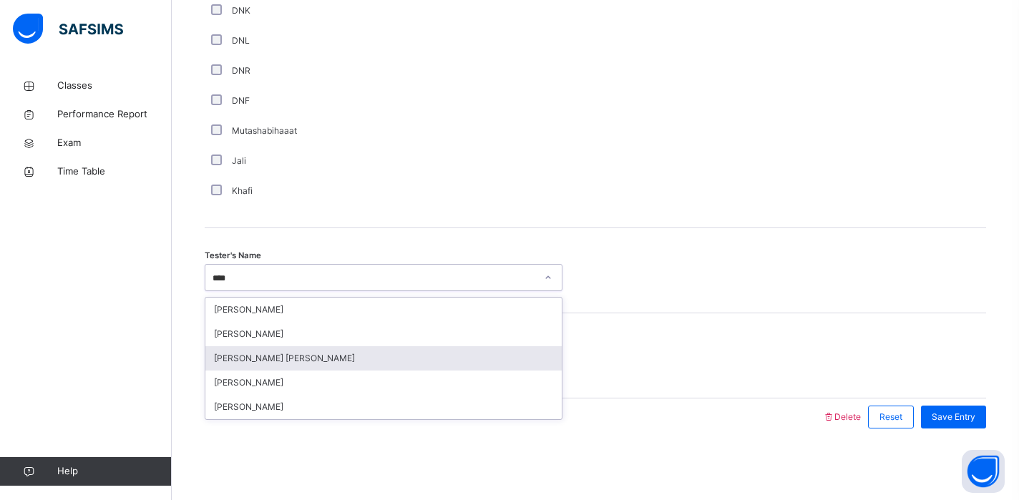
click at [312, 358] on div "[PERSON_NAME] [PERSON_NAME]" at bounding box center [383, 358] width 356 height 24
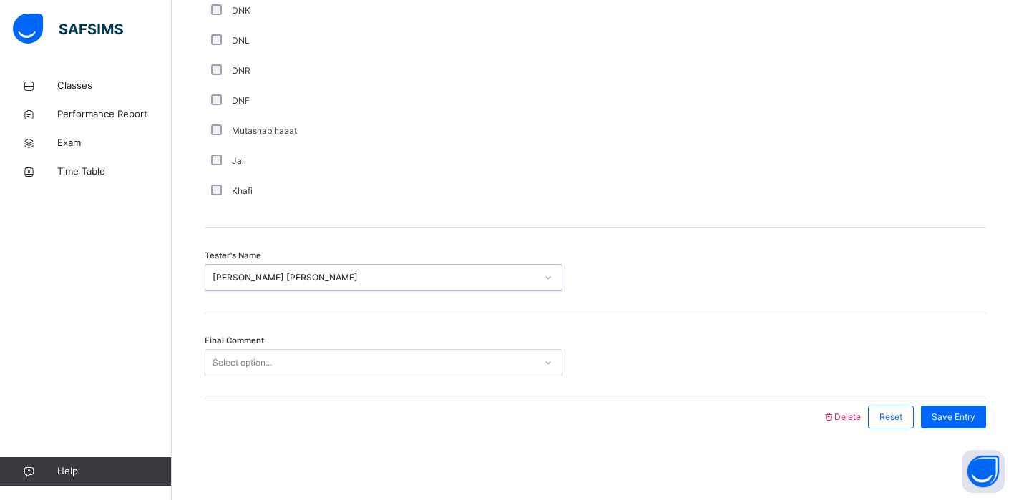
click at [312, 352] on div "Select option..." at bounding box center [369, 363] width 329 height 22
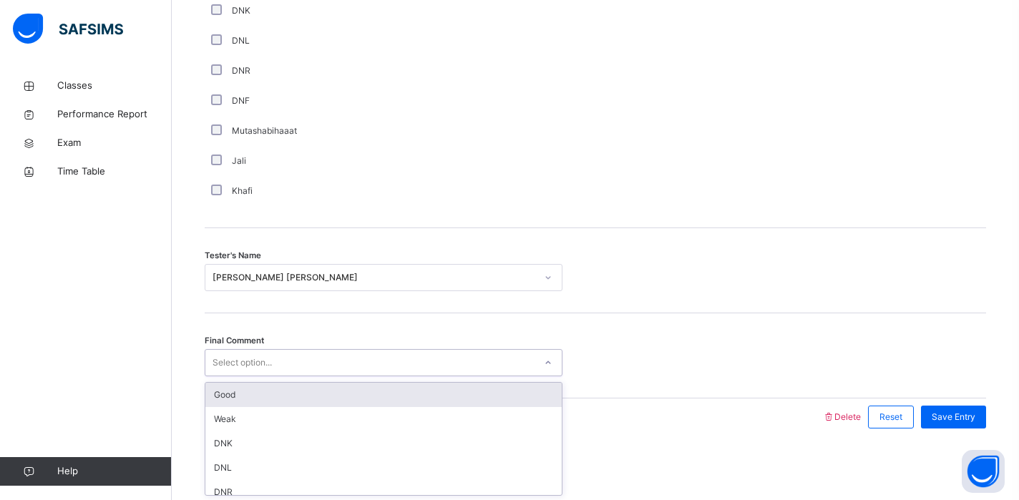
click at [312, 369] on div "Select option..." at bounding box center [369, 363] width 329 height 22
click at [298, 401] on div "Good" at bounding box center [383, 395] width 356 height 24
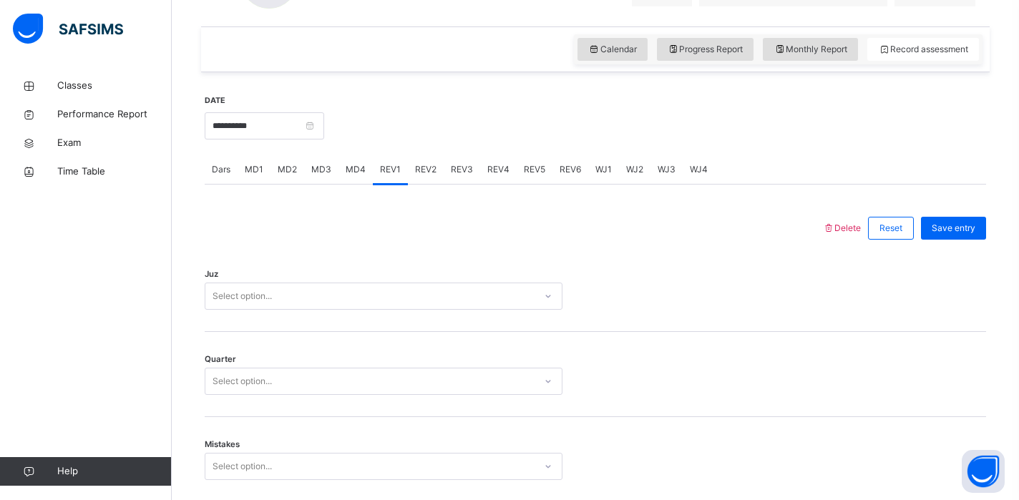
click at [308, 302] on div "Select option..." at bounding box center [384, 296] width 358 height 27
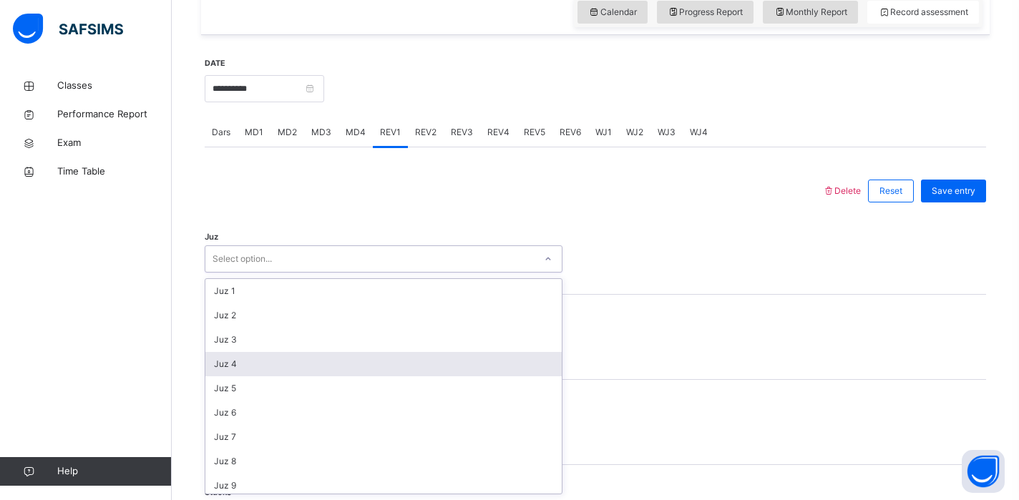
scroll to position [515, 0]
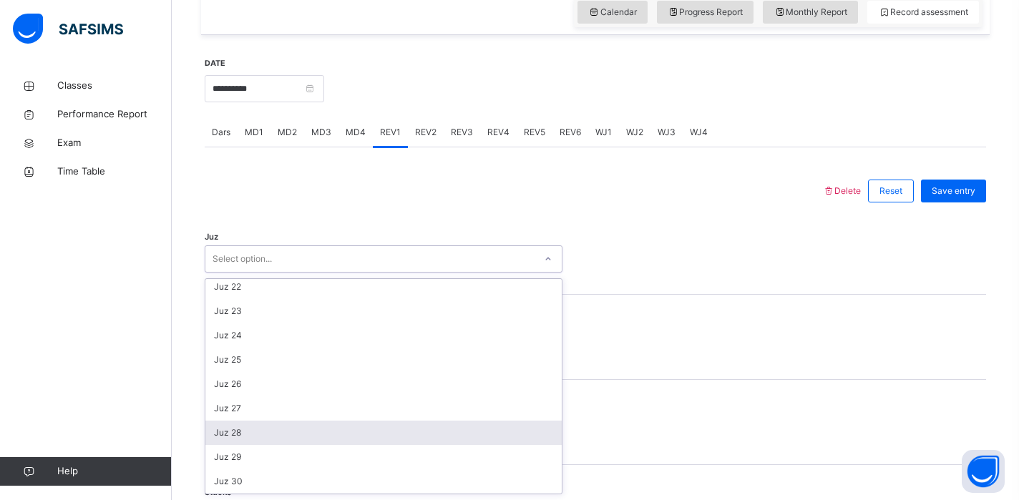
click at [247, 432] on div "Juz 28" at bounding box center [383, 433] width 356 height 24
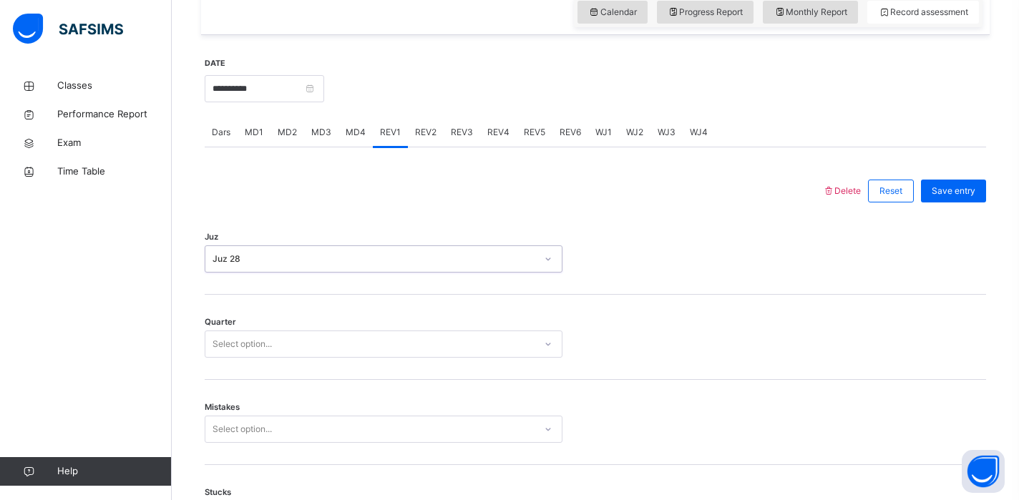
click at [261, 353] on div "Select option..." at bounding box center [242, 344] width 59 height 27
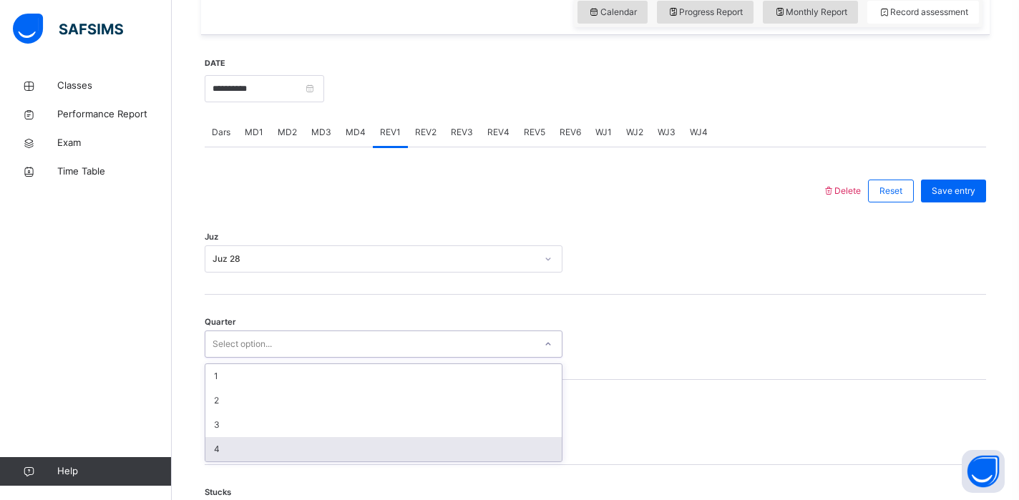
click at [243, 450] on div "4" at bounding box center [383, 449] width 356 height 24
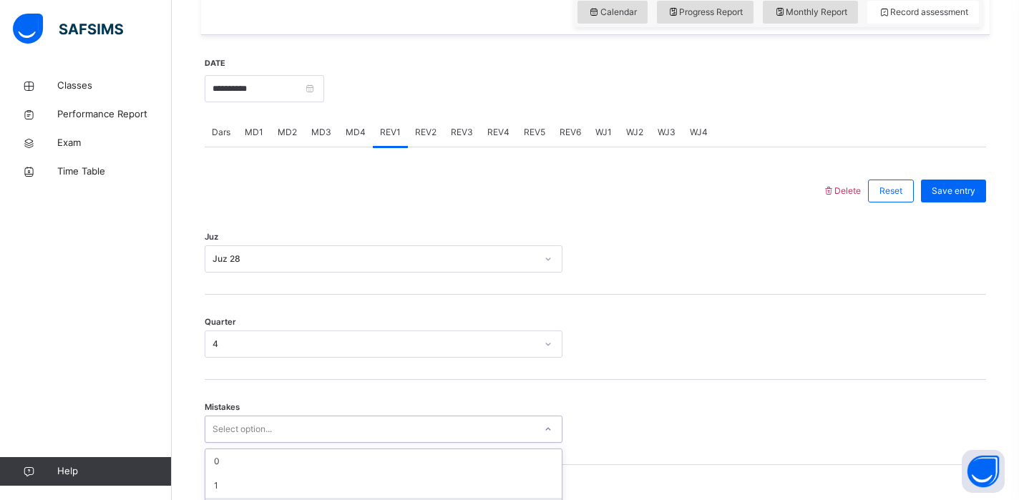
scroll to position [633, 0]
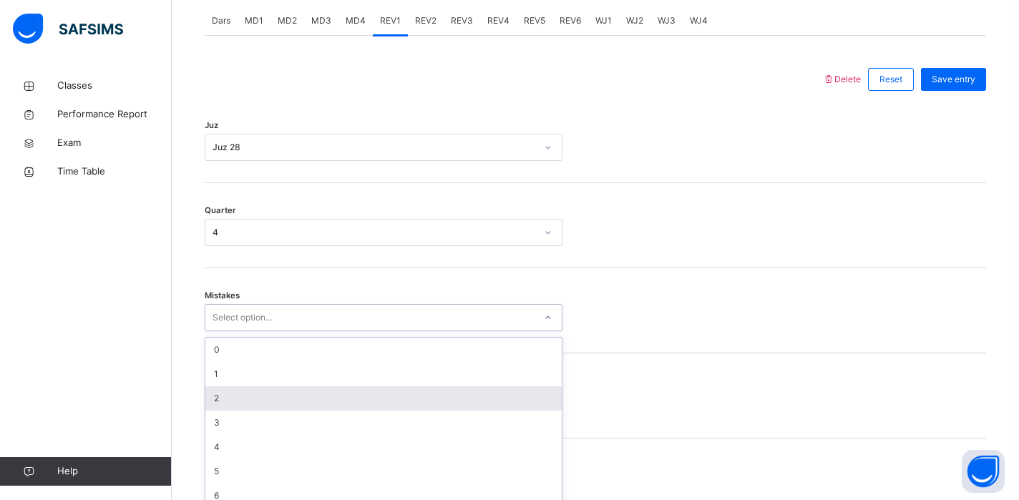
click at [246, 331] on div "option 2 focused, 3 of 7. 7 results available. Use Up and Down to choose option…" at bounding box center [384, 317] width 358 height 27
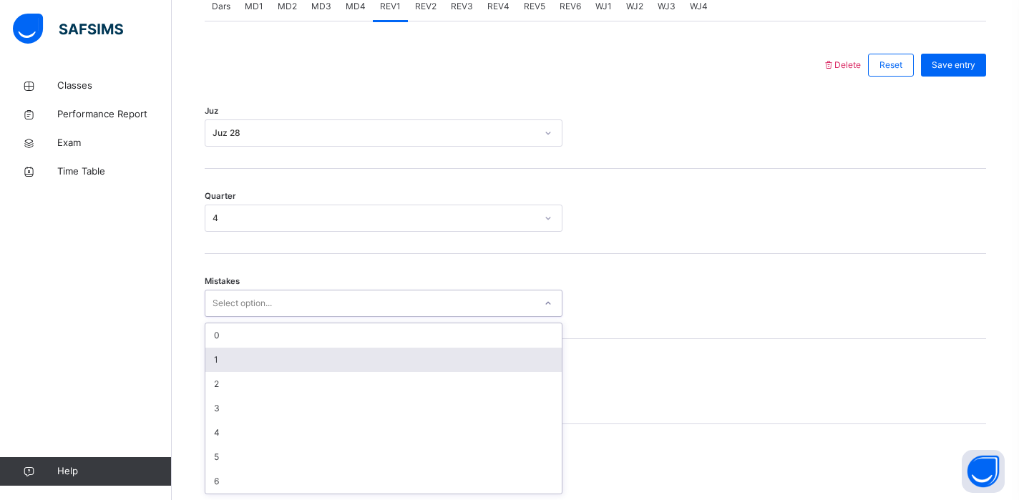
click at [255, 359] on div "1" at bounding box center [383, 360] width 356 height 24
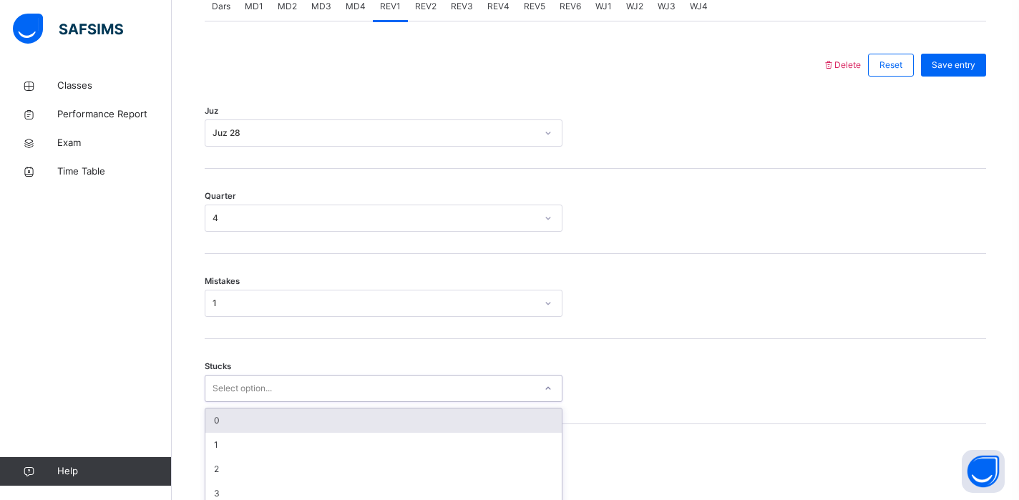
scroll to position [694, 0]
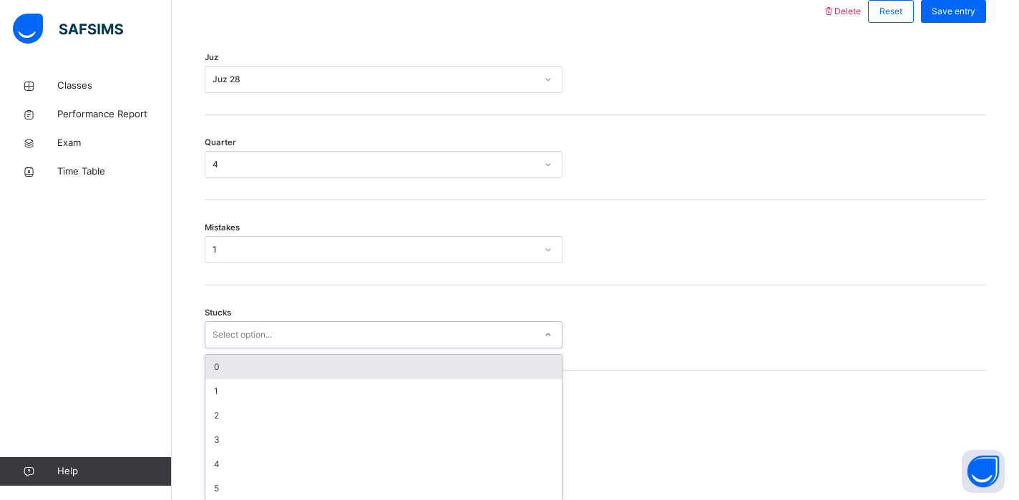
click at [251, 349] on div "option 0 focused, 1 of 6. 6 results available. Use Up and Down to choose option…" at bounding box center [384, 334] width 358 height 27
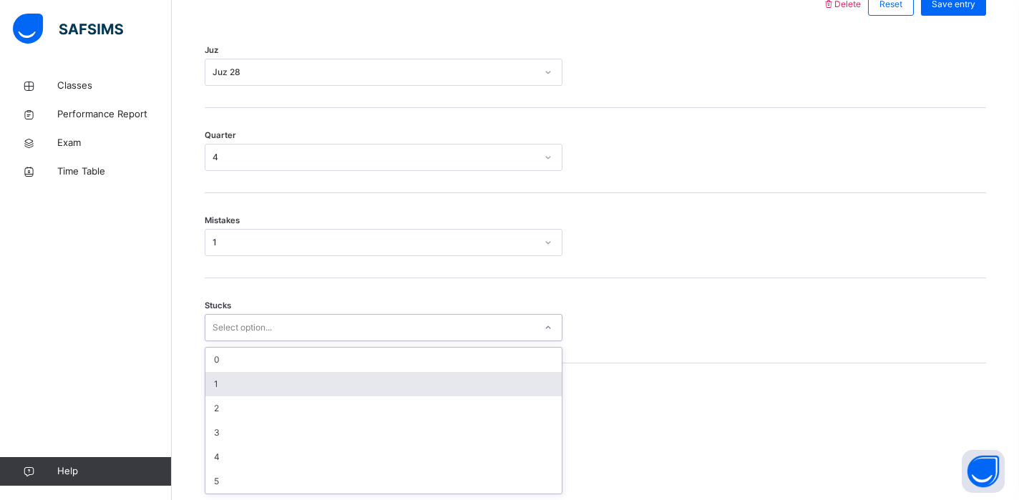
click at [263, 382] on div "1" at bounding box center [383, 384] width 356 height 24
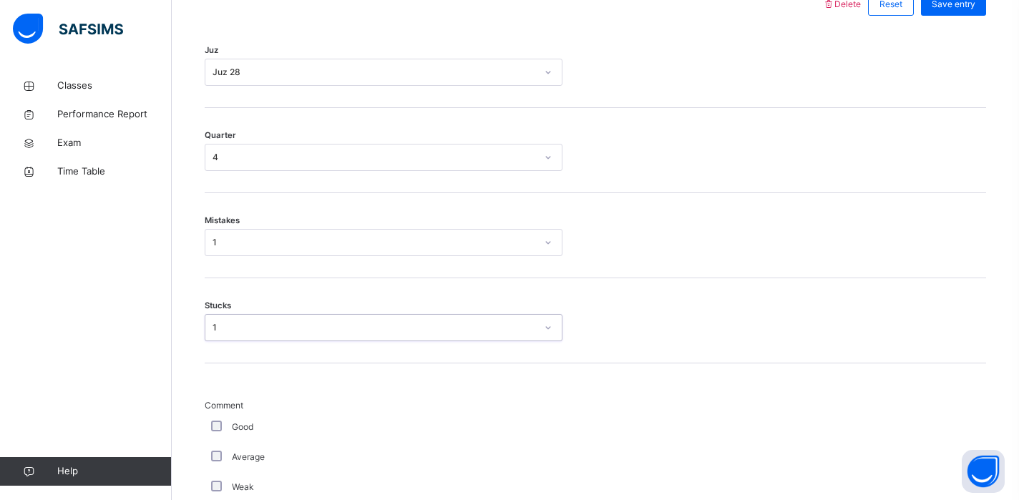
click at [277, 321] on div "1" at bounding box center [375, 327] width 324 height 13
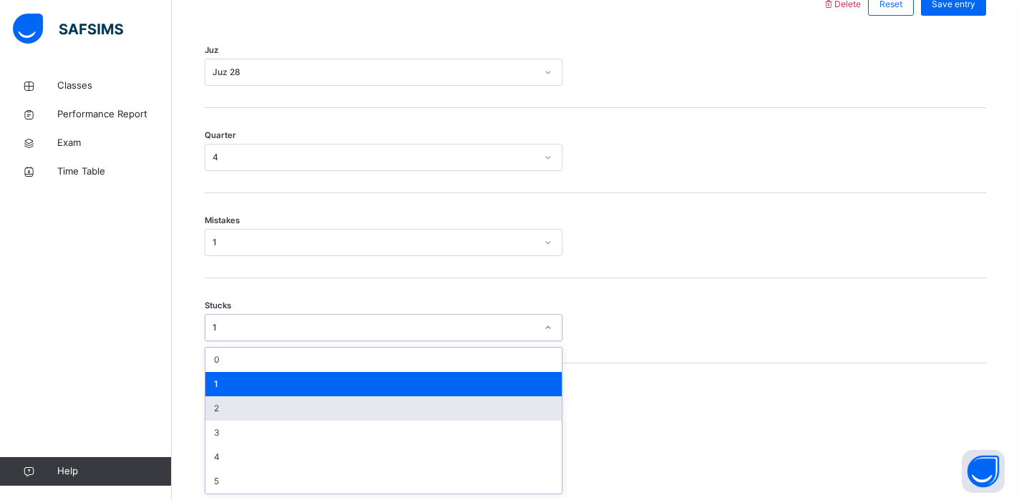
click at [256, 408] on div "2" at bounding box center [383, 409] width 356 height 24
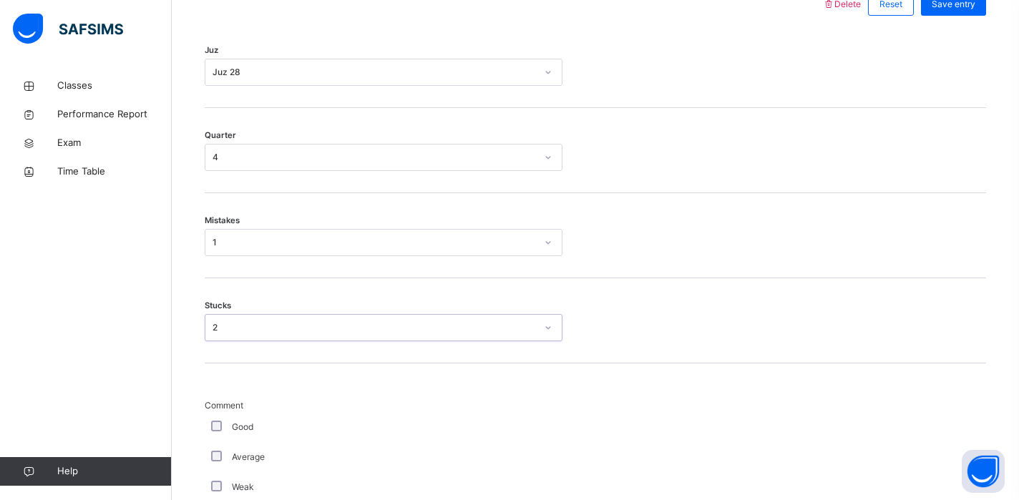
click at [223, 422] on div "Good" at bounding box center [383, 427] width 351 height 13
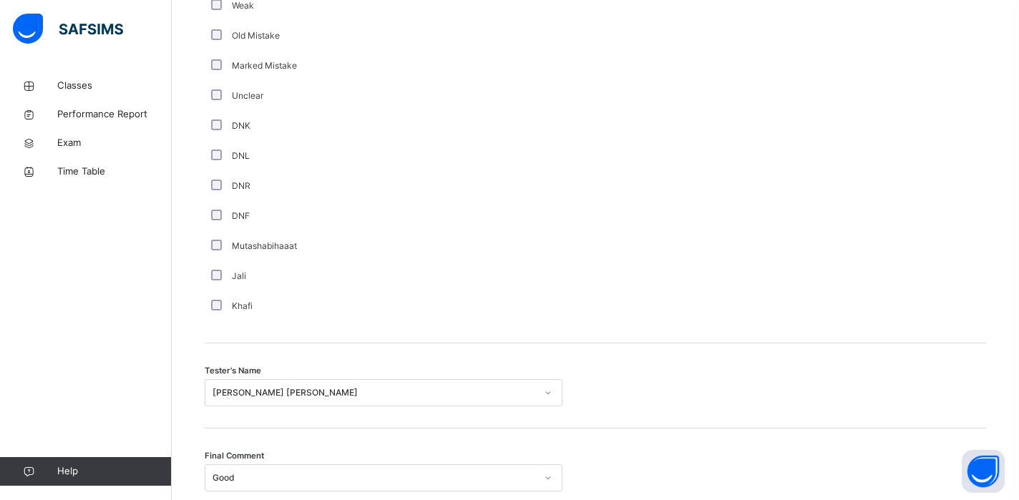
scroll to position [1291, 0]
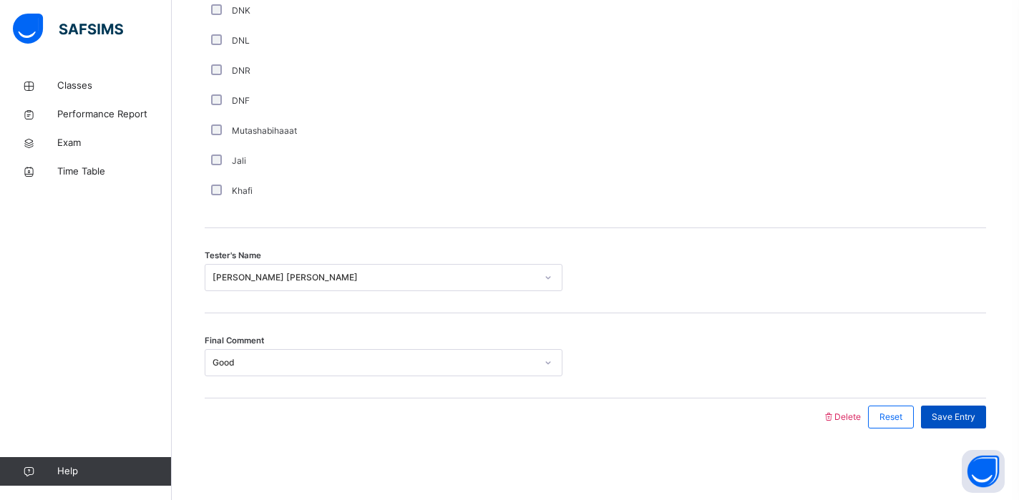
click at [921, 408] on div "Save Entry" at bounding box center [953, 417] width 65 height 23
click at [927, 408] on div "Save Entry" at bounding box center [953, 417] width 65 height 23
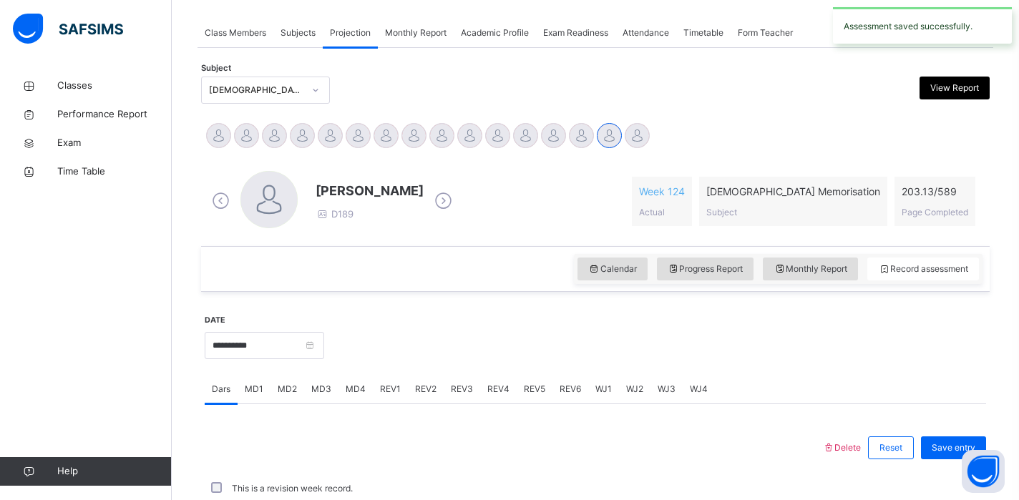
scroll to position [575, 0]
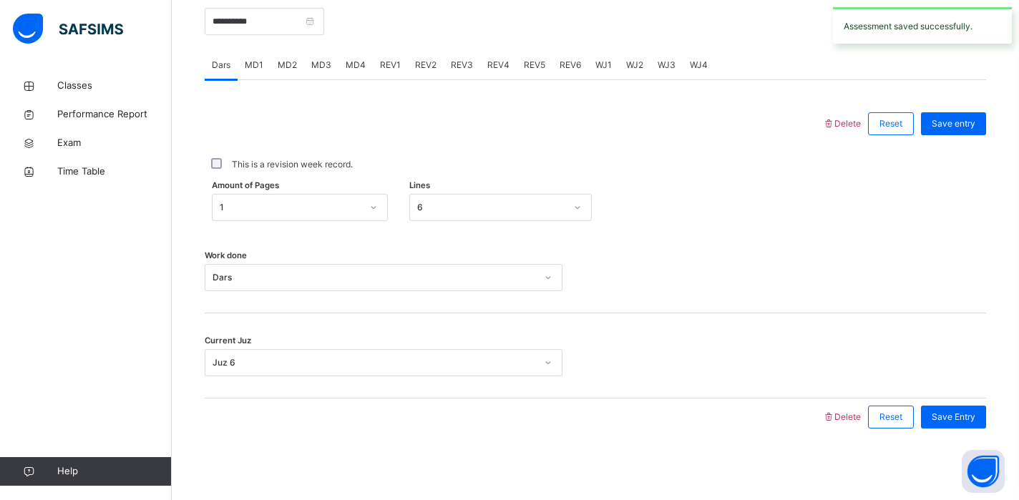
click at [420, 69] on span "REV2" at bounding box center [425, 65] width 21 height 13
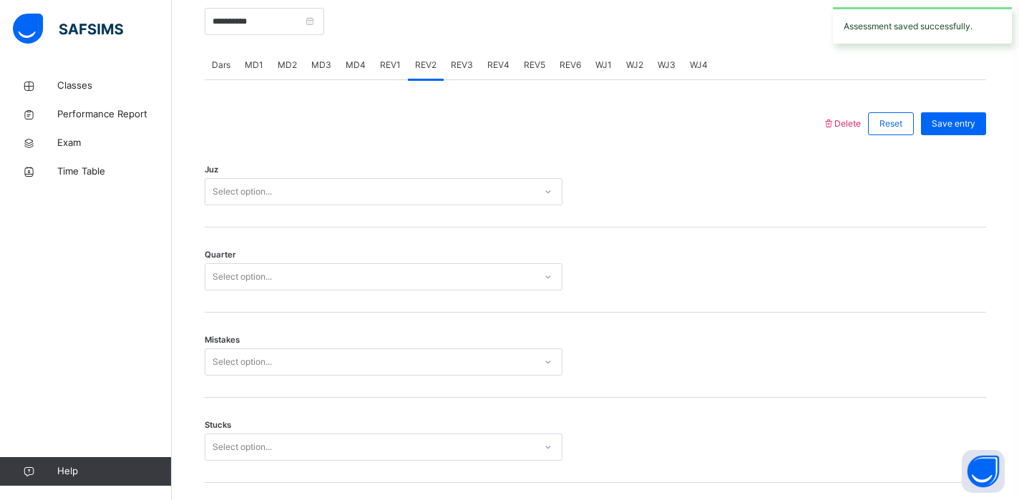
scroll to position [1291, 0]
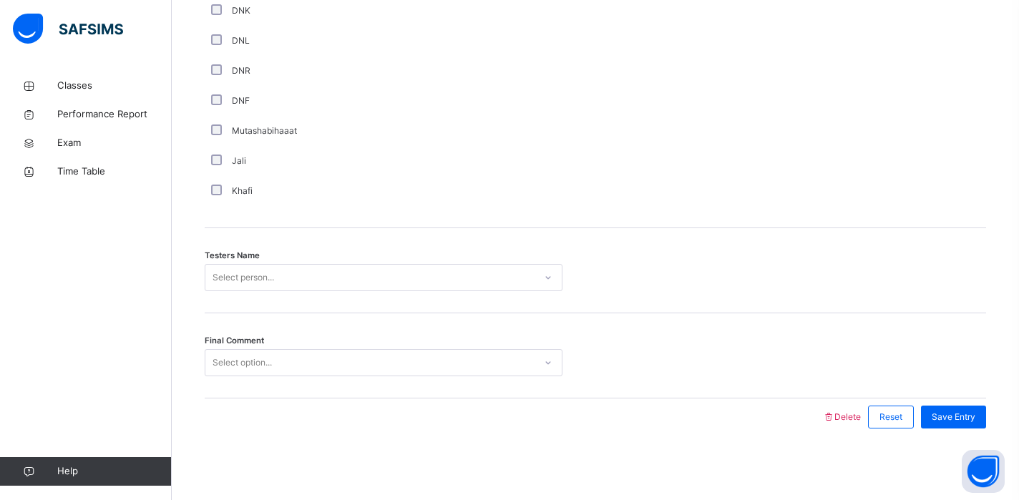
click at [288, 251] on div "Testers Name Select person..." at bounding box center [596, 270] width 782 height 85
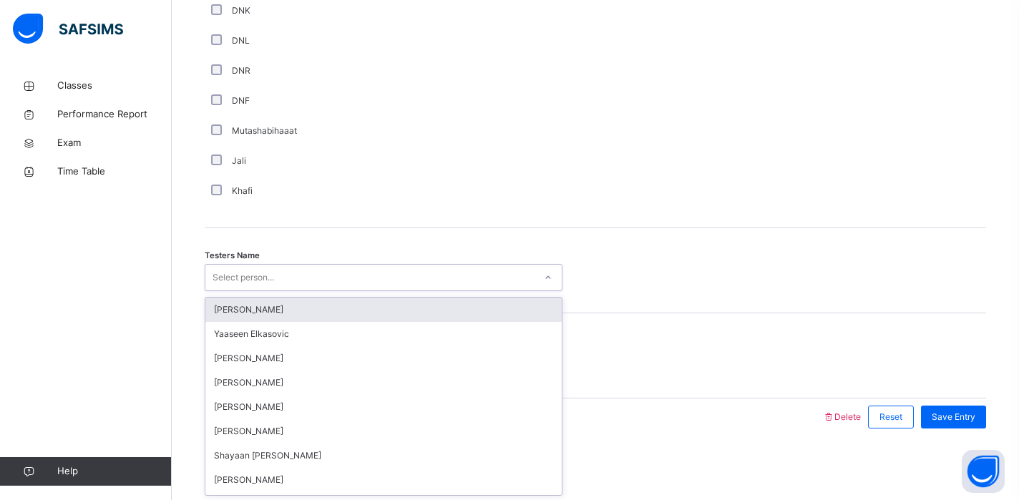
click at [288, 276] on div "Select person..." at bounding box center [369, 278] width 329 height 22
type input "***"
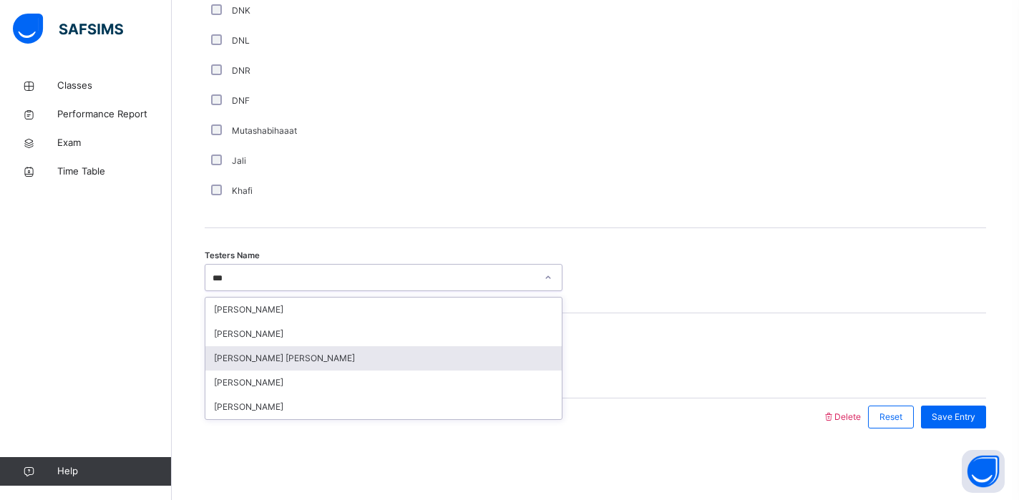
click at [309, 356] on div "[PERSON_NAME] [PERSON_NAME]" at bounding box center [383, 358] width 356 height 24
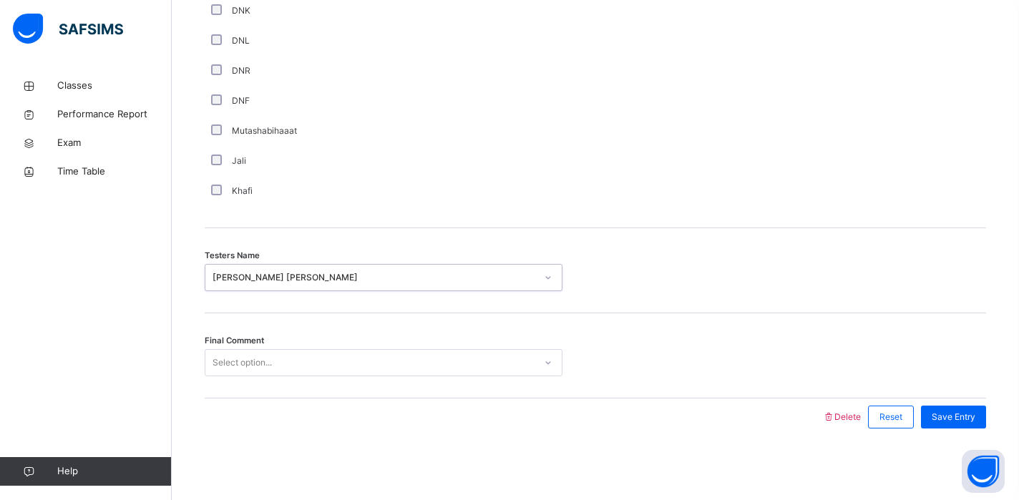
click at [309, 356] on div "Select option..." at bounding box center [369, 363] width 329 height 22
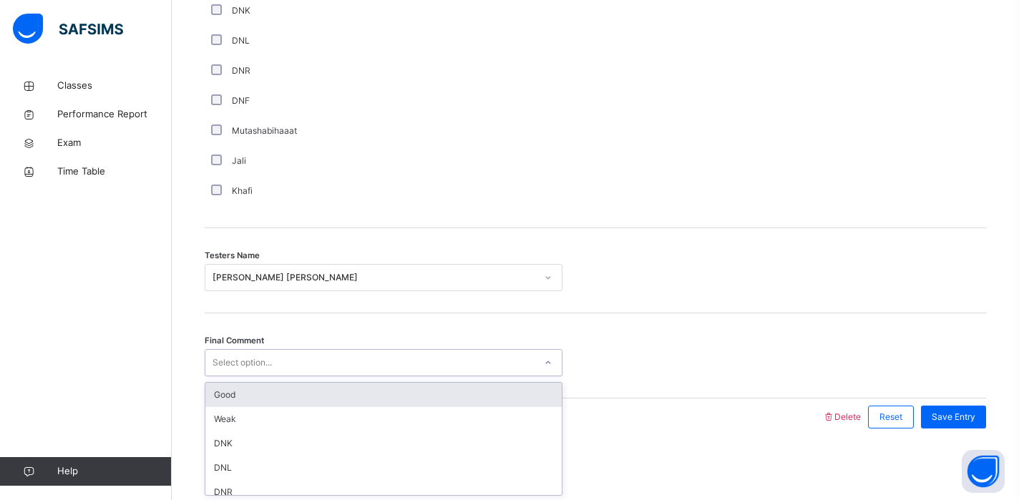
click at [258, 399] on div "Good" at bounding box center [383, 395] width 356 height 24
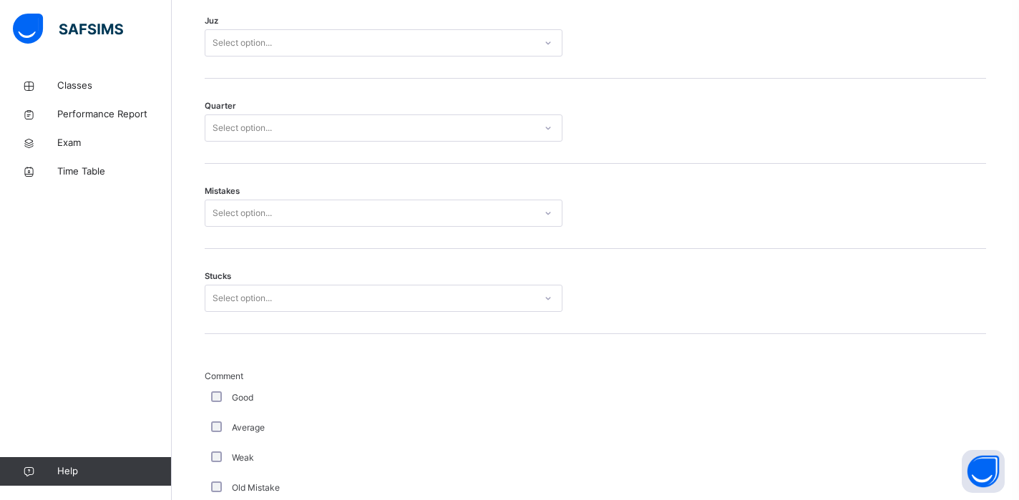
scroll to position [550, 0]
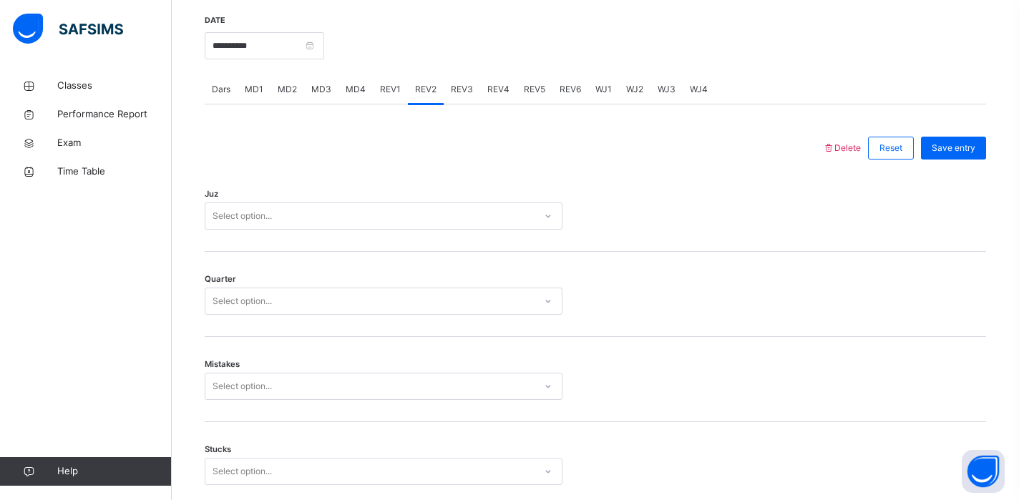
drag, startPoint x: 261, startPoint y: 218, endPoint x: 261, endPoint y: 226, distance: 8.6
click at [261, 218] on div "Select option..." at bounding box center [242, 216] width 59 height 27
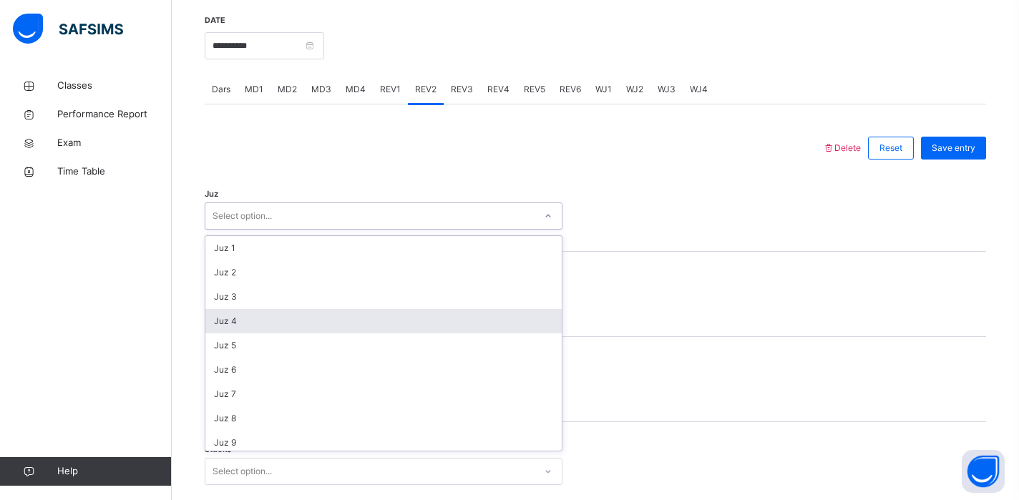
scroll to position [515, 0]
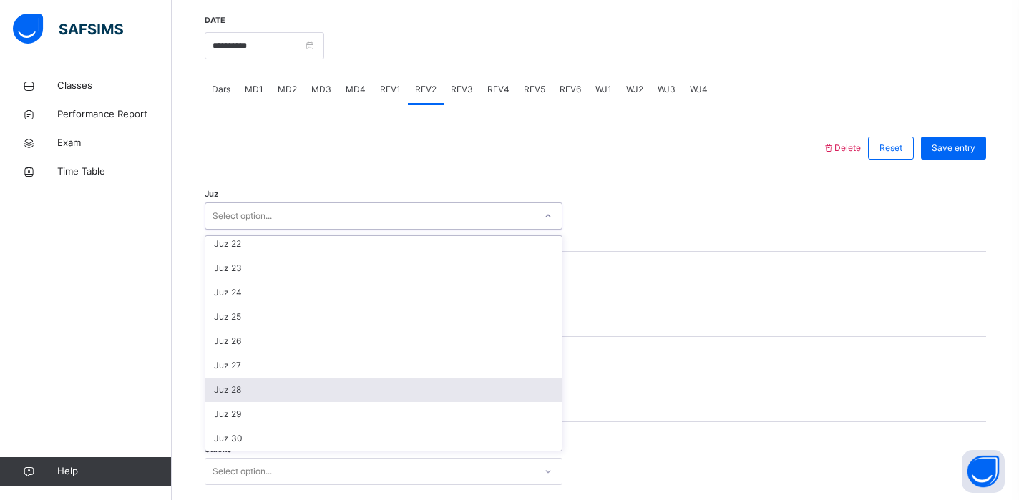
click at [247, 382] on div "Juz 28" at bounding box center [383, 390] width 356 height 24
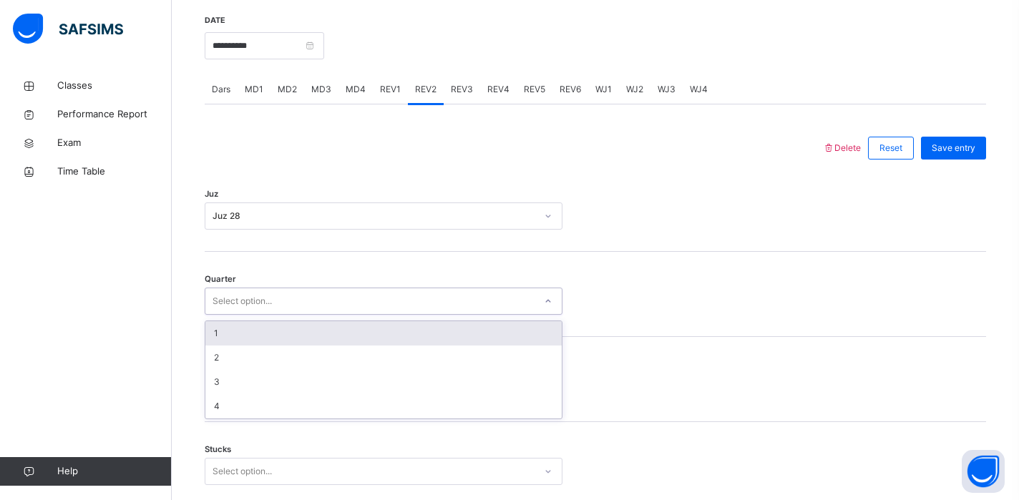
click at [248, 301] on div "Select option..." at bounding box center [242, 301] width 59 height 27
click at [271, 214] on div "Juz 28" at bounding box center [375, 216] width 324 height 13
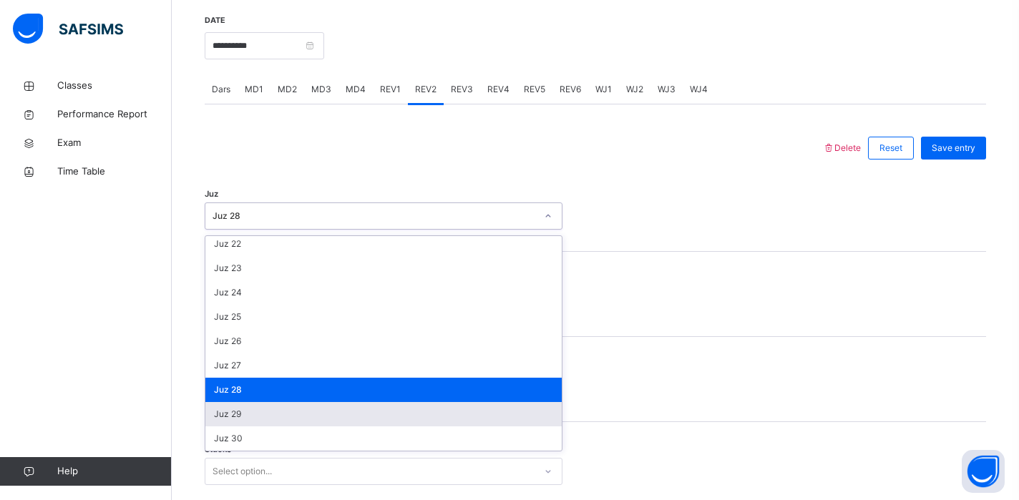
click at [212, 423] on div "Juz 29" at bounding box center [383, 414] width 356 height 24
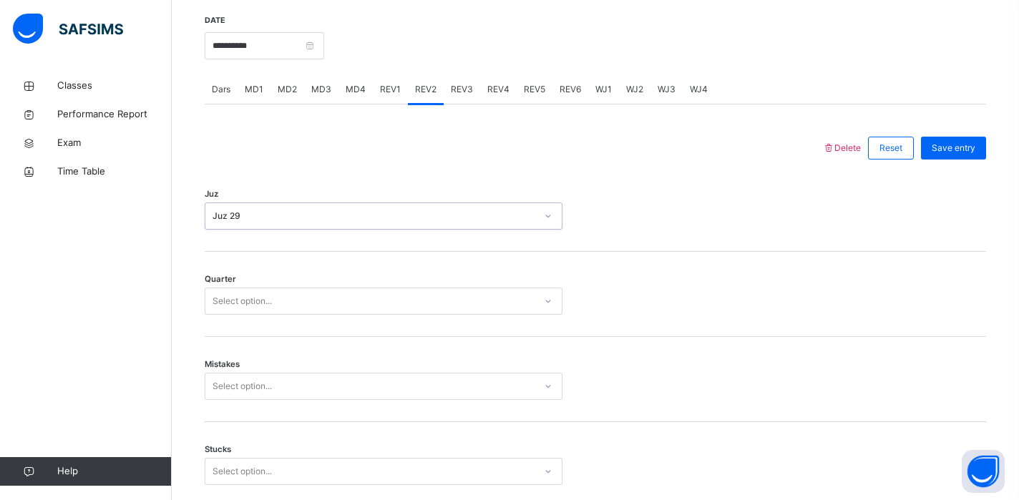
click at [229, 313] on div "Select option..." at bounding box center [384, 301] width 358 height 27
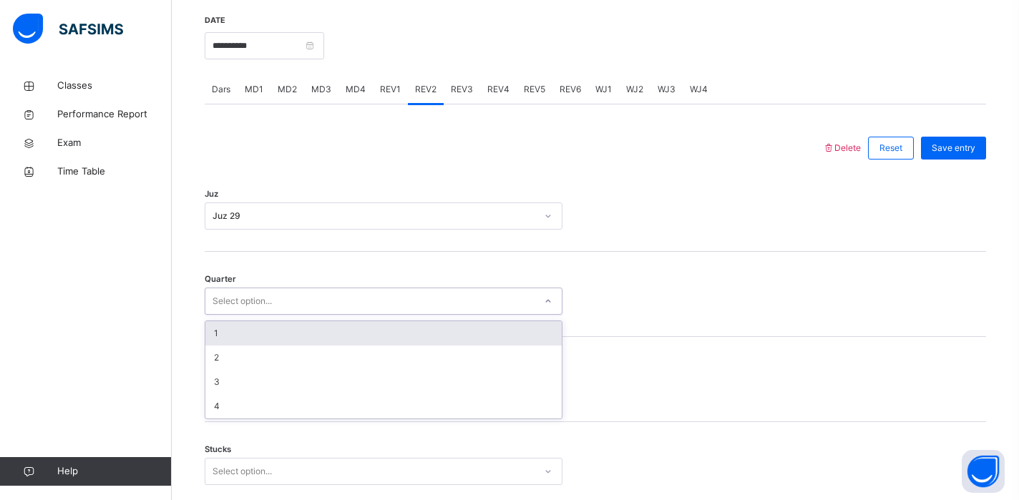
click at [233, 339] on div "1" at bounding box center [383, 333] width 356 height 24
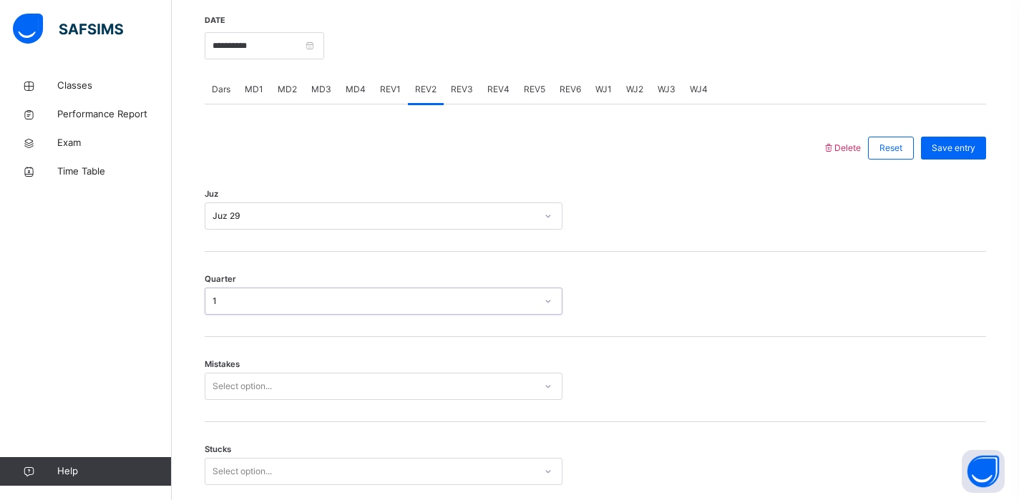
click at [237, 407] on div "Mistakes Select option..." at bounding box center [596, 379] width 782 height 85
click at [247, 387] on div "Select option..." at bounding box center [384, 386] width 358 height 27
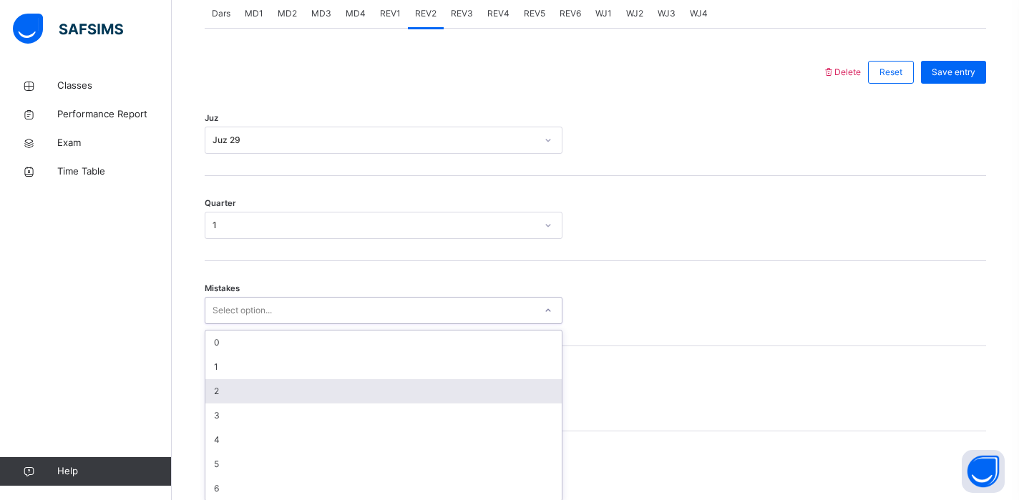
scroll to position [633, 0]
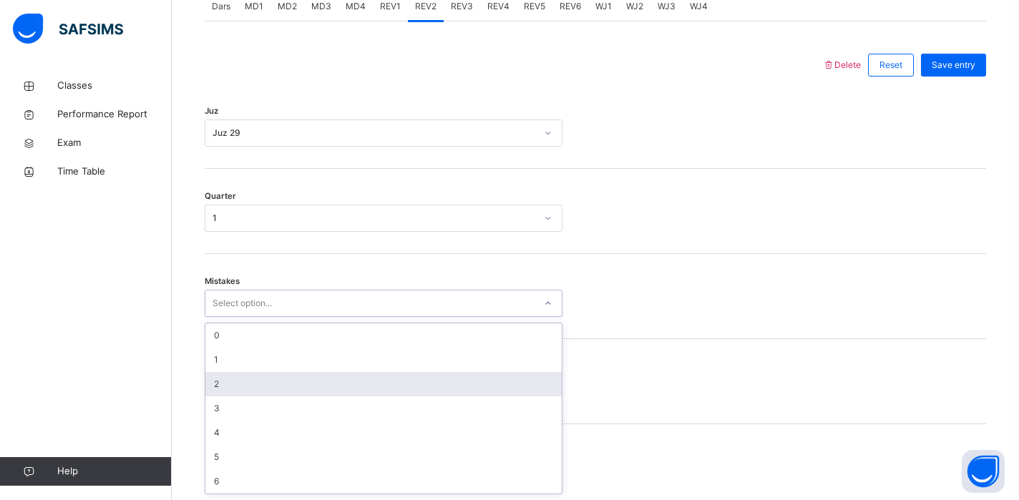
click at [245, 382] on div "2" at bounding box center [383, 384] width 356 height 24
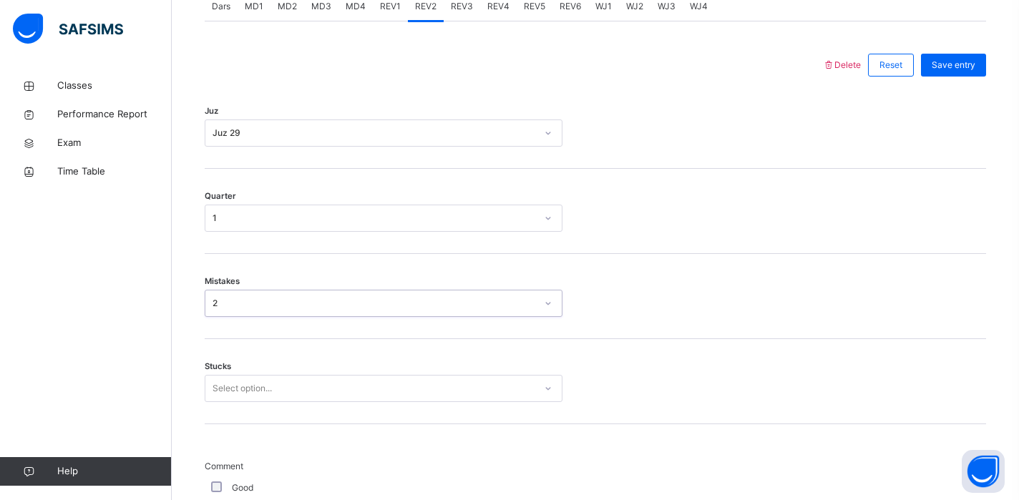
click at [274, 309] on div "2" at bounding box center [375, 303] width 324 height 13
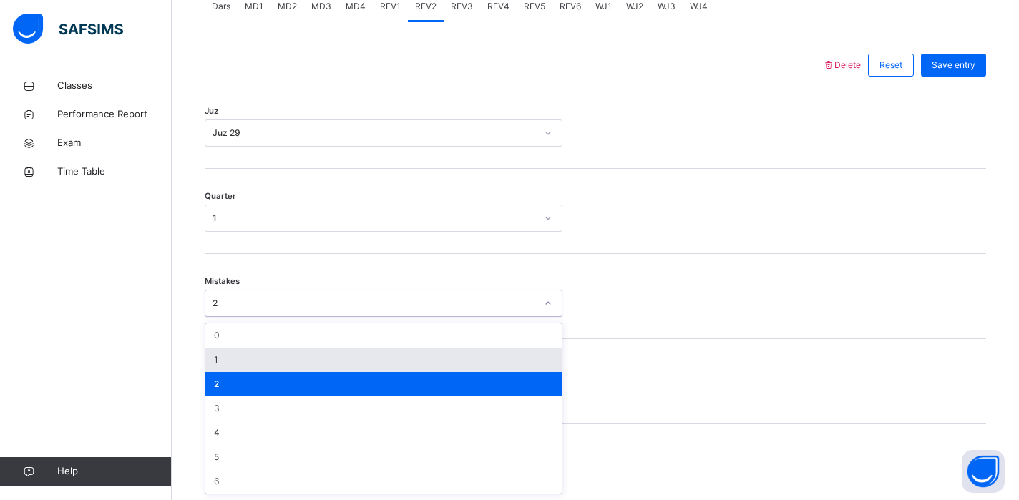
click at [246, 351] on div "1" at bounding box center [383, 360] width 356 height 24
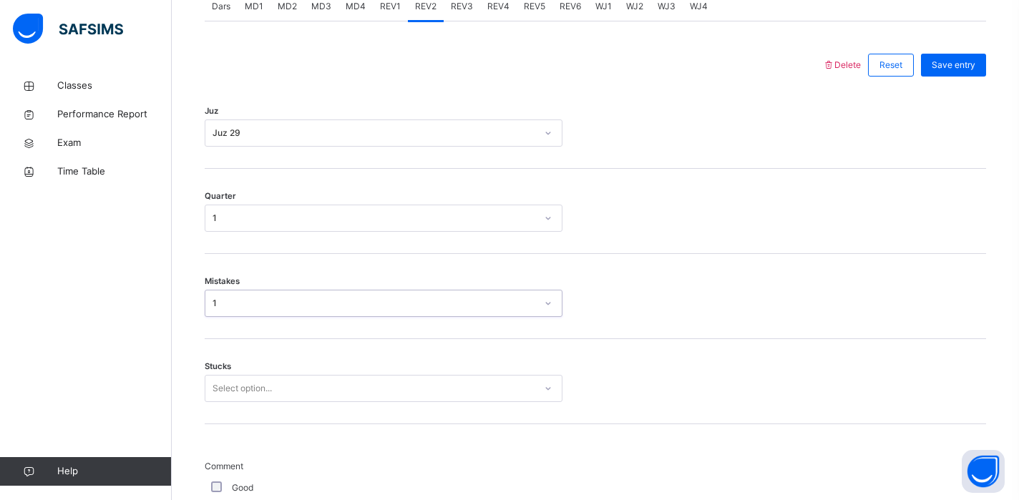
click at [233, 379] on div "Select option..." at bounding box center [384, 388] width 358 height 27
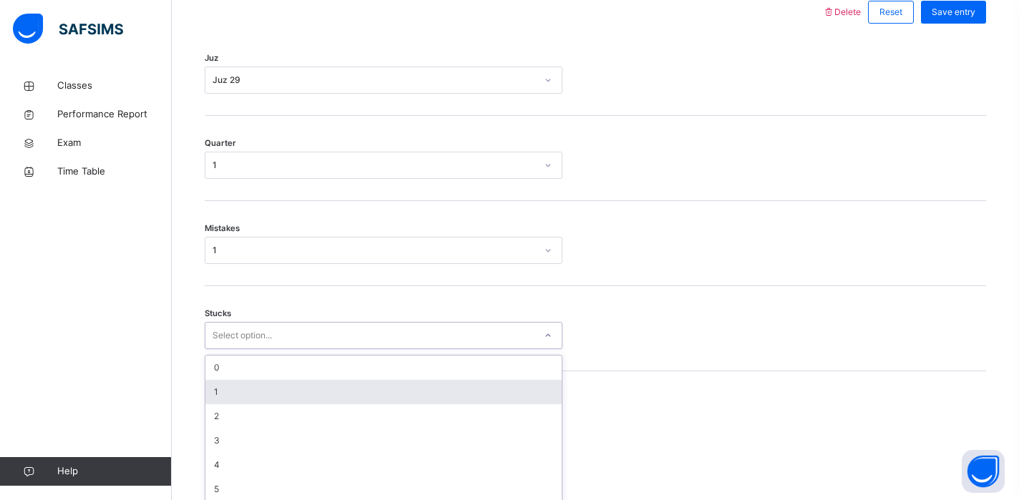
scroll to position [694, 0]
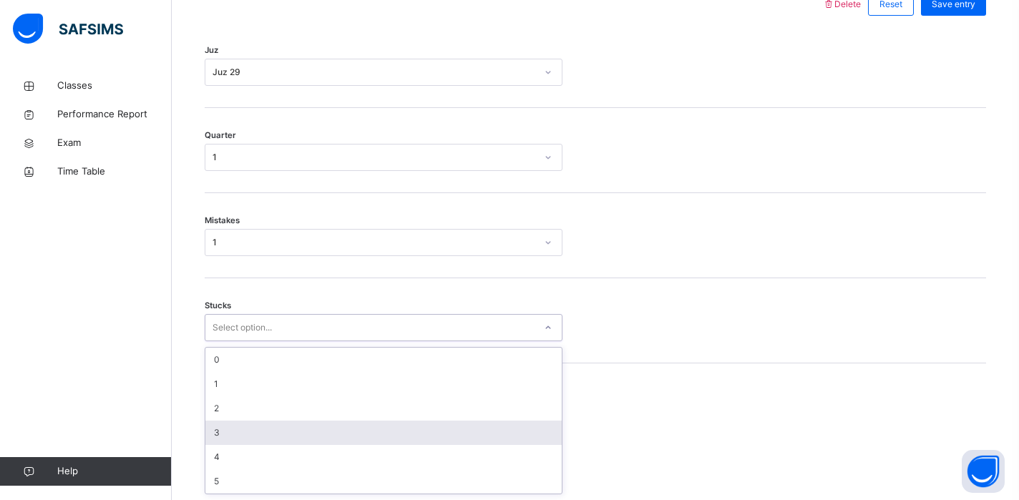
click at [214, 432] on div "3" at bounding box center [383, 433] width 356 height 24
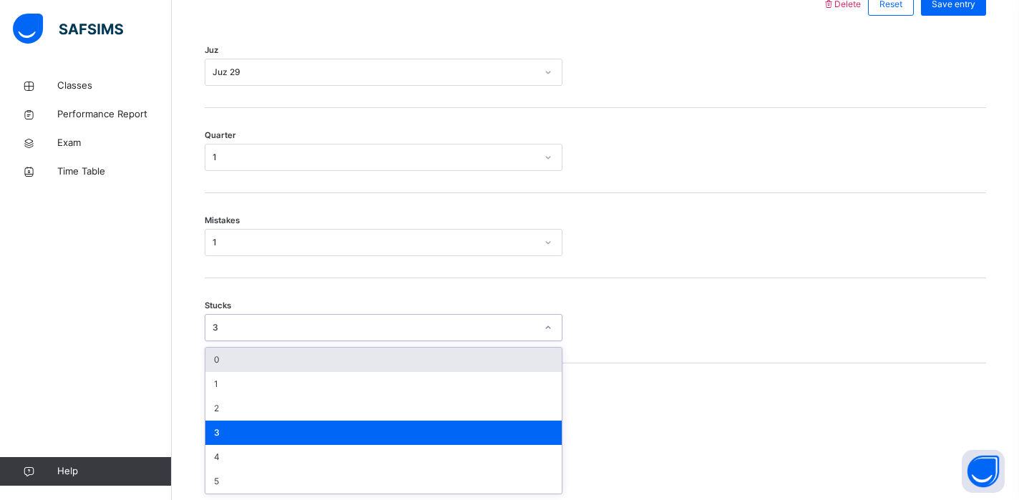
click at [285, 341] on div "3" at bounding box center [384, 327] width 358 height 27
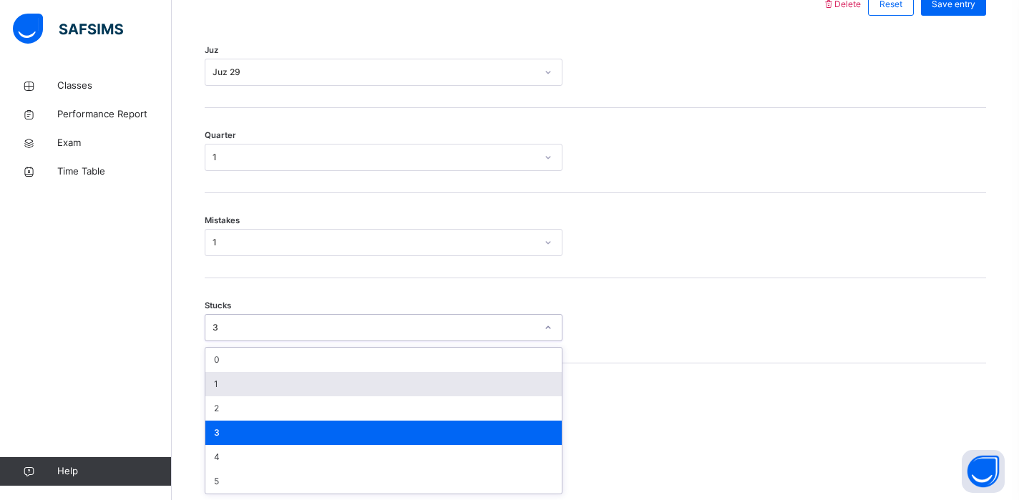
click at [268, 380] on div "1" at bounding box center [383, 384] width 356 height 24
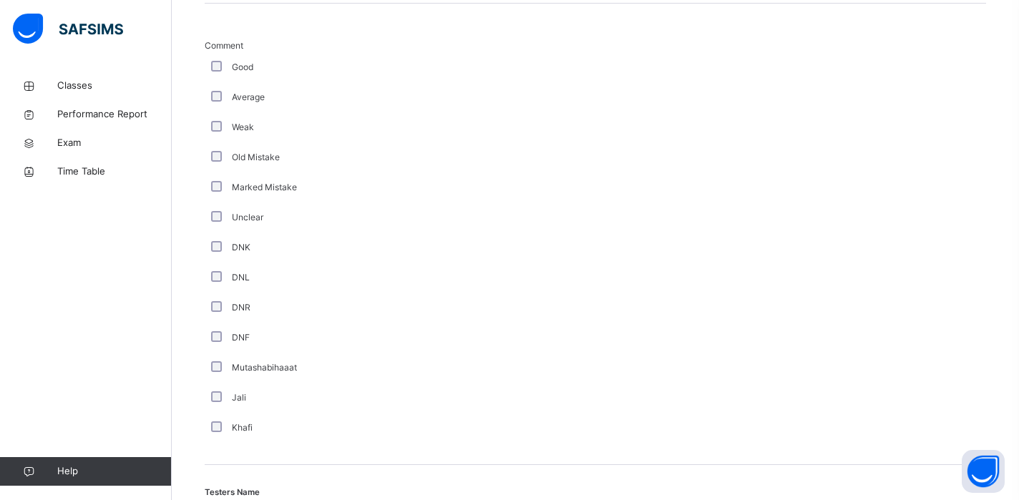
scroll to position [1291, 0]
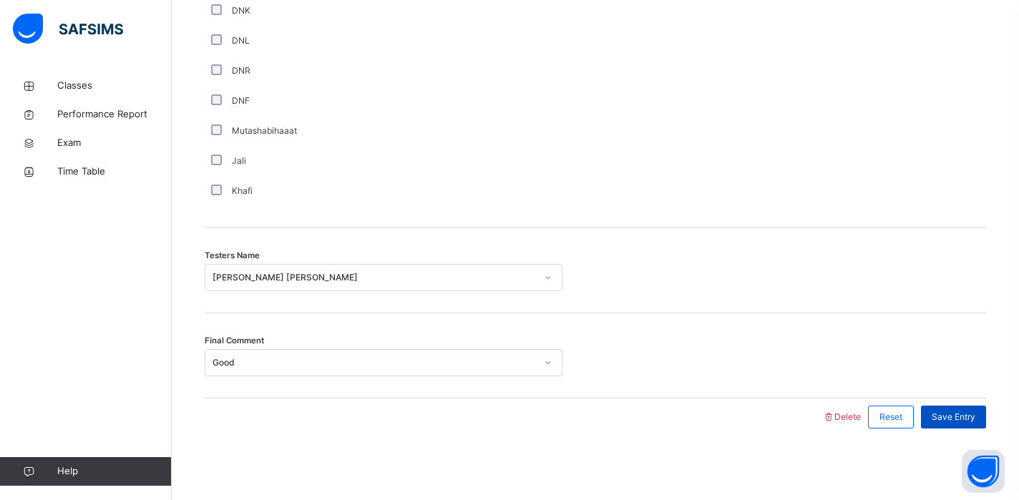
click at [943, 412] on span "Save Entry" at bounding box center [954, 417] width 44 height 13
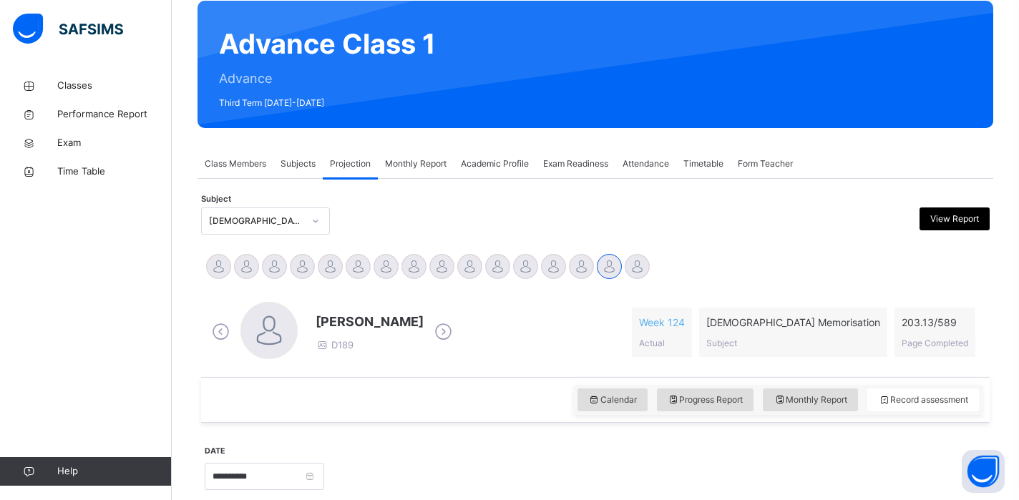
scroll to position [163, 0]
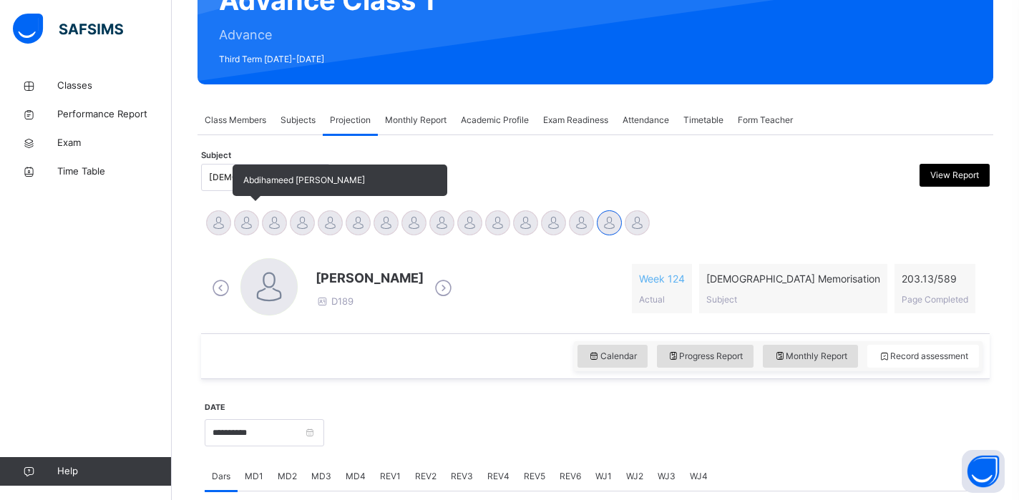
click at [250, 227] on div at bounding box center [246, 222] width 25 height 25
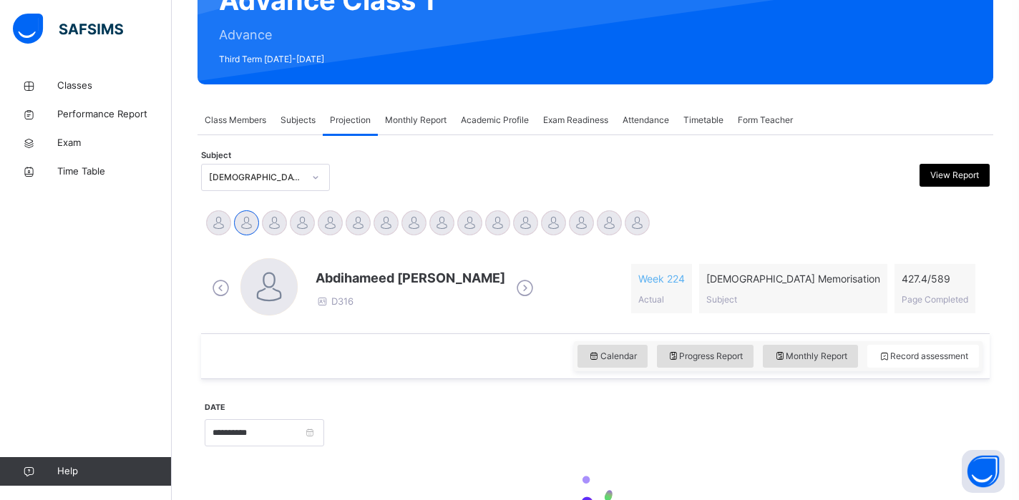
scroll to position [251, 0]
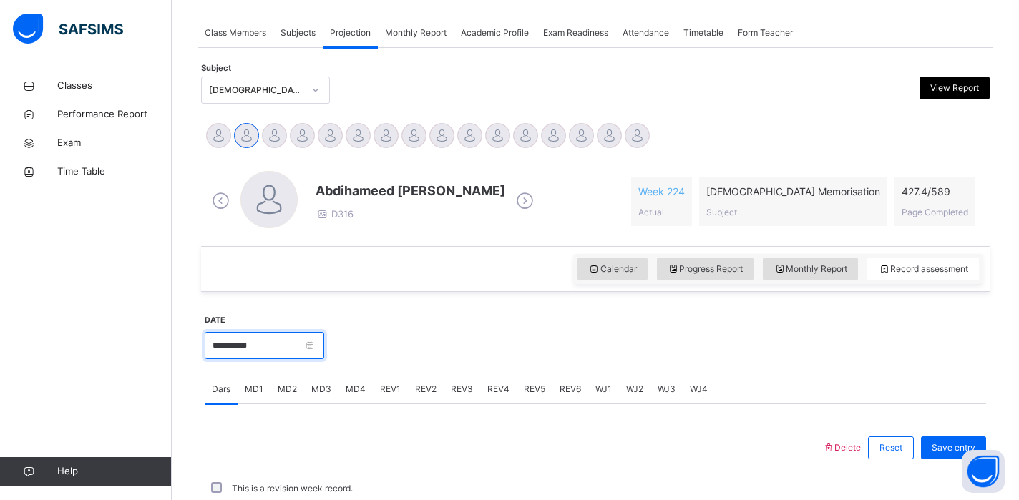
click at [247, 349] on input "**********" at bounding box center [265, 345] width 120 height 27
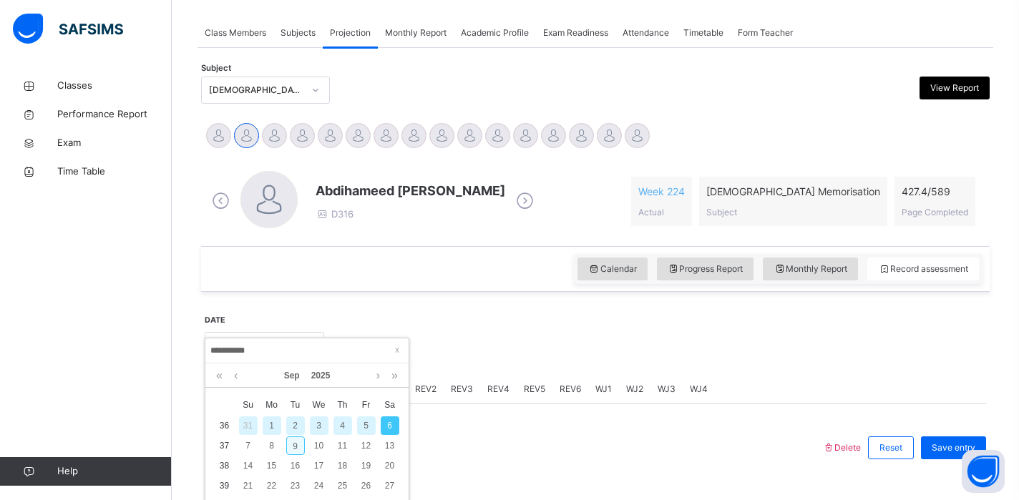
click at [298, 448] on div "9" at bounding box center [295, 446] width 19 height 19
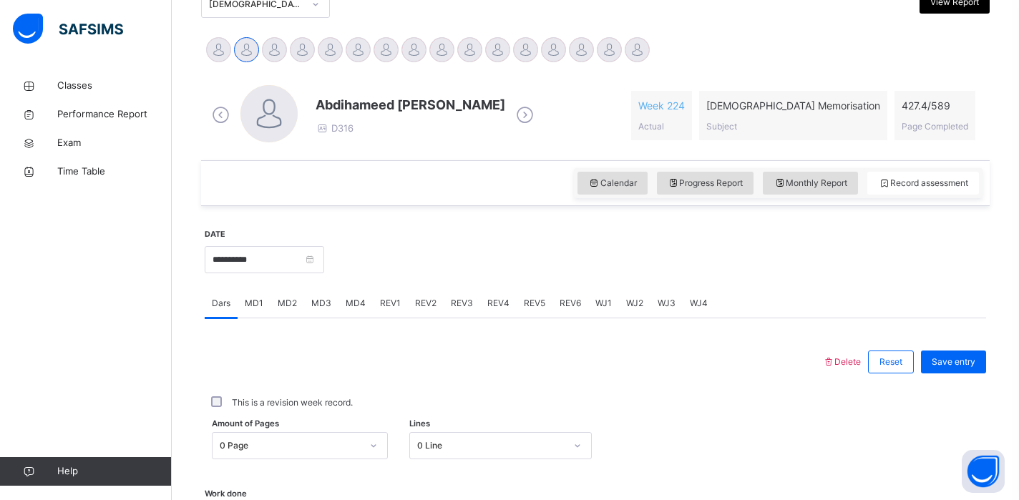
scroll to position [575, 0]
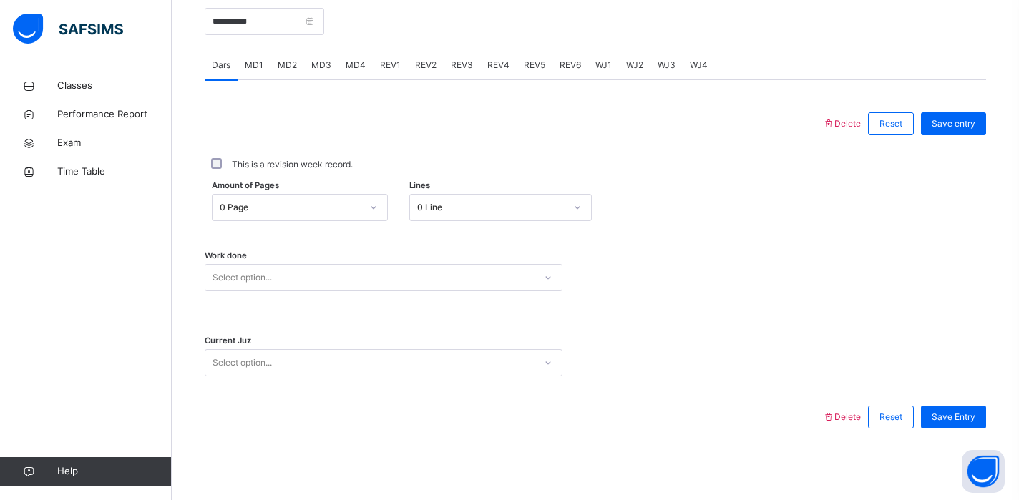
click at [288, 271] on div "Select option..." at bounding box center [369, 278] width 329 height 22
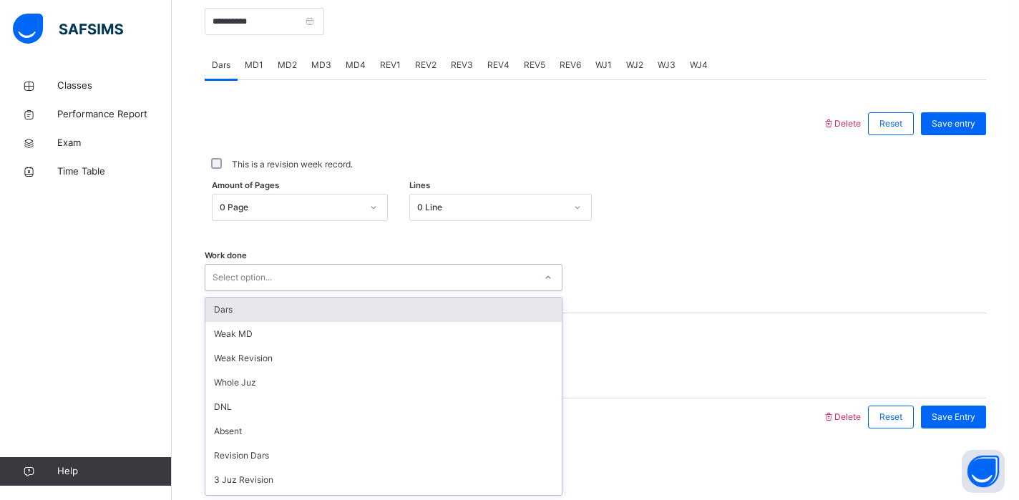
click at [266, 315] on div "Dars" at bounding box center [383, 310] width 356 height 24
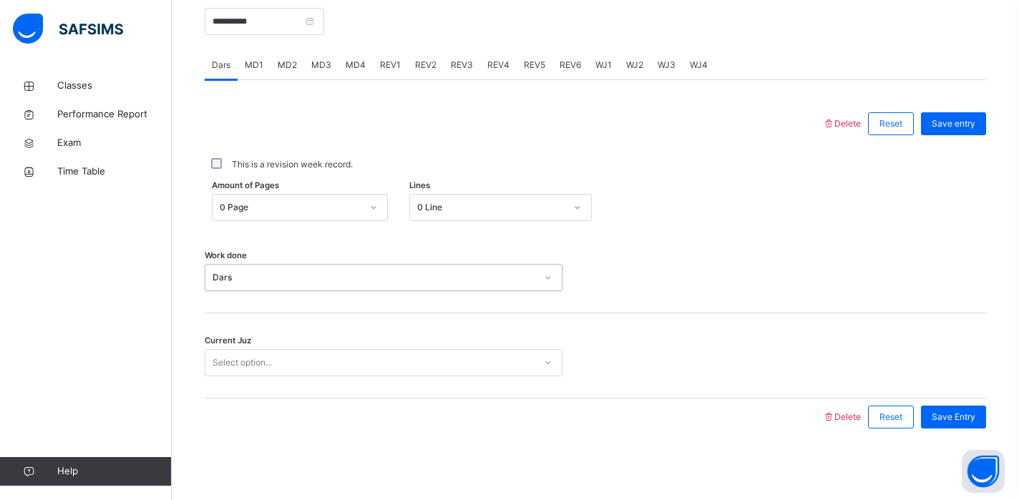
click at [291, 211] on div "0 Page" at bounding box center [291, 207] width 142 height 13
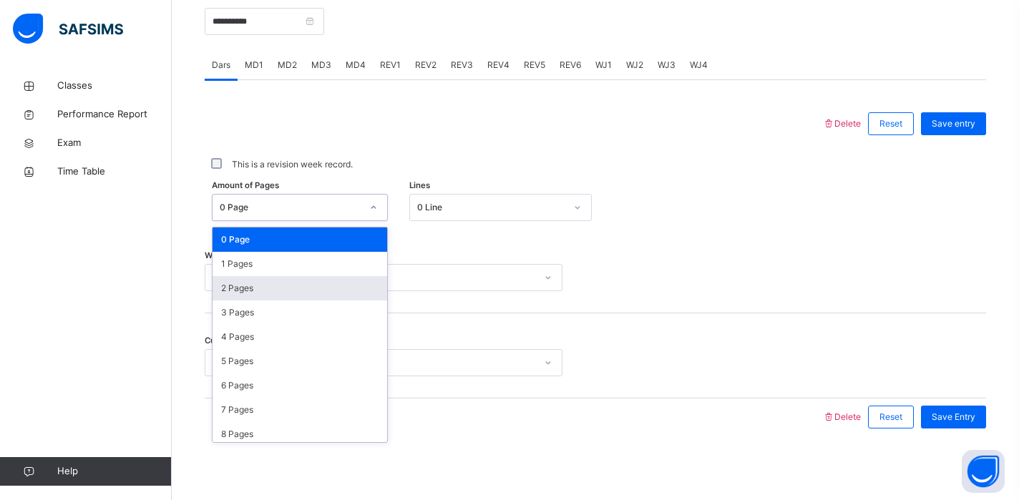
click at [263, 284] on div "2 Pages" at bounding box center [300, 288] width 175 height 24
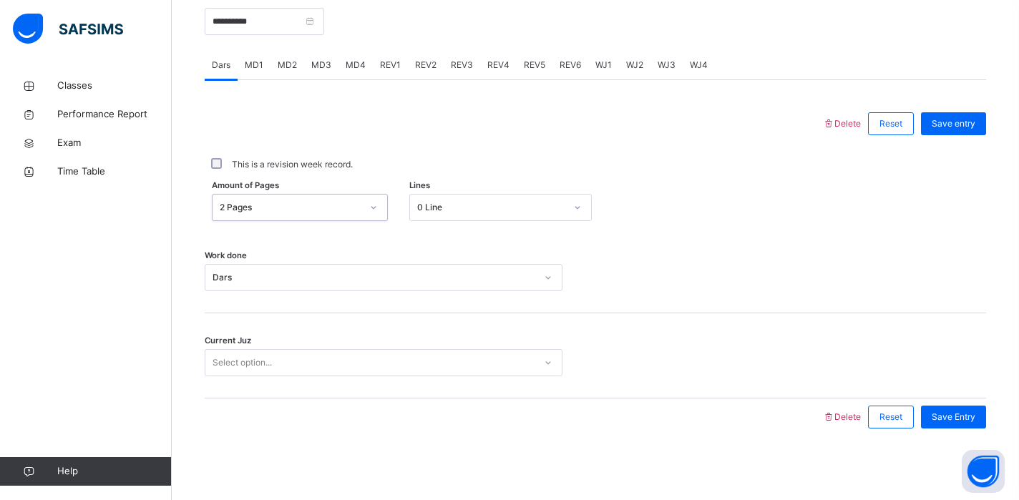
click at [258, 362] on div "Select option..." at bounding box center [242, 362] width 59 height 27
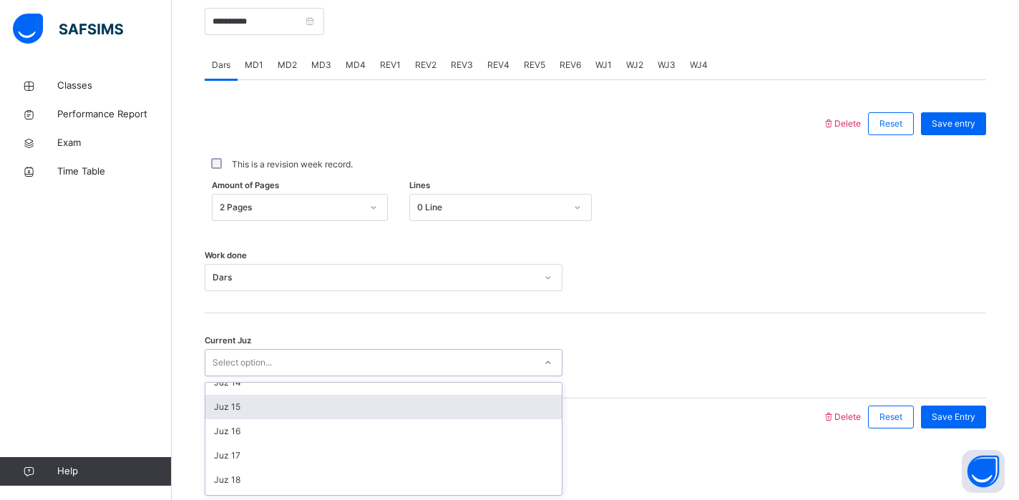
scroll to position [349, 0]
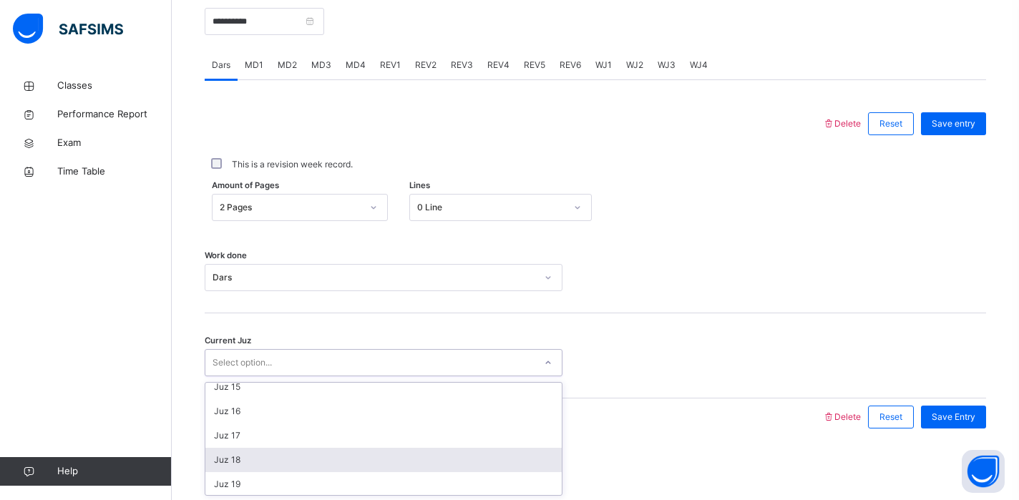
click at [246, 461] on div "Juz 18" at bounding box center [383, 460] width 356 height 24
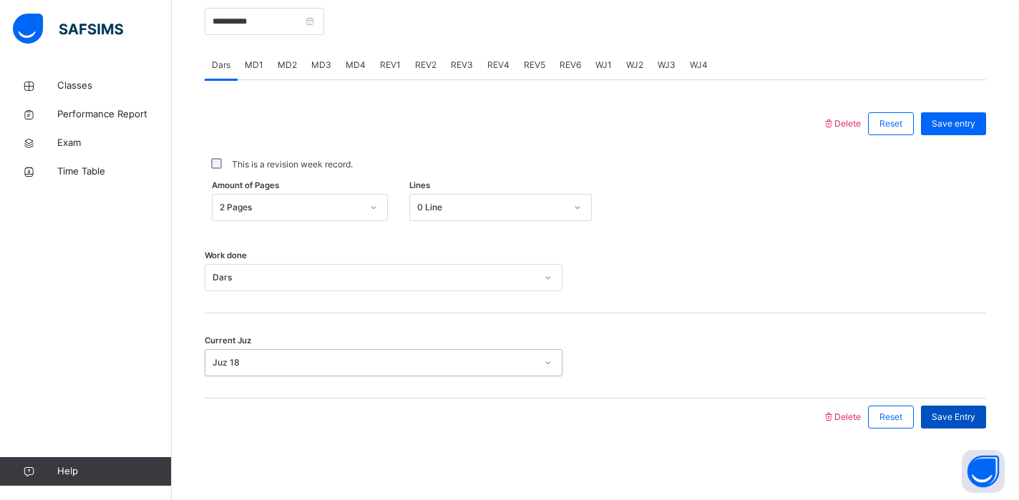
click at [943, 420] on span "Save Entry" at bounding box center [954, 417] width 44 height 13
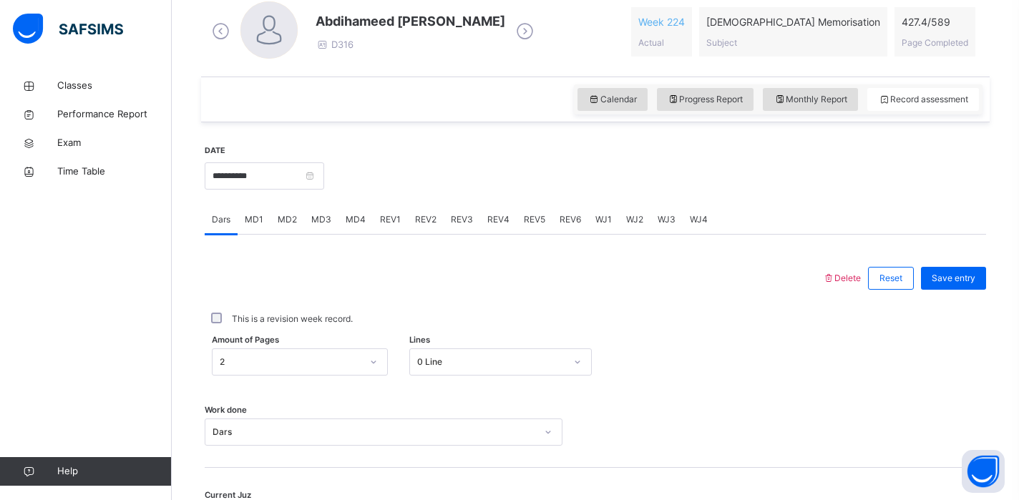
scroll to position [412, 0]
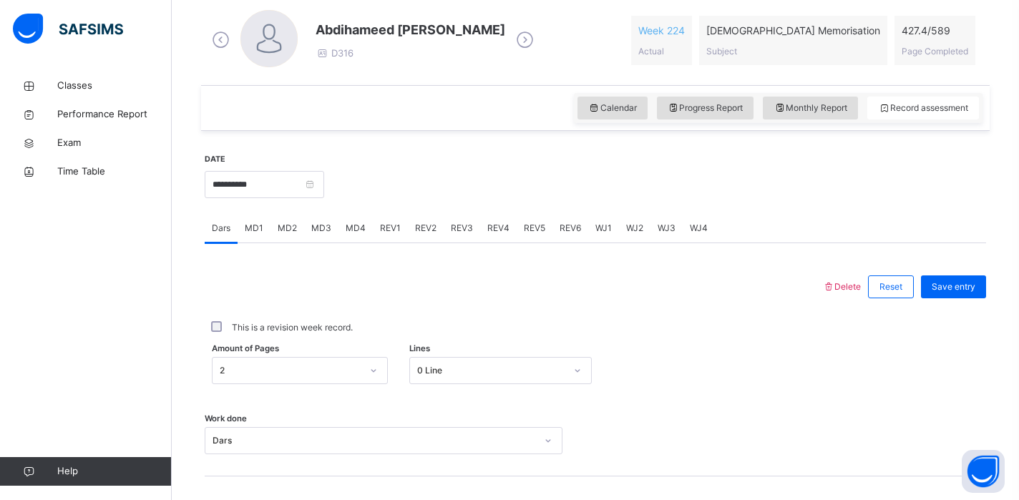
click at [513, 42] on icon at bounding box center [525, 39] width 25 height 21
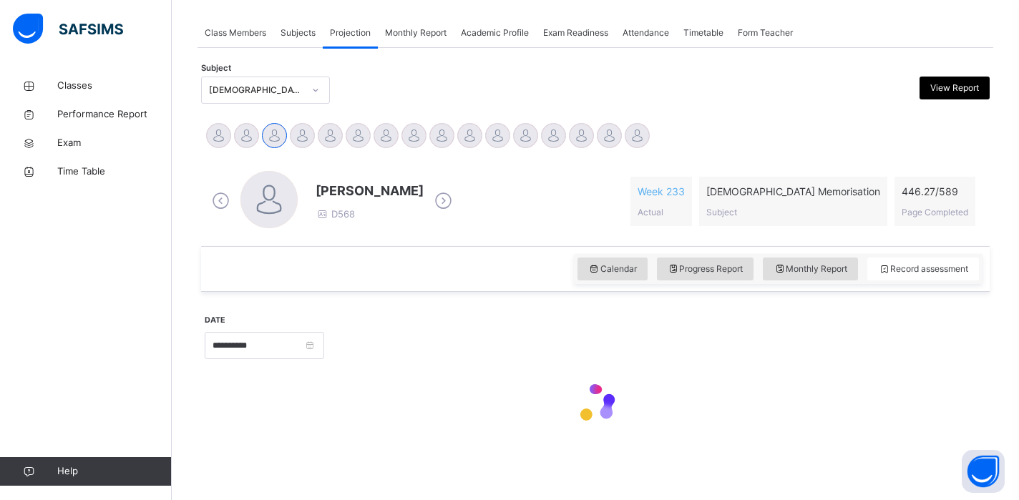
click at [468, 42] on div "Academic Profile" at bounding box center [495, 33] width 82 height 29
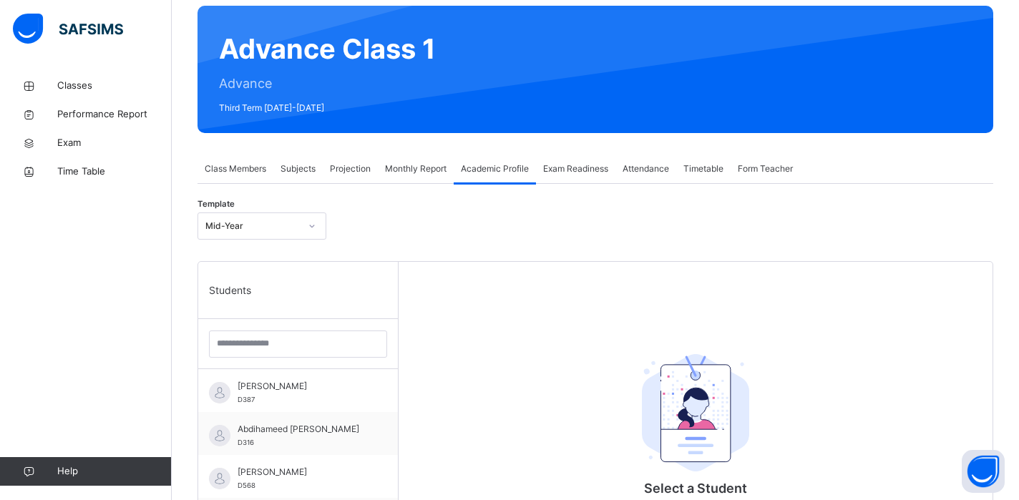
scroll to position [75, 0]
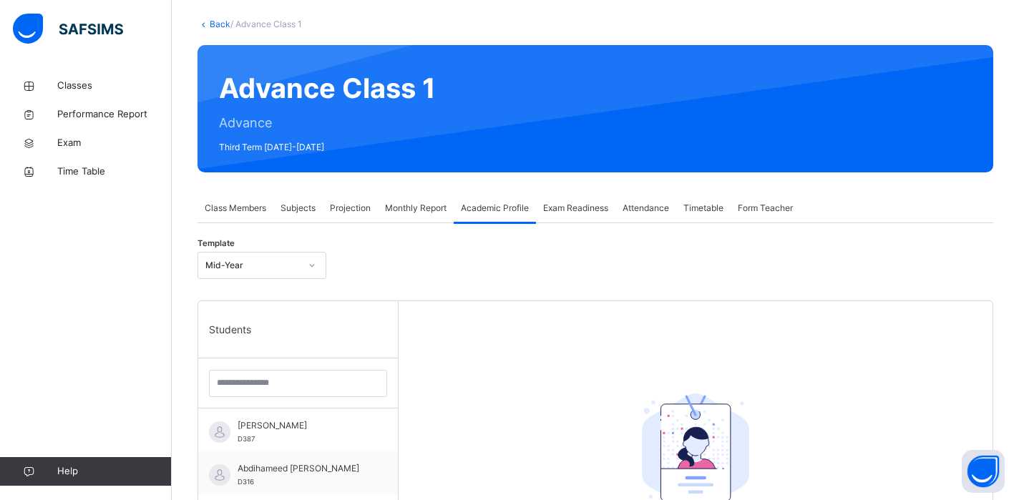
click at [351, 211] on span "Projection" at bounding box center [350, 208] width 41 height 13
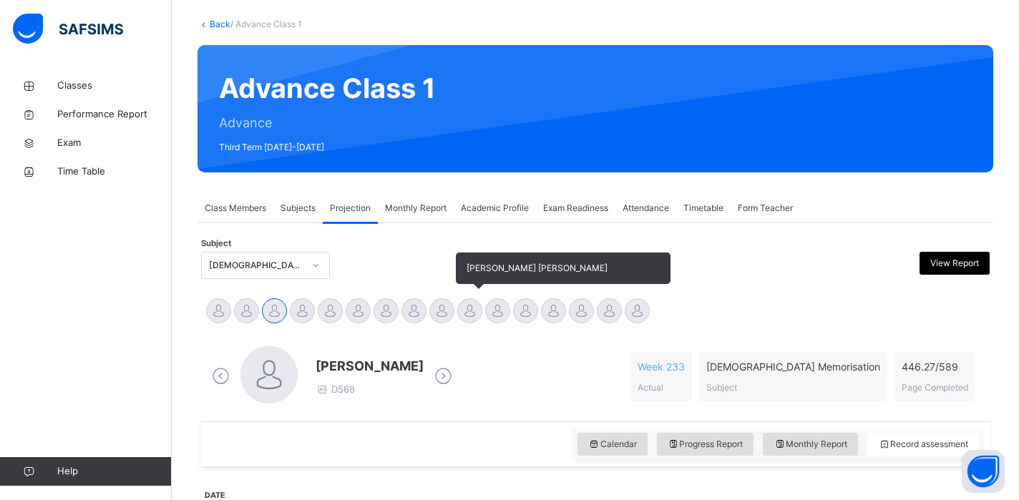
click at [467, 305] on div at bounding box center [469, 310] width 25 height 25
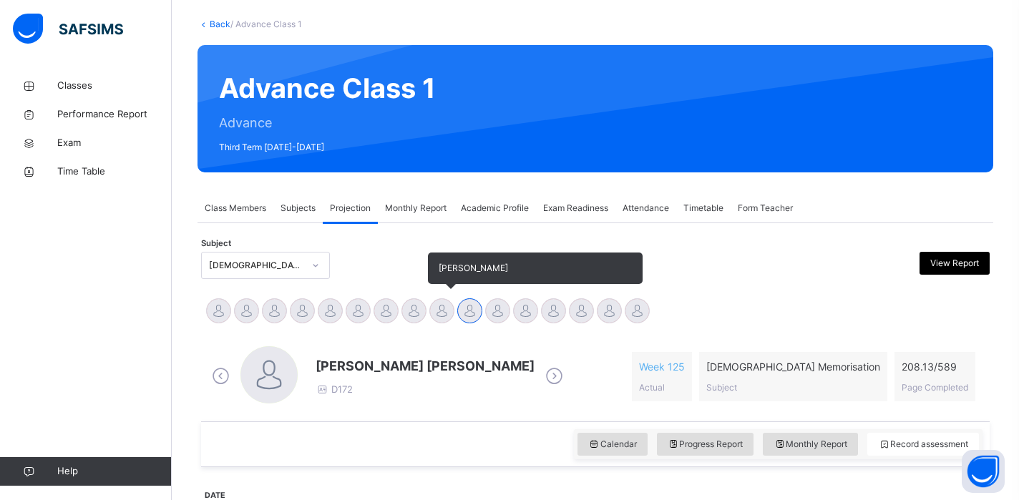
click at [445, 311] on div at bounding box center [441, 310] width 25 height 25
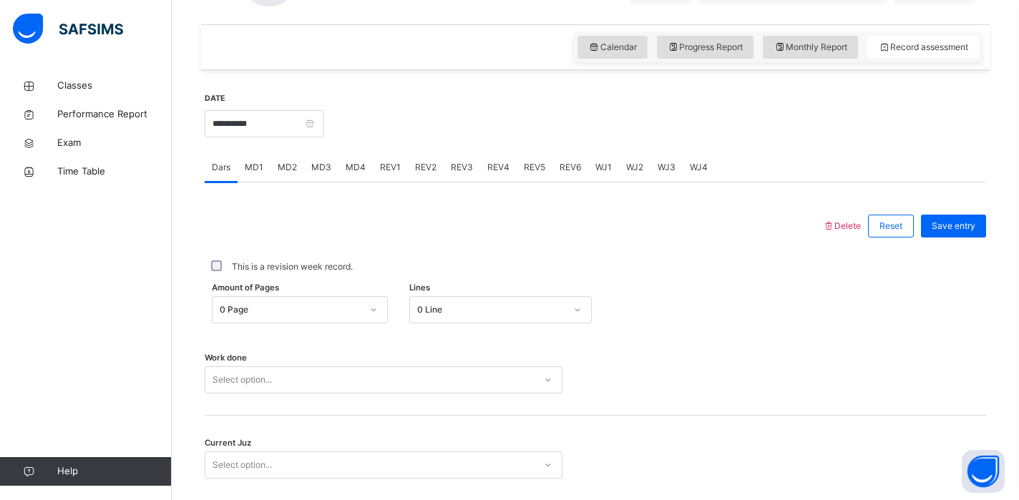
click at [369, 308] on div at bounding box center [373, 309] width 24 height 23
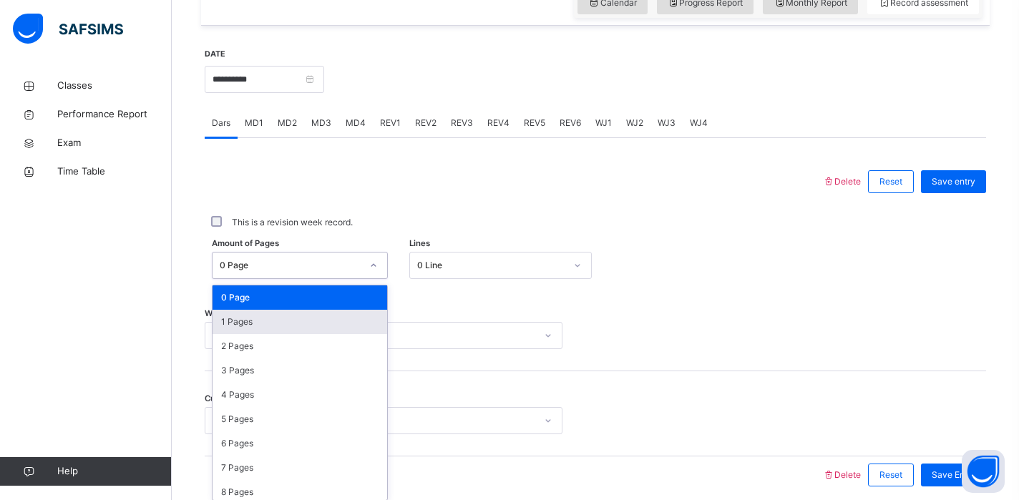
scroll to position [523, 0]
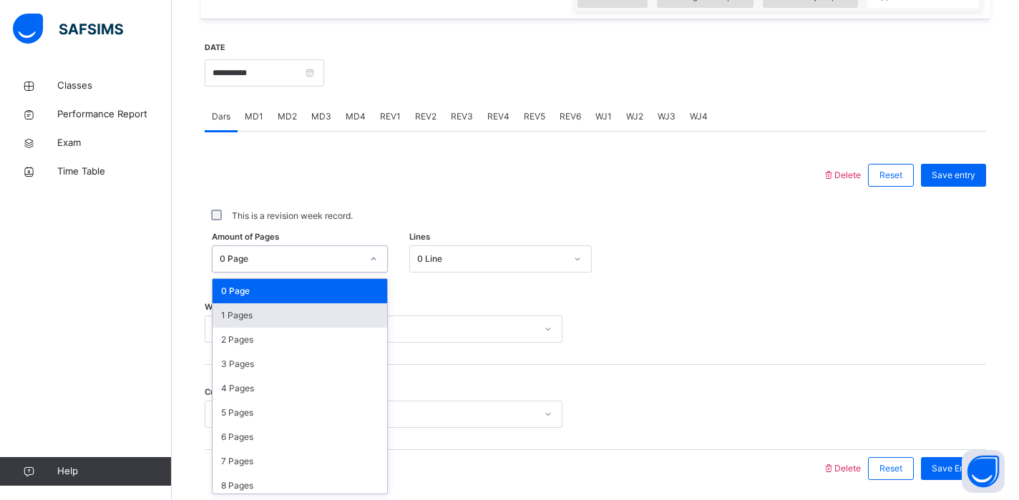
click at [337, 321] on div "1 Pages" at bounding box center [300, 316] width 175 height 24
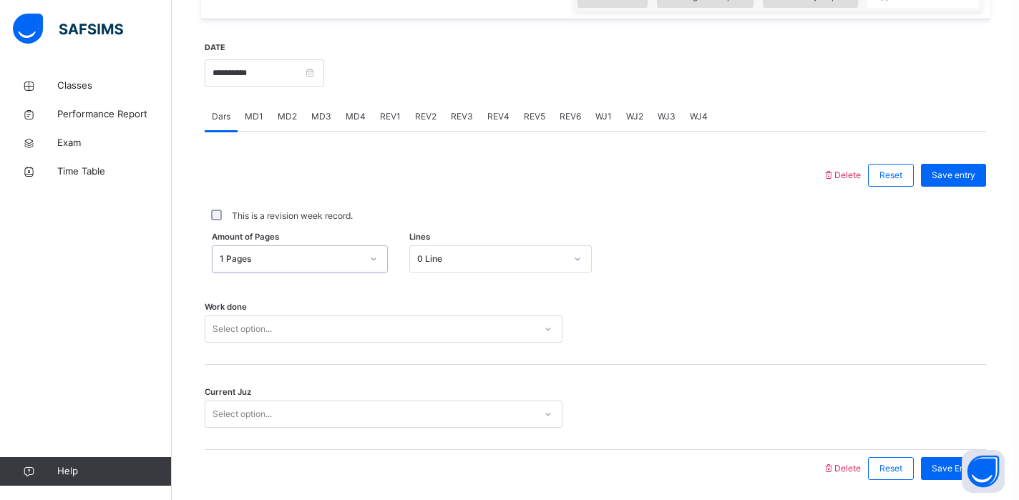
click at [335, 335] on div "Select option..." at bounding box center [384, 329] width 358 height 27
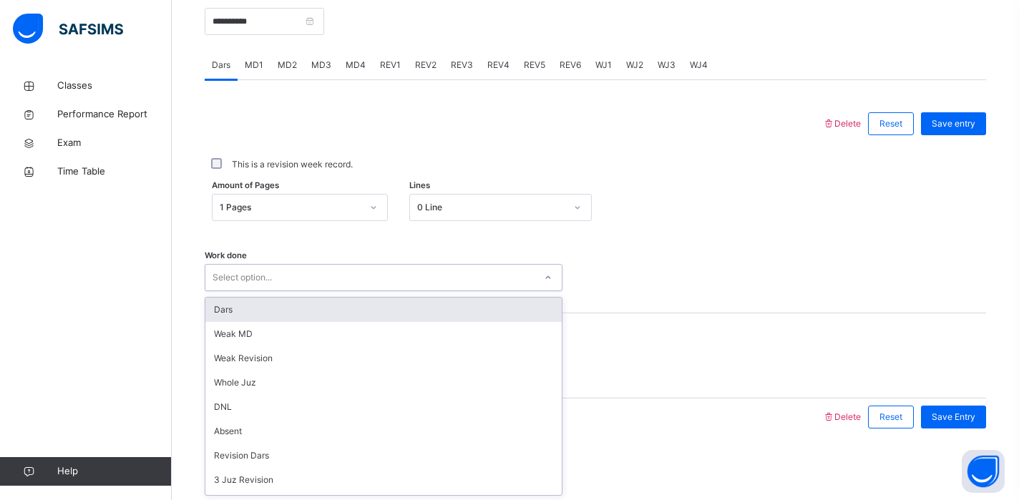
click at [290, 313] on div "Dars" at bounding box center [383, 310] width 356 height 24
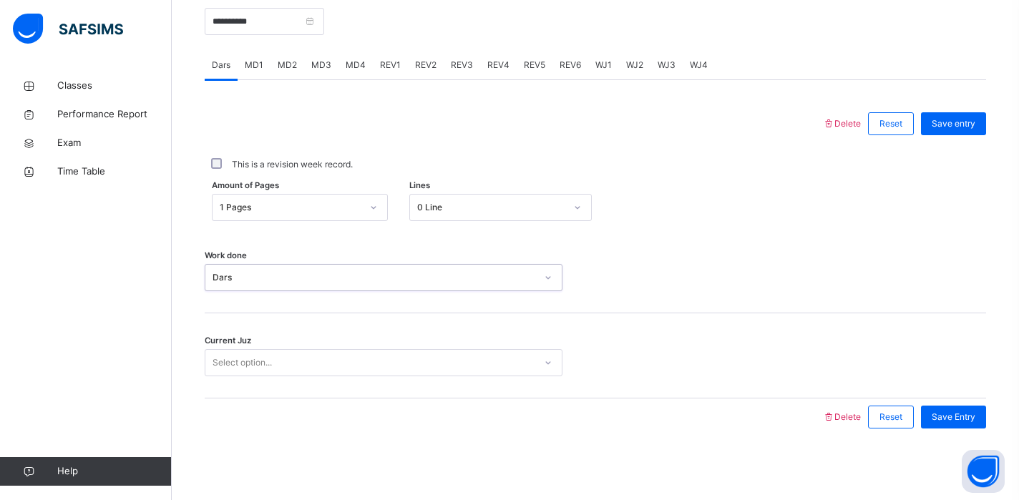
click at [284, 366] on div "Select option..." at bounding box center [369, 363] width 329 height 22
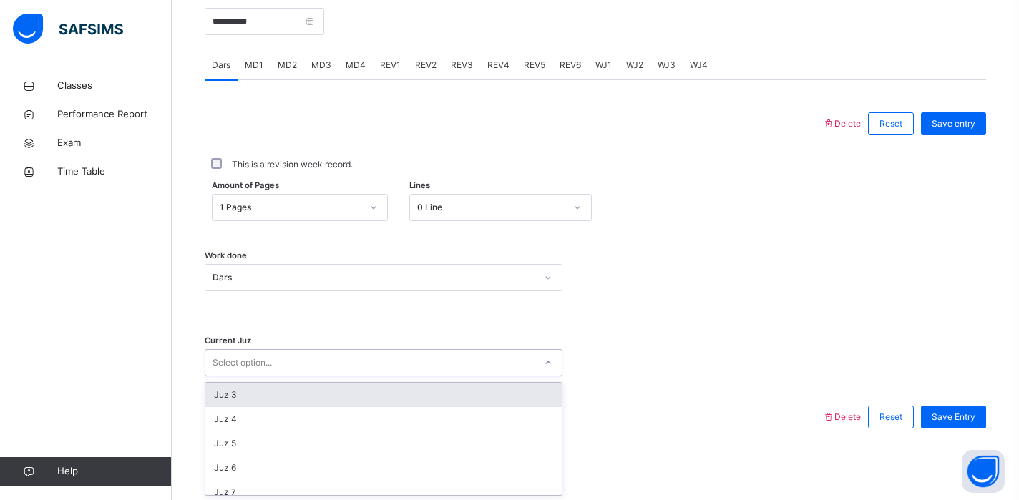
scroll to position [59, 0]
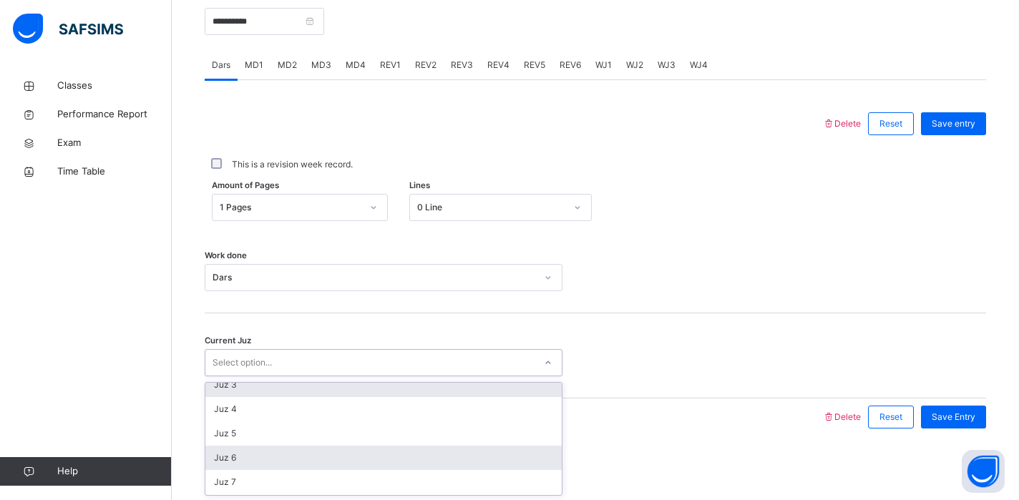
click at [282, 454] on div "Juz 6" at bounding box center [383, 458] width 356 height 24
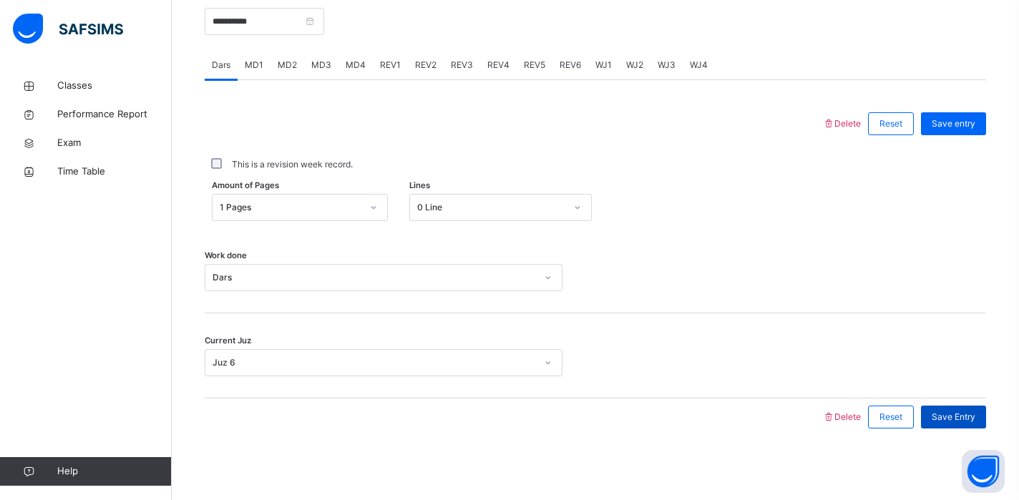
click at [946, 414] on span "Save Entry" at bounding box center [954, 417] width 44 height 13
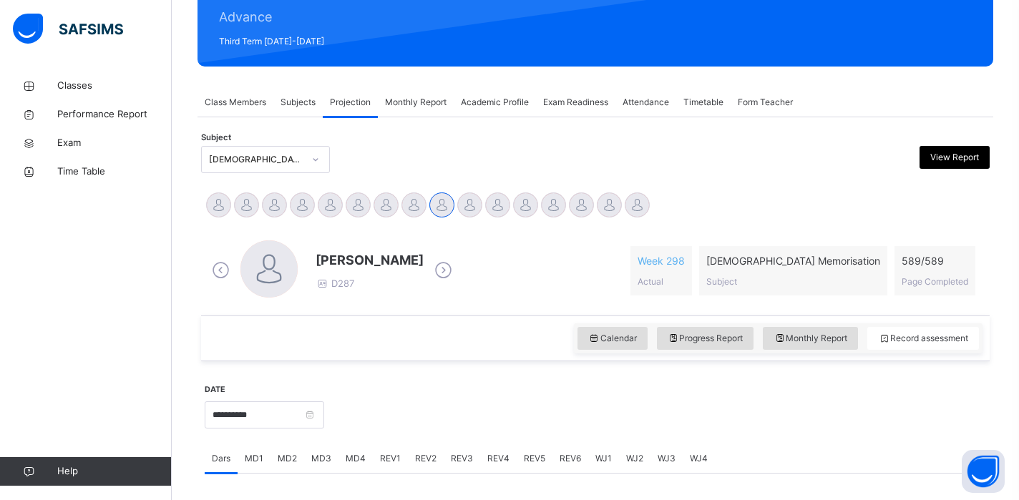
scroll to position [188, 0]
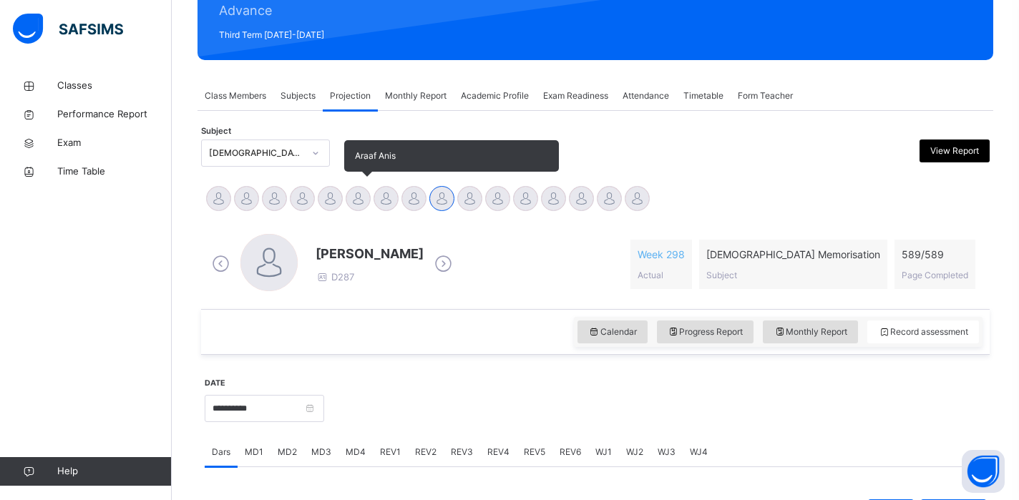
click at [349, 200] on div at bounding box center [358, 198] width 25 height 25
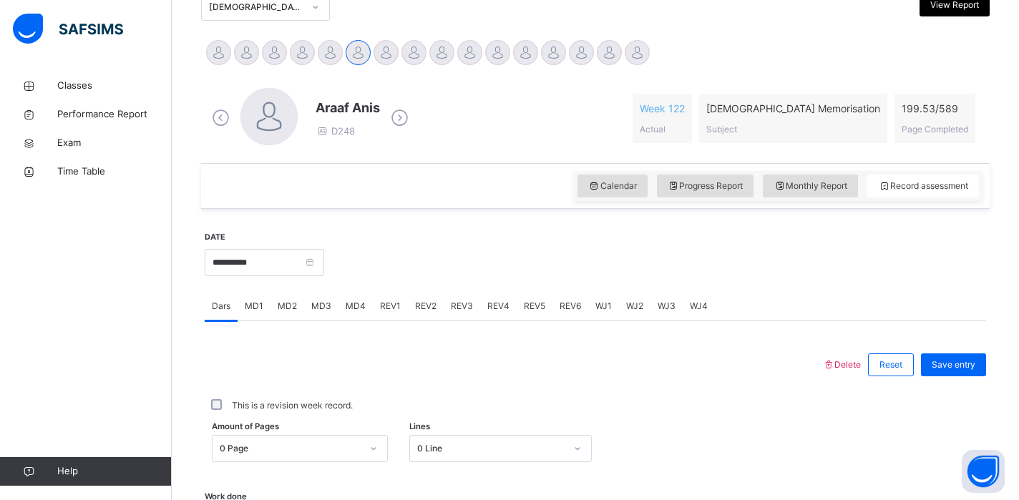
scroll to position [399, 0]
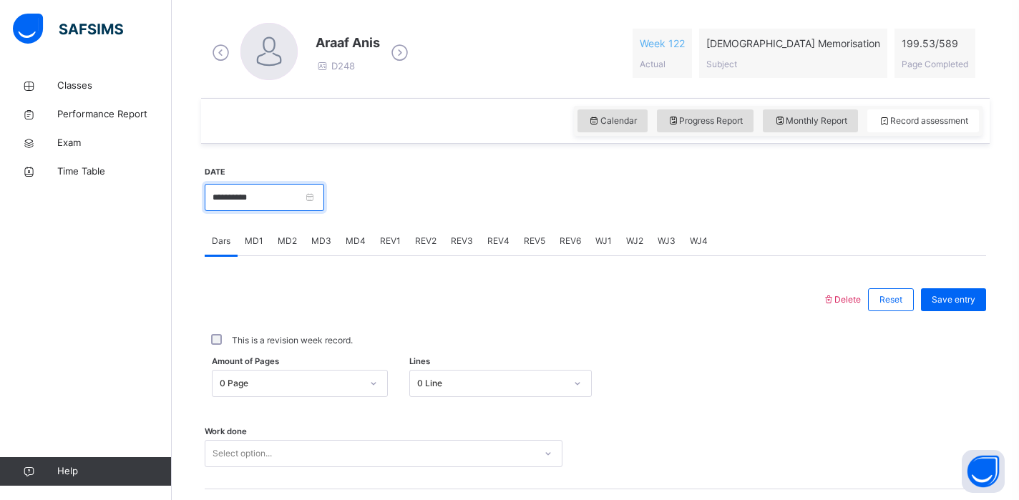
click at [324, 200] on input "**********" at bounding box center [265, 197] width 120 height 27
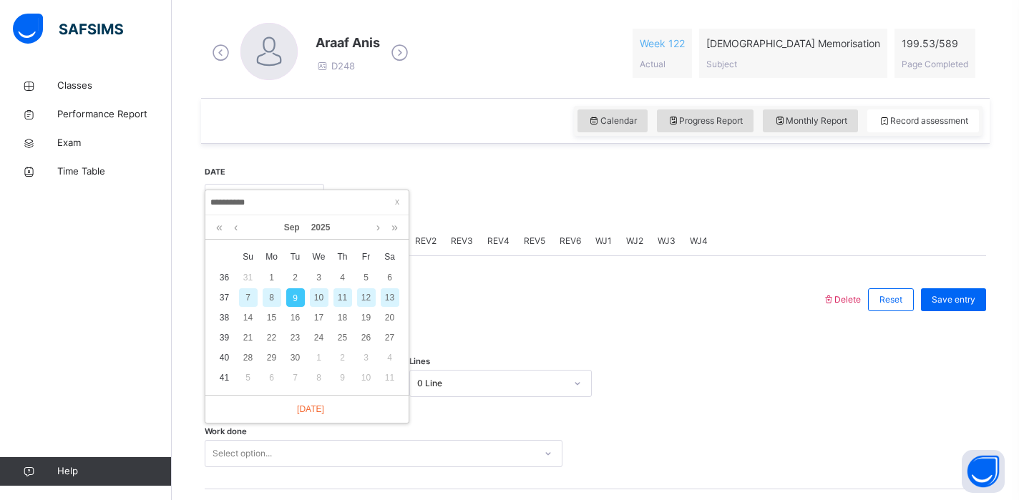
click at [251, 301] on div "7" at bounding box center [248, 297] width 19 height 19
type input "**********"
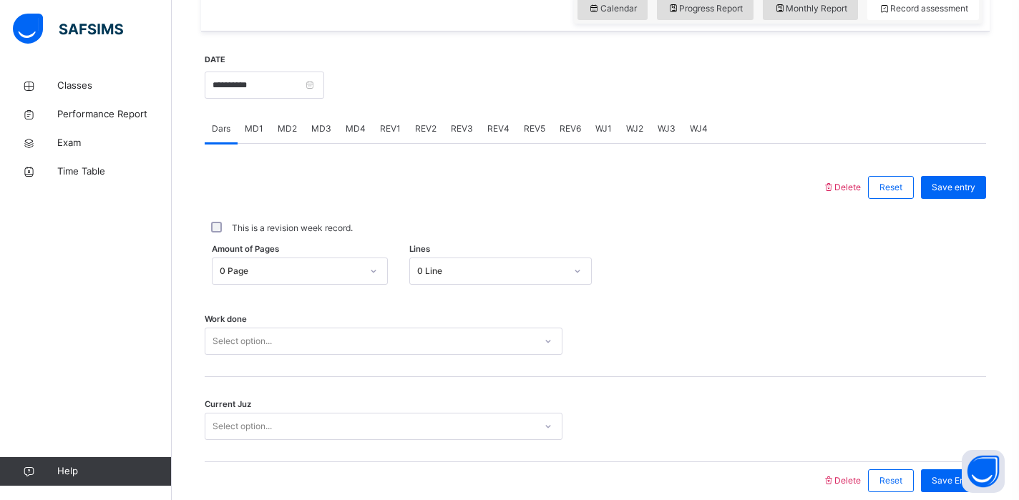
scroll to position [509, 0]
click at [309, 268] on div "0 Page" at bounding box center [291, 273] width 142 height 13
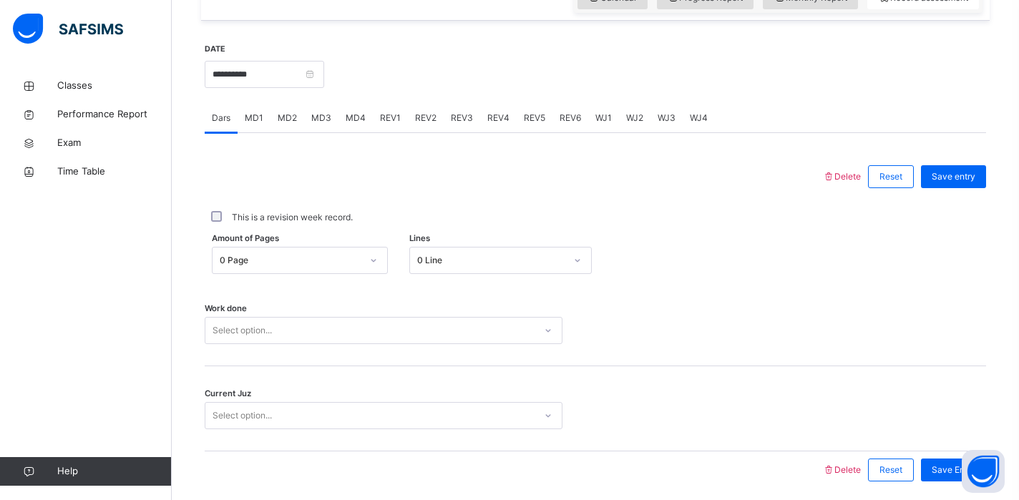
click at [309, 268] on div "0 Page" at bounding box center [286, 261] width 147 height 22
click at [475, 267] on div "0 Line" at bounding box center [487, 259] width 155 height 22
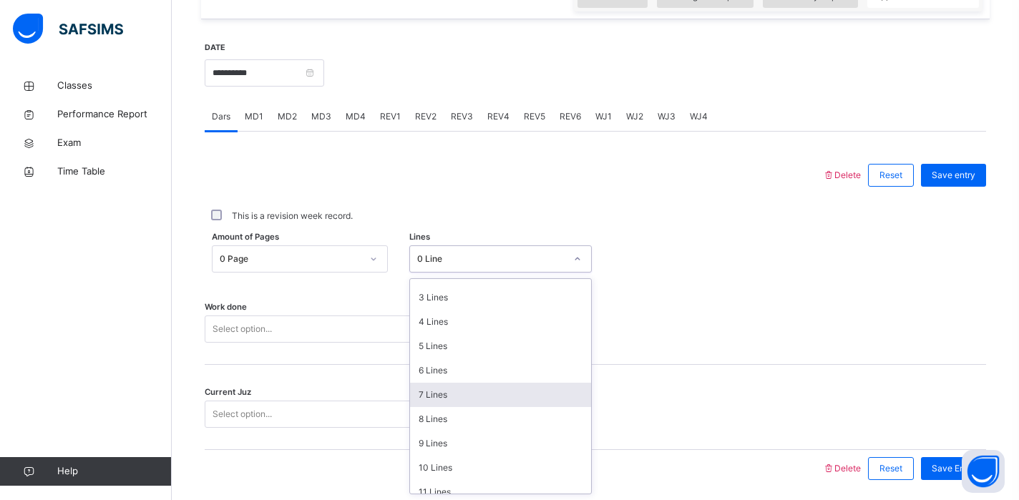
scroll to position [66, 0]
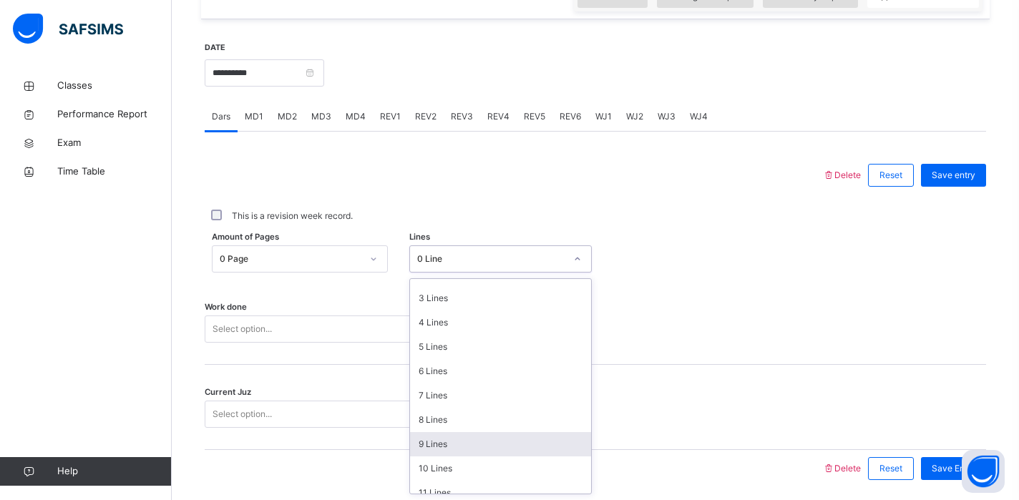
click at [453, 437] on div "9 Lines" at bounding box center [501, 444] width 182 height 24
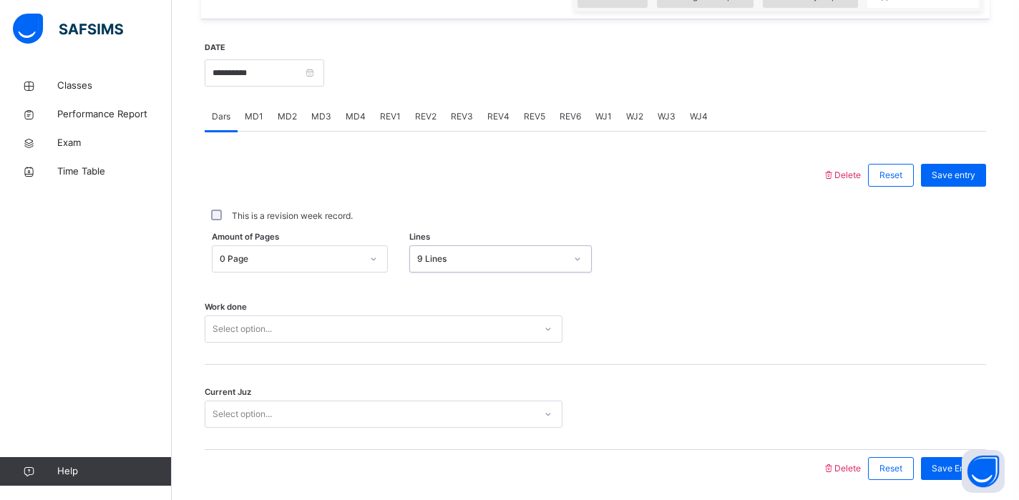
click at [328, 333] on div "Work done Select option..." at bounding box center [596, 322] width 782 height 85
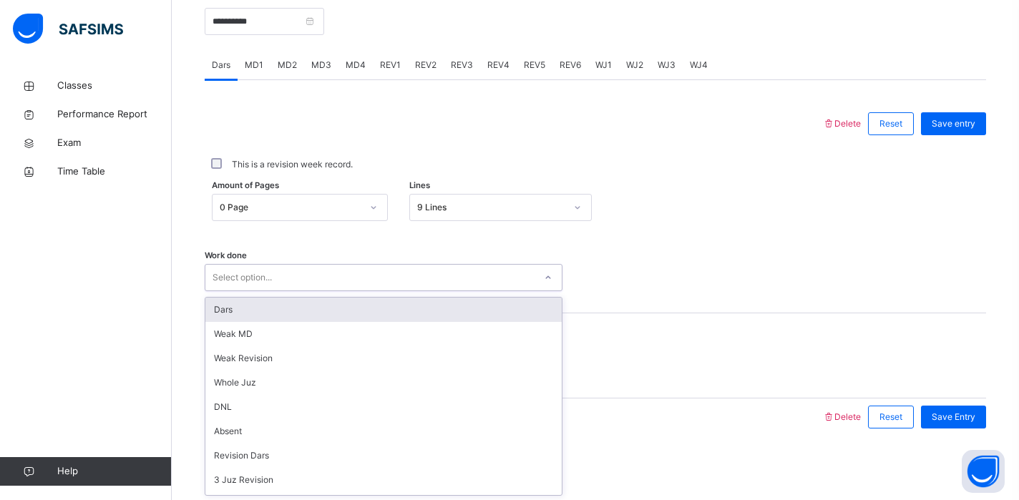
click at [276, 310] on div "Dars" at bounding box center [383, 310] width 356 height 24
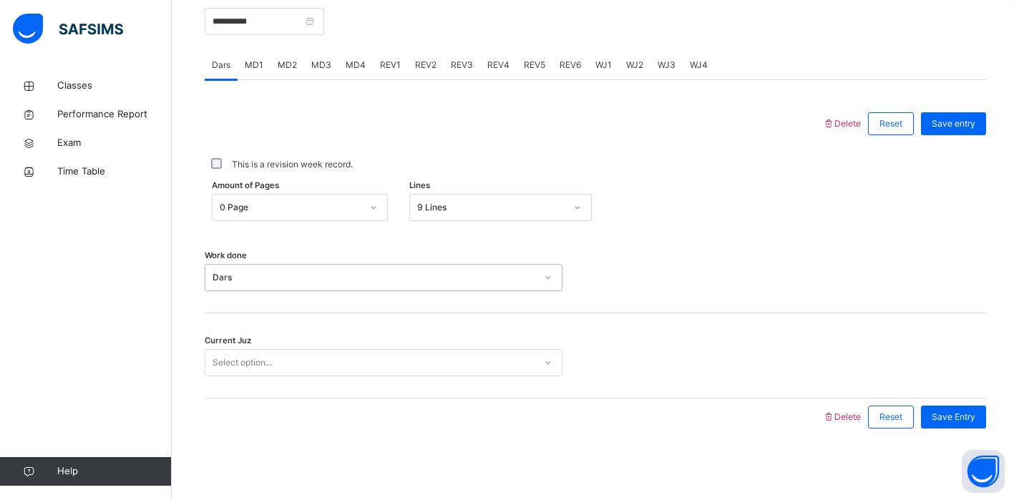
click at [287, 358] on div "Select option..." at bounding box center [369, 363] width 329 height 22
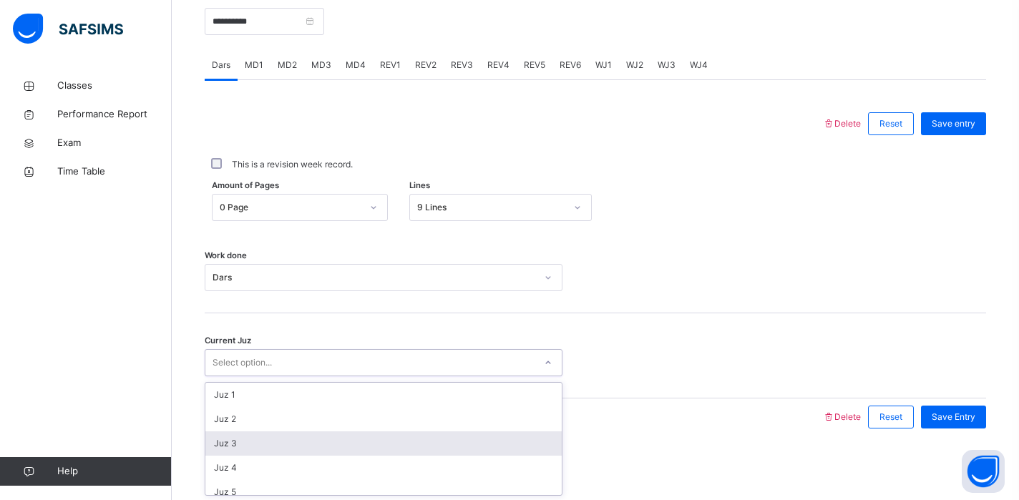
type input "*"
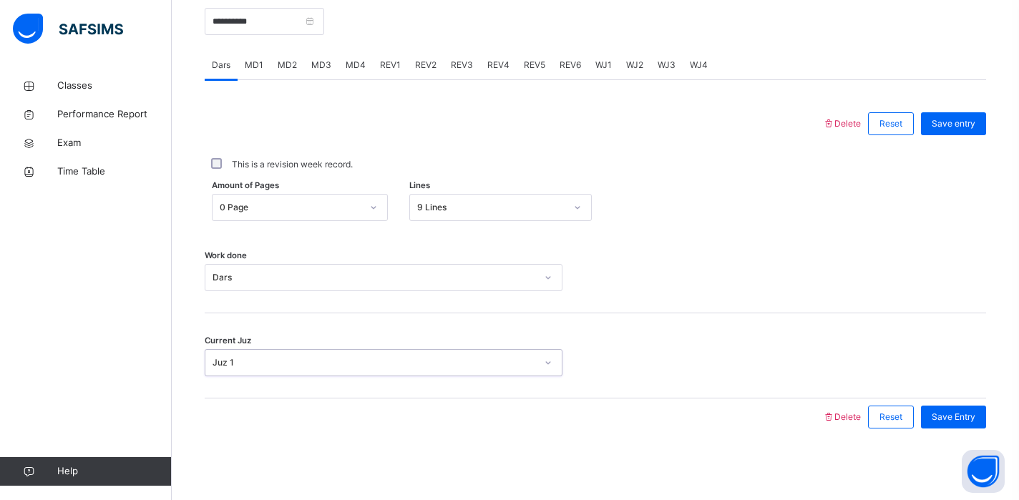
click at [341, 364] on div "Juz 1" at bounding box center [375, 362] width 324 height 13
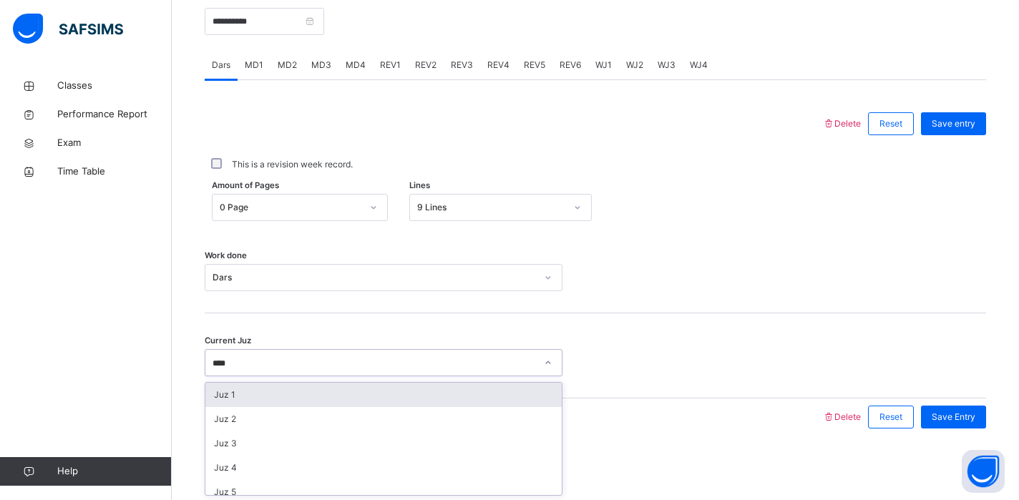
type input "*****"
click at [374, 389] on div "Juz 6" at bounding box center [383, 395] width 356 height 24
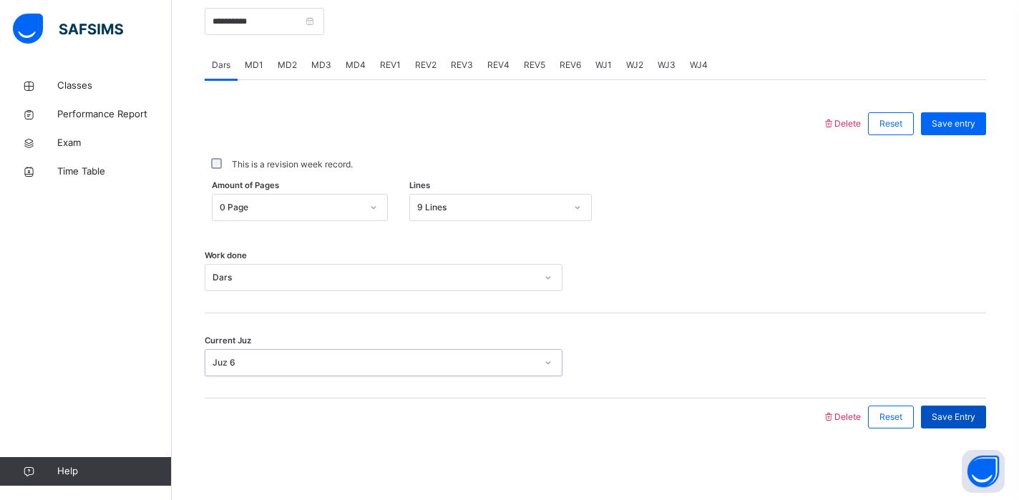
click at [960, 422] on span "Save Entry" at bounding box center [954, 417] width 44 height 13
click at [318, 69] on span "MD3" at bounding box center [321, 65] width 20 height 13
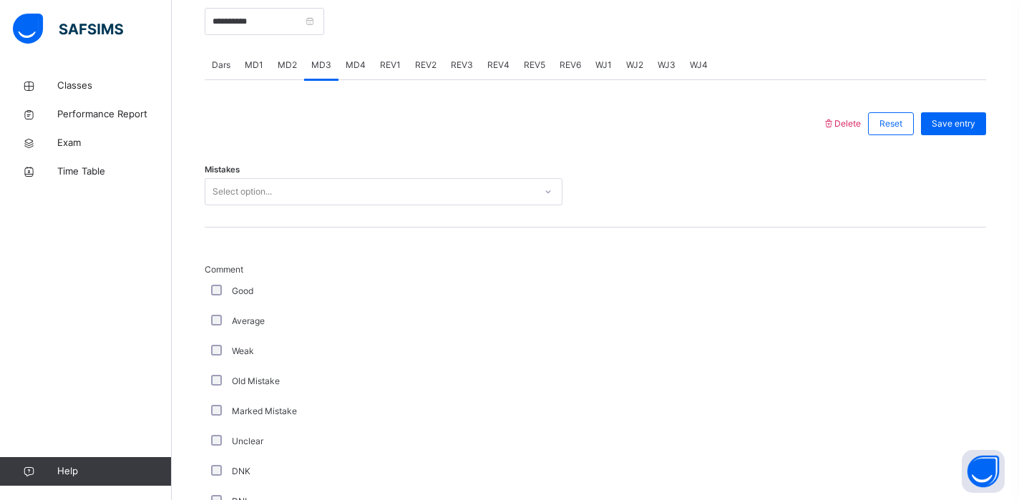
click at [352, 196] on div "Select option..." at bounding box center [369, 192] width 329 height 22
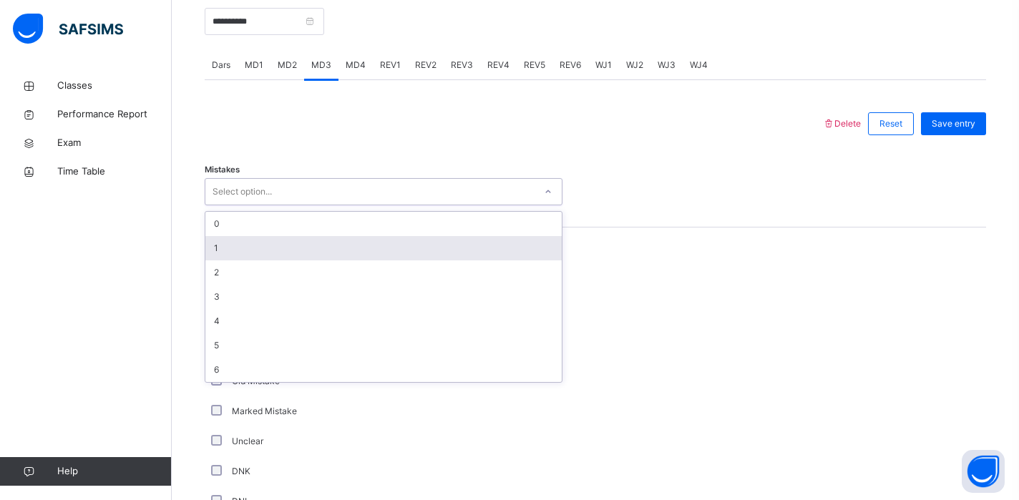
click at [300, 236] on div "1" at bounding box center [383, 248] width 356 height 24
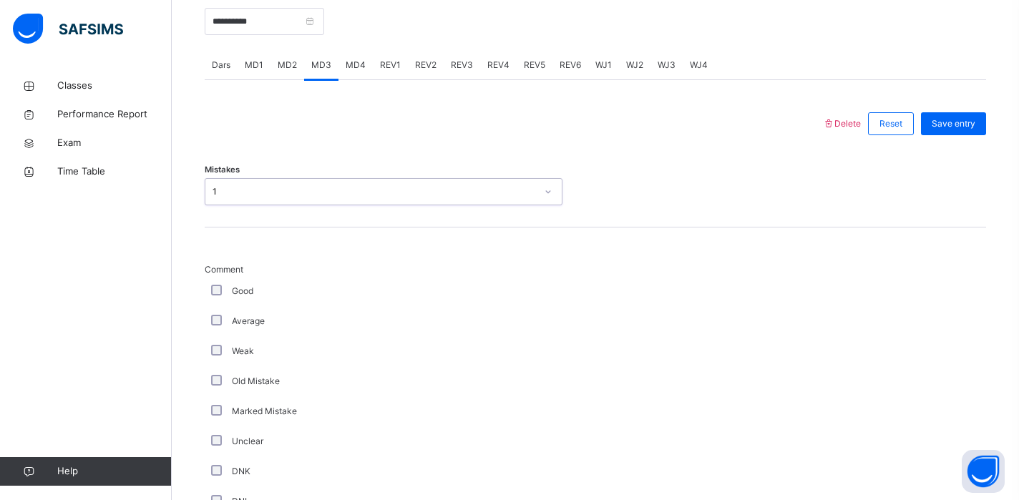
click at [271, 188] on div "1" at bounding box center [375, 191] width 324 height 13
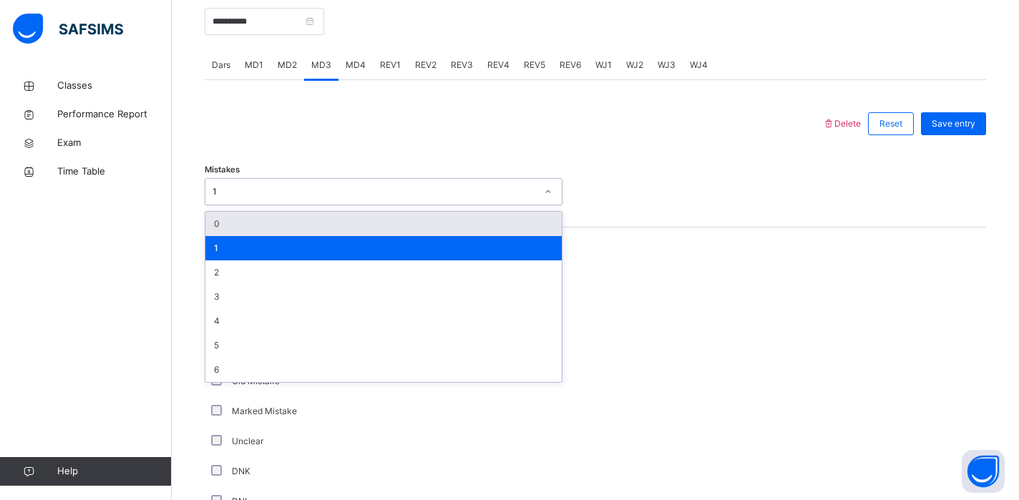
click at [258, 234] on div "0" at bounding box center [383, 224] width 356 height 24
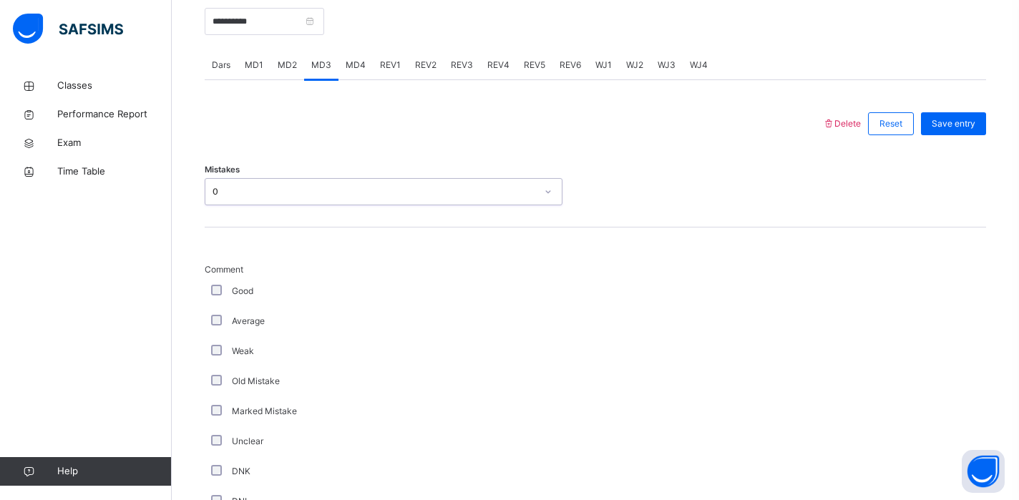
click at [219, 299] on div "Good" at bounding box center [384, 291] width 358 height 30
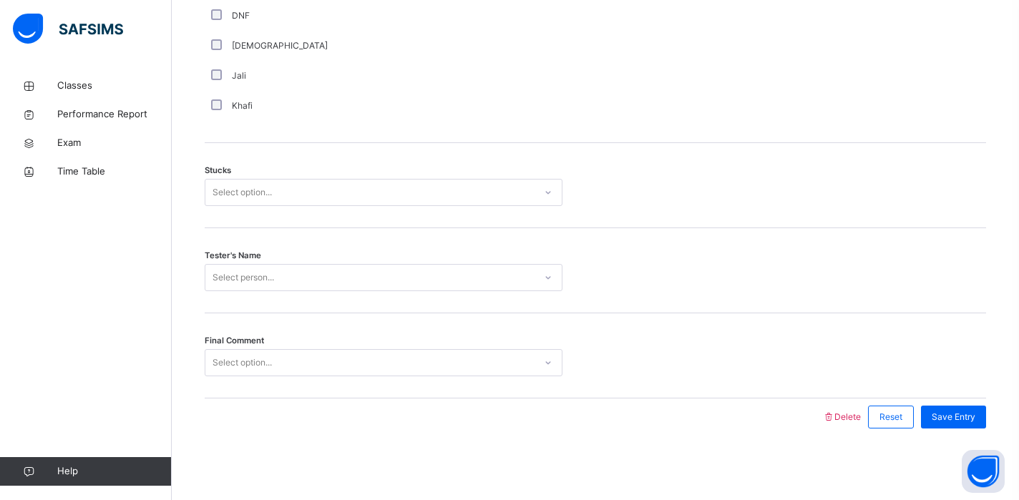
click at [341, 192] on div "Select option..." at bounding box center [369, 193] width 329 height 22
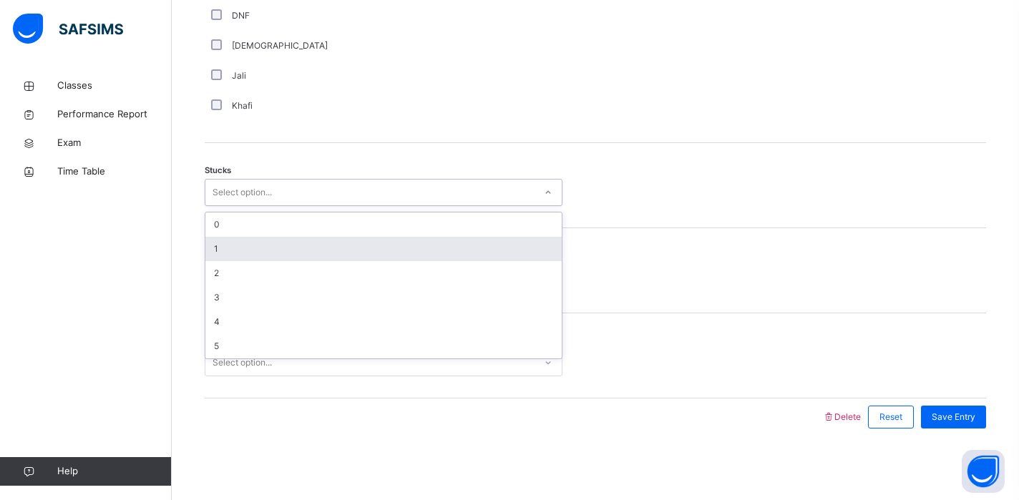
click at [326, 250] on div "1" at bounding box center [383, 249] width 356 height 24
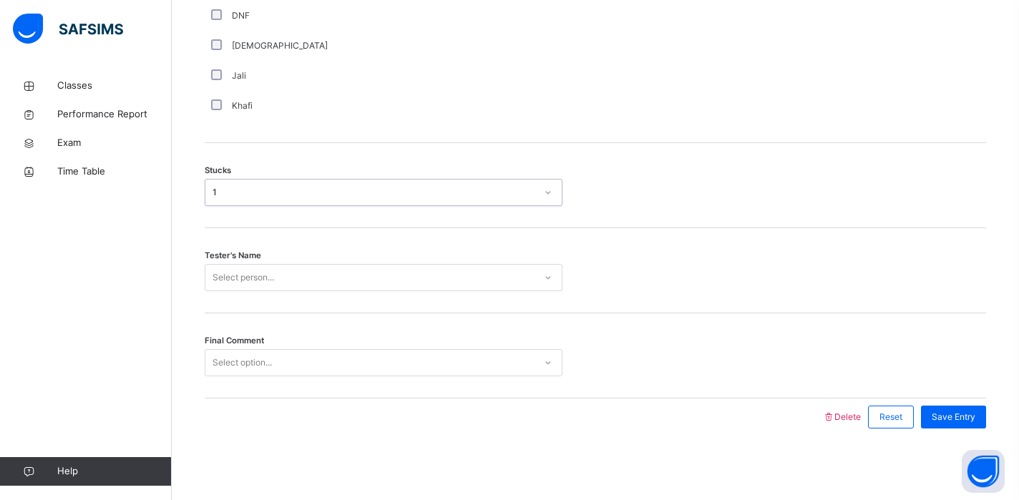
click at [331, 286] on div "Select person..." at bounding box center [369, 278] width 329 height 22
type input "*****"
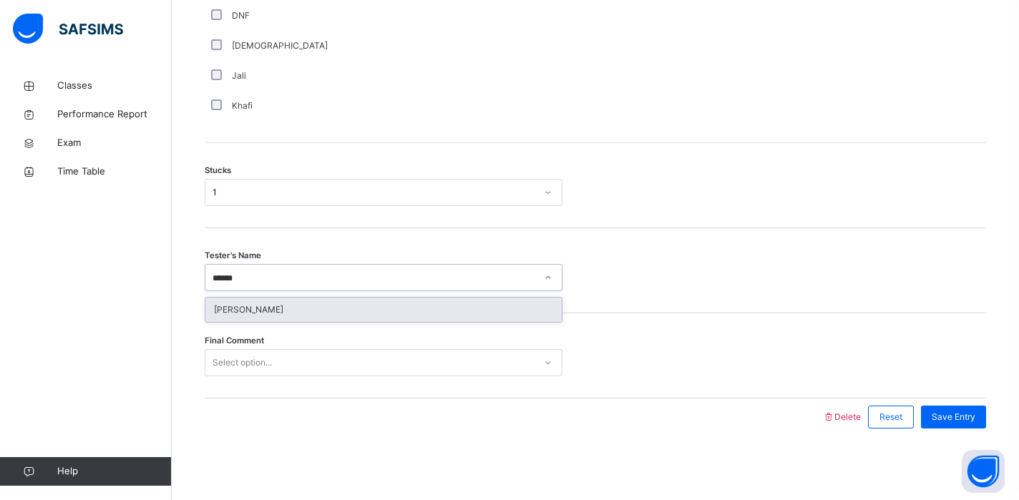
click at [278, 309] on div "[PERSON_NAME]" at bounding box center [383, 310] width 356 height 24
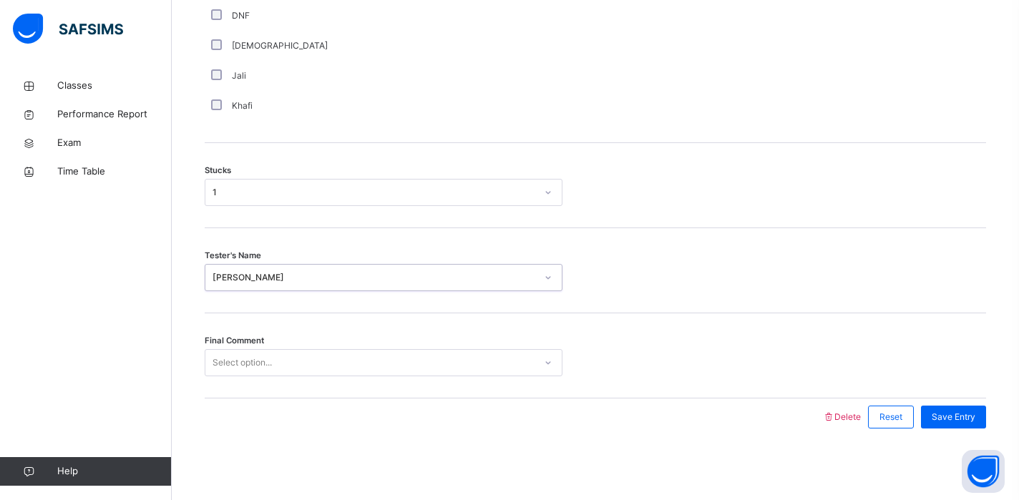
click at [271, 367] on div "Select option..." at bounding box center [242, 362] width 59 height 27
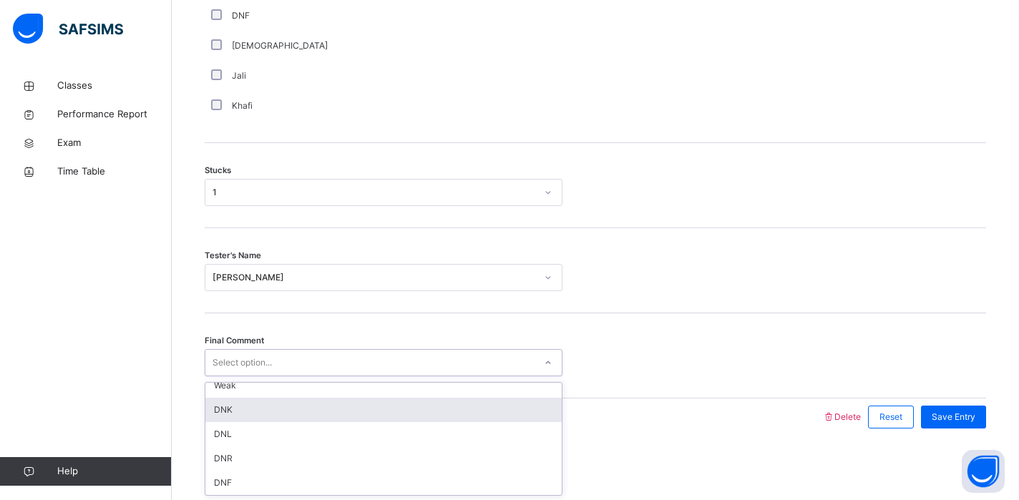
scroll to position [0, 0]
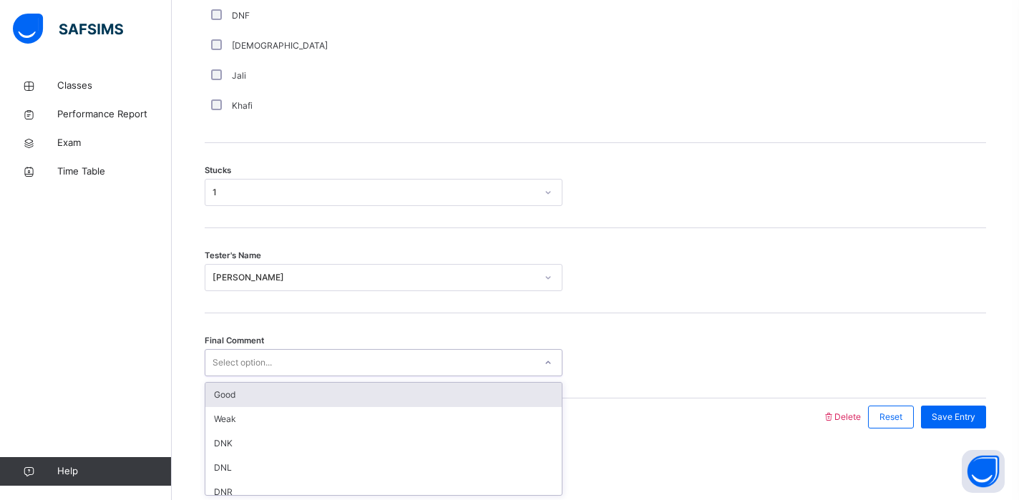
click at [282, 397] on div "Good" at bounding box center [383, 395] width 356 height 24
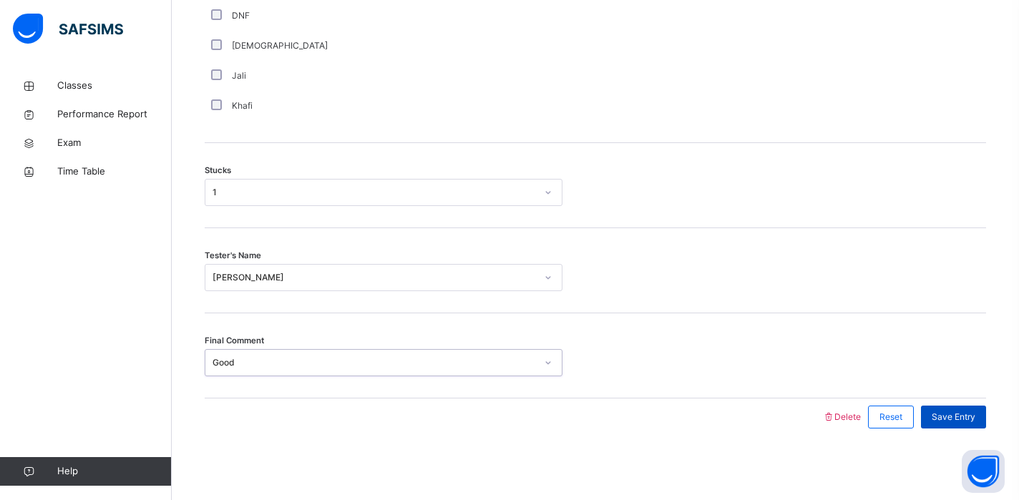
click at [965, 409] on div "Save Entry" at bounding box center [953, 417] width 65 height 23
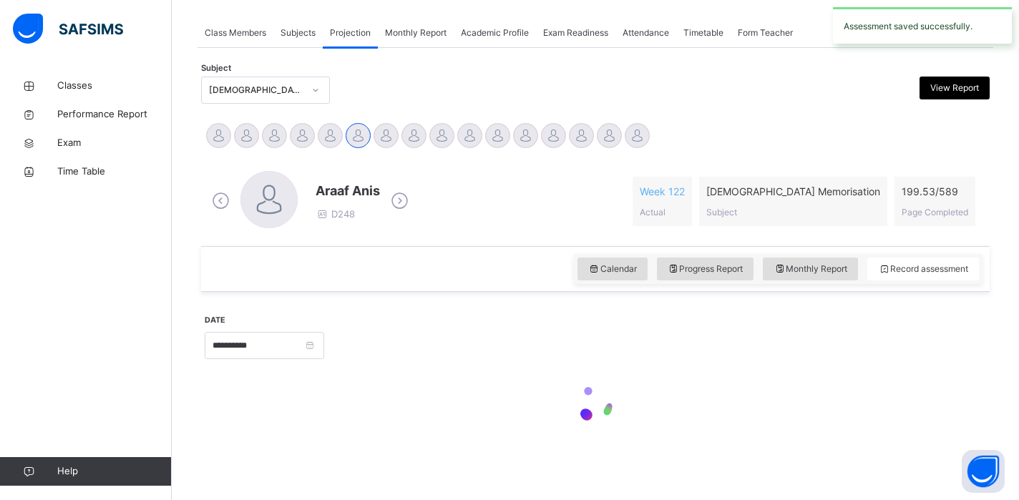
scroll to position [575, 0]
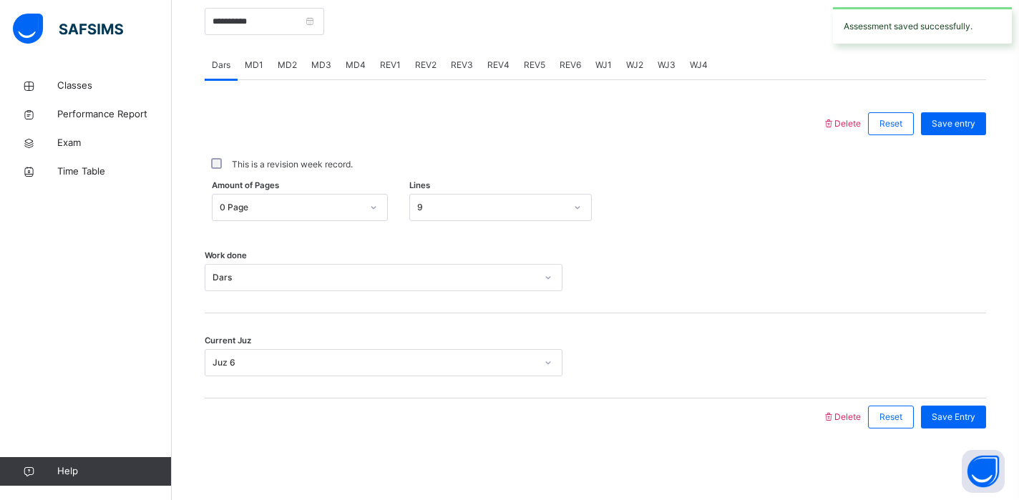
click at [354, 61] on span "MD4" at bounding box center [356, 65] width 20 height 13
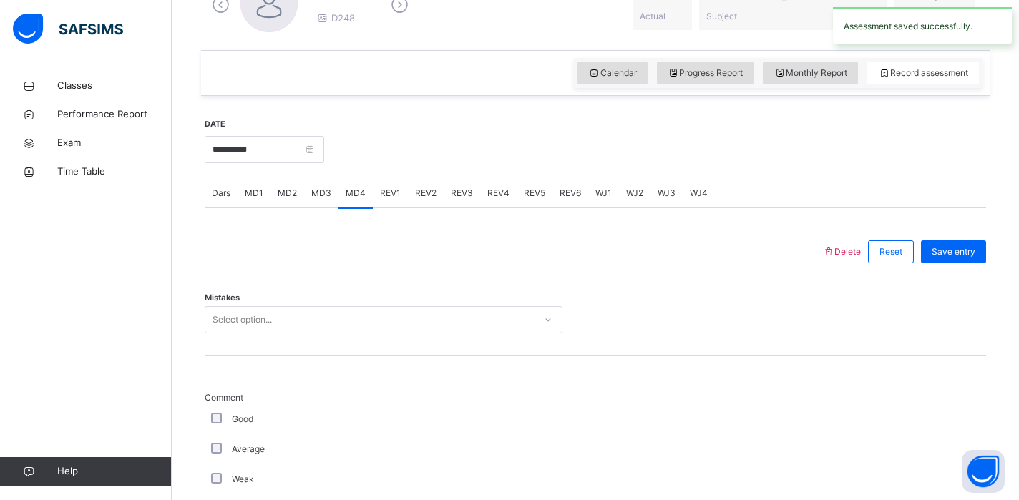
click at [361, 322] on div "Select option..." at bounding box center [369, 320] width 329 height 22
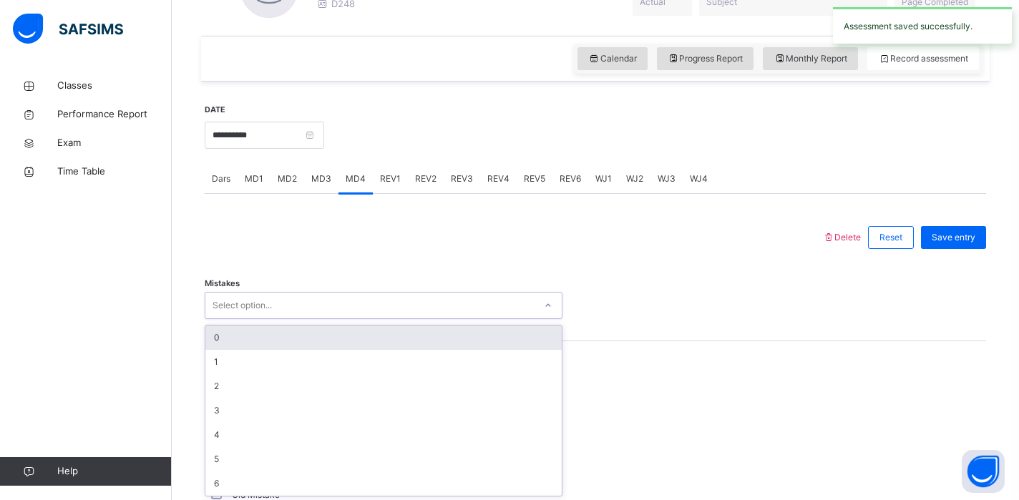
scroll to position [463, 0]
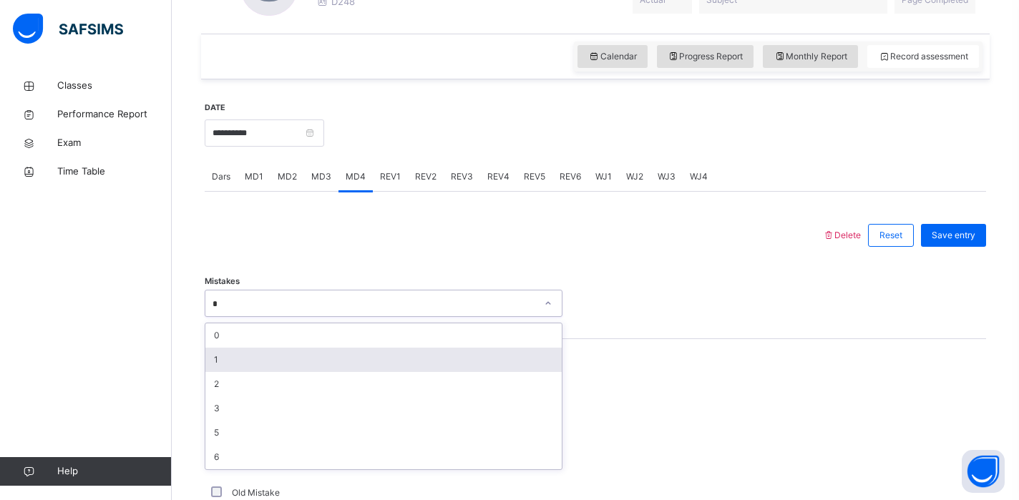
type input "*"
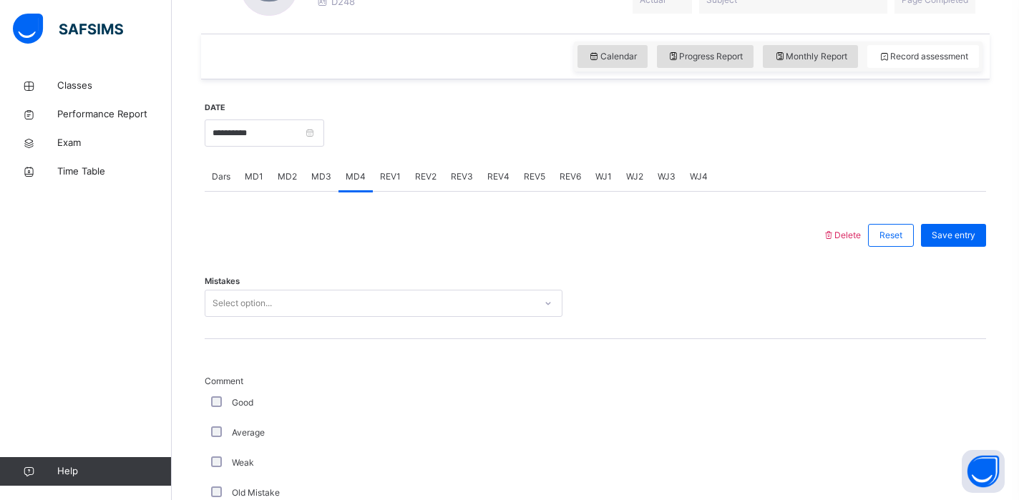
click at [242, 317] on div "Mistakes Select option..." at bounding box center [596, 296] width 782 height 85
click at [234, 304] on div "Select option..." at bounding box center [242, 303] width 59 height 27
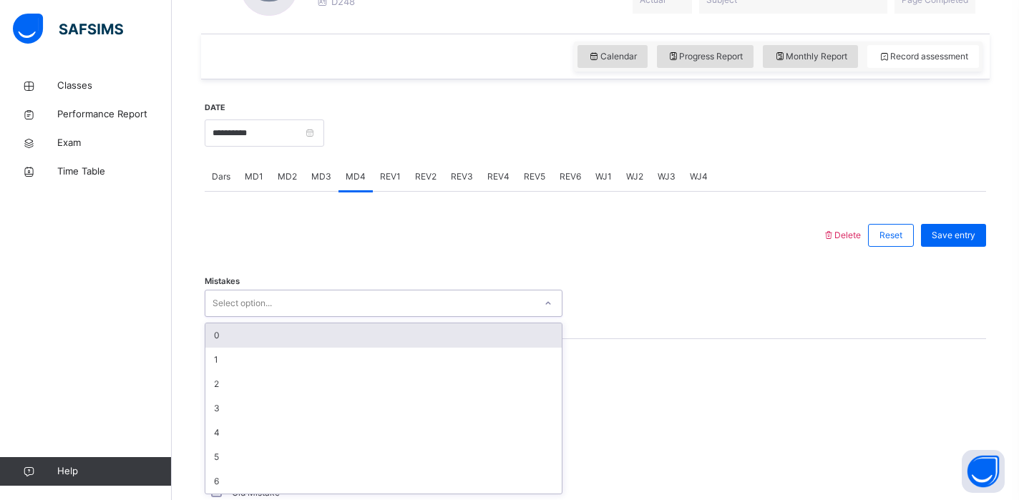
click at [237, 341] on div "0" at bounding box center [383, 336] width 356 height 24
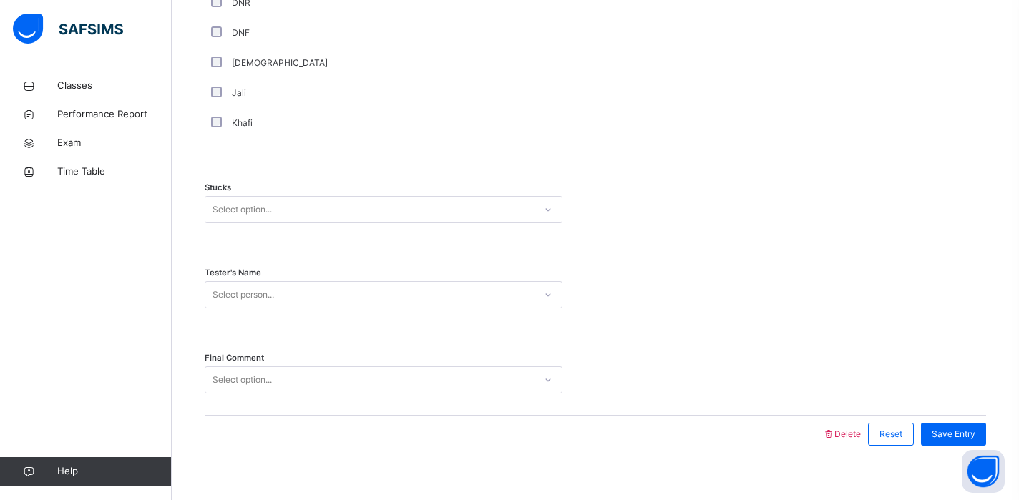
scroll to position [1121, 0]
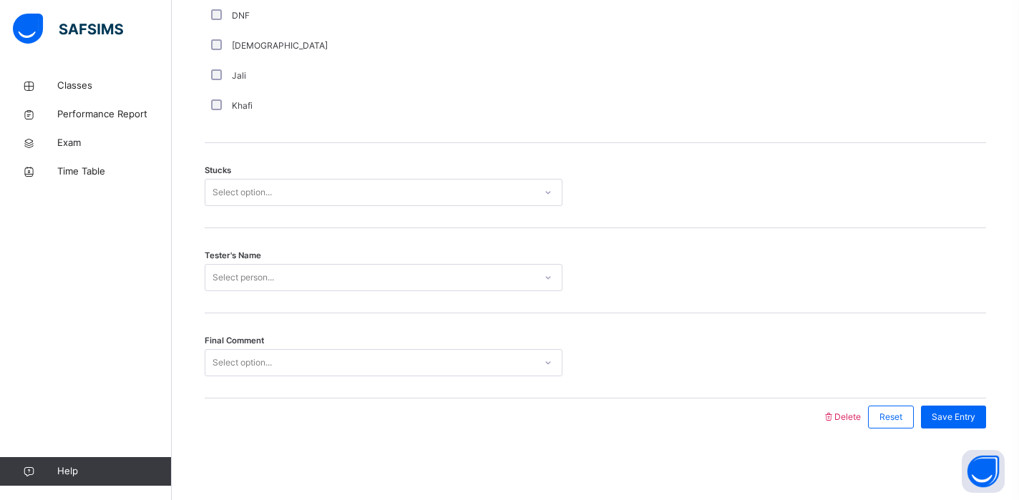
click at [339, 194] on div "Select option..." at bounding box center [369, 193] width 329 height 22
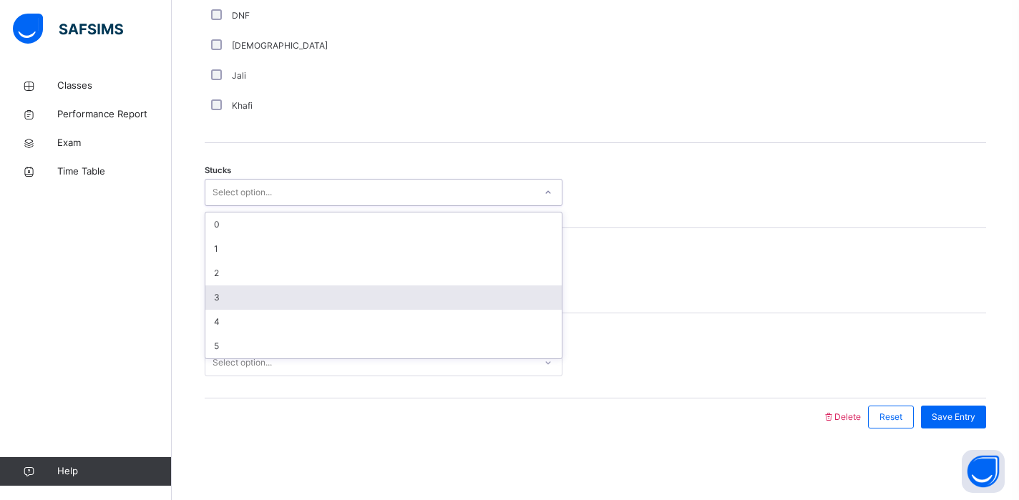
click at [304, 296] on div "3" at bounding box center [383, 298] width 356 height 24
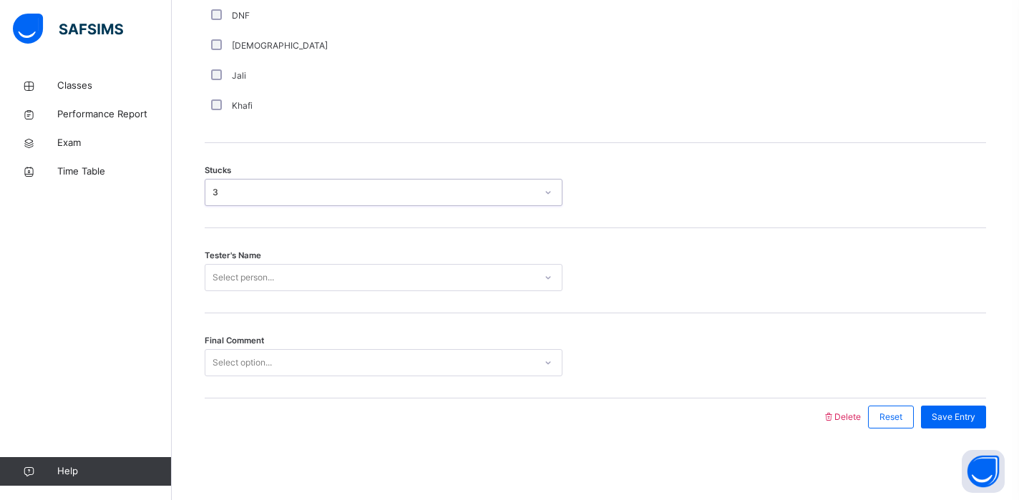
click at [284, 278] on div "Select person..." at bounding box center [369, 278] width 329 height 22
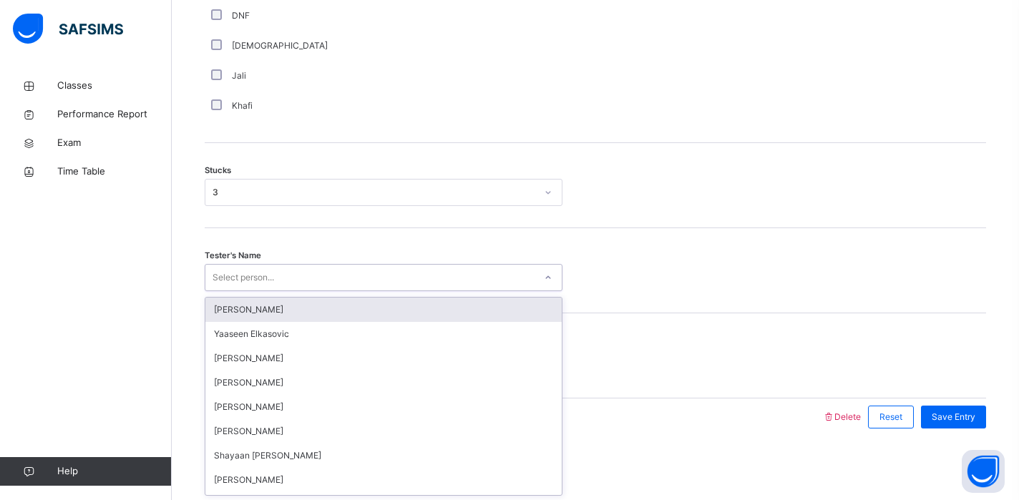
click at [284, 278] on div "Select person..." at bounding box center [369, 278] width 329 height 22
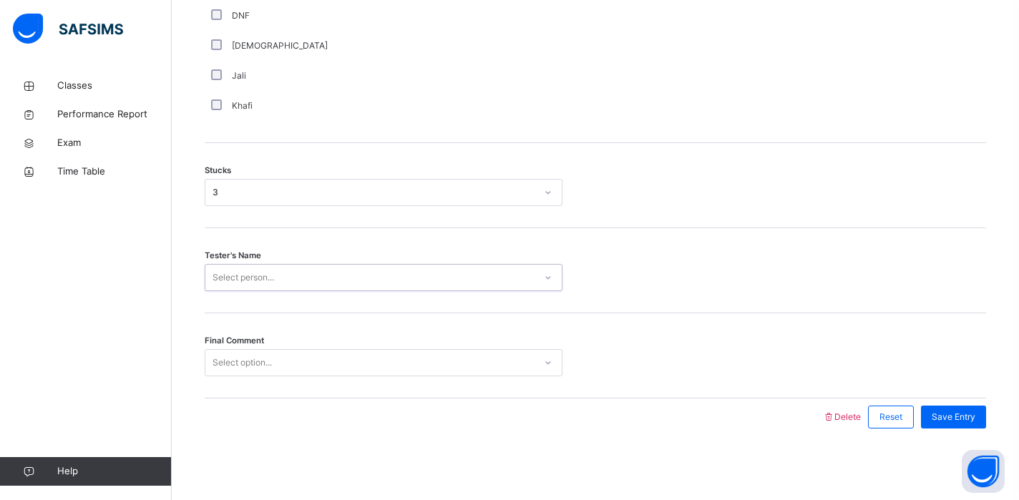
click at [273, 286] on div "Select person..." at bounding box center [244, 277] width 62 height 27
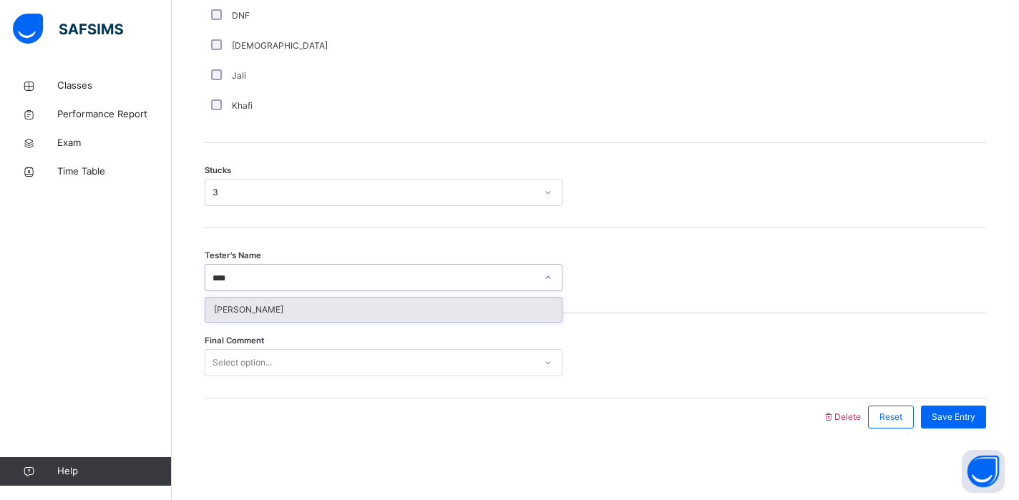
type input "*****"
click at [269, 314] on div "[PERSON_NAME]" at bounding box center [383, 310] width 356 height 24
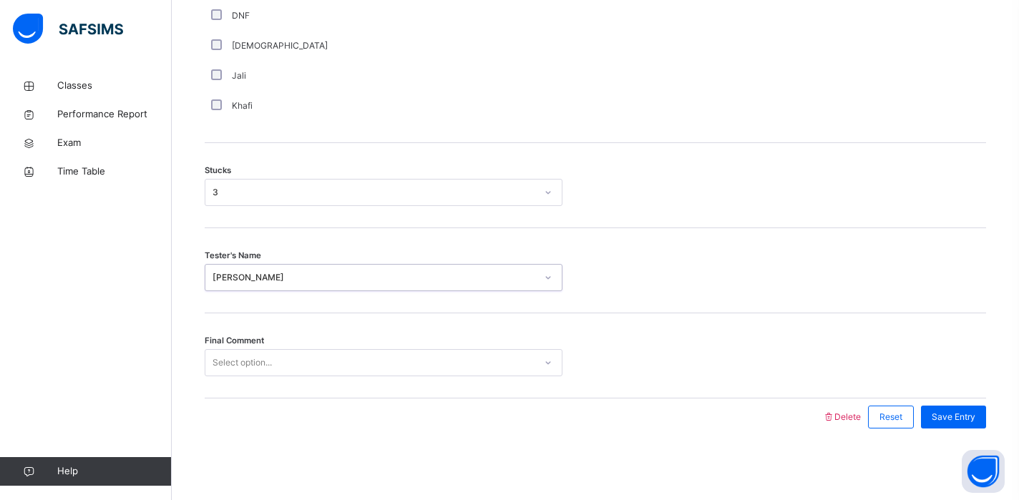
click at [281, 375] on div "Select option..." at bounding box center [384, 362] width 358 height 27
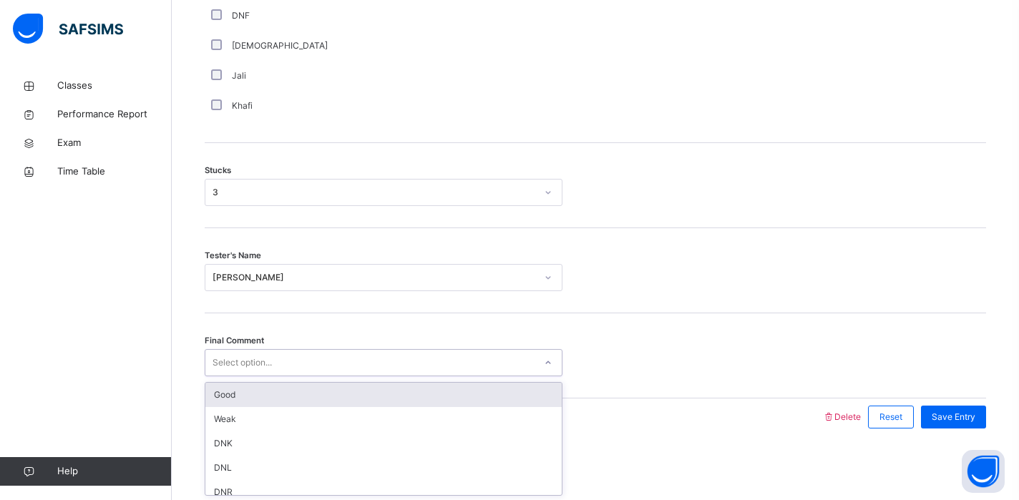
click at [273, 389] on div "Good" at bounding box center [383, 395] width 356 height 24
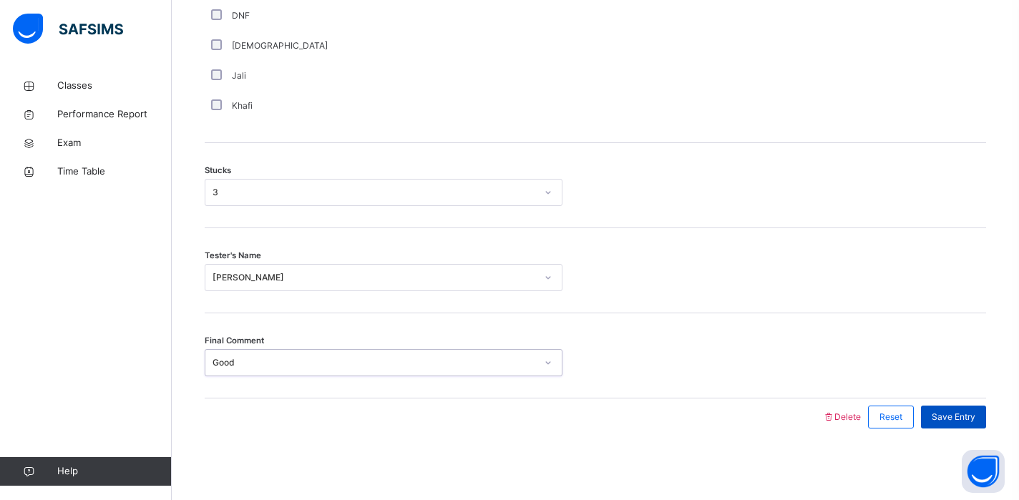
click at [953, 423] on span "Save Entry" at bounding box center [954, 417] width 44 height 13
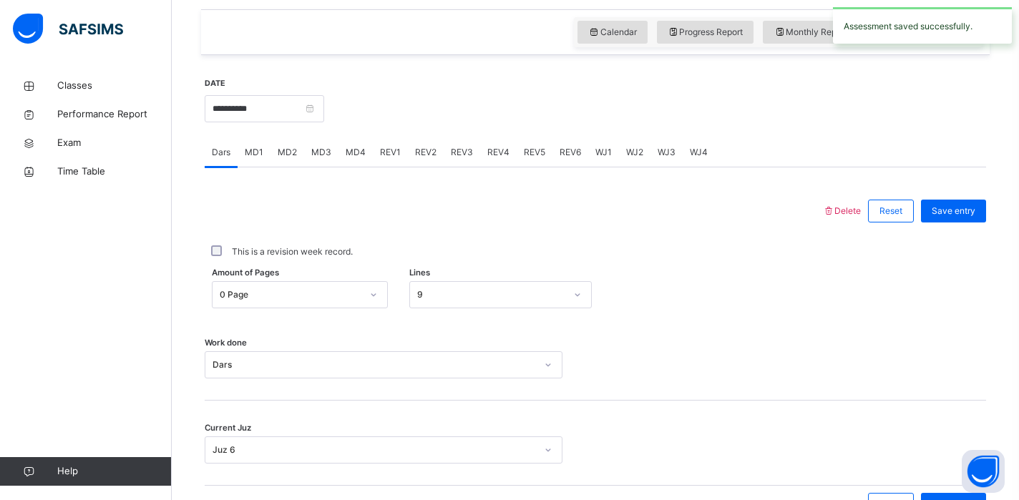
scroll to position [515, 0]
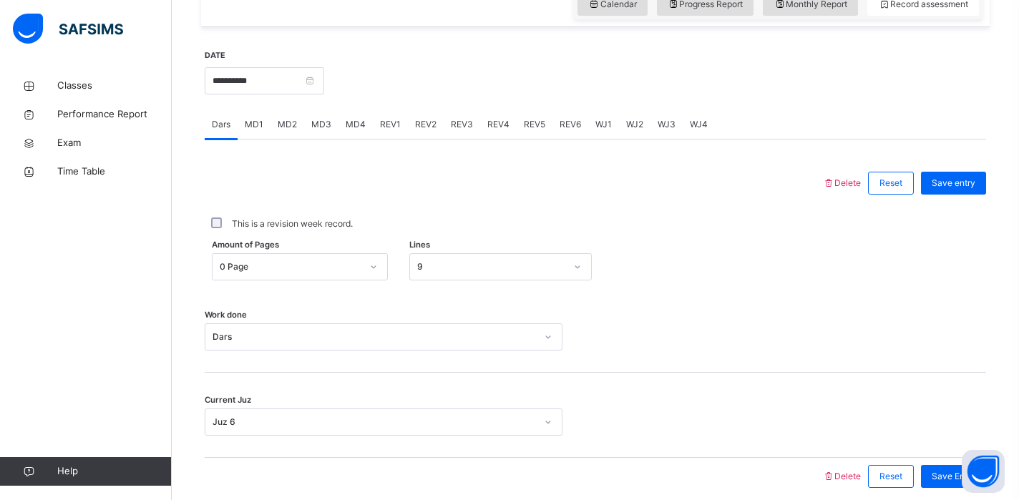
click at [398, 125] on div "REV1" at bounding box center [390, 124] width 35 height 29
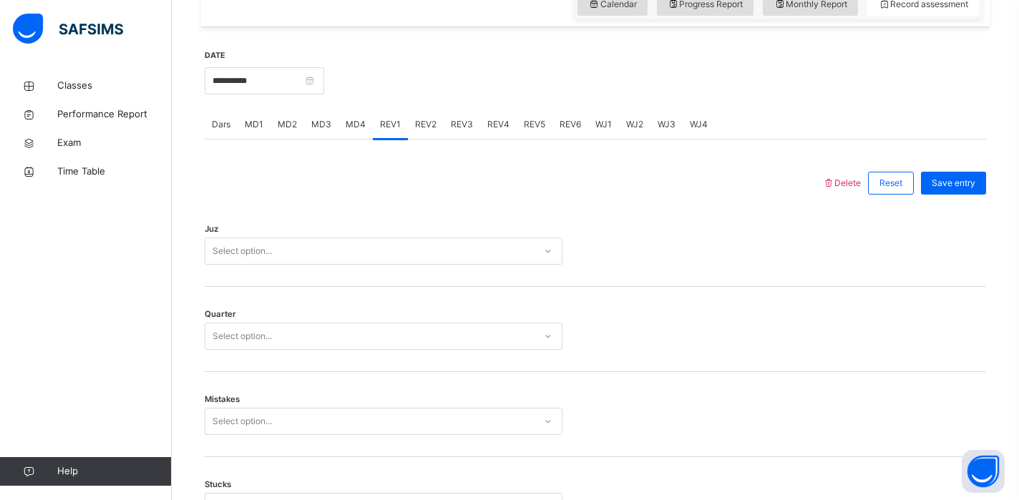
click at [404, 253] on div "Select option..." at bounding box center [369, 252] width 329 height 22
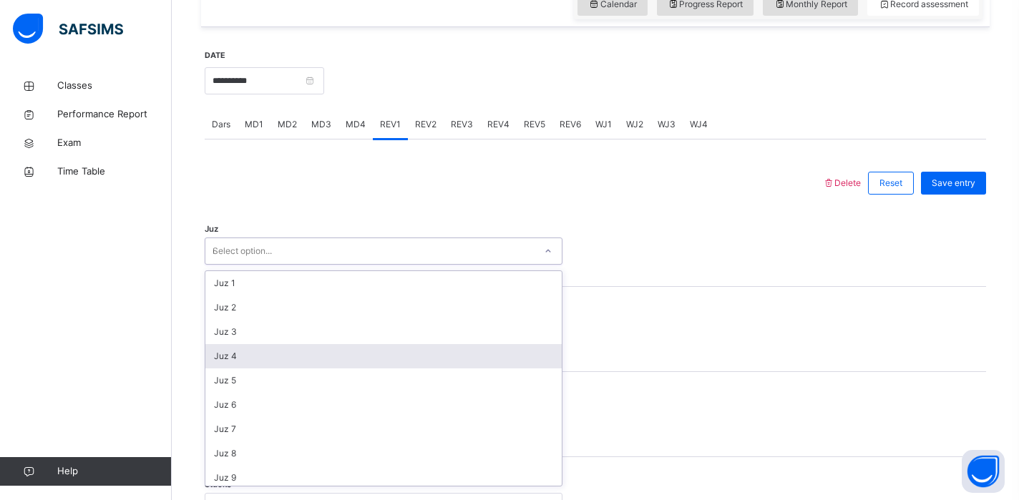
type input "**"
click at [276, 359] on div "Juz 29" at bounding box center [383, 356] width 356 height 24
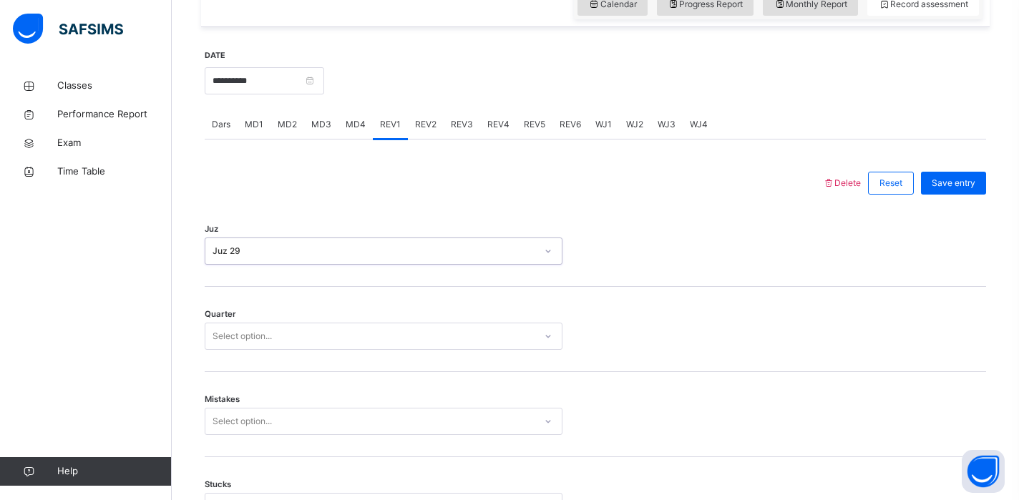
click at [267, 325] on div "Select option..." at bounding box center [384, 336] width 358 height 27
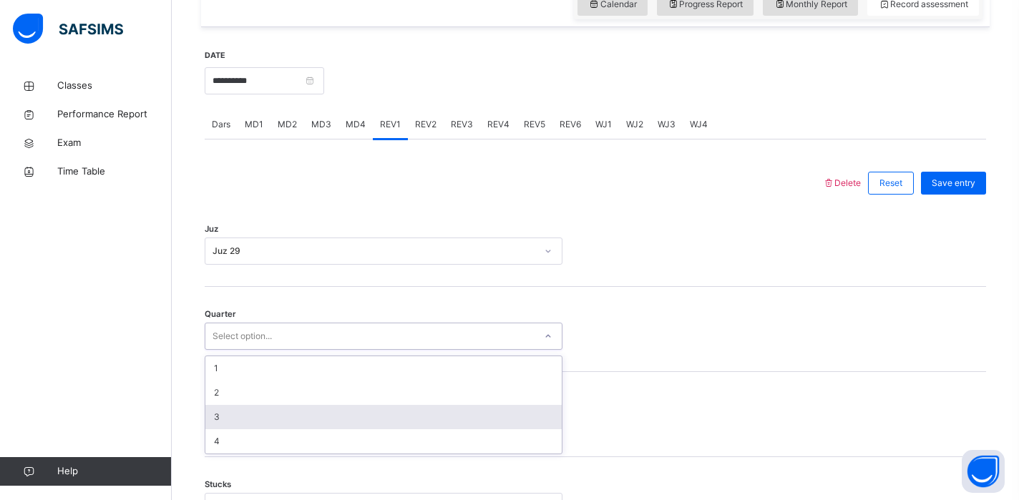
click at [249, 421] on div "3" at bounding box center [383, 417] width 356 height 24
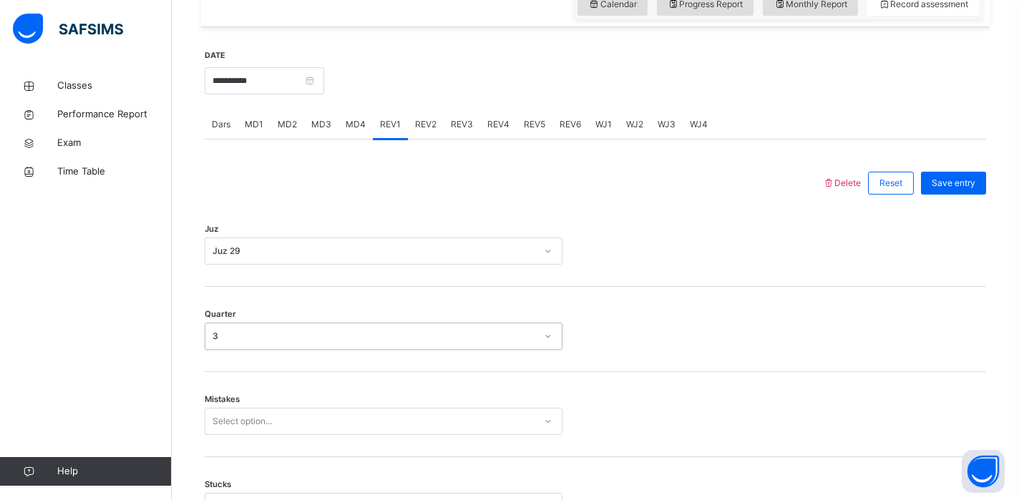
click at [261, 424] on div "Select option..." at bounding box center [384, 421] width 358 height 27
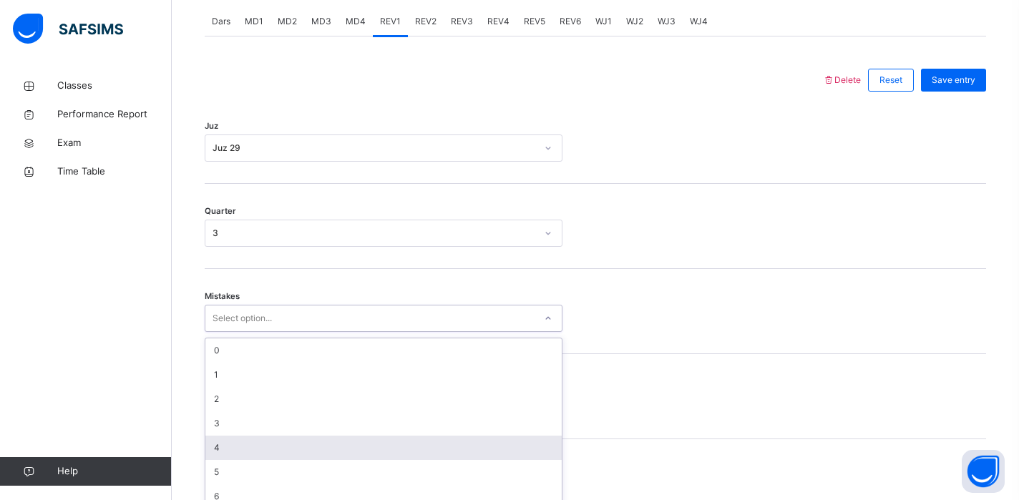
scroll to position [633, 0]
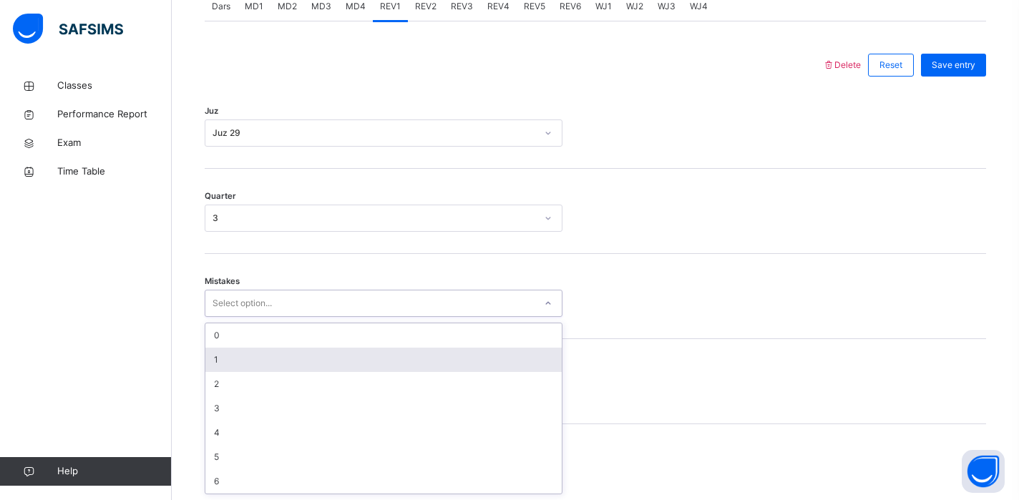
click at [289, 355] on div "1" at bounding box center [383, 360] width 356 height 24
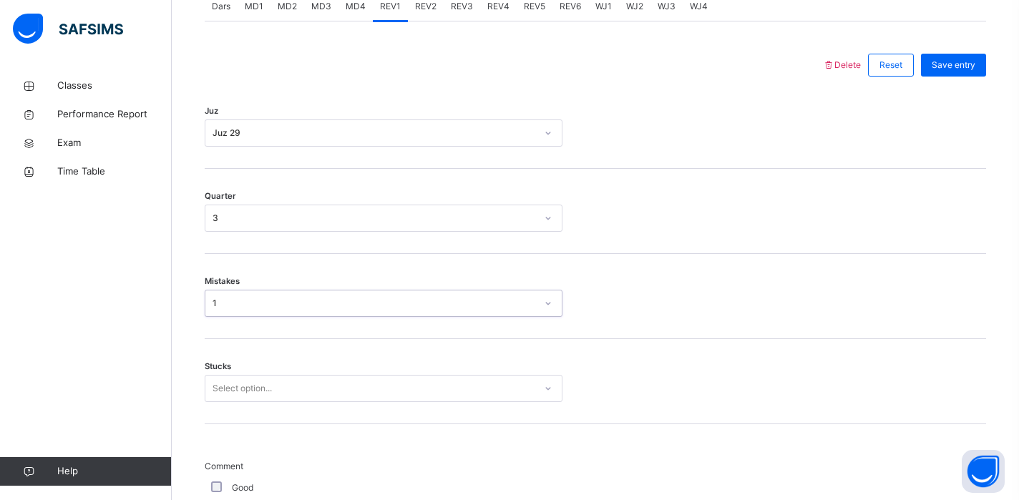
click at [315, 390] on div "Select option..." at bounding box center [384, 388] width 358 height 27
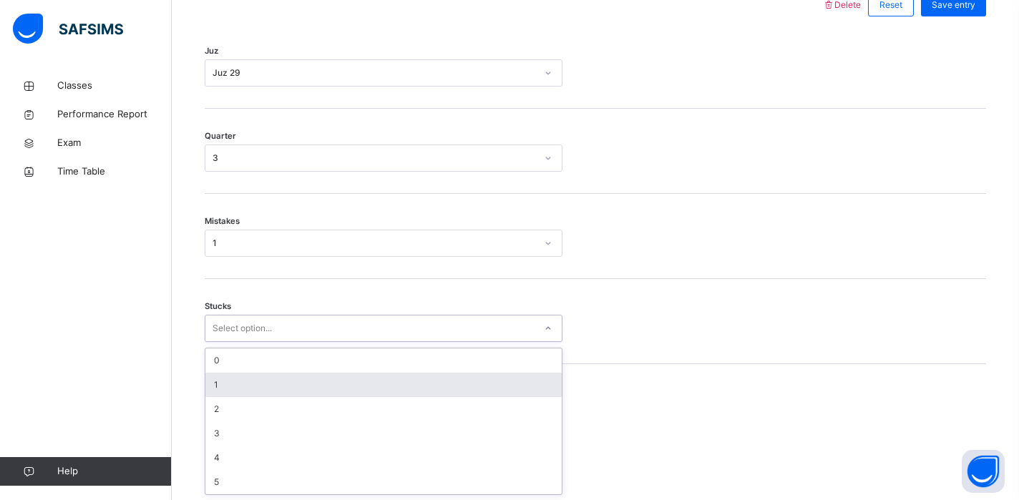
scroll to position [694, 0]
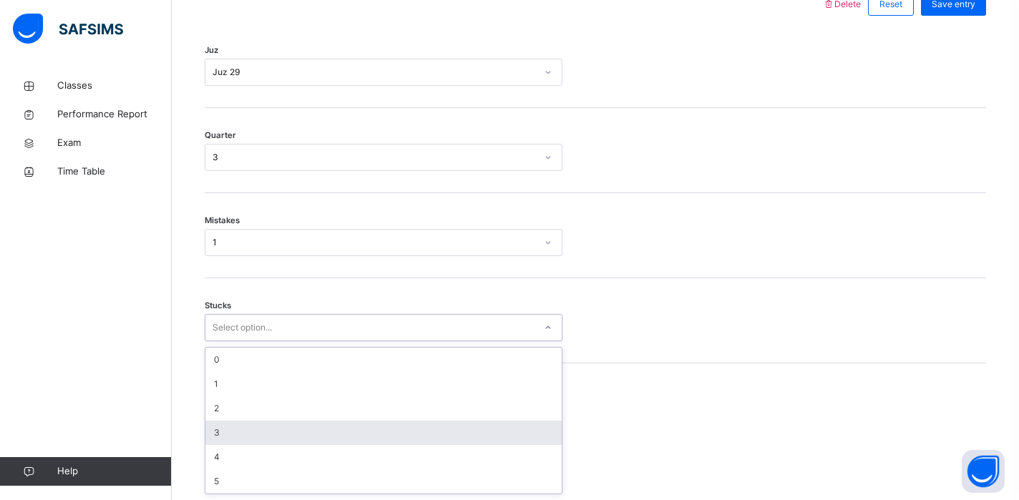
click at [304, 438] on div "3" at bounding box center [383, 433] width 356 height 24
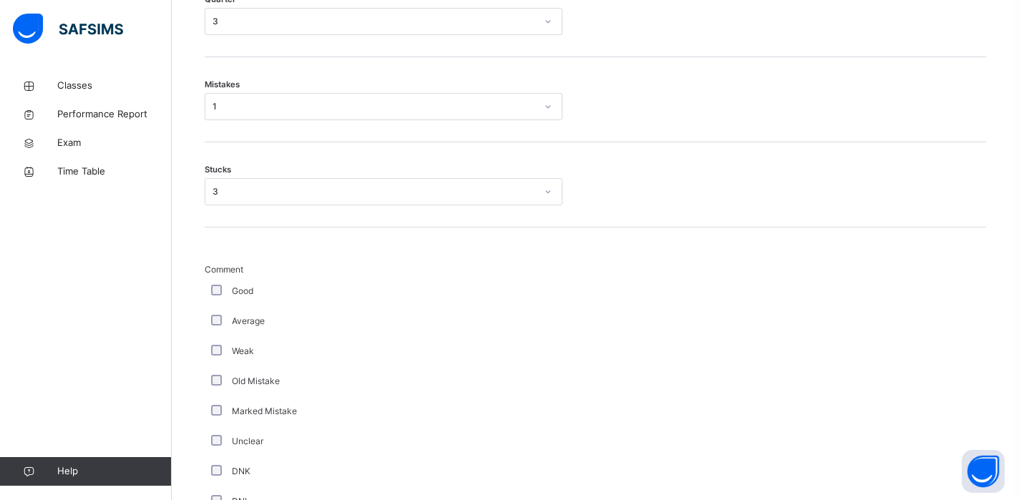
scroll to position [840, 0]
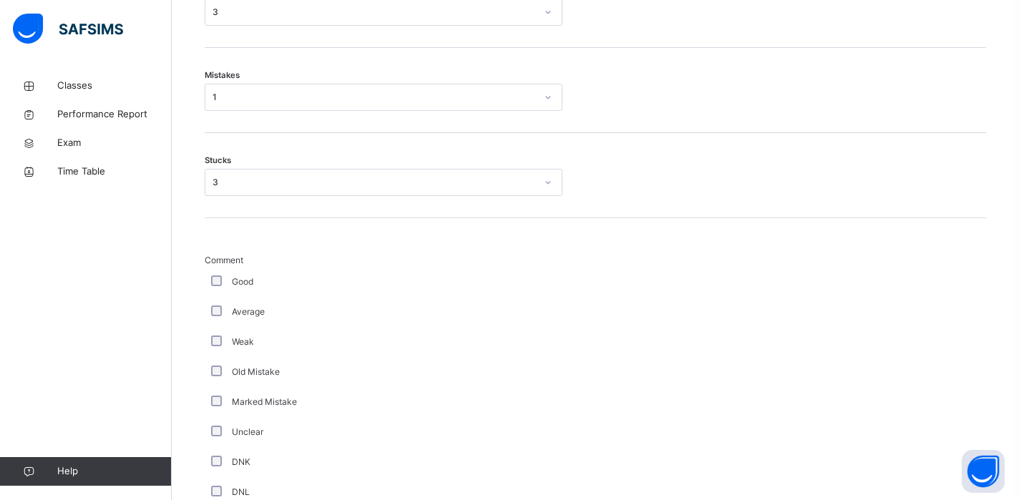
click at [220, 317] on div "Average" at bounding box center [383, 312] width 351 height 13
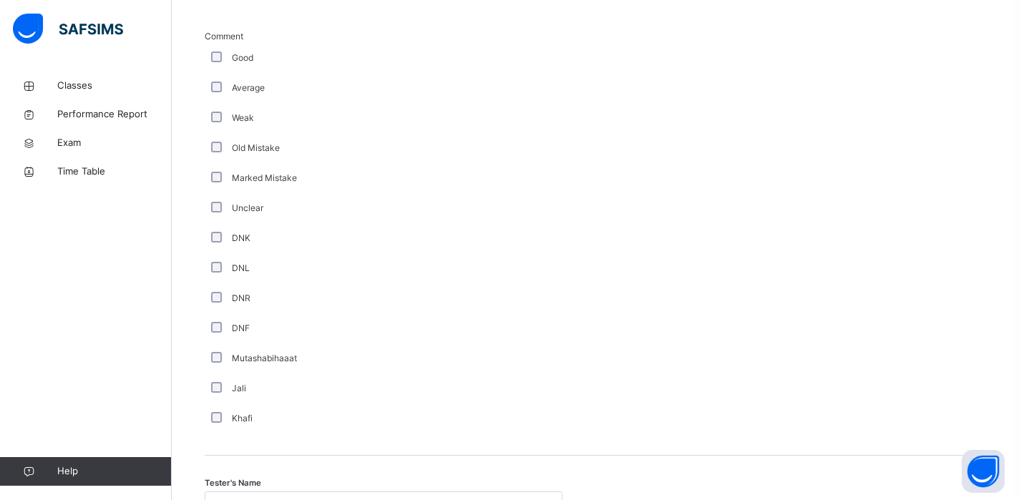
scroll to position [1067, 0]
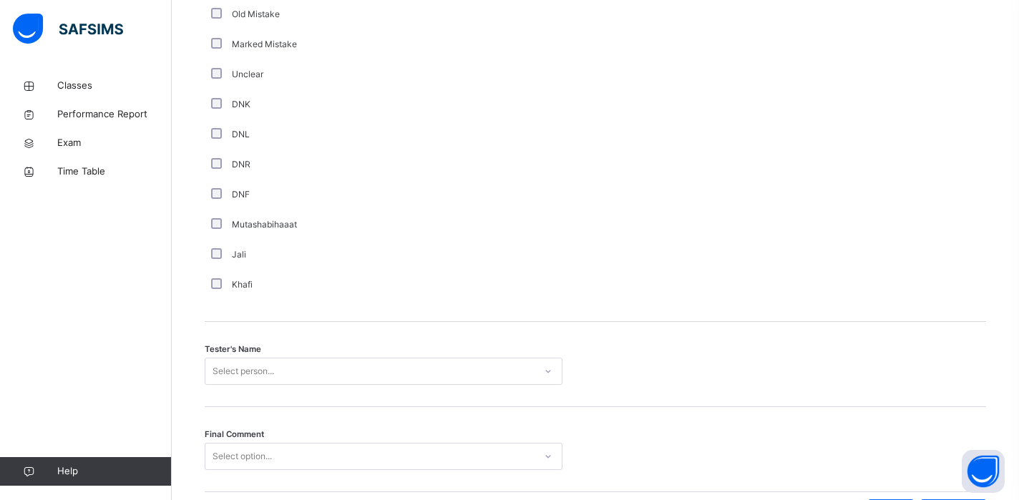
click at [355, 377] on div "Select person..." at bounding box center [384, 371] width 358 height 27
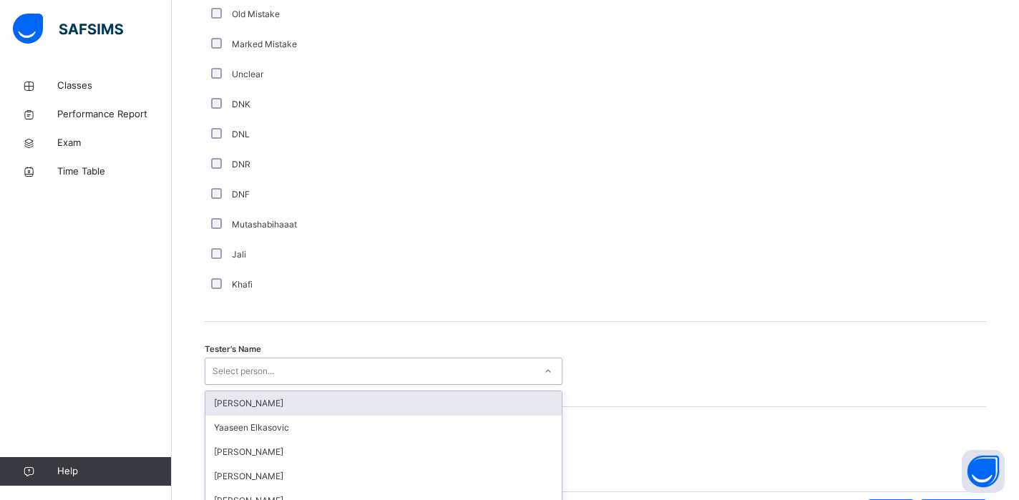
scroll to position [1291, 0]
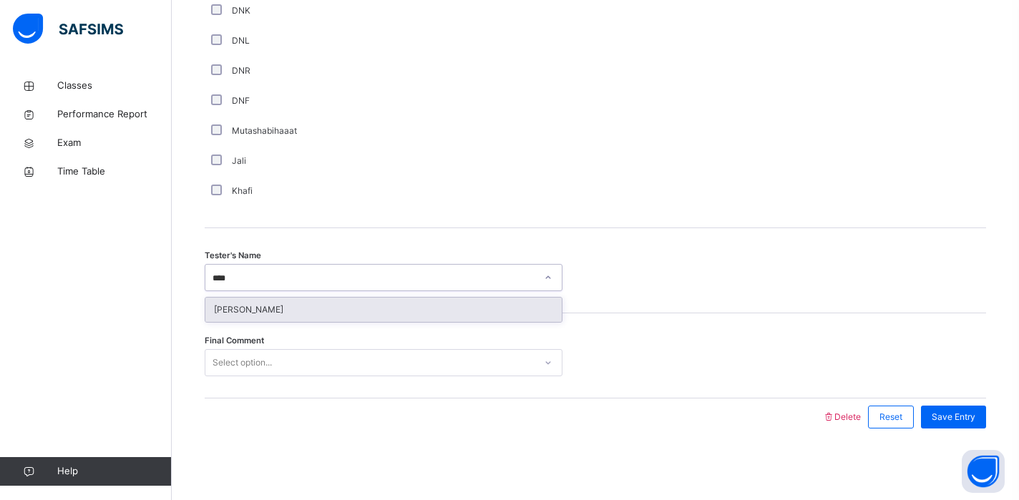
type input "*****"
click at [299, 313] on div "[PERSON_NAME]" at bounding box center [383, 310] width 356 height 24
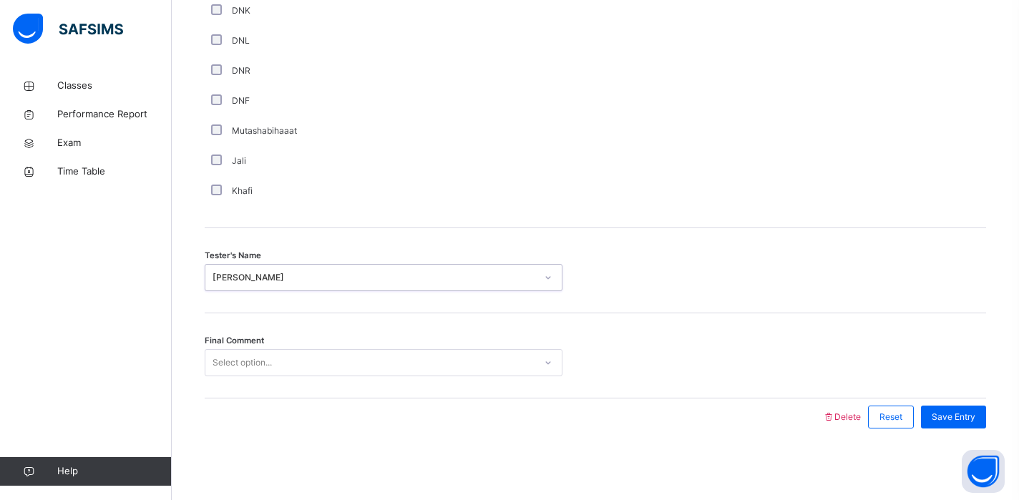
click at [301, 366] on div "Select option..." at bounding box center [369, 363] width 329 height 22
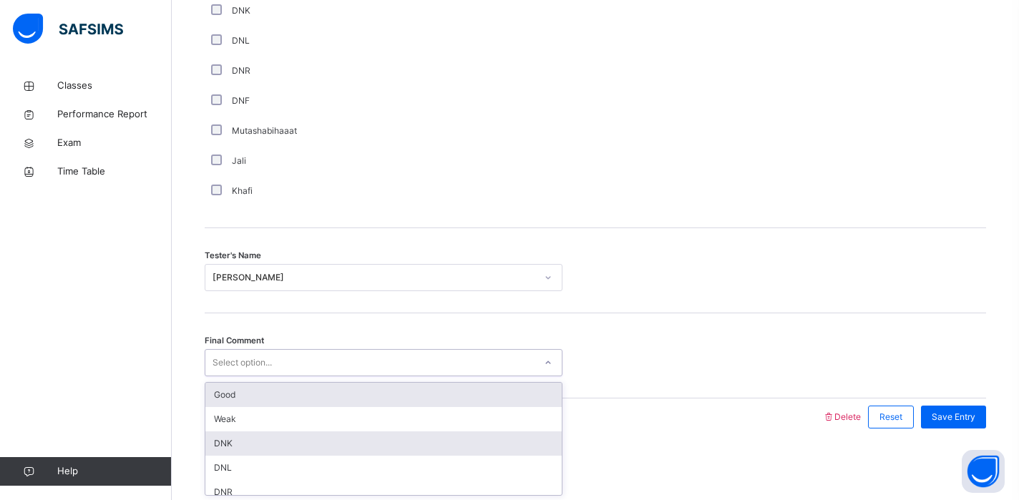
scroll to position [1, 0]
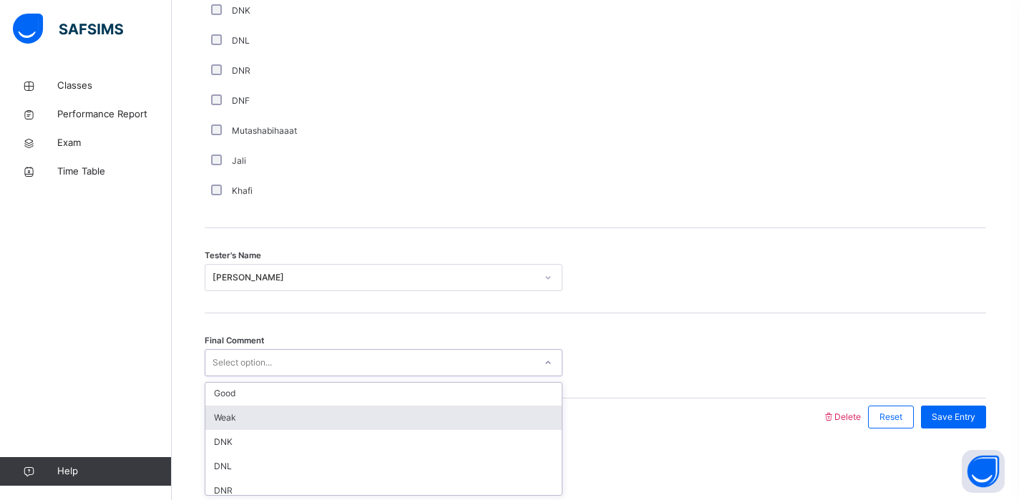
click at [296, 407] on div "Weak" at bounding box center [383, 418] width 356 height 24
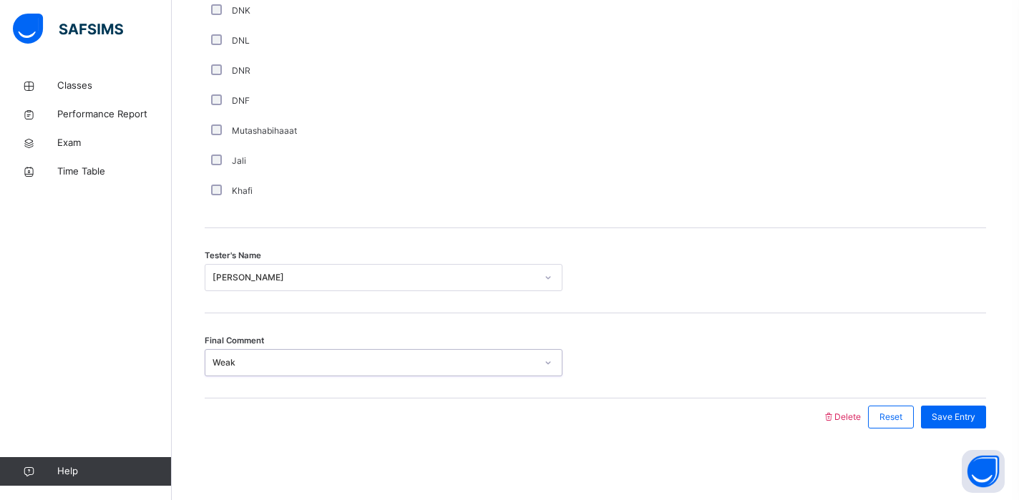
click at [276, 366] on div "Weak" at bounding box center [375, 362] width 324 height 13
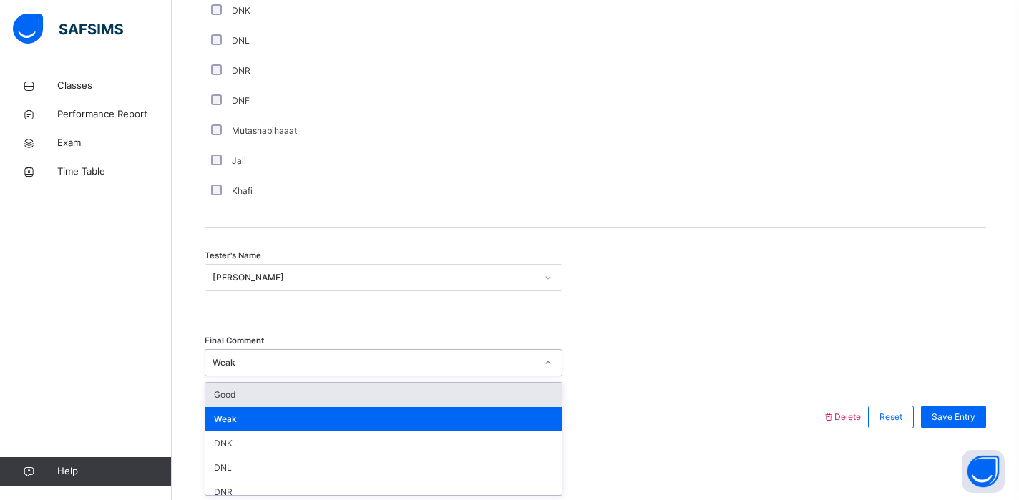
click at [275, 393] on div "Good" at bounding box center [383, 395] width 356 height 24
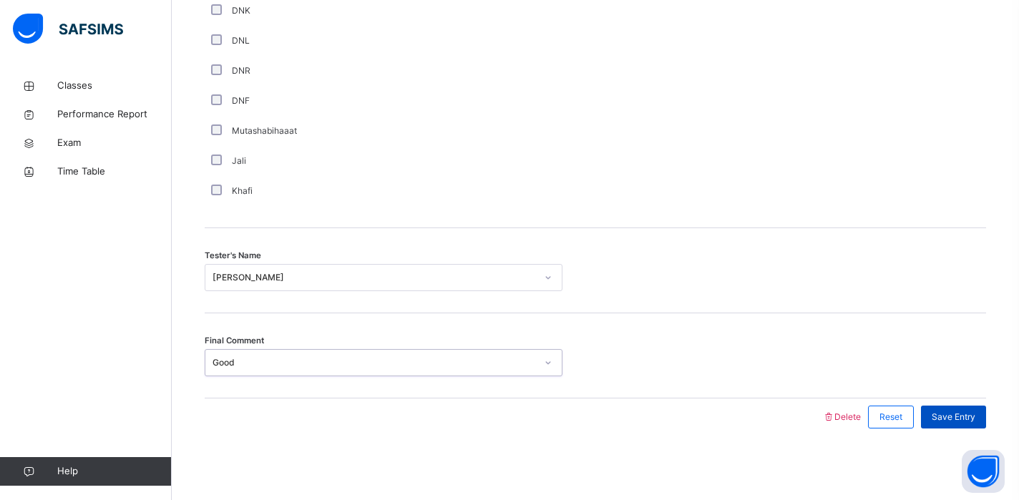
click at [932, 418] on span "Save Entry" at bounding box center [954, 417] width 44 height 13
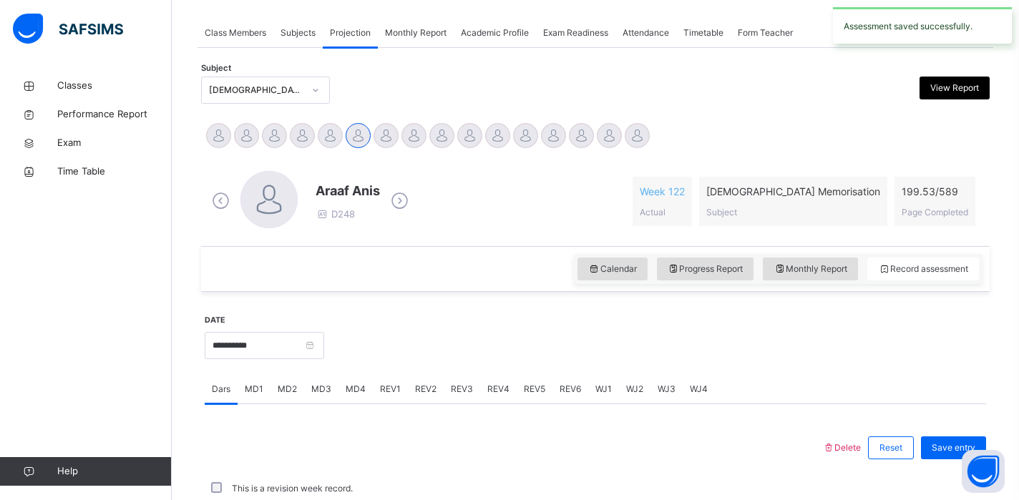
scroll to position [575, 0]
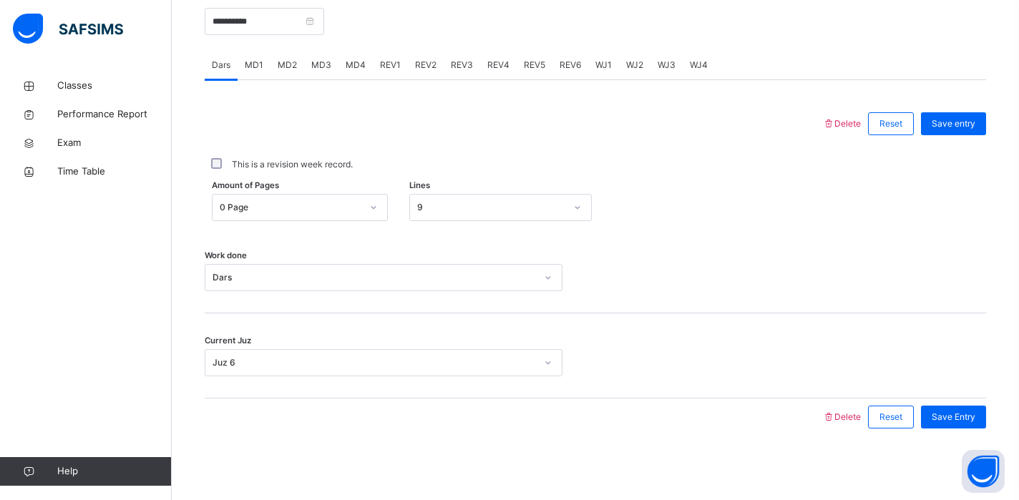
click at [418, 69] on span "REV2" at bounding box center [425, 65] width 21 height 13
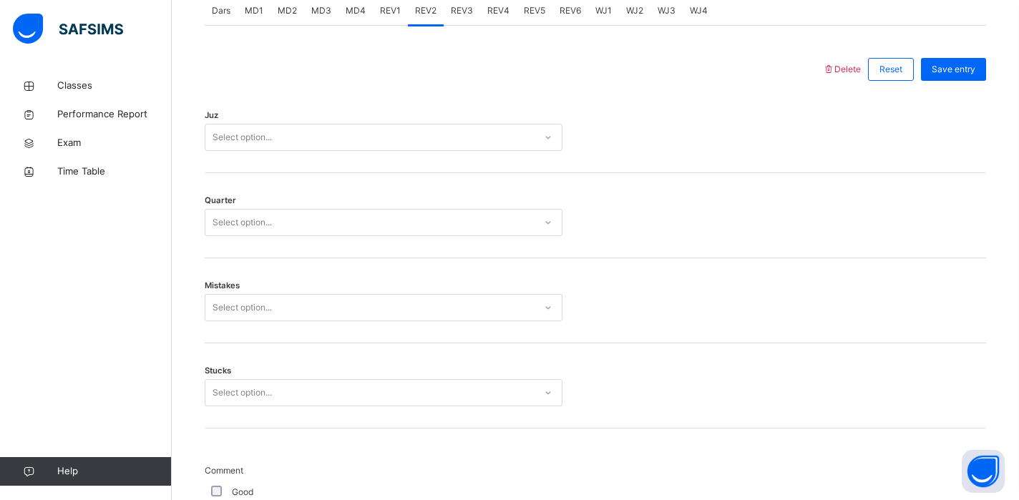
scroll to position [626, 0]
click at [271, 147] on div "Select option..." at bounding box center [242, 140] width 59 height 27
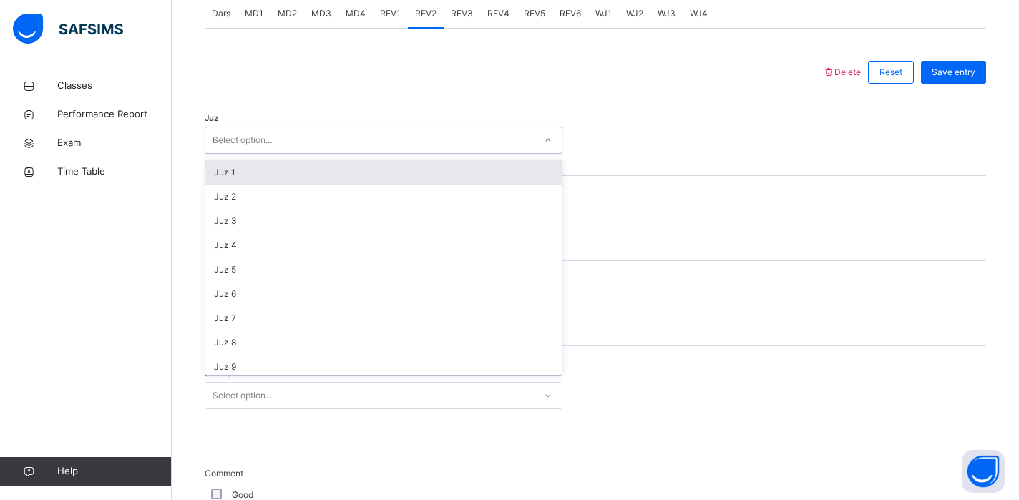
type input "**"
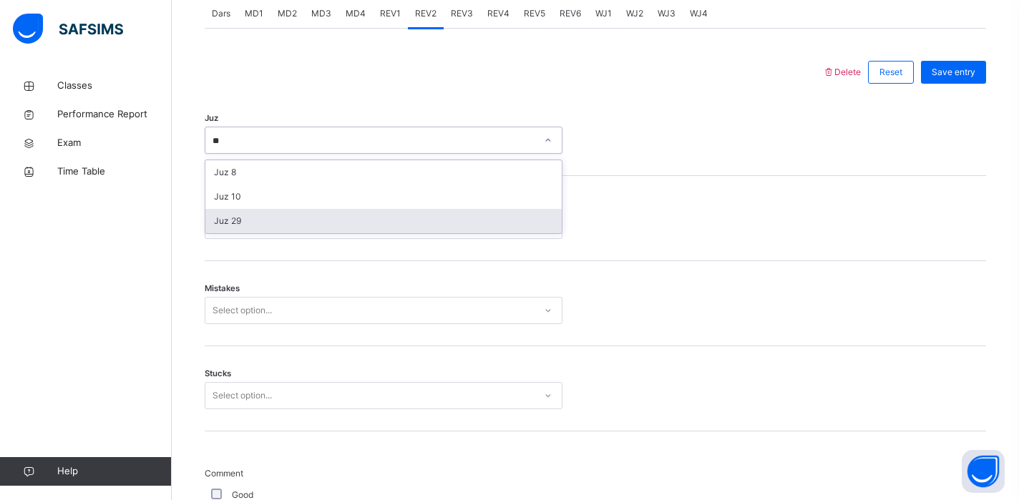
click at [273, 231] on div "Juz 29" at bounding box center [383, 221] width 356 height 24
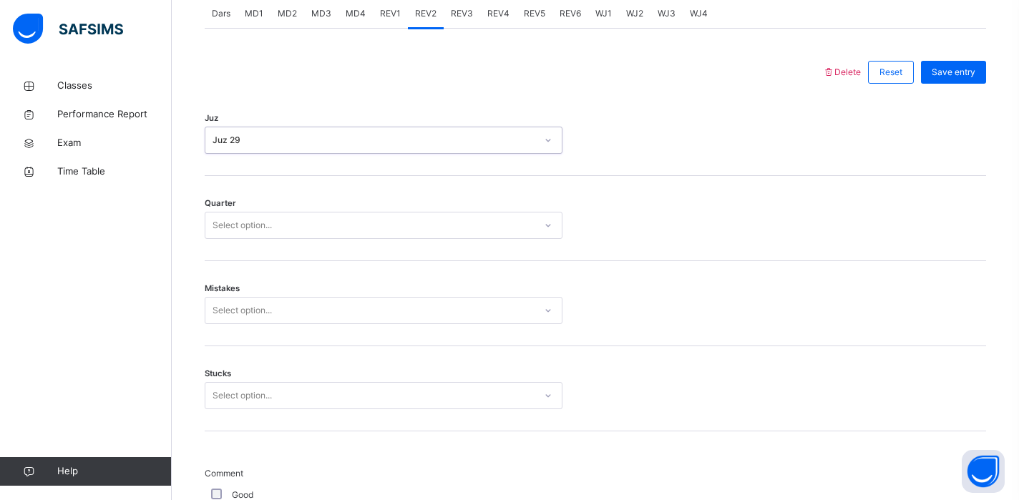
click at [250, 220] on div "Select option..." at bounding box center [242, 225] width 59 height 27
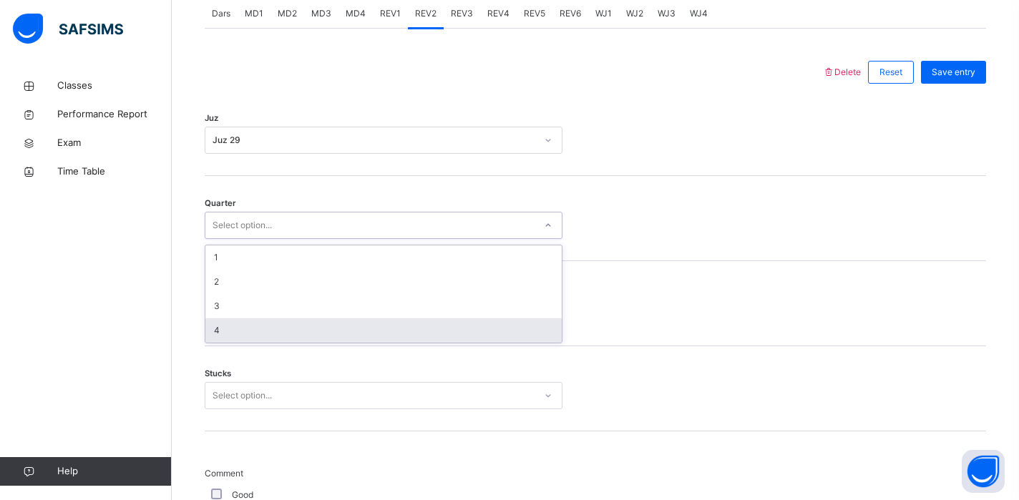
click at [275, 324] on div "4" at bounding box center [383, 331] width 356 height 24
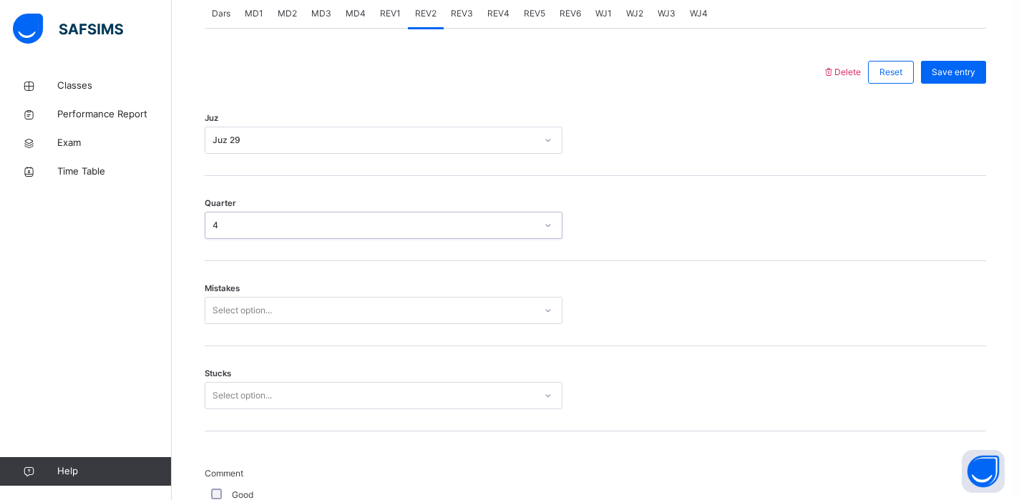
click at [266, 312] on div "Select option..." at bounding box center [242, 310] width 59 height 27
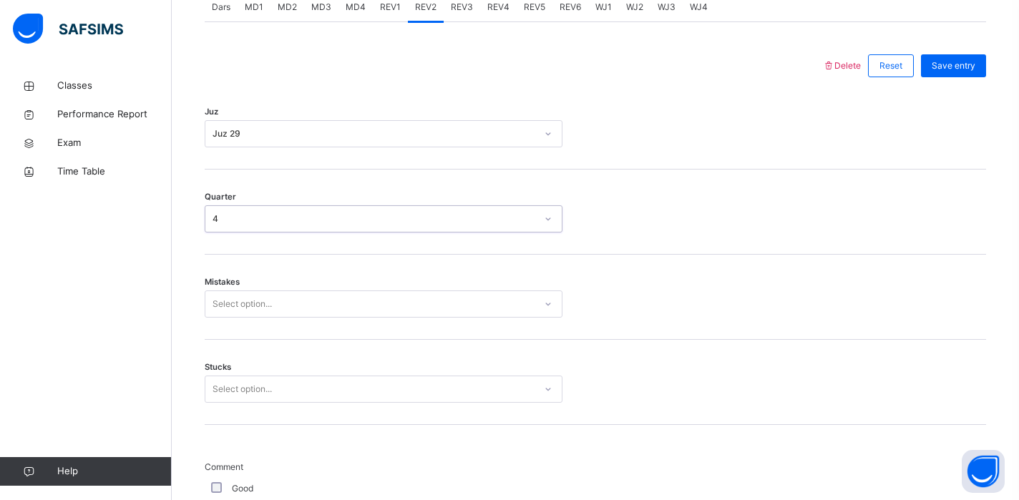
scroll to position [633, 0]
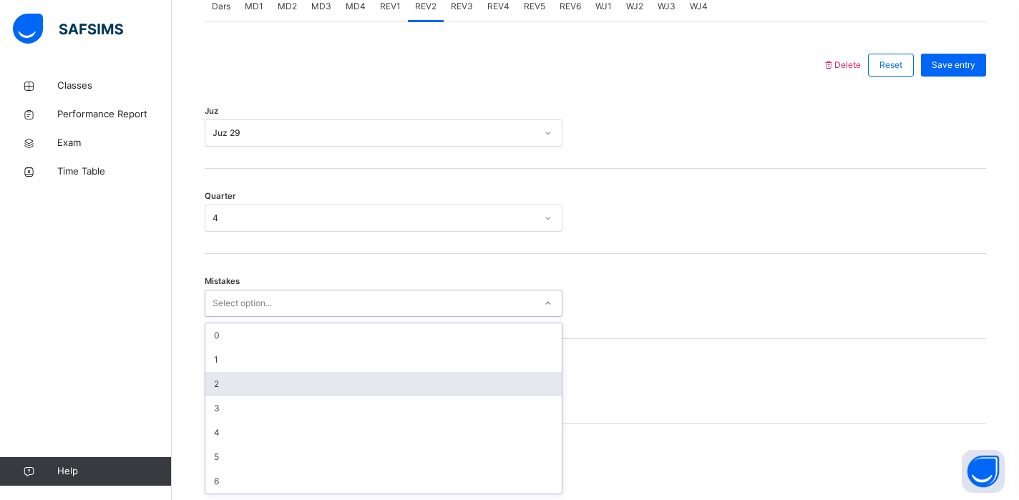
click at [290, 391] on div "2" at bounding box center [383, 384] width 356 height 24
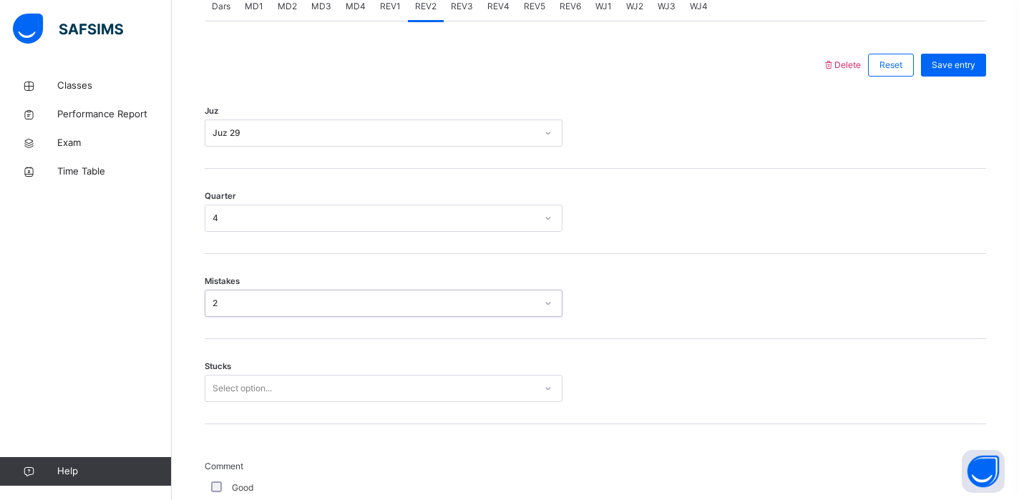
click at [301, 390] on div "Select option..." at bounding box center [384, 388] width 358 height 27
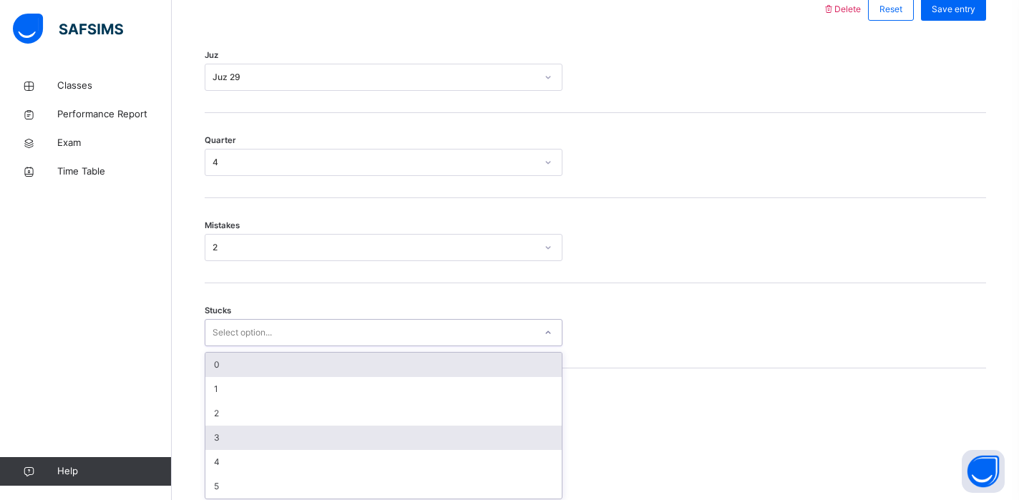
scroll to position [694, 0]
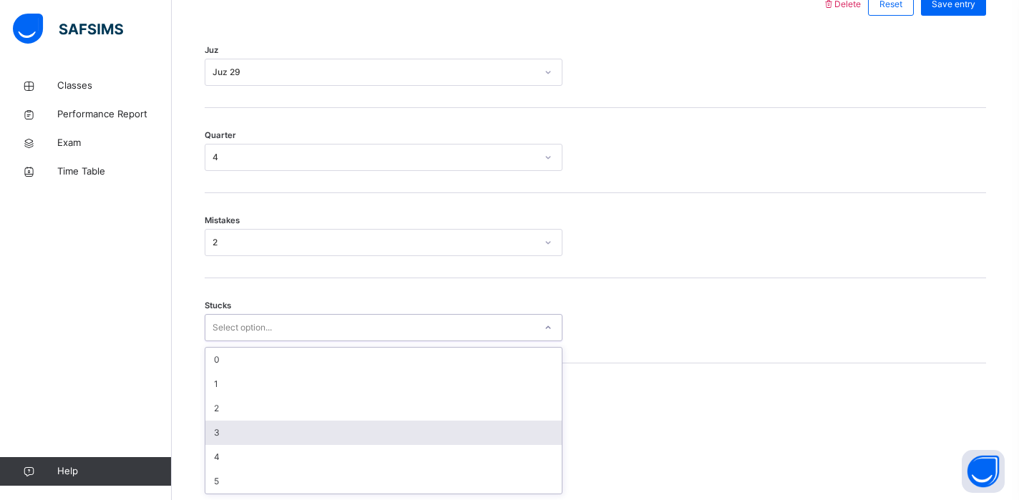
click at [310, 437] on div "3" at bounding box center [383, 433] width 356 height 24
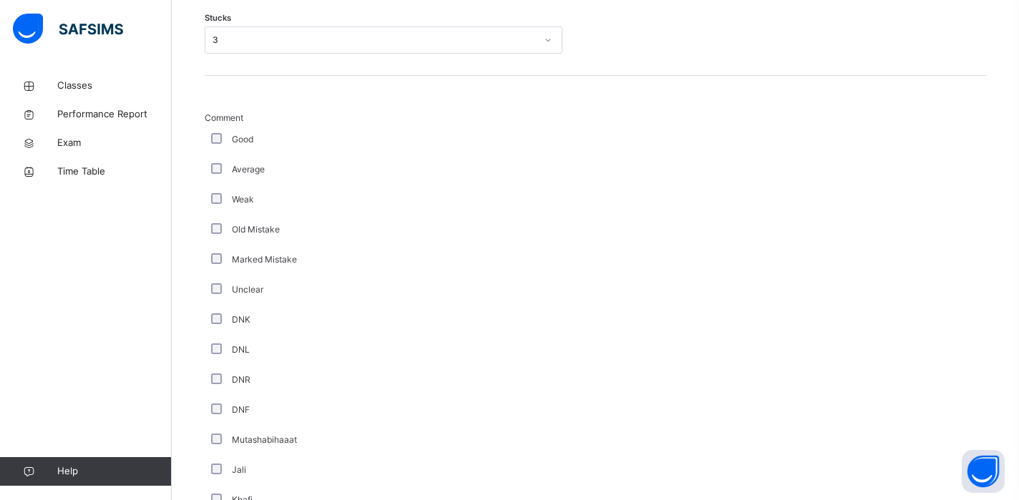
scroll to position [979, 0]
click at [219, 165] on div "Average" at bounding box center [384, 173] width 358 height 30
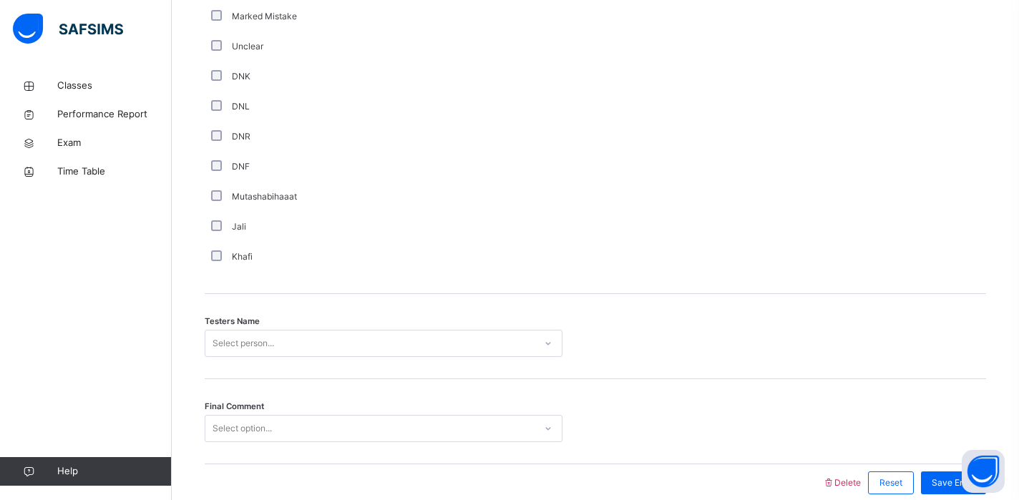
scroll to position [1291, 0]
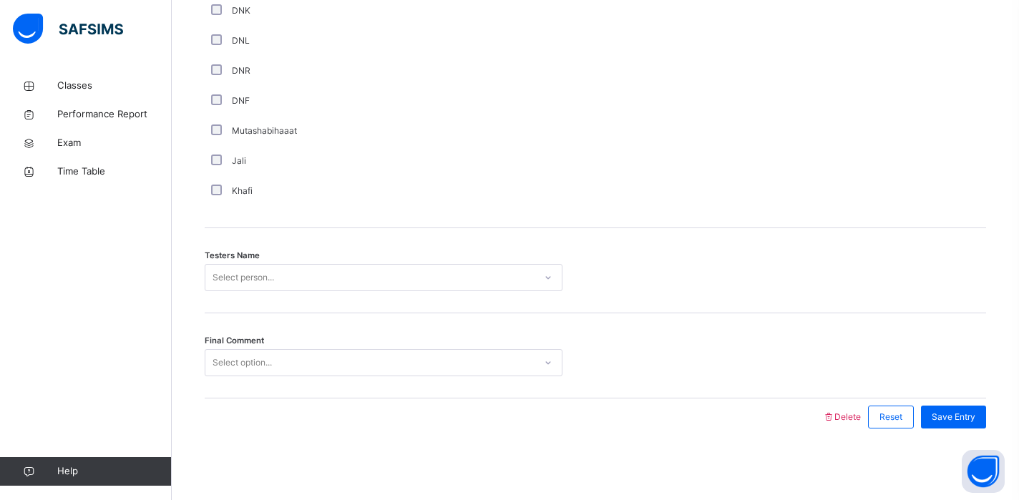
click at [356, 264] on div "Select person..." at bounding box center [384, 277] width 358 height 27
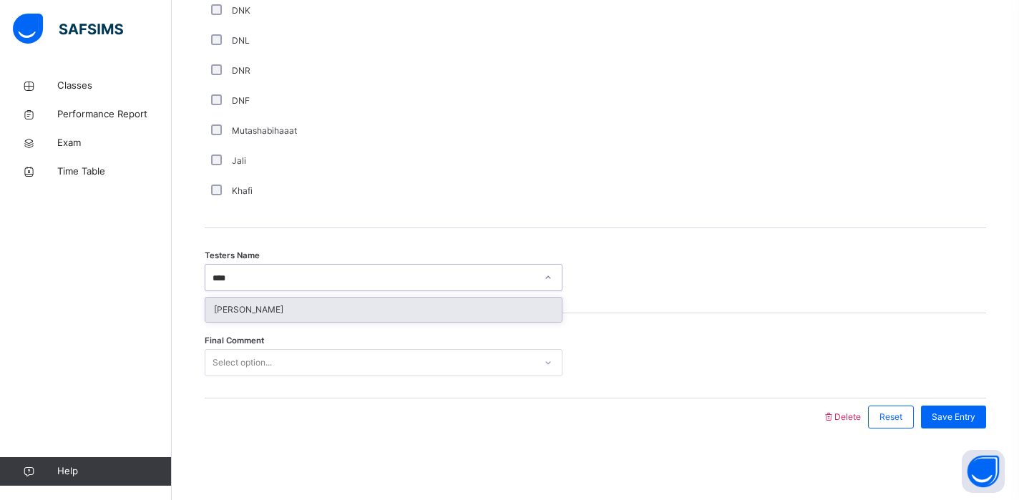
type input "*****"
click at [342, 311] on div "[PERSON_NAME]" at bounding box center [383, 310] width 356 height 24
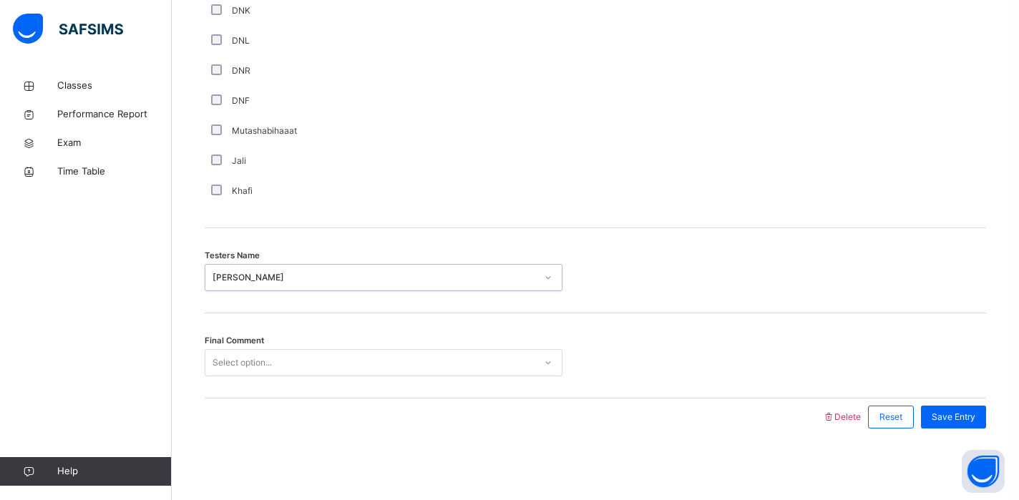
click at [355, 366] on div "Select option..." at bounding box center [369, 363] width 329 height 22
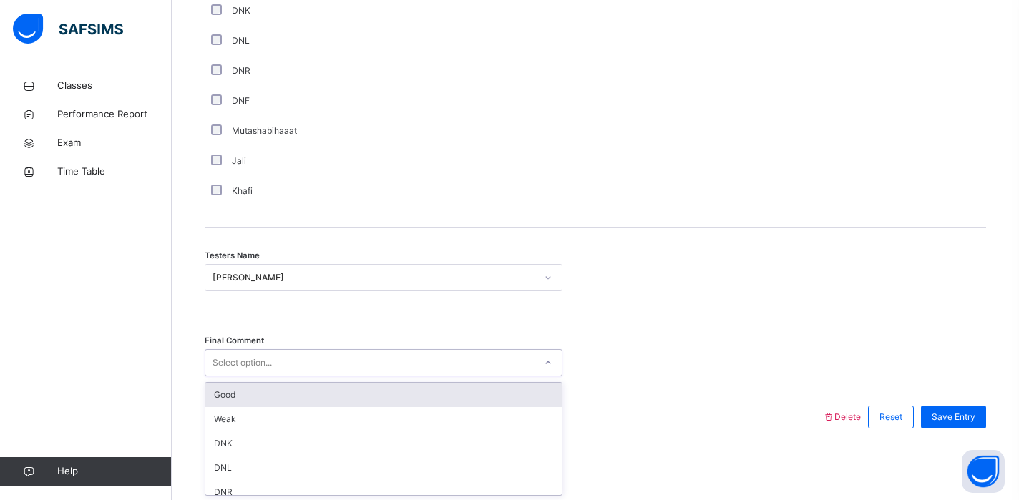
click at [347, 388] on div "Good" at bounding box center [383, 395] width 356 height 24
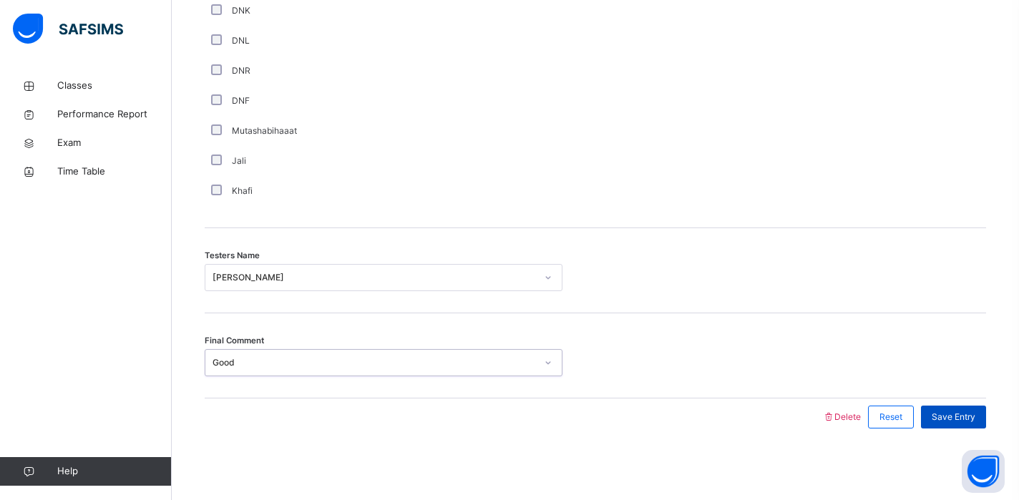
click at [946, 425] on div "Save Entry" at bounding box center [953, 417] width 65 height 23
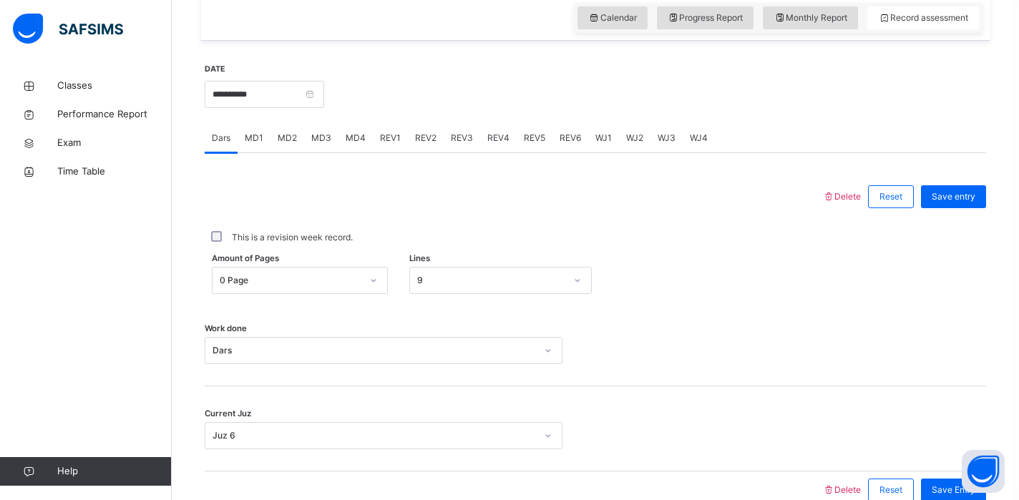
scroll to position [421, 0]
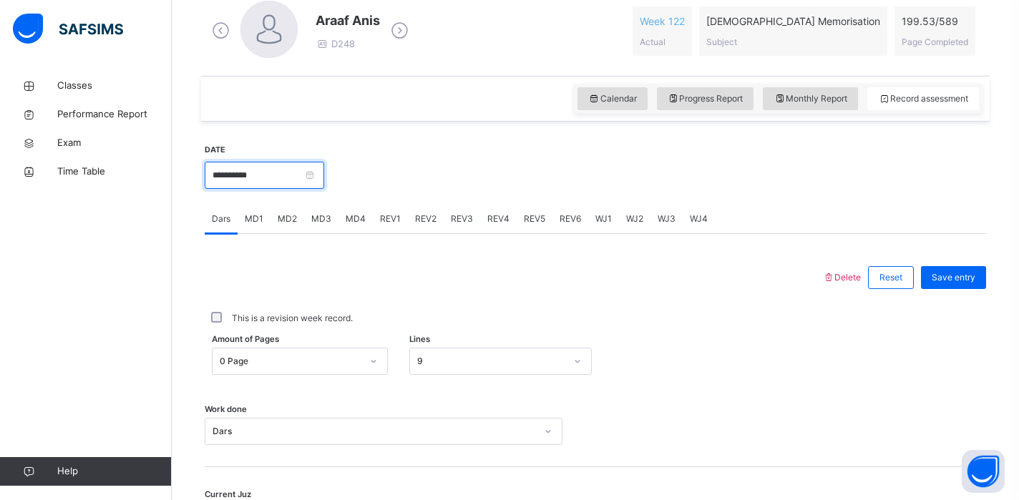
click at [324, 173] on input "**********" at bounding box center [265, 175] width 120 height 27
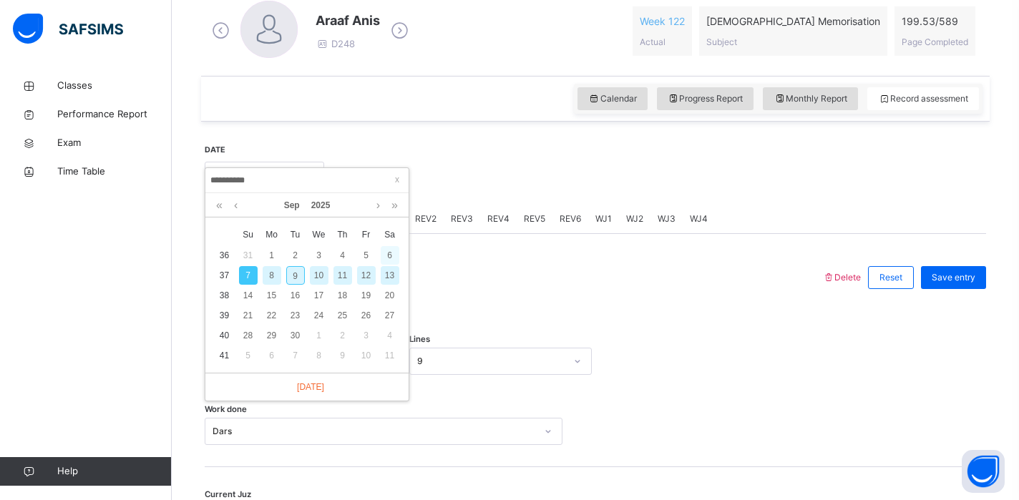
click at [388, 261] on div "6" at bounding box center [390, 255] width 19 height 19
type input "**********"
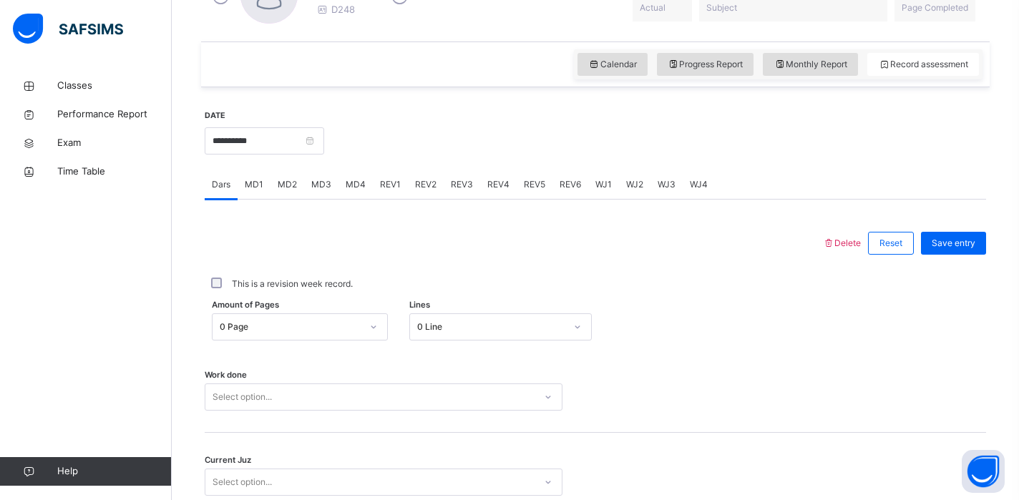
scroll to position [454, 0]
click at [306, 324] on div "0 Page" at bounding box center [286, 329] width 147 height 22
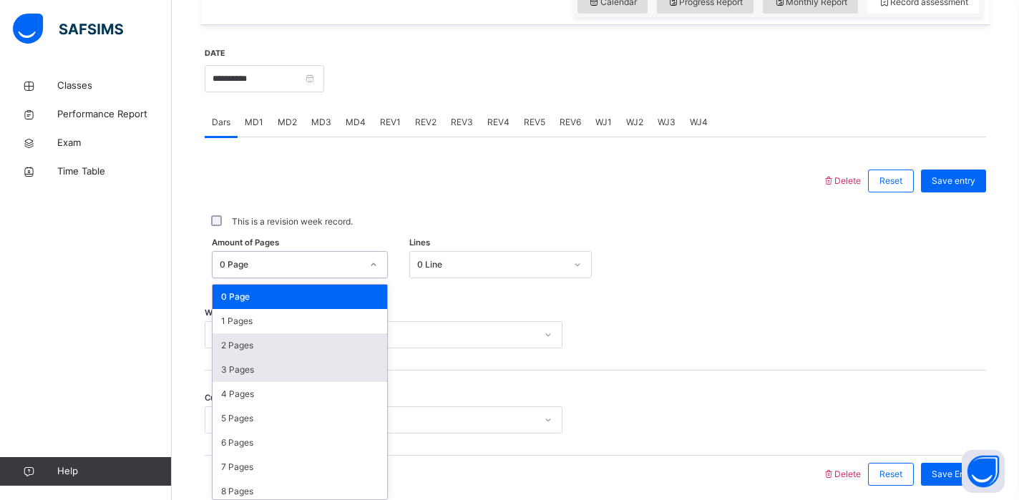
scroll to position [523, 0]
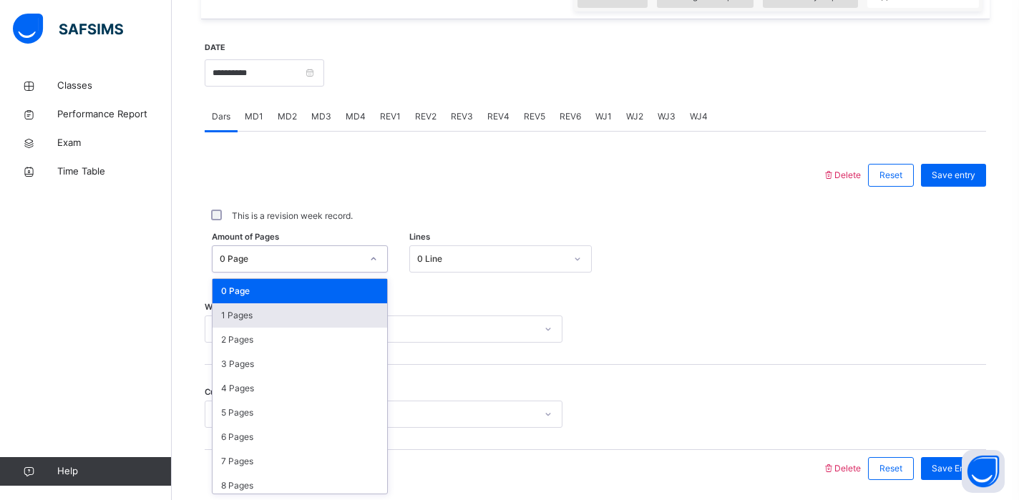
click at [286, 313] on div "1 Pages" at bounding box center [300, 316] width 175 height 24
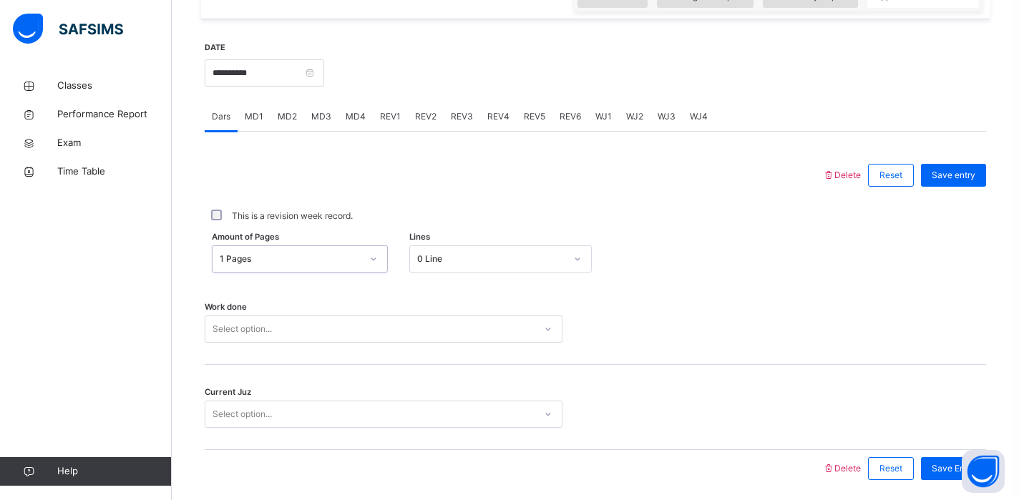
click at [467, 272] on div "0 Line" at bounding box center [500, 259] width 183 height 27
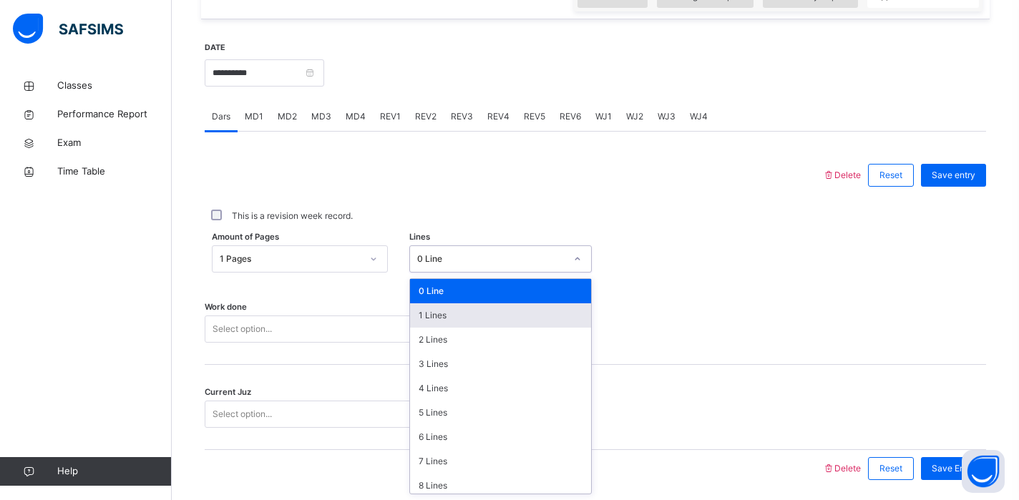
click at [440, 316] on div "1 Lines" at bounding box center [501, 316] width 182 height 24
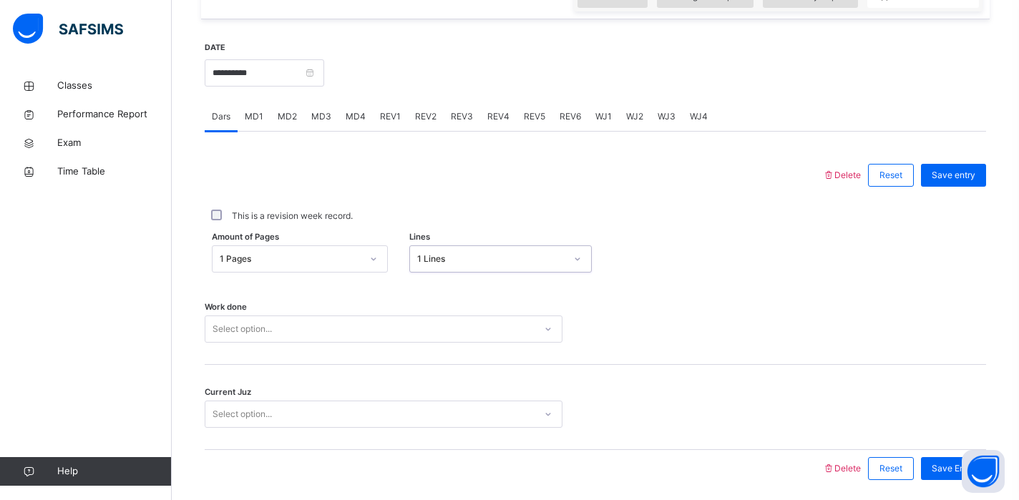
click at [384, 341] on div "Select option..." at bounding box center [384, 329] width 358 height 27
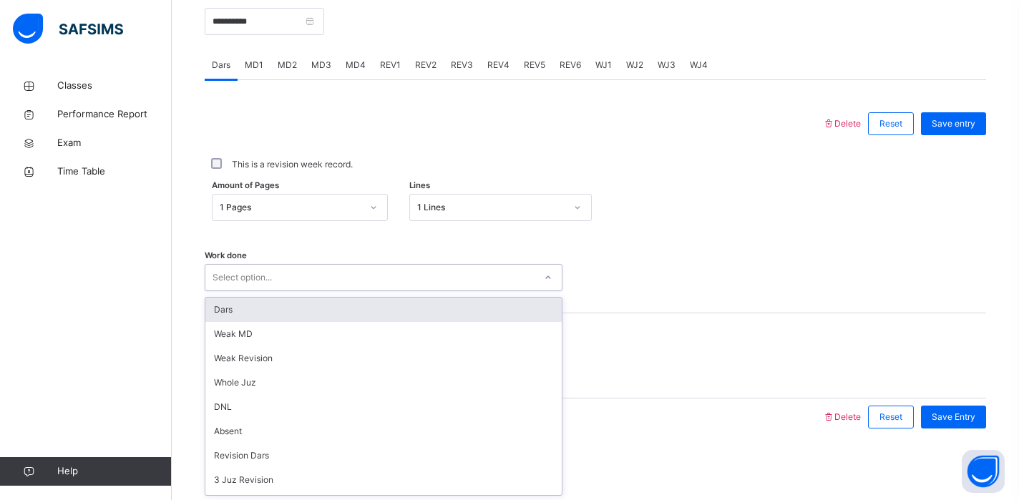
click at [264, 315] on div "Dars" at bounding box center [383, 310] width 356 height 24
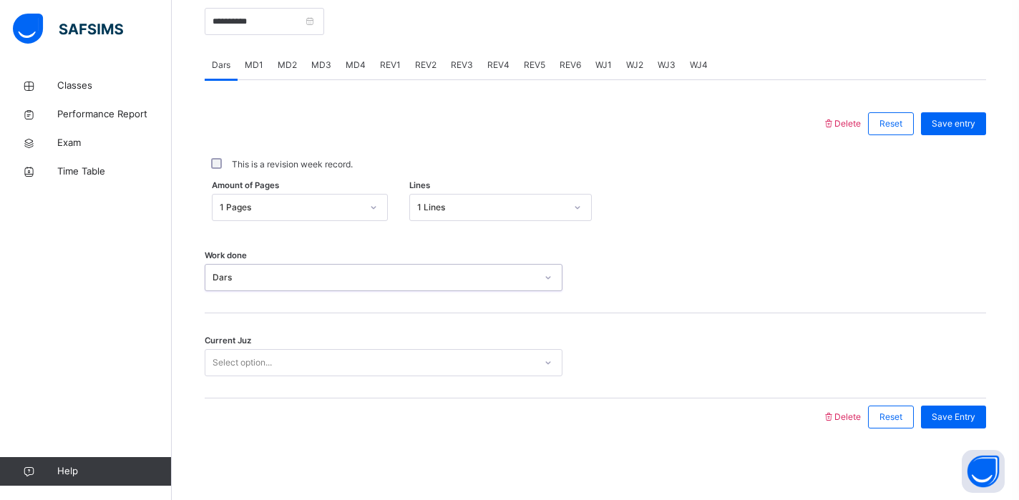
click at [293, 371] on div "Select option..." at bounding box center [369, 363] width 329 height 22
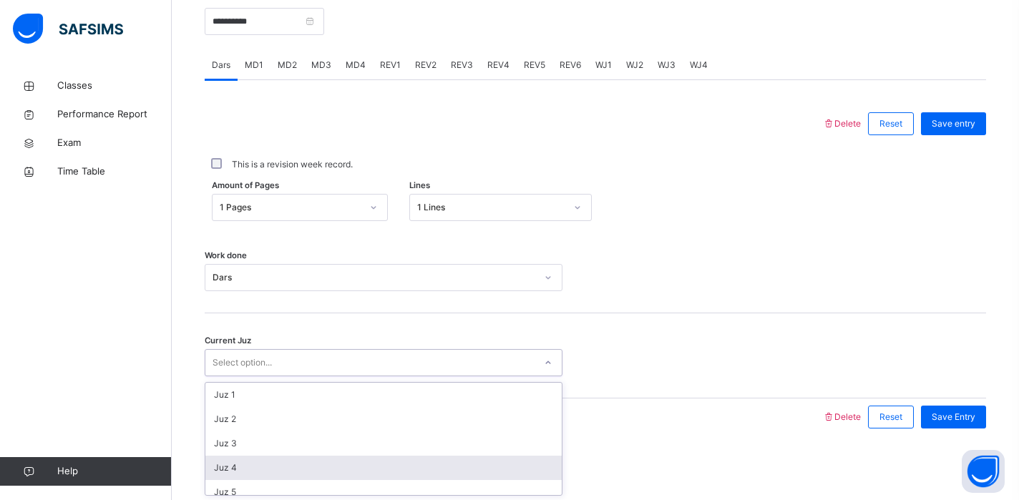
type input "*"
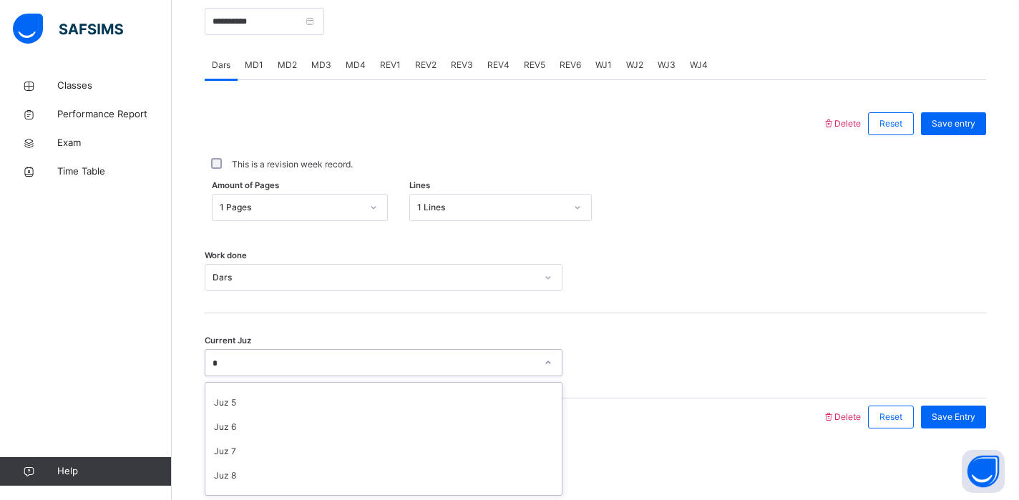
scroll to position [99, 0]
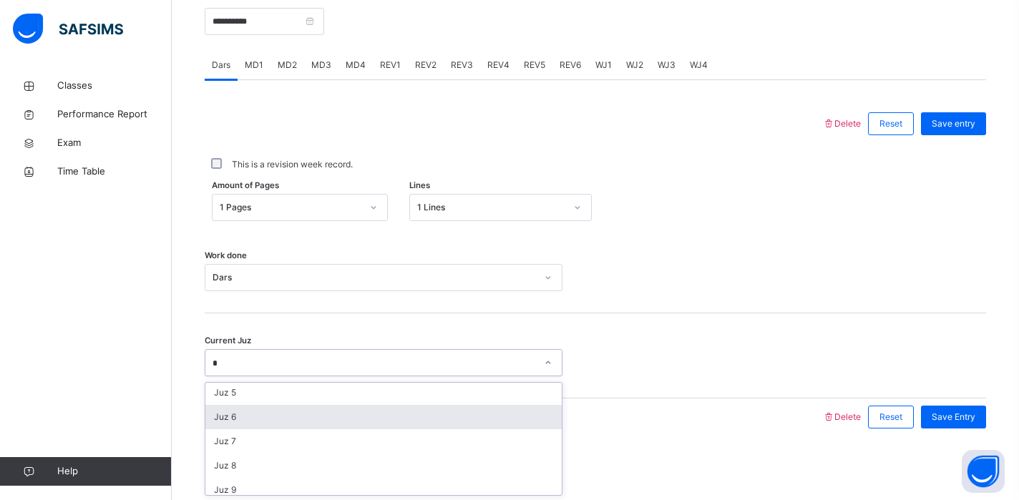
click at [283, 414] on div "Juz 6" at bounding box center [383, 417] width 356 height 24
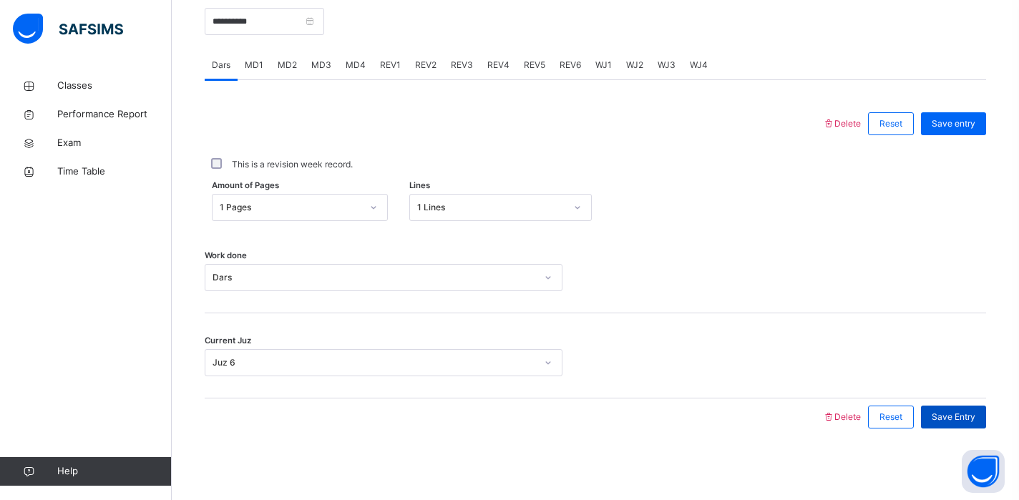
click at [947, 408] on div "Save Entry" at bounding box center [953, 417] width 65 height 23
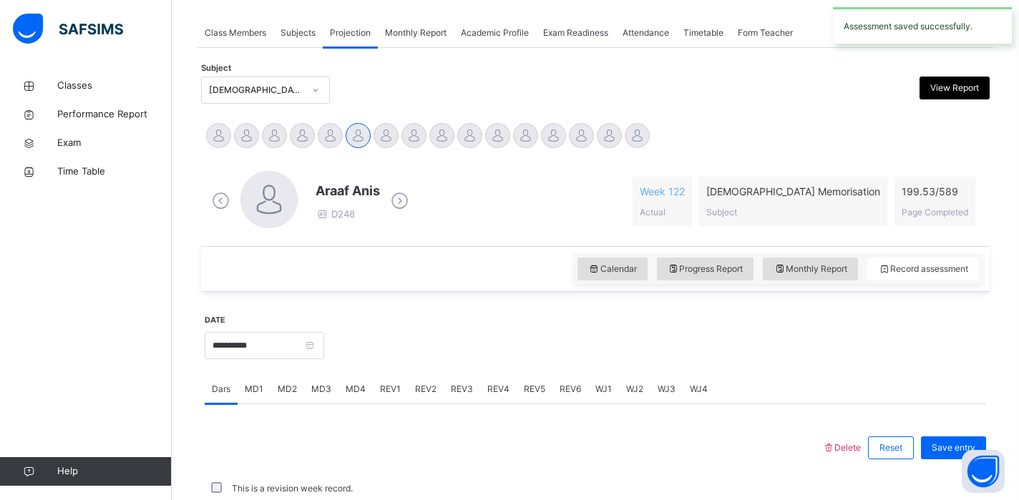
scroll to position [575, 0]
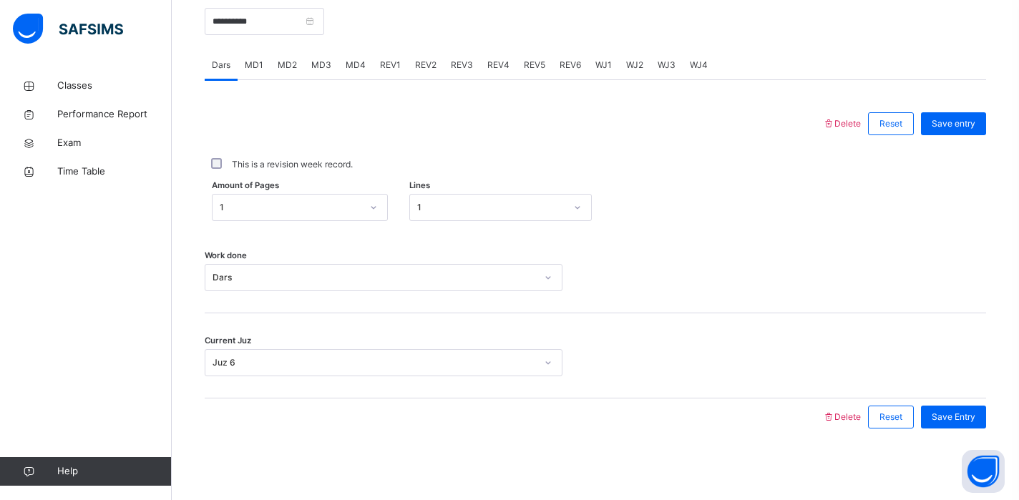
click at [947, 408] on div "Save Entry" at bounding box center [953, 417] width 65 height 23
